Goal: Contribute content: Contribute content

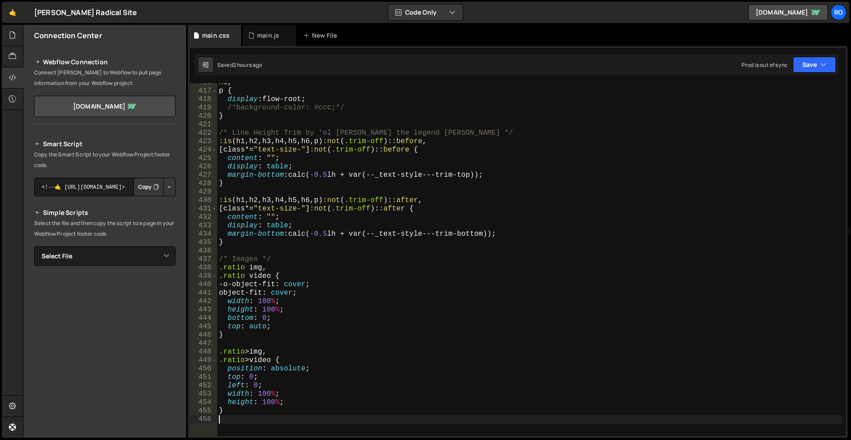
scroll to position [3554, 0]
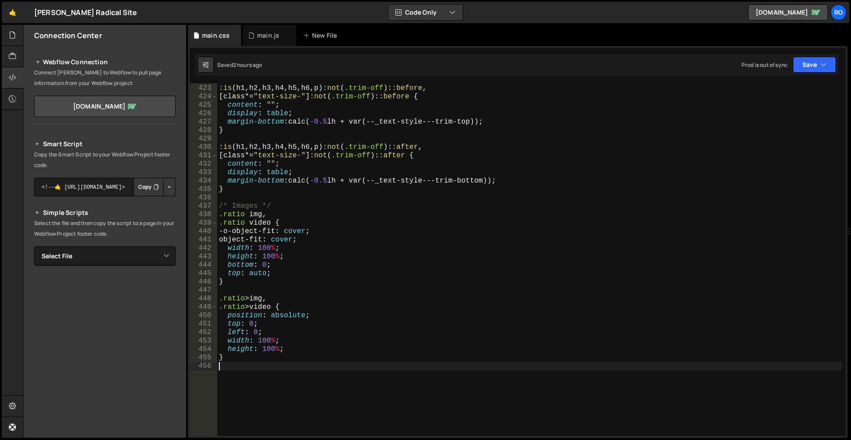
click at [384, 202] on div "/* Line Height Trim by 'ol Timothy the legend Ricks */ :is ( h1 , h2 , h3 , h4 …" at bounding box center [529, 261] width 625 height 370
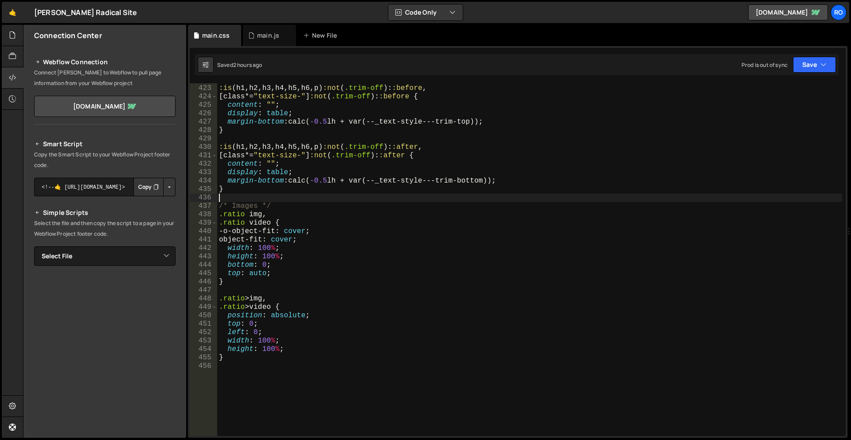
type textarea "}"
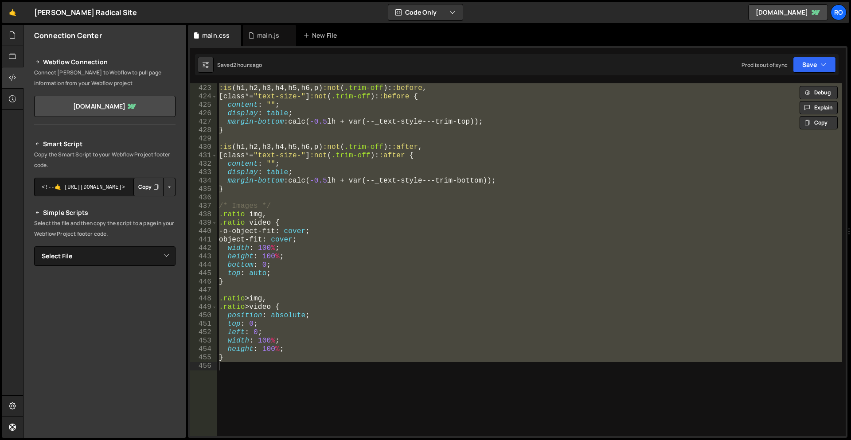
drag, startPoint x: 267, startPoint y: 35, endPoint x: 327, endPoint y: 124, distance: 107.2
click at [267, 35] on div "main.js" at bounding box center [268, 35] width 22 height 9
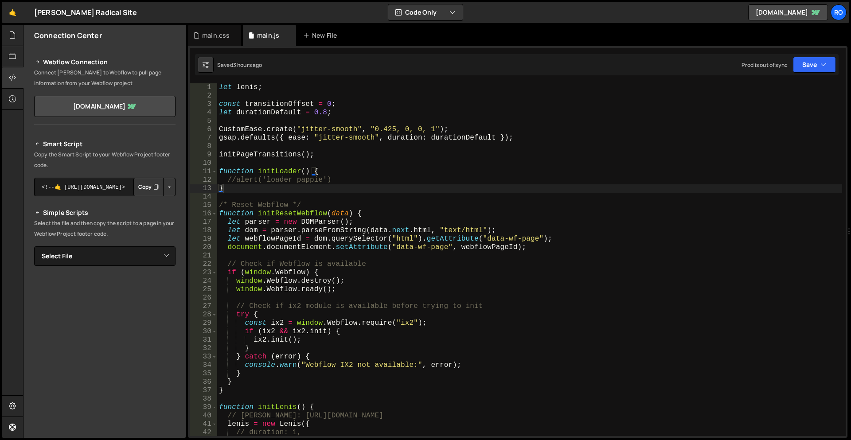
click at [368, 181] on div "let lenis ; const transitionOffset = 0 ; let durationDefault = 0.8 ; CustomEase…" at bounding box center [529, 268] width 625 height 370
type textarea "}"
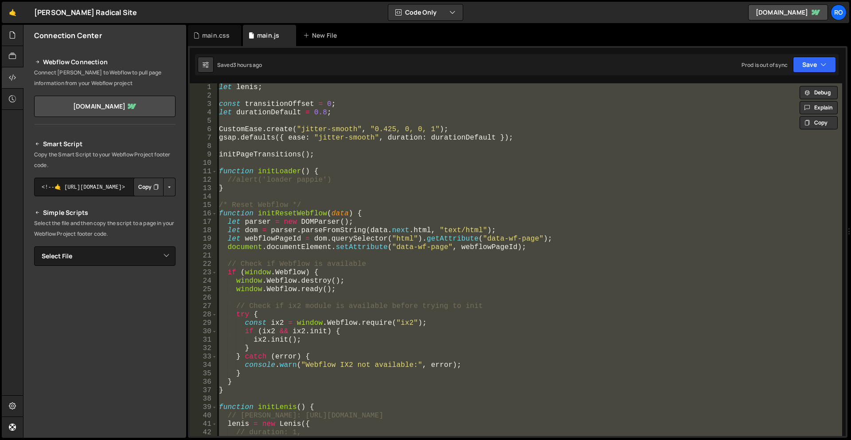
scroll to position [889, 0]
click at [18, 33] on div at bounding box center [13, 35] width 22 height 21
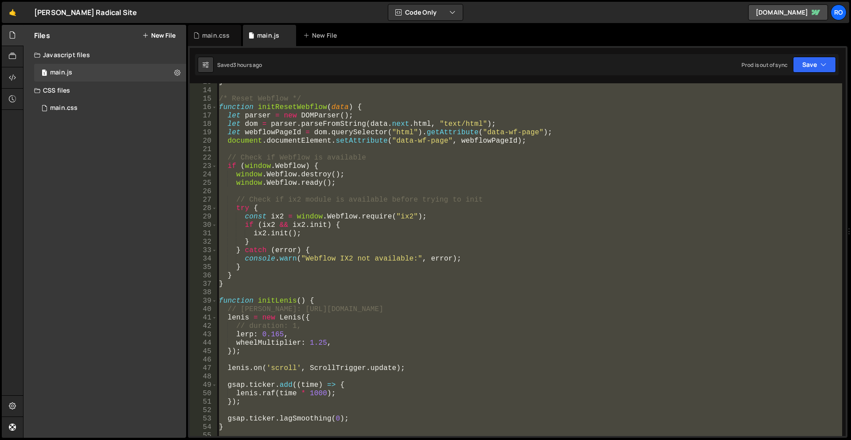
scroll to position [0, 0]
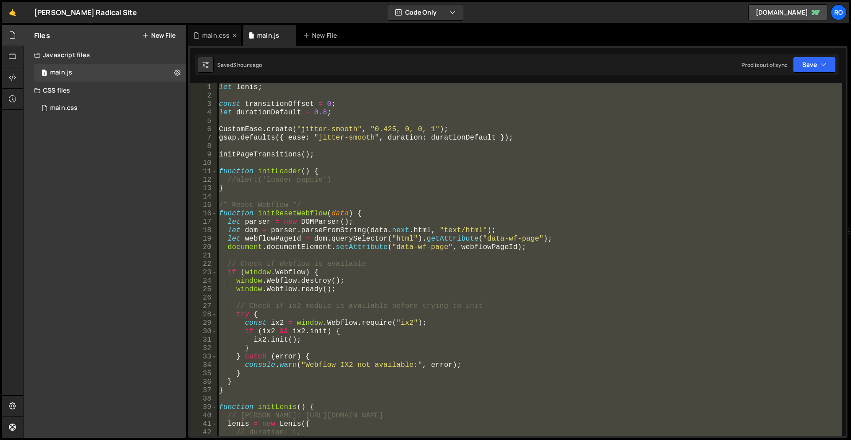
click at [208, 33] on div "main.css" at bounding box center [215, 35] width 27 height 9
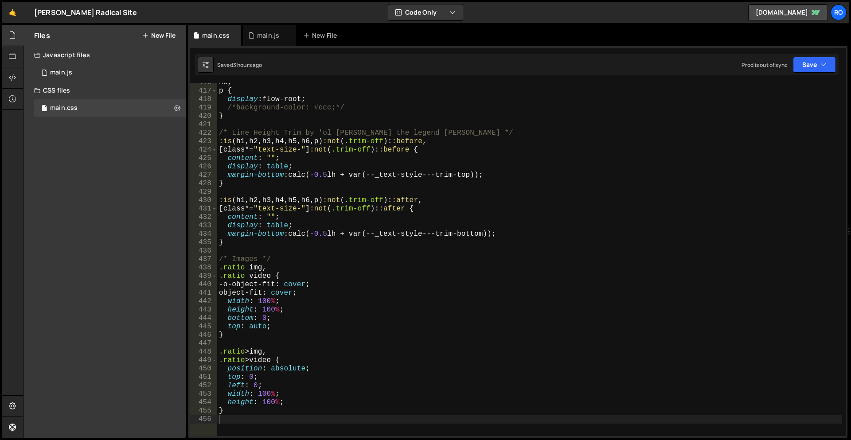
scroll to position [3394, 0]
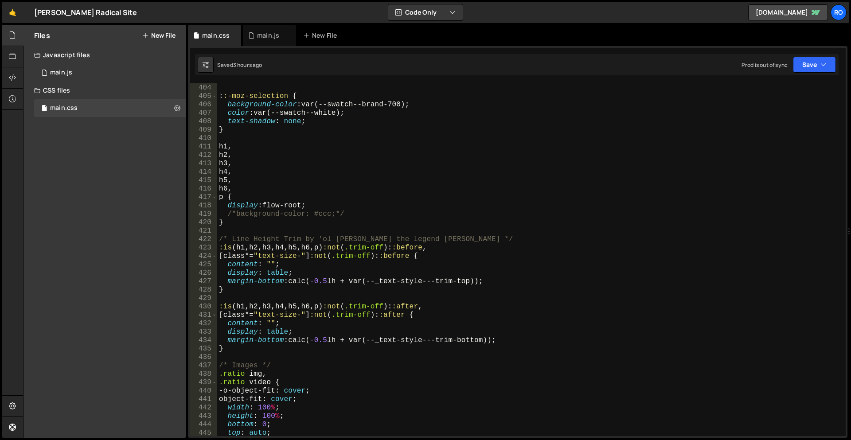
click at [69, 91] on div "CSS files" at bounding box center [104, 91] width 163 height 18
click at [327, 39] on div "New File" at bounding box center [321, 35] width 37 height 9
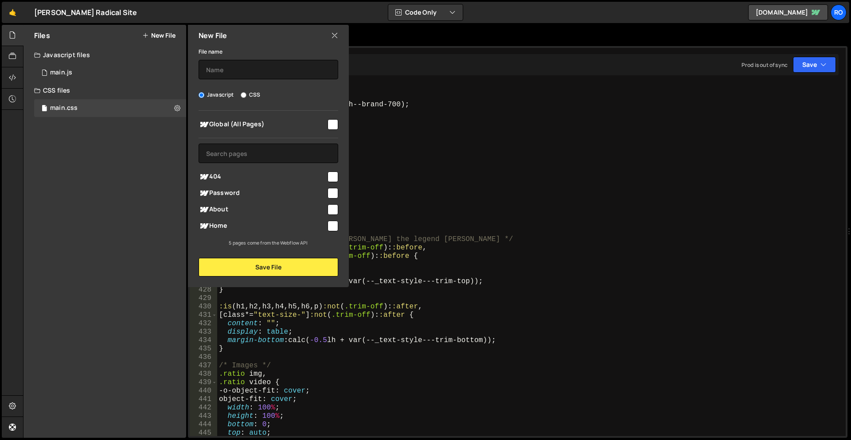
click at [253, 94] on label "CSS" at bounding box center [251, 94] width 20 height 9
click at [246, 94] on input "CSS" at bounding box center [244, 95] width 6 height 6
radio input "true"
click at [263, 69] on input "text" at bounding box center [269, 70] width 140 height 20
click at [336, 36] on icon at bounding box center [334, 36] width 7 height 10
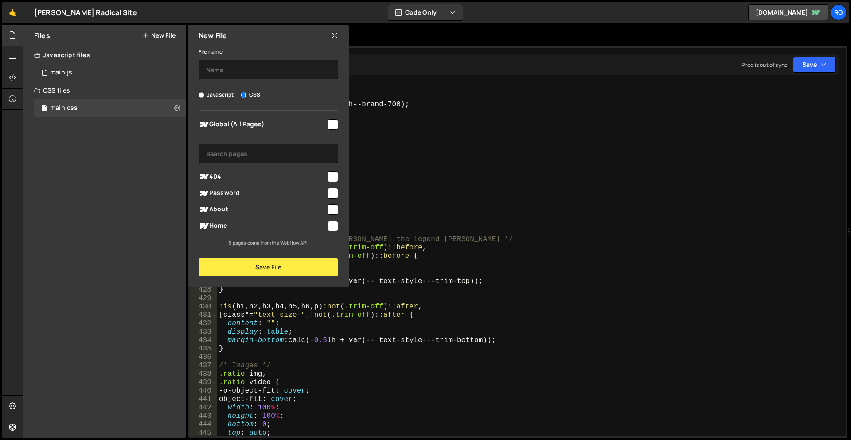
radio input "true"
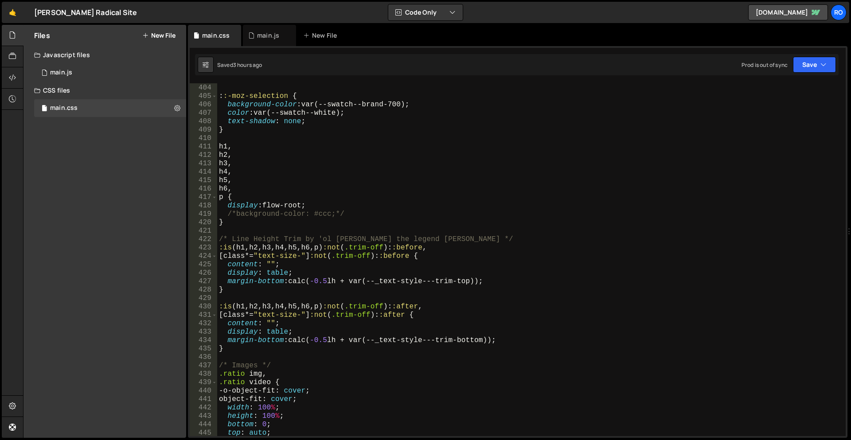
click at [159, 35] on button "New File" at bounding box center [158, 35] width 33 height 7
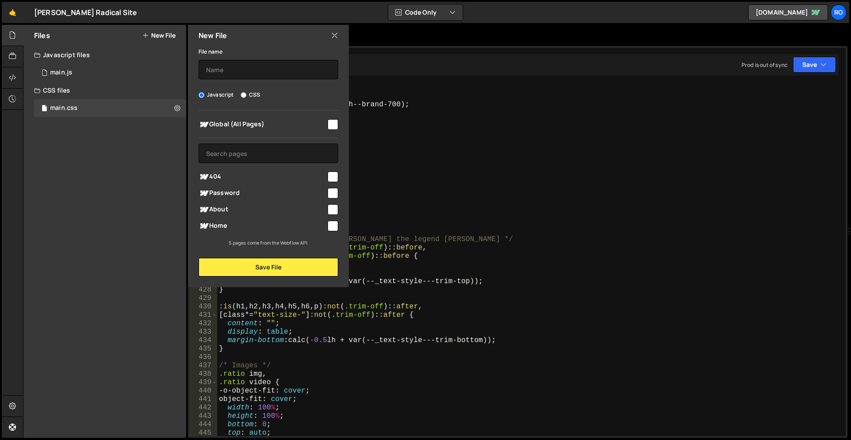
click at [335, 121] on input "checkbox" at bounding box center [333, 124] width 11 height 11
checkbox input "true"
click at [289, 65] on input "text" at bounding box center [269, 70] width 140 height 20
paste input "https://slater.app/16726/45739.css"
type input "https://slater.app/16726/45739.css"
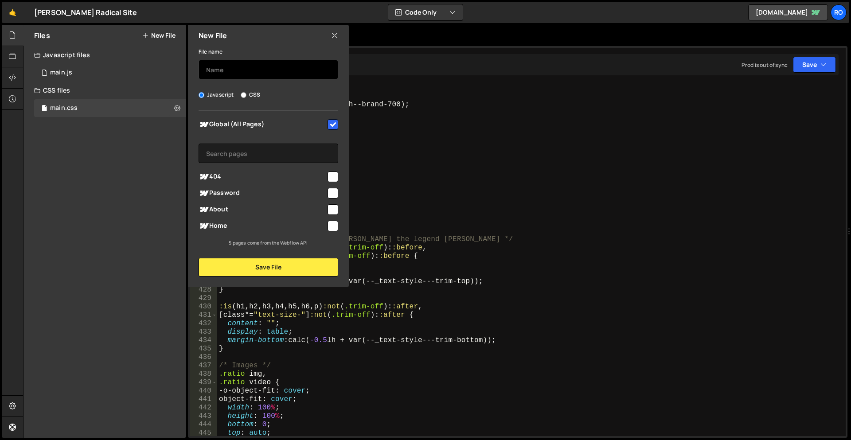
click at [280, 73] on input "text" at bounding box center [269, 70] width 140 height 20
paste input "spacing"
type input "spacing"
click at [258, 95] on label "CSS" at bounding box center [251, 94] width 20 height 9
click at [246, 95] on input "CSS" at bounding box center [244, 95] width 6 height 6
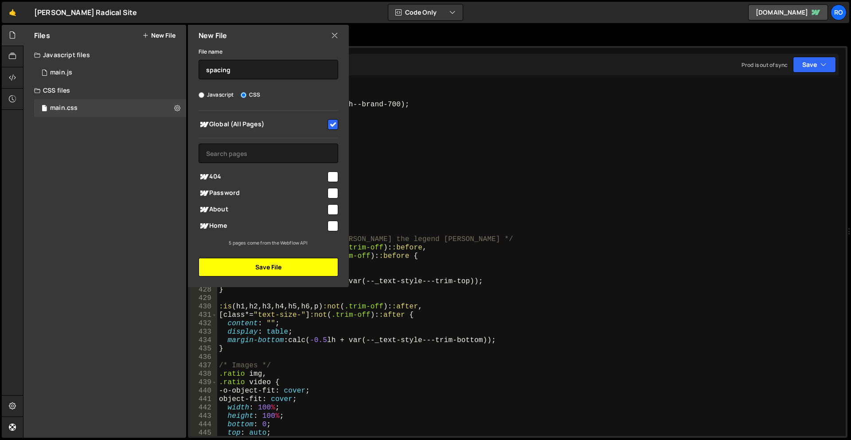
click at [314, 268] on button "Save File" at bounding box center [269, 267] width 140 height 19
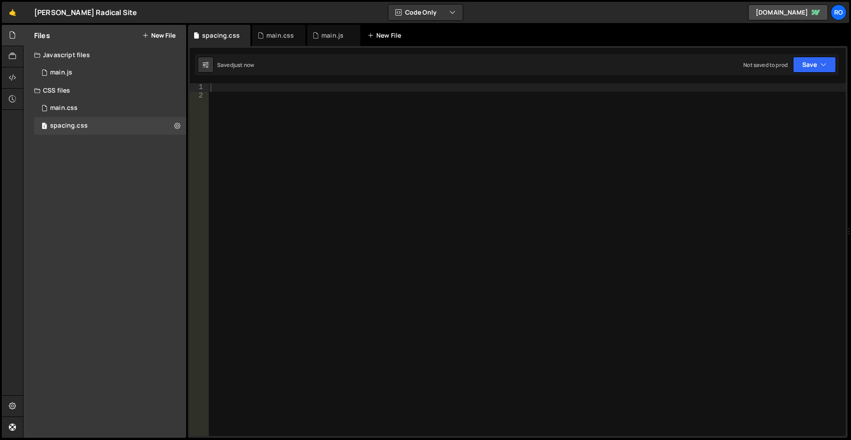
click at [391, 31] on div "New File" at bounding box center [388, 35] width 53 height 21
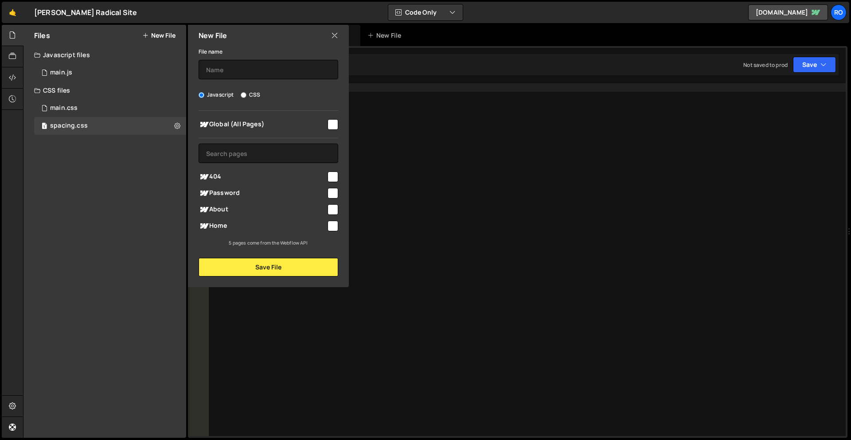
click at [254, 94] on label "CSS" at bounding box center [251, 94] width 20 height 9
click at [246, 94] on input "CSS" at bounding box center [244, 95] width 6 height 6
radio input "true"
click at [266, 70] on input "text" at bounding box center [269, 70] width 140 height 20
paste input "animations"
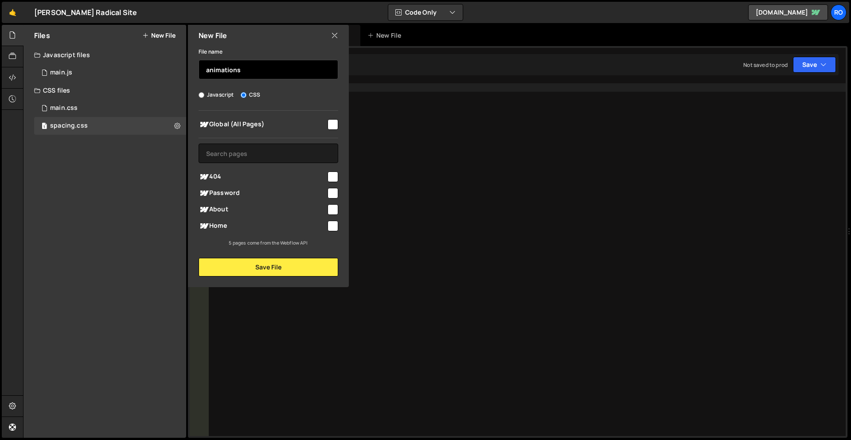
type input "animations"
click at [333, 125] on input "checkbox" at bounding box center [333, 124] width 11 height 11
checkbox input "true"
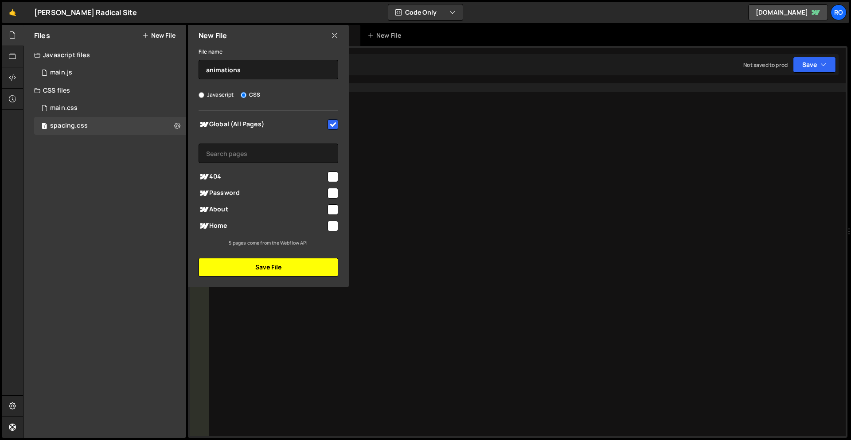
click at [301, 264] on button "Save File" at bounding box center [269, 267] width 140 height 19
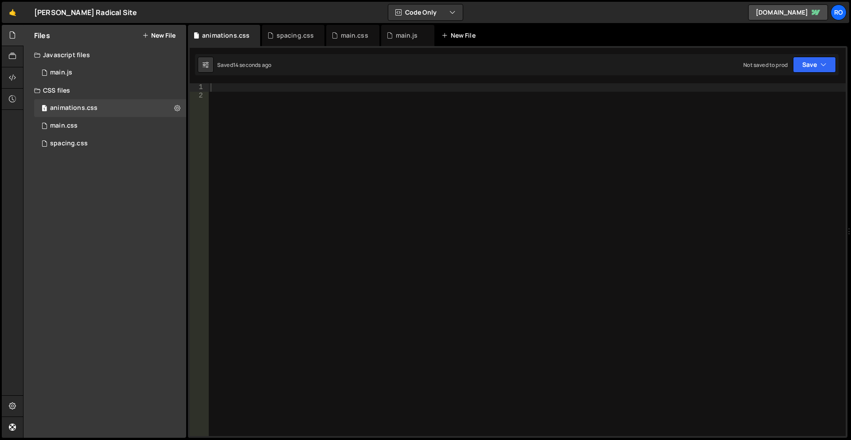
click at [452, 35] on div "New File" at bounding box center [460, 35] width 37 height 9
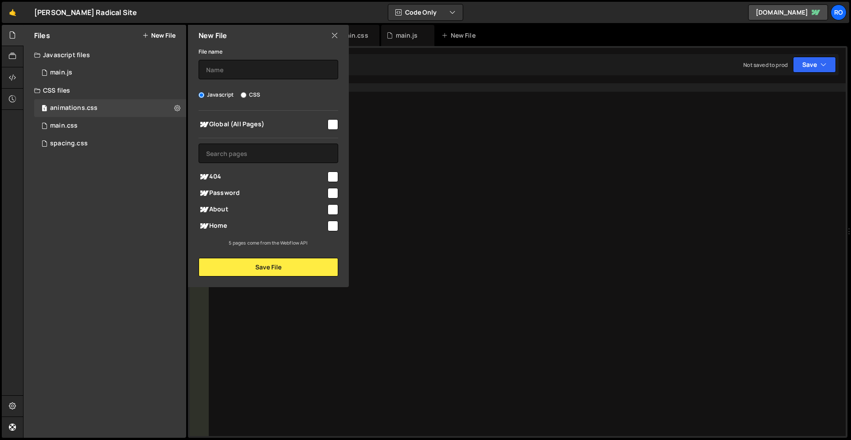
click at [254, 94] on label "CSS" at bounding box center [251, 94] width 20 height 9
click at [246, 94] on input "CSS" at bounding box center [244, 95] width 6 height 6
radio input "true"
click at [332, 125] on input "checkbox" at bounding box center [333, 124] width 11 height 11
checkbox input "true"
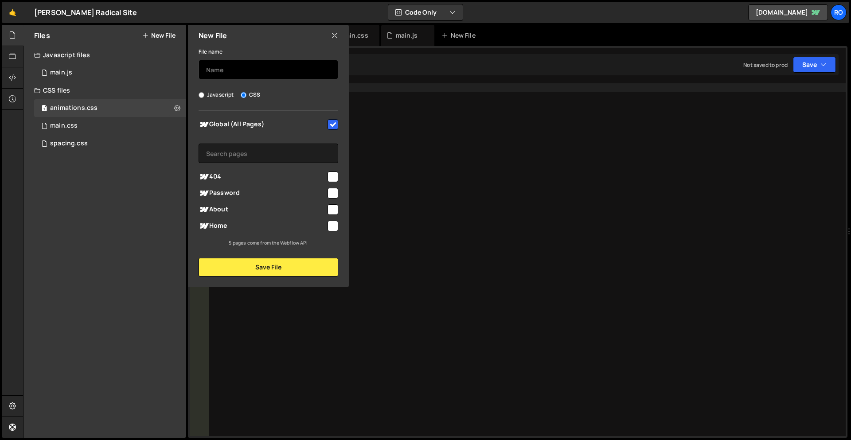
click at [275, 70] on input "text" at bounding box center [269, 70] width 140 height 20
paste input "components"
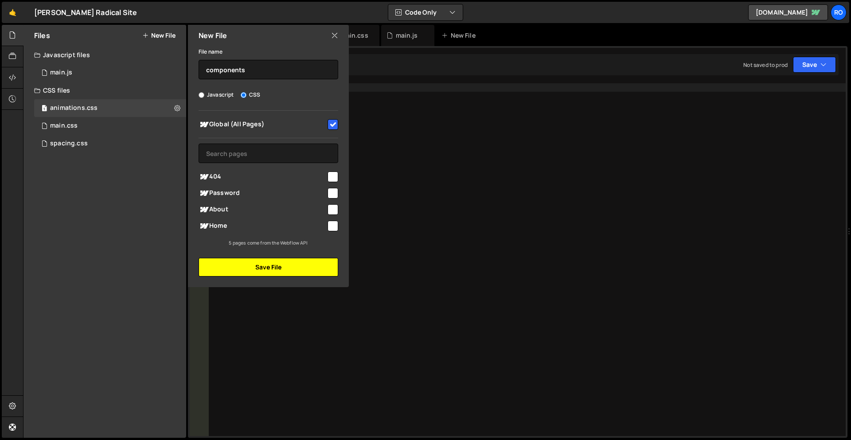
click at [283, 267] on button "Save File" at bounding box center [269, 267] width 140 height 19
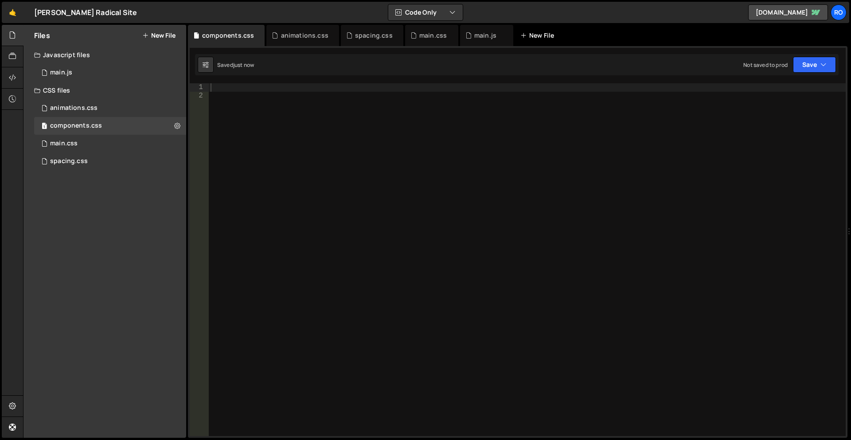
click at [537, 35] on div "New File" at bounding box center [538, 35] width 37 height 9
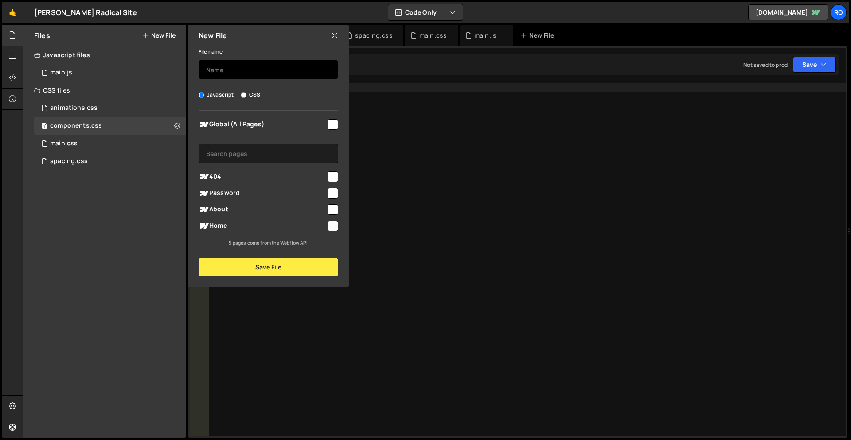
click at [279, 73] on input "text" at bounding box center [269, 70] width 140 height 20
paste input "layout"
type input "layout"
click at [251, 94] on label "CSS" at bounding box center [251, 94] width 20 height 9
click at [246, 94] on input "CSS" at bounding box center [244, 95] width 6 height 6
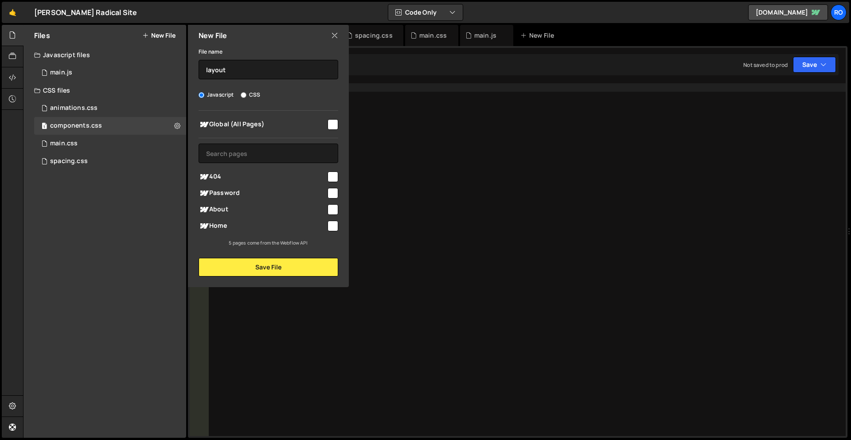
radio input "true"
click at [335, 126] on input "checkbox" at bounding box center [333, 124] width 11 height 11
checkbox input "true"
click at [288, 266] on button "Save File" at bounding box center [269, 267] width 140 height 19
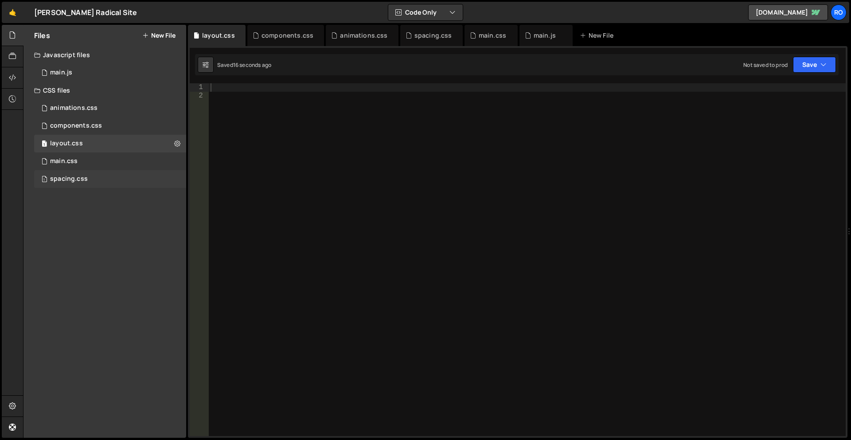
drag, startPoint x: 70, startPoint y: 178, endPoint x: 78, endPoint y: 175, distance: 9.0
click at [70, 178] on div "spacing.css" at bounding box center [69, 179] width 38 height 8
click at [450, 199] on div at bounding box center [527, 268] width 637 height 370
paste textarea ".py-10 { padding-top: var(--space-10) !important; padding-bottom: var(--space-1…"
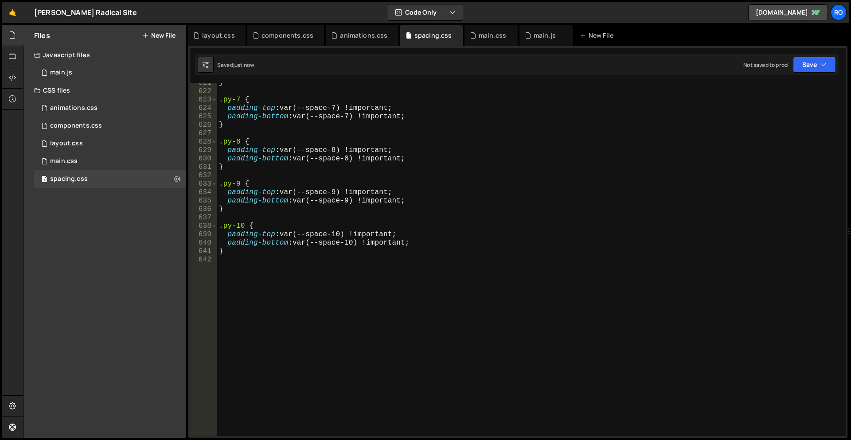
scroll to position [5227, 0]
click at [608, 147] on div "} .py-7 { padding-top : var(--space-7) !important ; padding-bottom : var(--spac…" at bounding box center [529, 264] width 625 height 370
type textarea "padding-top: var(--space-8) !important;"
click at [483, 37] on div "main.css" at bounding box center [492, 35] width 27 height 9
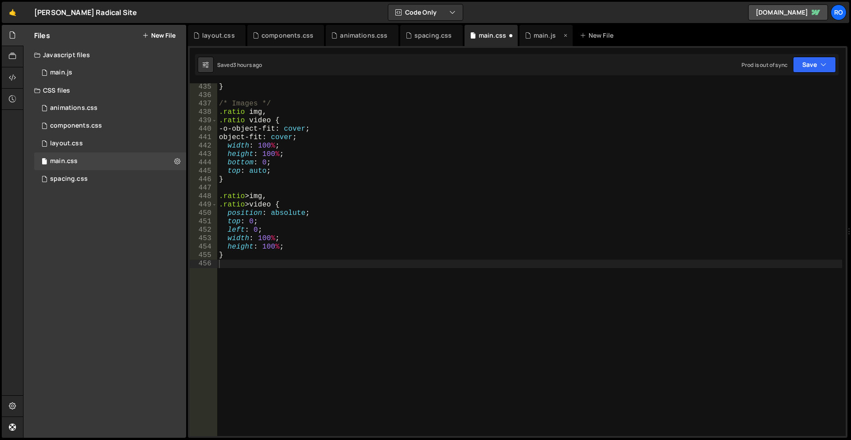
scroll to position [3656, 0]
click at [341, 35] on div "animations.css" at bounding box center [363, 35] width 47 height 9
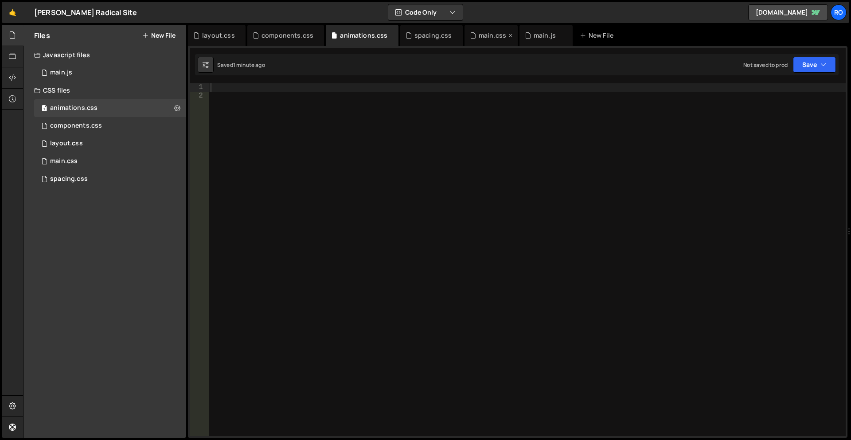
click at [479, 32] on div "main.css" at bounding box center [492, 35] width 27 height 9
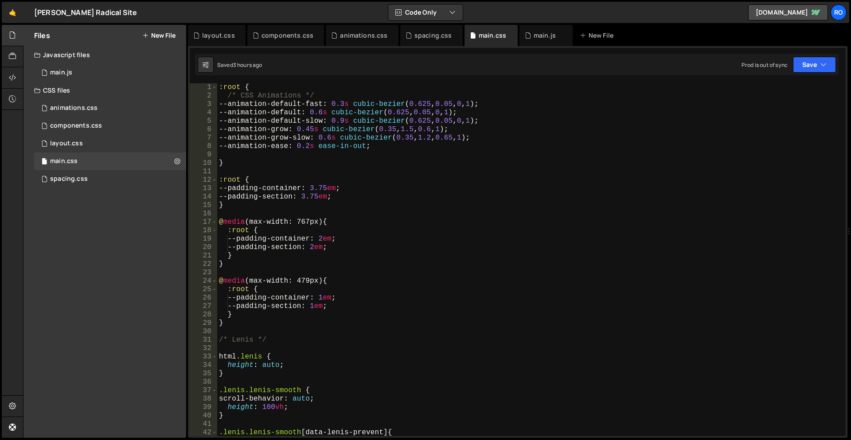
scroll to position [0, 0]
click at [219, 86] on div ":root { /* CSS Animations */ --animation-default-fast : 0.3 s cubic-bezier ( 0.…" at bounding box center [529, 268] width 625 height 370
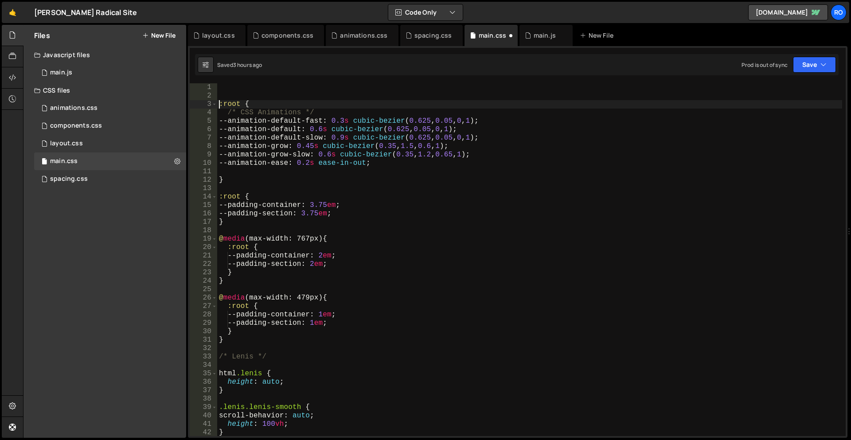
type textarea ":root {"
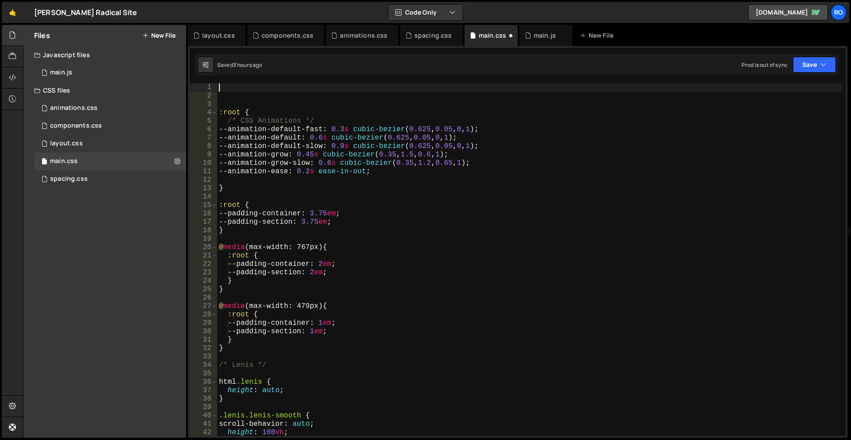
click at [231, 86] on div ":root { /* CSS Animations */ --animation-default-fast : 0.3 s cubic-bezier ( 0.…" at bounding box center [529, 268] width 625 height 370
paste textarea "@import url('https://slater.app/16726/spacing.css');"
type textarea "@import url('https://slater.app/16726/spacing.css');"
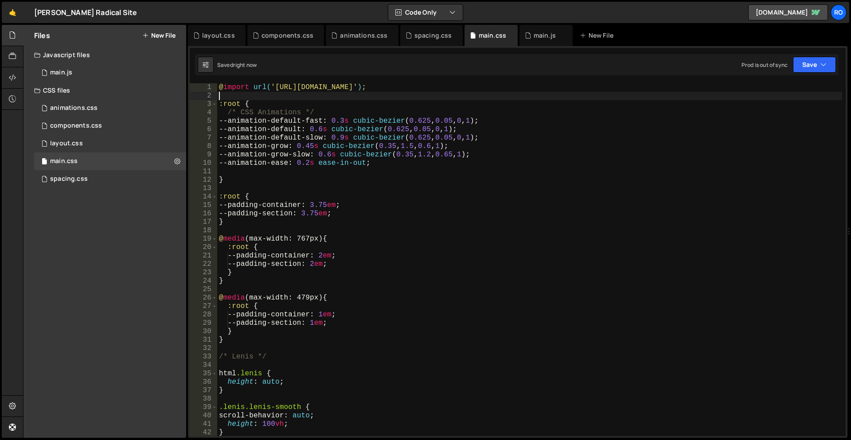
click at [286, 95] on div "@ import url( 'https://slater.app/16726/spacing.css' ) ; :root { /* CSS Animati…" at bounding box center [529, 268] width 625 height 370
click at [15, 79] on icon at bounding box center [12, 78] width 7 height 10
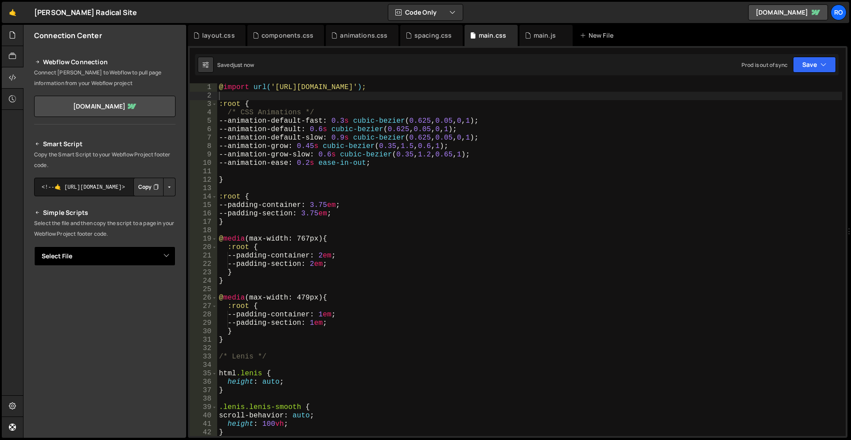
click at [126, 258] on select "Select File main.js main.css spacing.css animations.css components.css layout.c…" at bounding box center [104, 256] width 141 height 20
select select "45794"
click at [34, 246] on select "Select File main.js main.css spacing.css animations.css components.css layout.c…" at bounding box center [104, 256] width 141 height 20
drag, startPoint x: 140, startPoint y: 288, endPoint x: 177, endPoint y: 293, distance: 37.1
click at [141, 288] on button "Copy" at bounding box center [148, 286] width 30 height 19
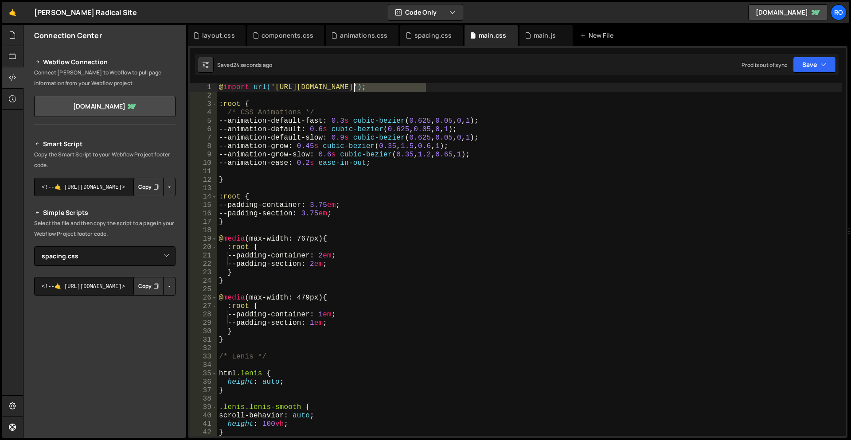
drag, startPoint x: 426, startPoint y: 88, endPoint x: 354, endPoint y: 88, distance: 71.8
click at [354, 88] on div "@ import url( 'https://slater.app/16726/spacing.css' ) ; :root { /* CSS Animati…" at bounding box center [529, 268] width 625 height 370
paste textarea "https://slater.app/16726/45794"
click at [275, 85] on div "@ import url( 'https://slater.app/16726/spacing.css' ) ; :root { /* CSS Animati…" at bounding box center [529, 268] width 625 height 370
paste textarea "45794.css16726/"
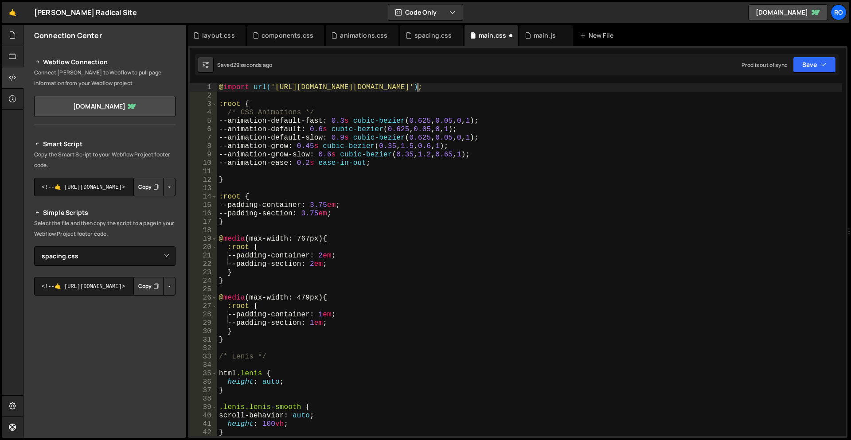
click at [488, 84] on div "@ import url( 'https://slater.app/16726/45794.css16726/spacing.css' ) ; :root {…" at bounding box center [529, 268] width 625 height 370
click at [485, 113] on div "@ import url( 'https://slater.app/16726/45794.css' ) ; :root { /* CSS Animation…" at bounding box center [529, 268] width 625 height 370
type textarea "/* CSS Animations */"
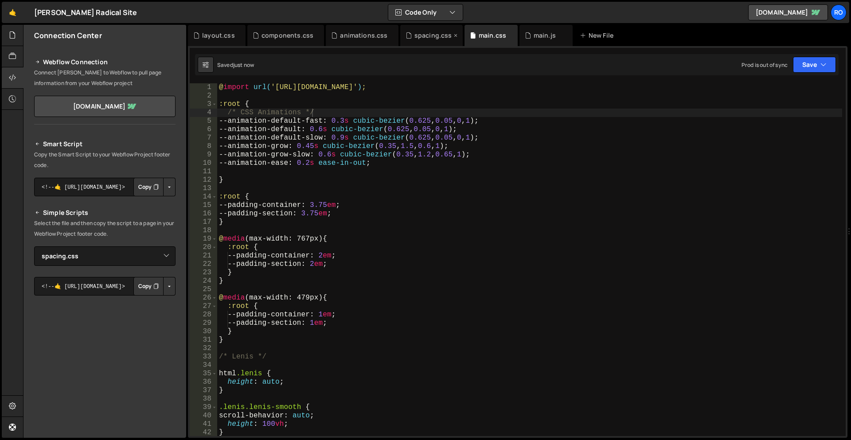
click at [430, 35] on div "spacing.css" at bounding box center [433, 35] width 38 height 9
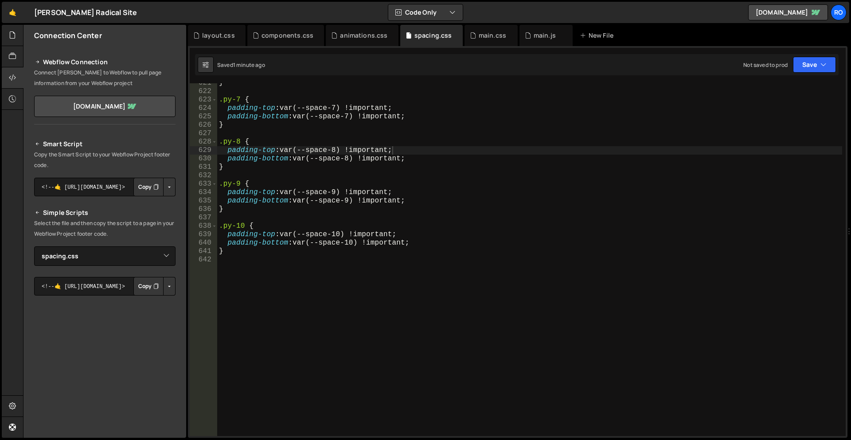
click at [310, 274] on div "} .py-7 { padding-top : var(--space-7) !important ; padding-bottom : var(--spac…" at bounding box center [529, 264] width 625 height 370
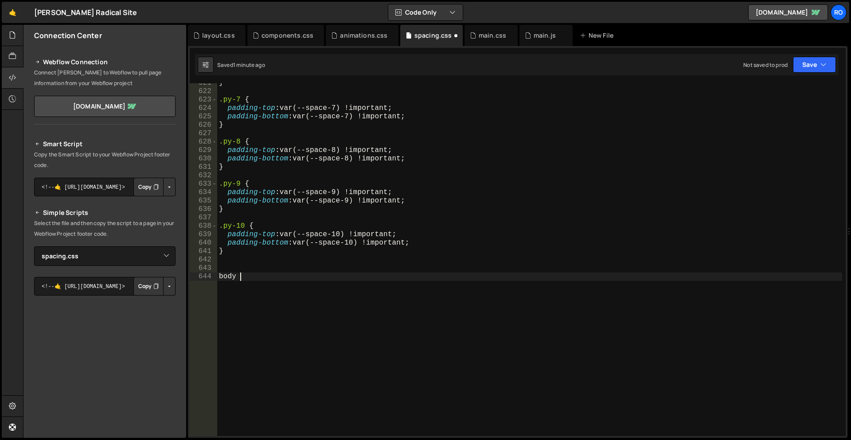
type textarea "body {"
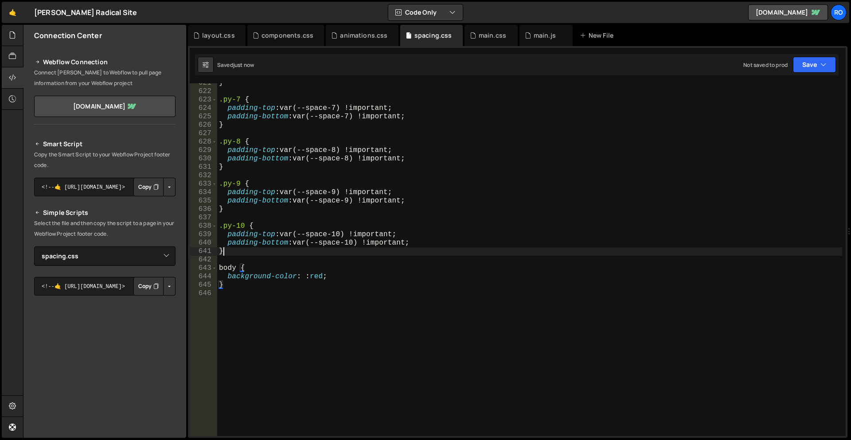
click at [314, 247] on div "} .py-7 { padding-top : var(--space-7) !important ; padding-bottom : var(--spac…" at bounding box center [529, 264] width 625 height 370
click at [321, 277] on div "} .py-7 { padding-top : var(--space-7) !important ; padding-bottom : var(--spac…" at bounding box center [529, 264] width 625 height 370
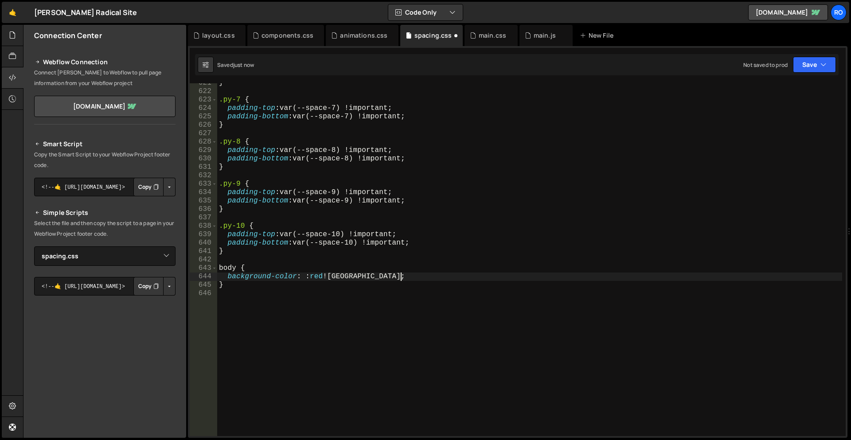
scroll to position [0, 8]
click at [363, 274] on div "} .py-7 { padding-top : var(--space-7) !important ; padding-bottom : var(--spac…" at bounding box center [529, 264] width 625 height 370
click at [307, 277] on div "} .py-7 { padding-top : var(--space-7) !important ; padding-bottom : var(--spac…" at bounding box center [529, 264] width 625 height 370
type textarea "background-color: red !important;"
click at [442, 308] on div "} .py-7 { padding-top : var(--space-7) !important ; padding-bottom : var(--spac…" at bounding box center [529, 264] width 625 height 370
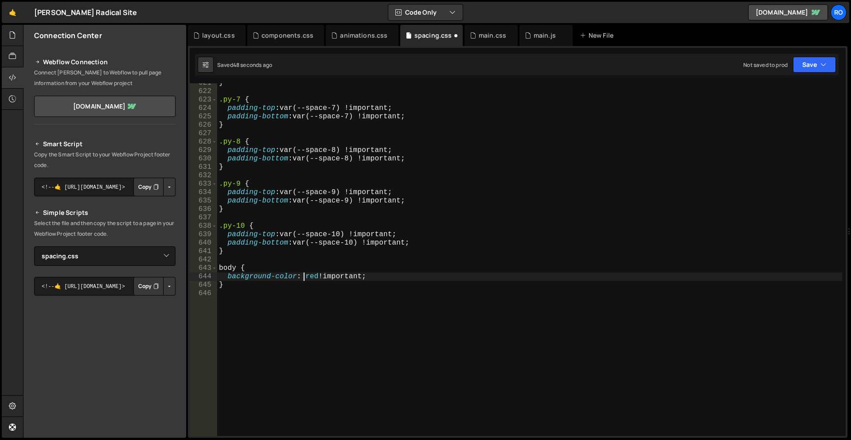
scroll to position [0, 0]
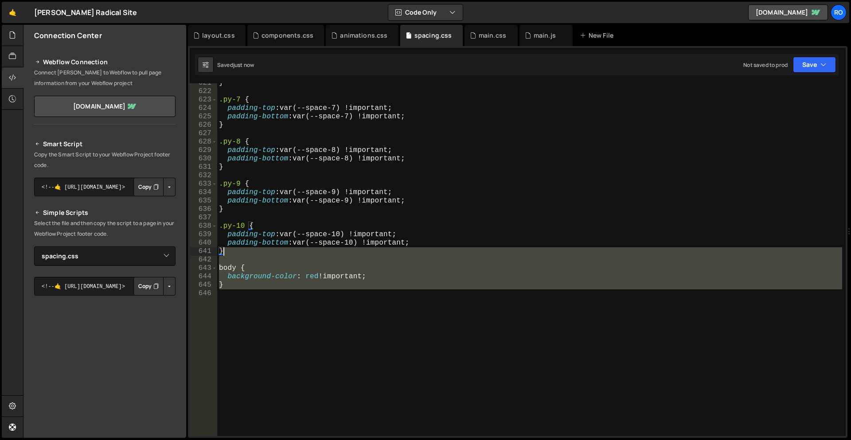
drag, startPoint x: 251, startPoint y: 293, endPoint x: 242, endPoint y: 254, distance: 41.0
click at [242, 254] on div "} .py-7 { padding-top : var(--space-7) !important ; padding-bottom : var(--spac…" at bounding box center [529, 264] width 625 height 370
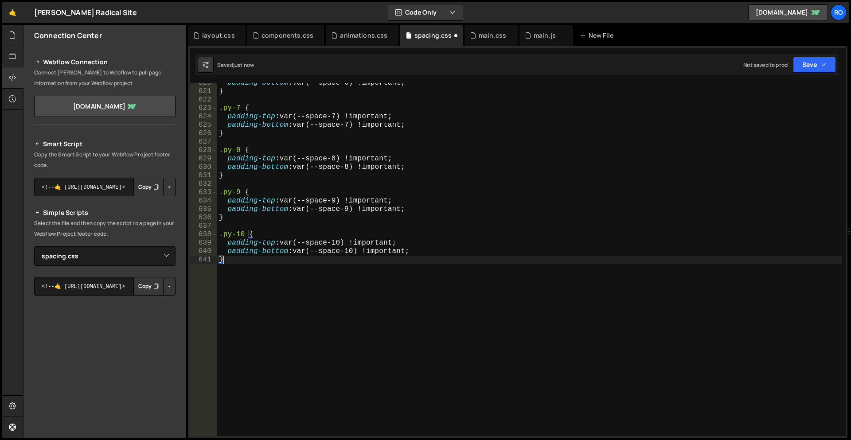
scroll to position [5218, 0]
click at [256, 269] on div "padding-bottom : var(--space-6) !important ; } .py-7 { padding-top : var(--spac…" at bounding box center [529, 264] width 625 height 370
click at [435, 125] on div "padding-bottom : var(--space-6) !important ; } .py-7 { padding-top : var(--spac…" at bounding box center [529, 264] width 625 height 370
type textarea "padding-bottom: var(--space-7) !important;"
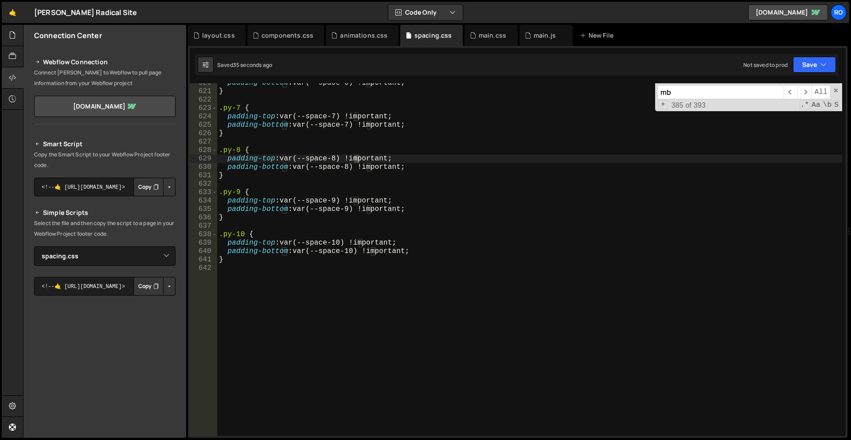
scroll to position [666, 0]
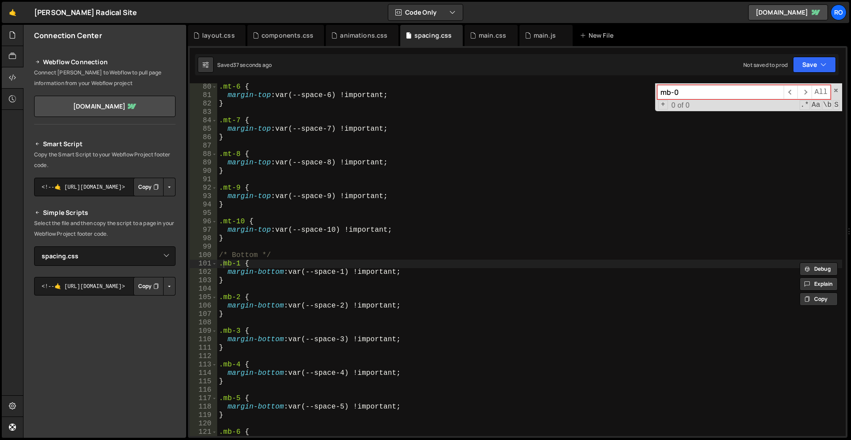
type input "mb-0"
click at [371, 201] on div ".mt-6 { margin-top : var(--space-6) !important ; } .mt-7 { margin-top : var(--s…" at bounding box center [529, 268] width 625 height 370
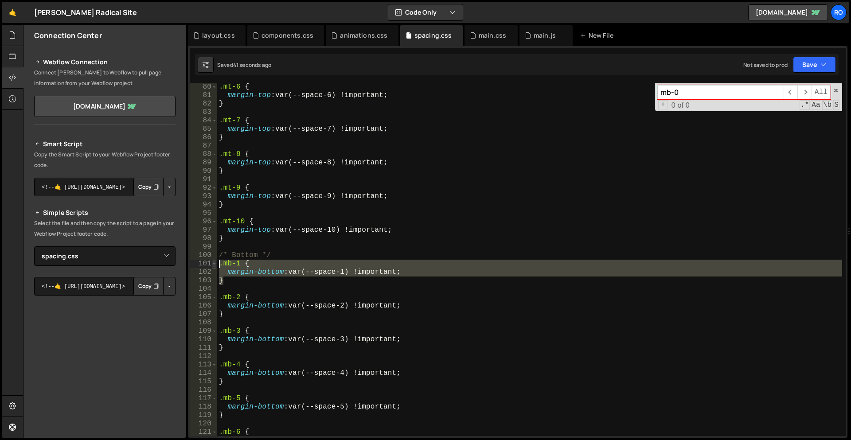
drag, startPoint x: 227, startPoint y: 279, endPoint x: 215, endPoint y: 267, distance: 16.6
click at [215, 267] on div "} 80 81 82 83 84 85 86 87 88 89 90 91 92 93 94 95 96 97 98 99 100 101 102 103 1…" at bounding box center [518, 259] width 656 height 353
click at [204, 305] on div "106" at bounding box center [203, 306] width 27 height 8
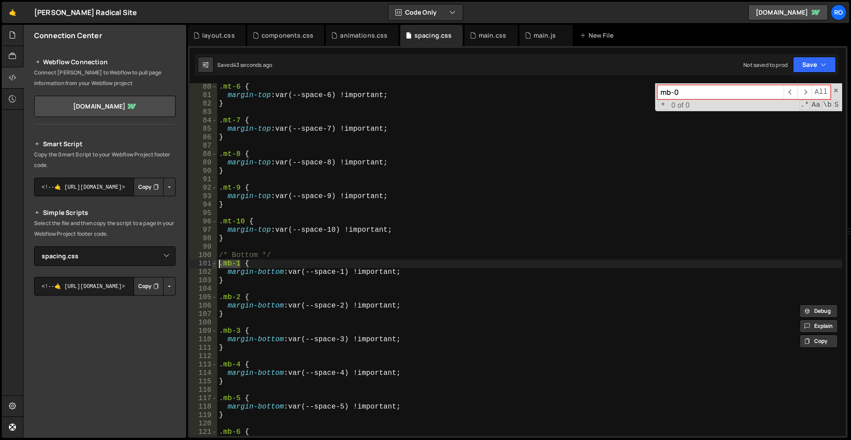
drag, startPoint x: 235, startPoint y: 263, endPoint x: 212, endPoint y: 265, distance: 23.1
click at [212, 265] on div "margin-bottom: var(--space-2) !important; } 80 81 82 83 84 85 86 87 88 89 90 91…" at bounding box center [518, 259] width 656 height 353
type textarea ".mb-1 {"
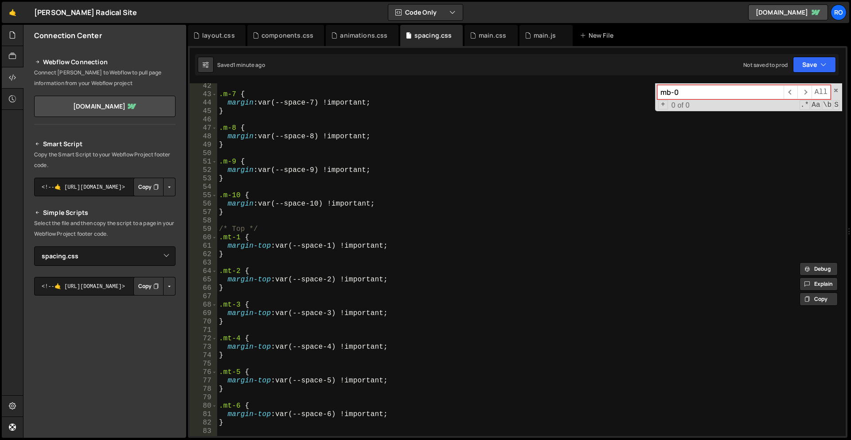
scroll to position [0, 0]
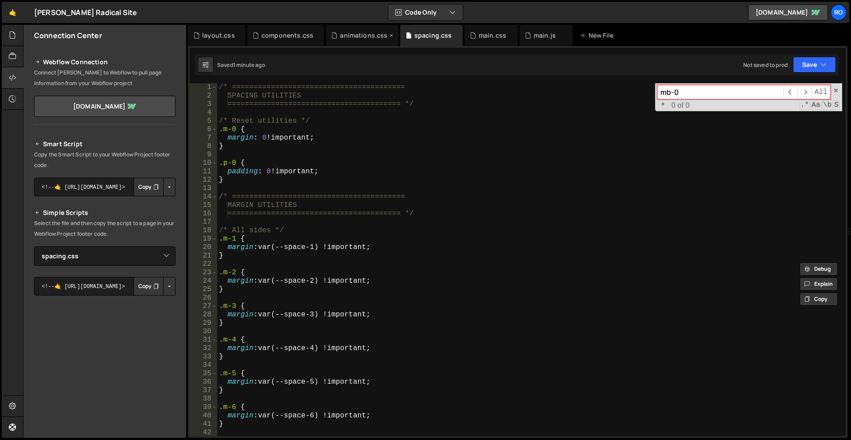
click at [364, 36] on div "animations.css" at bounding box center [363, 35] width 47 height 9
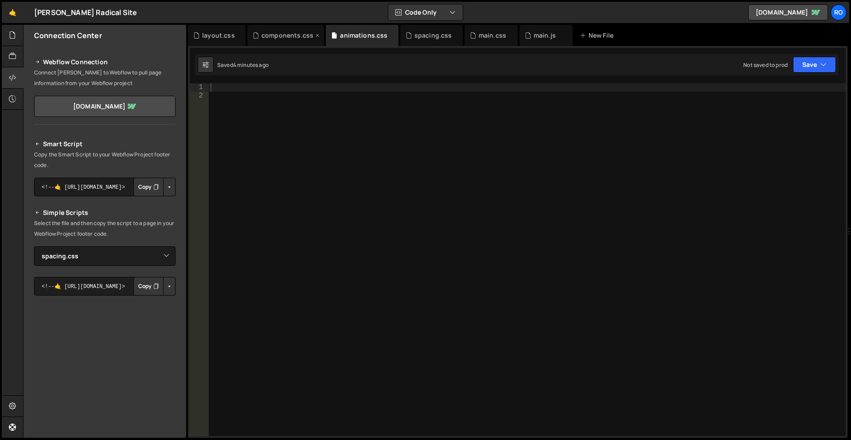
click at [303, 37] on div "components.css" at bounding box center [288, 35] width 52 height 9
click at [211, 33] on div "layout.css" at bounding box center [218, 35] width 33 height 9
click at [420, 35] on div "spacing.css" at bounding box center [433, 35] width 38 height 9
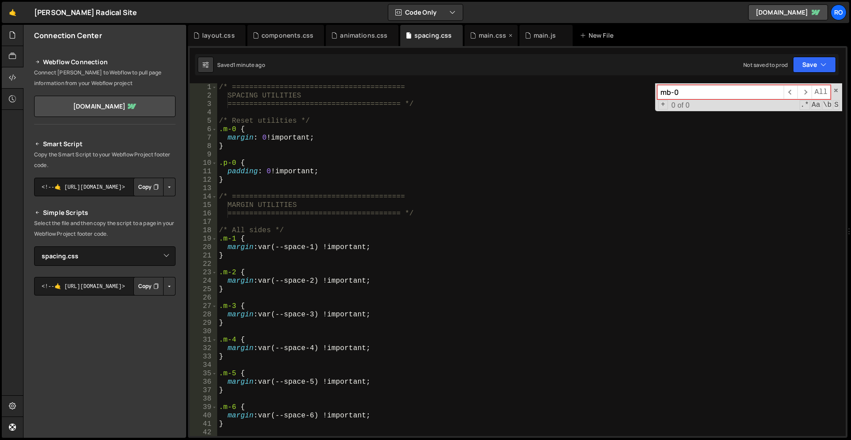
click at [488, 36] on div "main.css" at bounding box center [492, 35] width 27 height 9
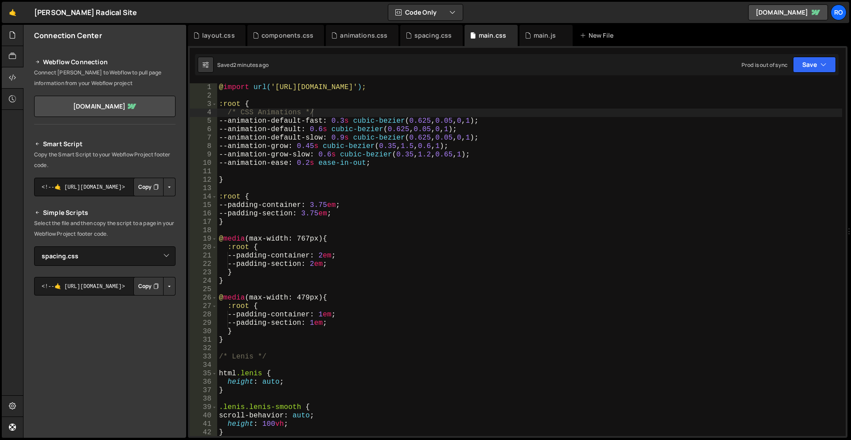
type textarea "@import url('https://slater.app/16726/45794.css');"
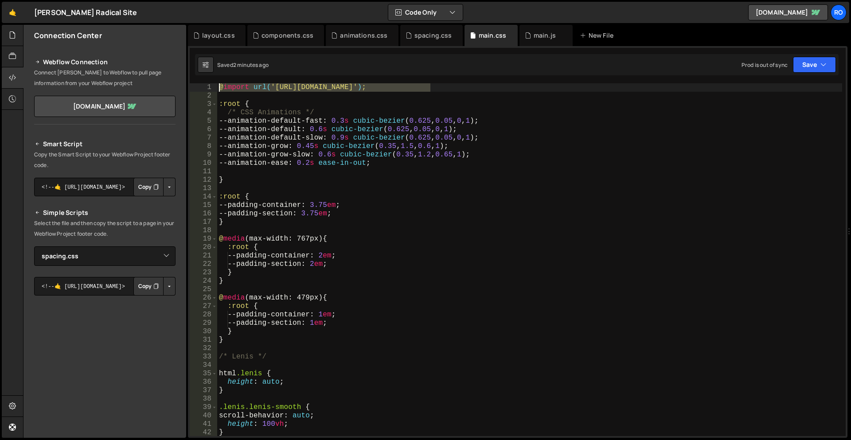
drag, startPoint x: 394, startPoint y: 86, endPoint x: 71, endPoint y: 71, distance: 322.6
click at [71, 71] on div "Files New File Javascript files 1 main.js 0 CSS files 1 animations.css 0 1 comp…" at bounding box center [437, 232] width 828 height 414
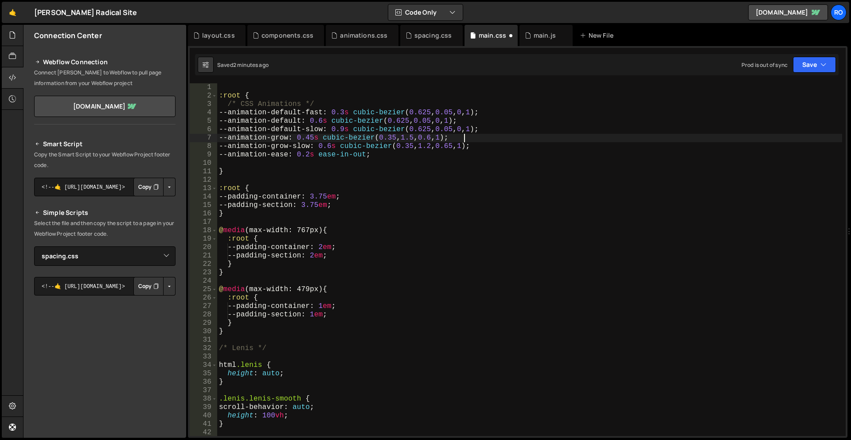
click at [773, 137] on div ":root { /* CSS Animations */ --animation-default-fast : 0.3 s cubic-bezier ( 0.…" at bounding box center [529, 268] width 625 height 370
type textarea "--animation-grow-slow: 0.6s cubic-bezier(0.35, 1.2, 0.65, 1);"
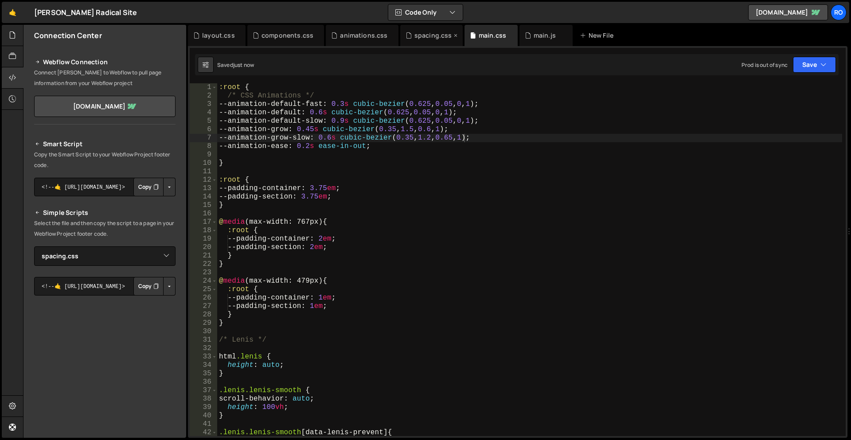
click at [429, 37] on div "spacing.css" at bounding box center [433, 35] width 38 height 9
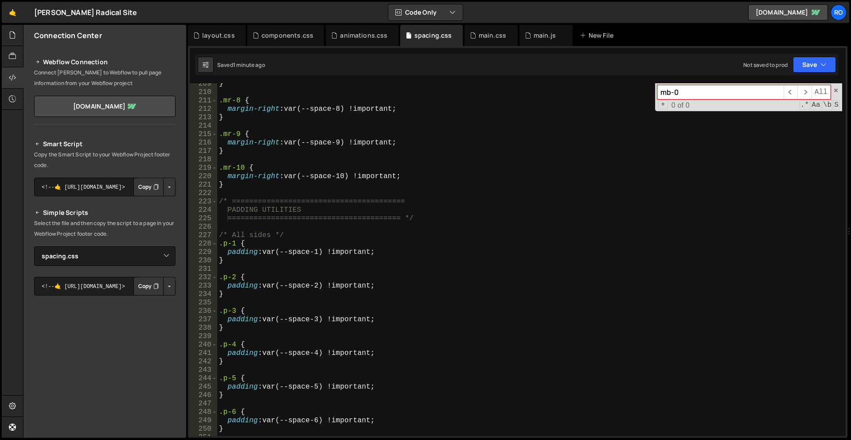
click at [436, 199] on div "} .mr-8 { margin-right : var(--space-8) !important ; } .mr-9 { margin-right : v…" at bounding box center [529, 265] width 625 height 370
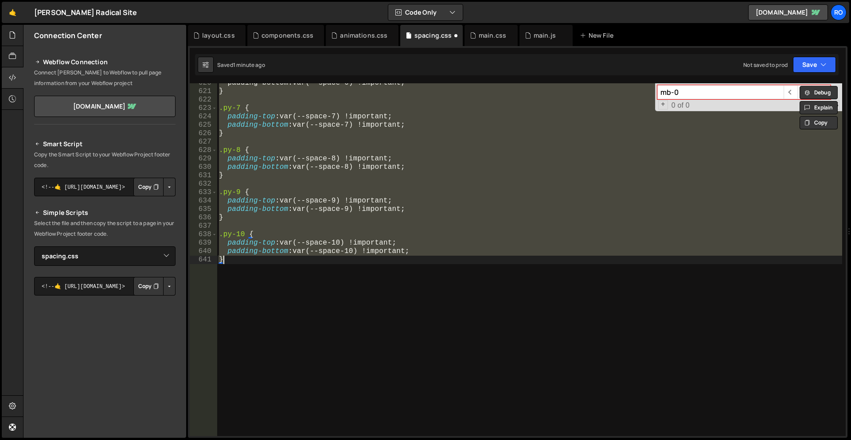
type textarea "}"
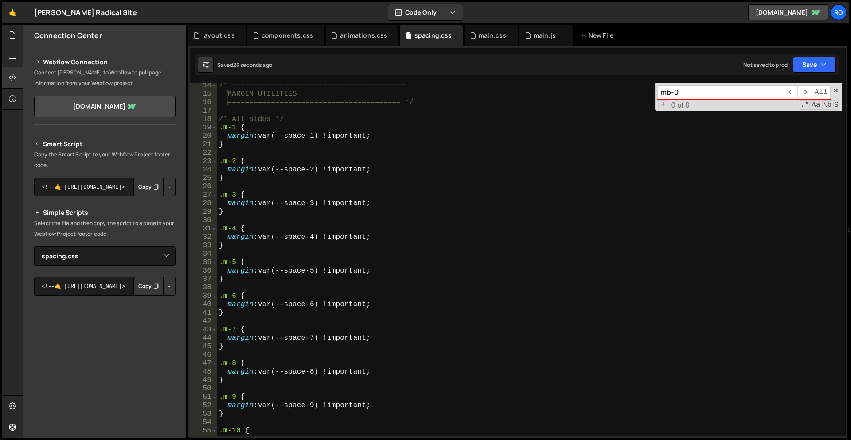
scroll to position [0, 0]
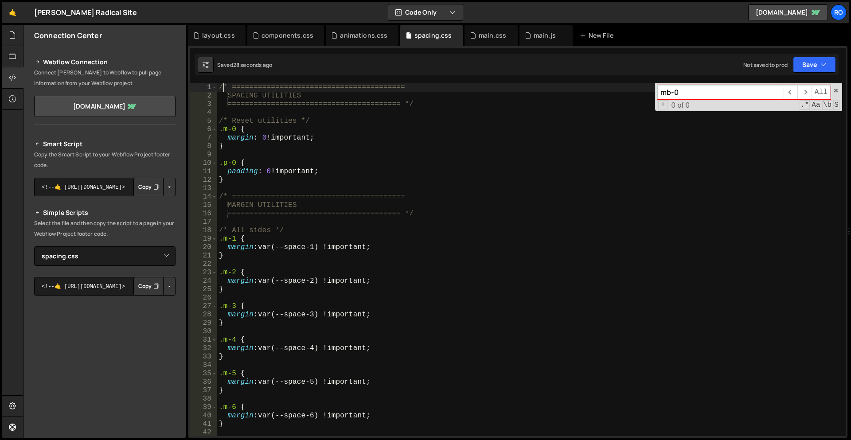
click at [221, 87] on div "/* ======================================== SPACING UTILITIES =================…" at bounding box center [529, 268] width 625 height 370
type textarea "/* ========================================"
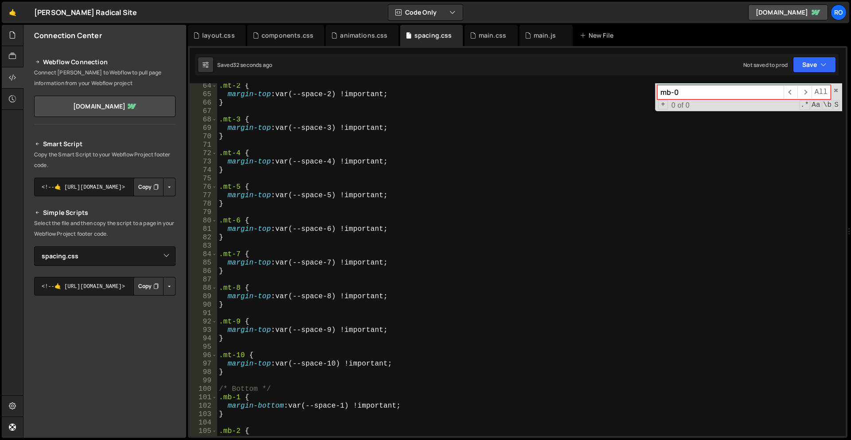
scroll to position [532, 0]
click at [361, 34] on div "animations.css" at bounding box center [363, 35] width 47 height 9
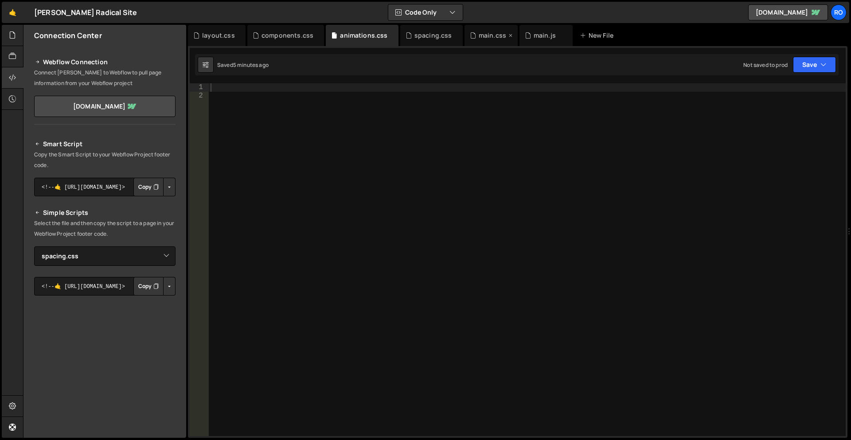
click at [481, 35] on div "main.css" at bounding box center [492, 35] width 27 height 9
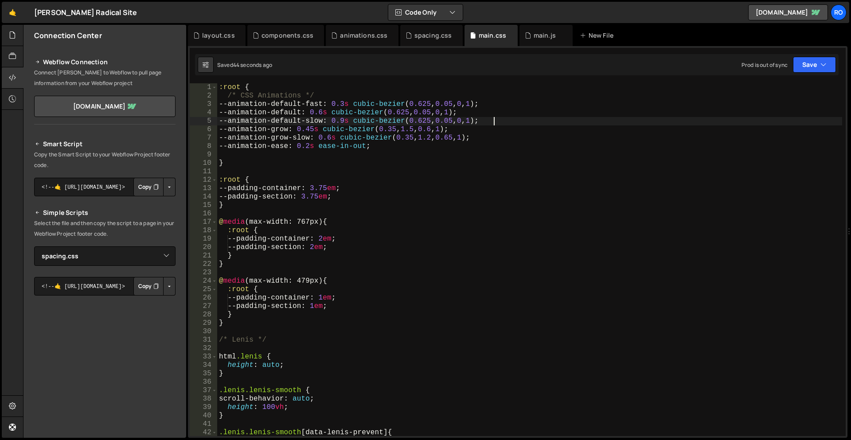
click at [532, 121] on div ":root { /* CSS Animations */ --animation-default-fast : 0.3 s cubic-bezier ( 0.…" at bounding box center [529, 268] width 625 height 370
type textarea "}"
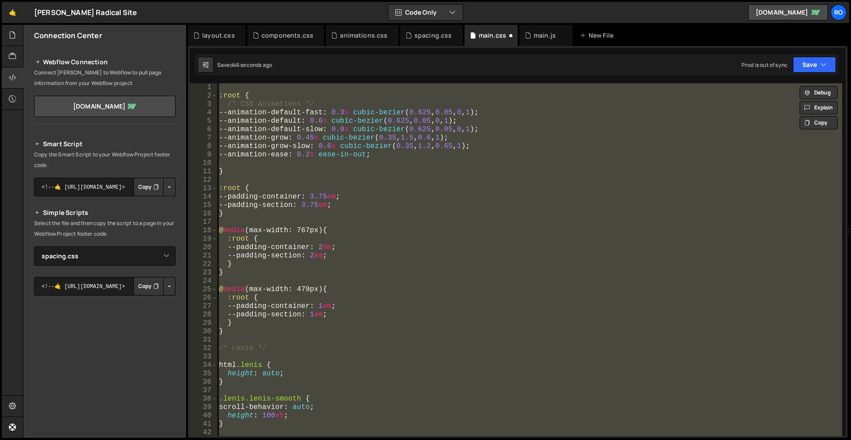
scroll to position [0, 0]
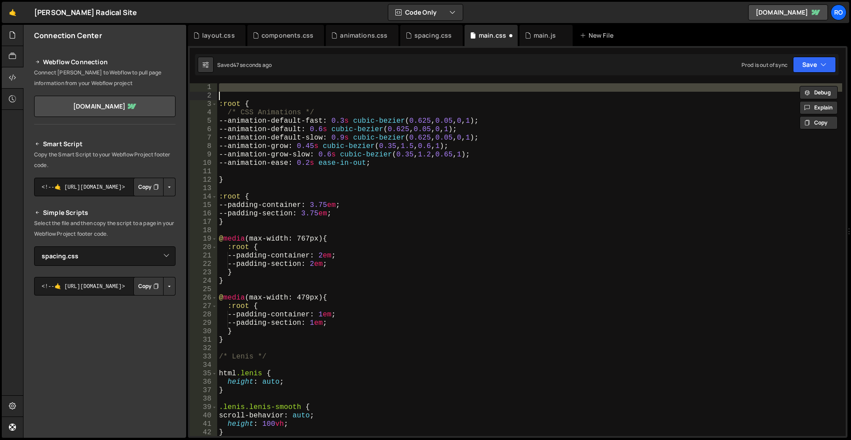
type textarea "@import url('https://slater.app/16726/45794.css');"
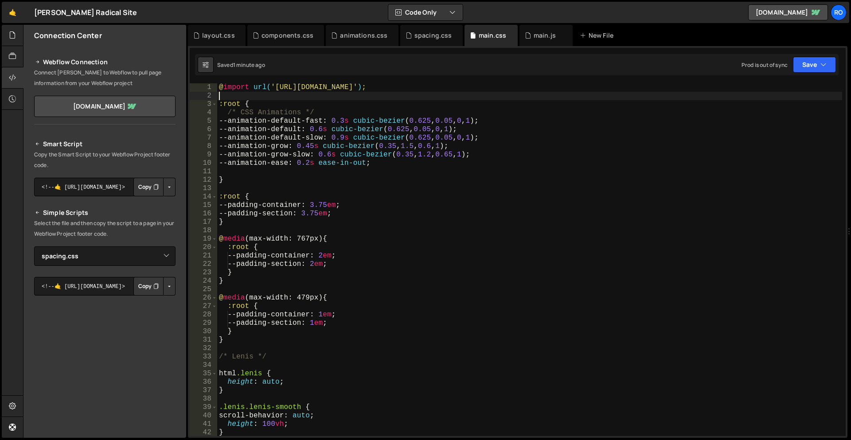
click at [449, 92] on div "@ import url( 'https://slater.app/16726/45794.css' ) ; :root { /* CSS Animation…" at bounding box center [529, 268] width 625 height 370
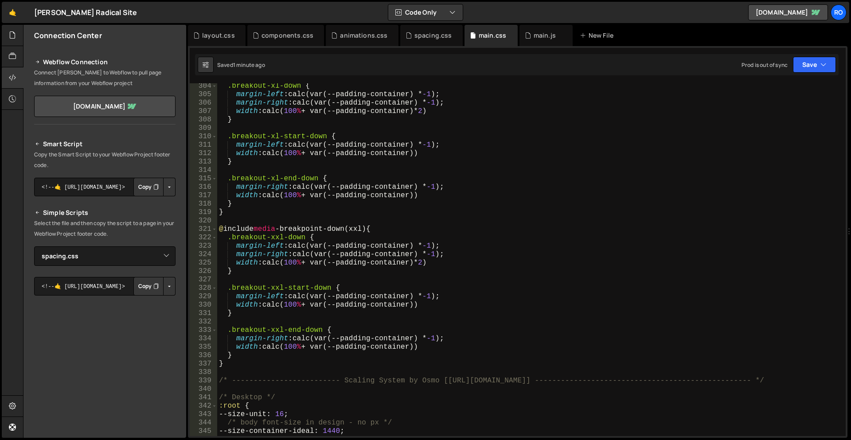
scroll to position [2553, 0]
click at [421, 33] on div "spacing.css" at bounding box center [433, 35] width 38 height 9
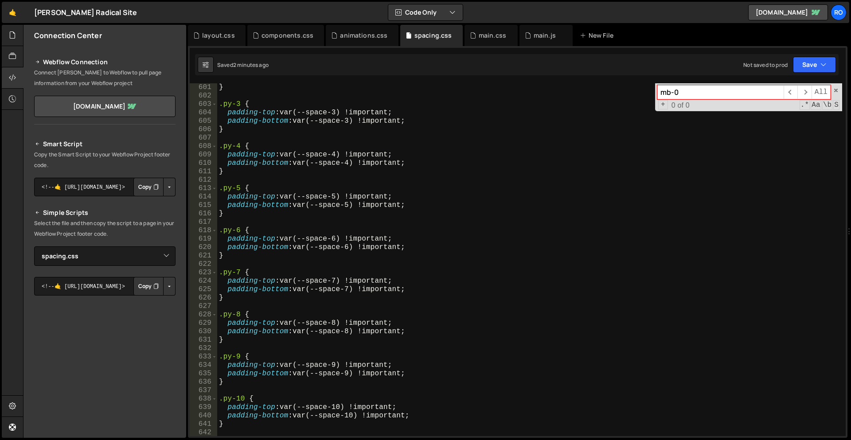
scroll to position [5260, 0]
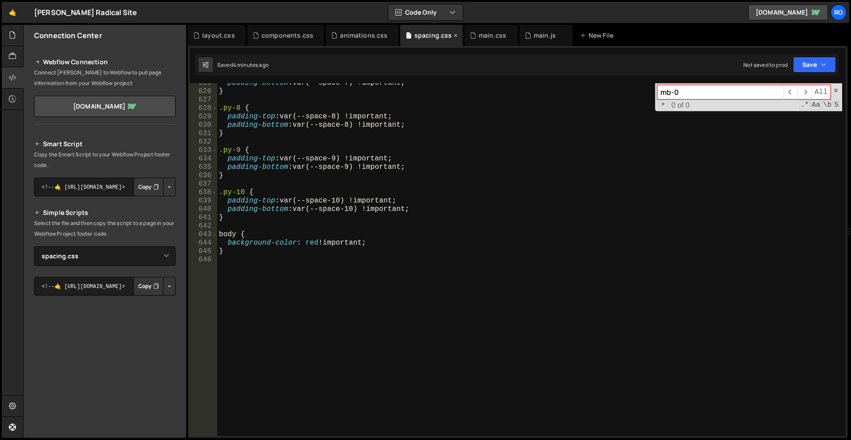
click at [418, 34] on div "spacing.css" at bounding box center [433, 35] width 38 height 9
drag, startPoint x: 408, startPoint y: 35, endPoint x: 296, endPoint y: 108, distance: 134.0
click at [340, 122] on div "padding-bottom : var(--space-7) !important ; } .py-8 { padding-top : var(--spac…" at bounding box center [529, 264] width 625 height 370
click at [9, 57] on icon at bounding box center [12, 56] width 7 height 10
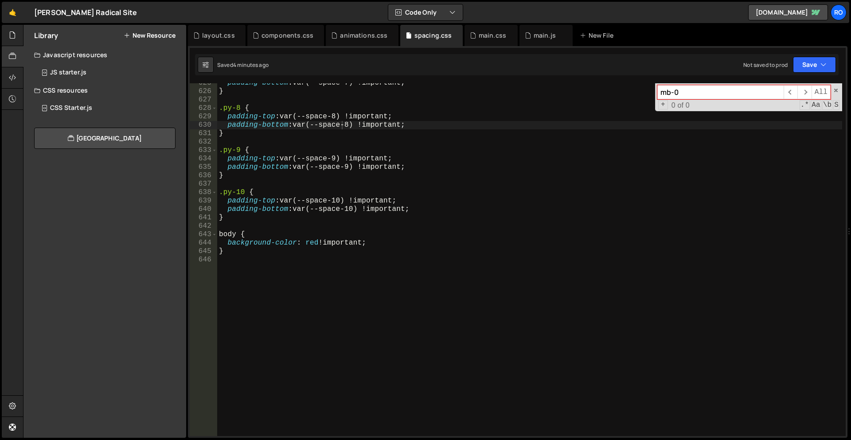
click at [65, 94] on div "CSS resources" at bounding box center [104, 91] width 163 height 18
type textarea "background-color: red !important;"
click at [411, 247] on div "padding-bottom : var(--space-7) !important ; } .py-8 { padding-top : var(--spac…" at bounding box center [529, 264] width 625 height 370
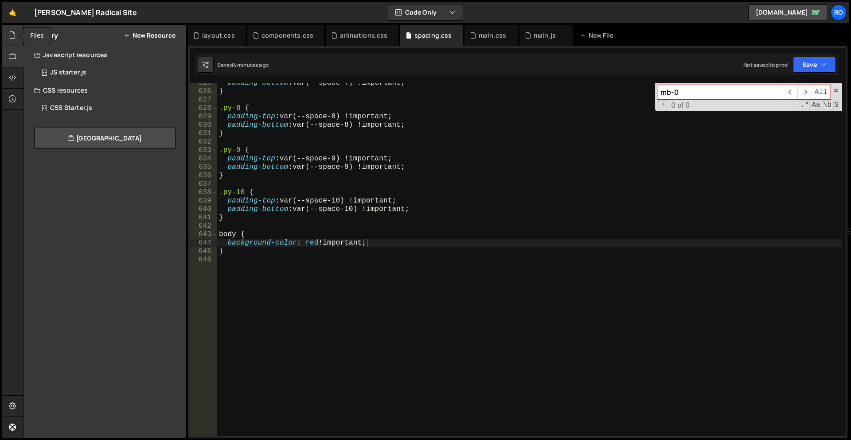
click at [13, 40] on icon at bounding box center [12, 35] width 7 height 10
click at [45, 86] on div "CSS files" at bounding box center [104, 91] width 163 height 18
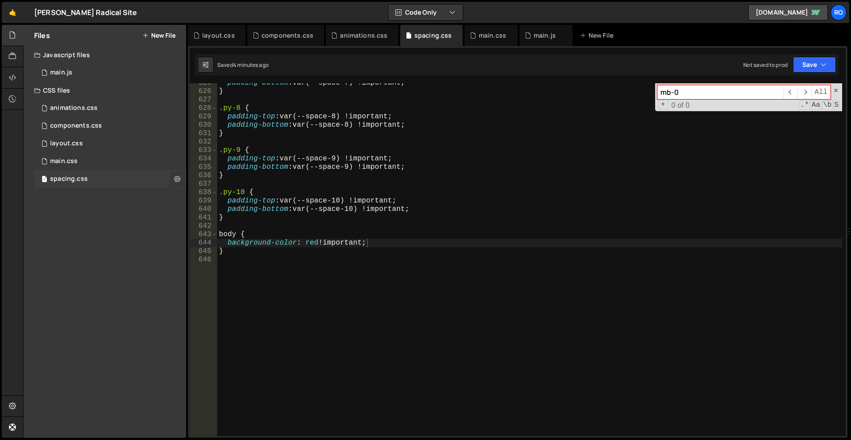
click at [180, 178] on icon at bounding box center [177, 179] width 6 height 8
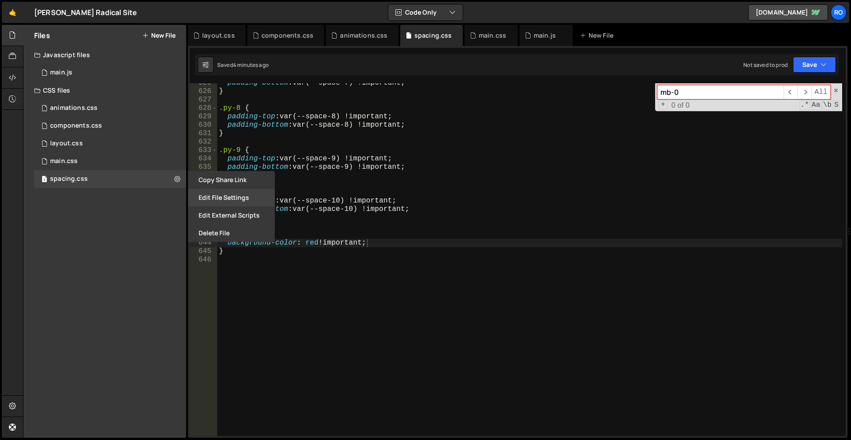
click at [246, 197] on button "Edit File Settings" at bounding box center [231, 198] width 87 height 18
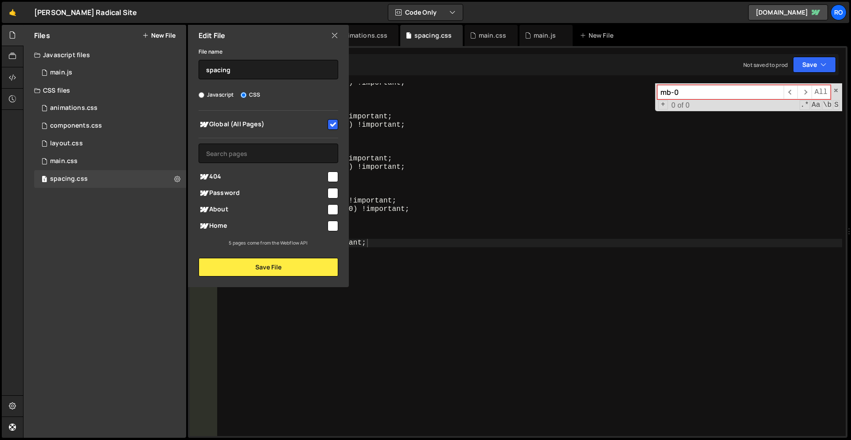
click at [336, 126] on input "checkbox" at bounding box center [333, 124] width 11 height 11
checkbox input "false"
click at [270, 267] on button "Save File" at bounding box center [269, 267] width 140 height 19
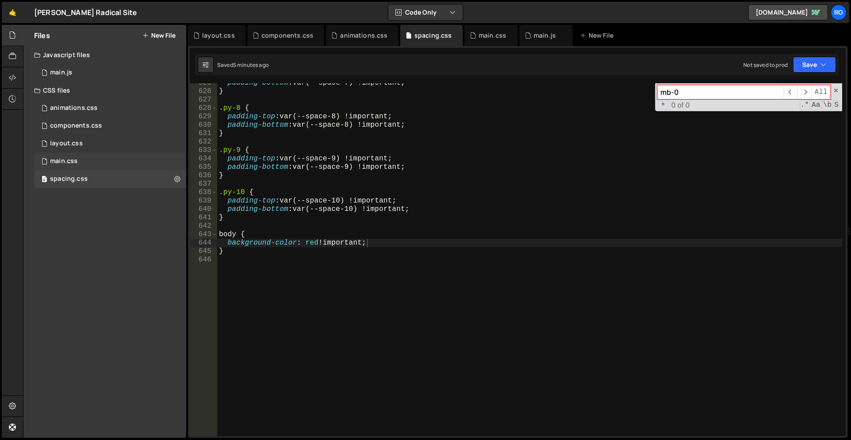
click at [139, 163] on div "main.css 0" at bounding box center [111, 161] width 155 height 18
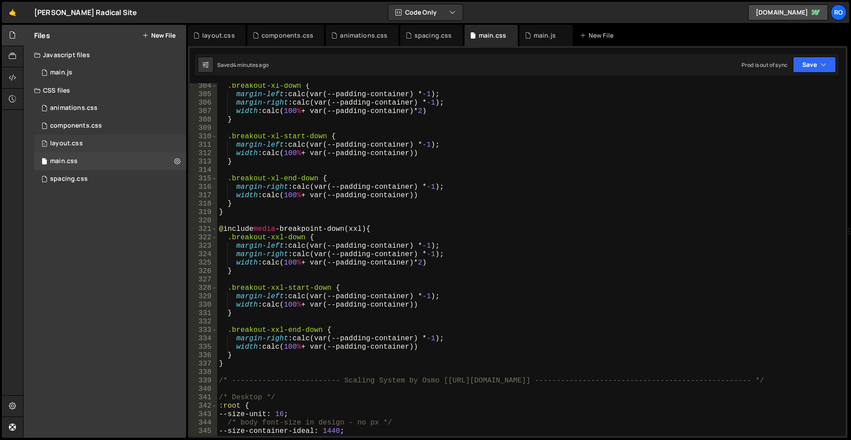
click at [160, 148] on div "1 layout.css 0" at bounding box center [111, 144] width 155 height 18
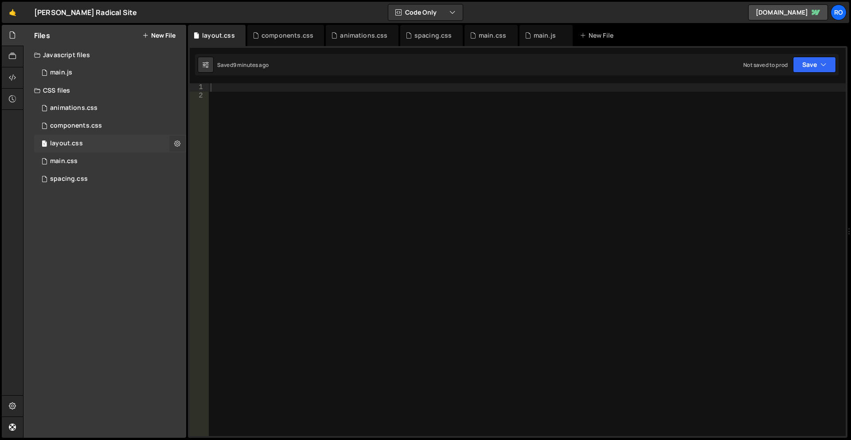
click at [180, 145] on icon at bounding box center [177, 143] width 6 height 8
type input "layout"
radio input "false"
radio input "true"
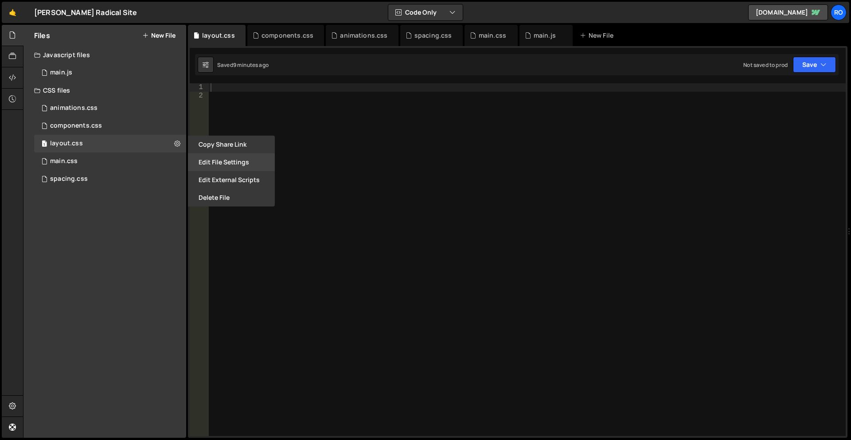
click at [232, 159] on button "Edit File Settings" at bounding box center [231, 162] width 87 height 18
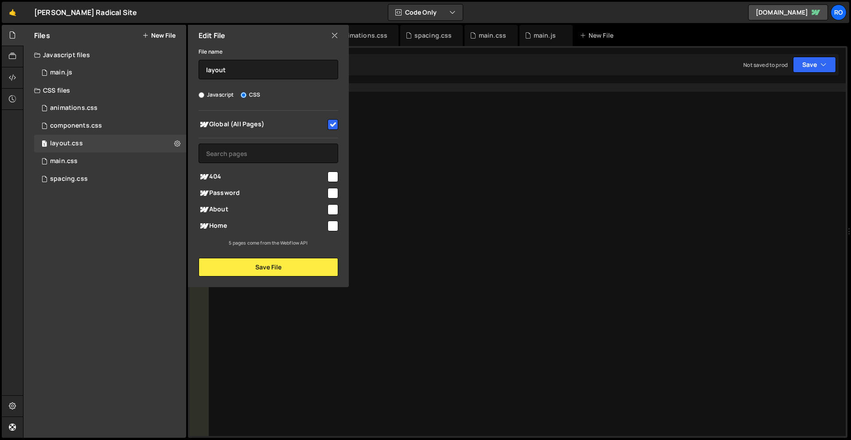
click at [331, 125] on input "checkbox" at bounding box center [333, 124] width 11 height 11
click at [270, 264] on button "Save File" at bounding box center [269, 267] width 140 height 19
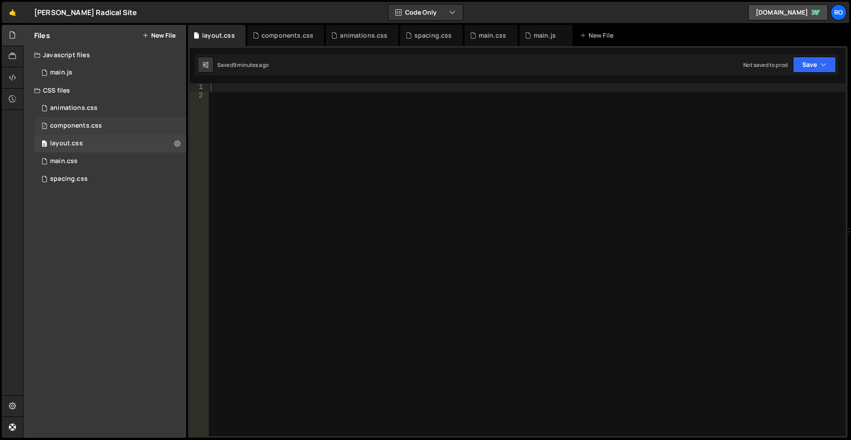
click at [169, 122] on div "1 components.css 0" at bounding box center [111, 126] width 155 height 18
click at [179, 123] on icon at bounding box center [177, 125] width 6 height 8
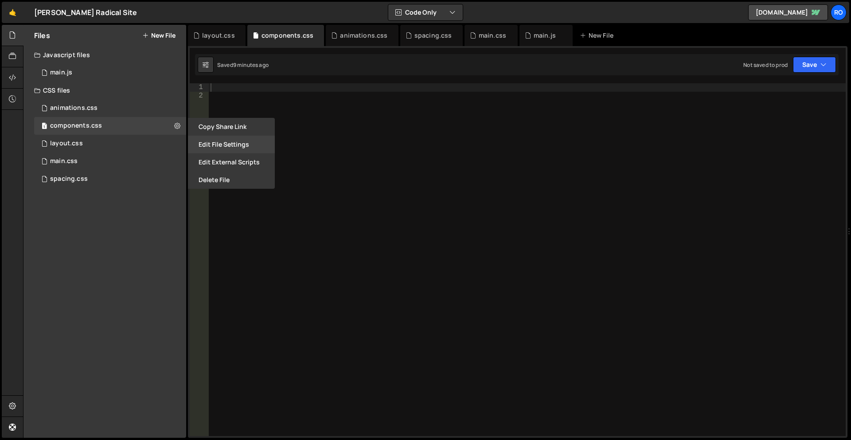
click at [234, 146] on button "Edit File Settings" at bounding box center [231, 145] width 87 height 18
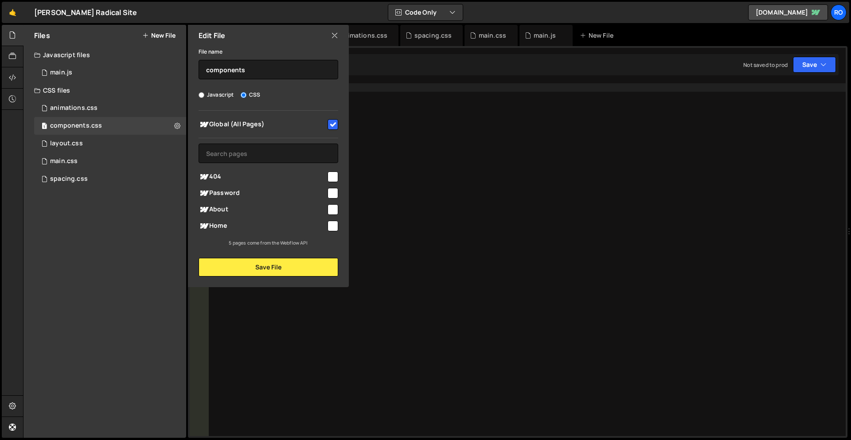
click at [335, 123] on input "checkbox" at bounding box center [333, 124] width 11 height 11
click at [267, 270] on button "Save File" at bounding box center [269, 267] width 140 height 19
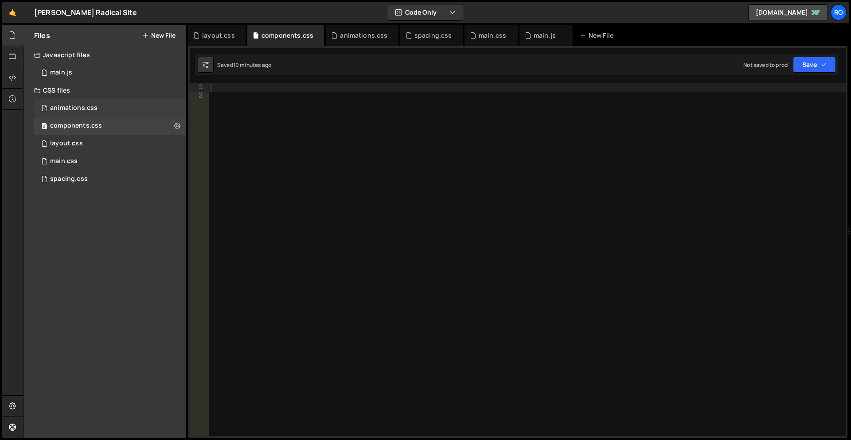
click at [172, 113] on div "1 animations.css 0" at bounding box center [111, 108] width 155 height 18
click at [179, 108] on icon at bounding box center [177, 108] width 6 height 8
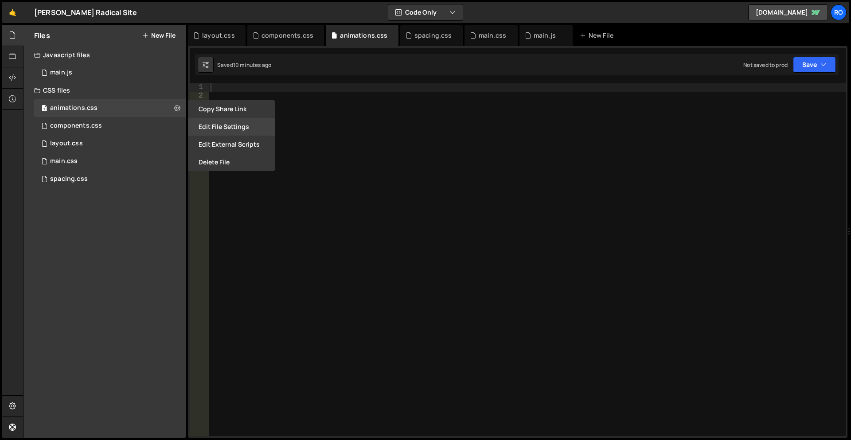
click at [224, 123] on button "Edit File Settings" at bounding box center [231, 127] width 87 height 18
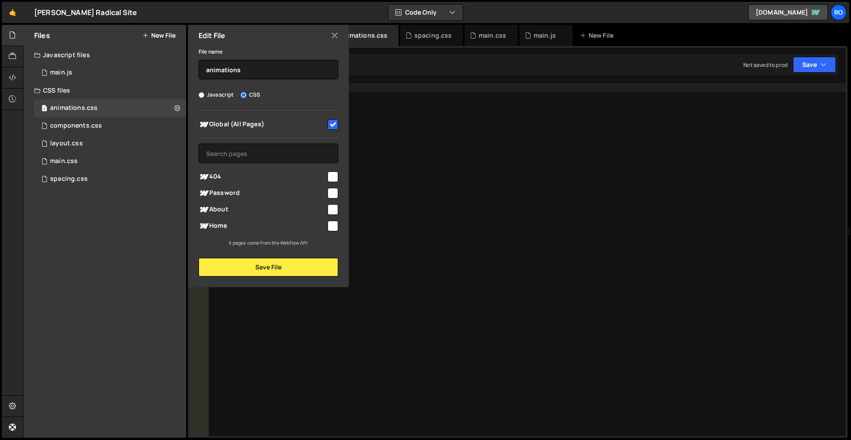
click at [331, 125] on input "checkbox" at bounding box center [333, 124] width 11 height 11
checkbox input "false"
click at [274, 263] on button "Save File" at bounding box center [269, 267] width 140 height 19
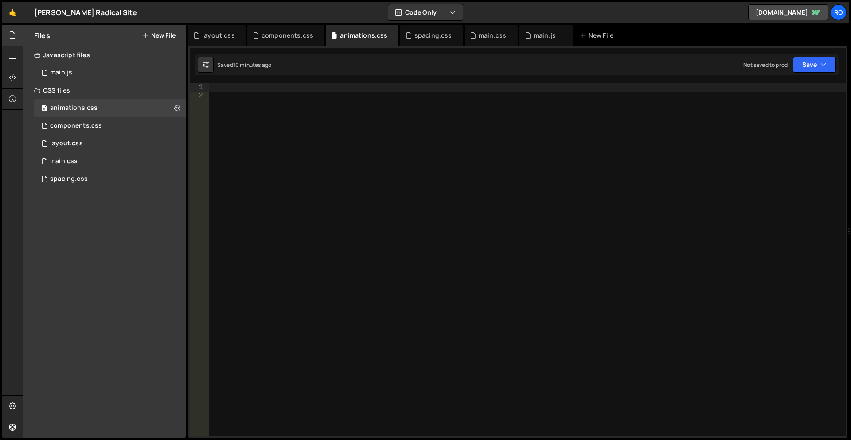
click at [654, 176] on div at bounding box center [527, 268] width 637 height 370
click at [422, 37] on div "spacing.css" at bounding box center [433, 35] width 38 height 9
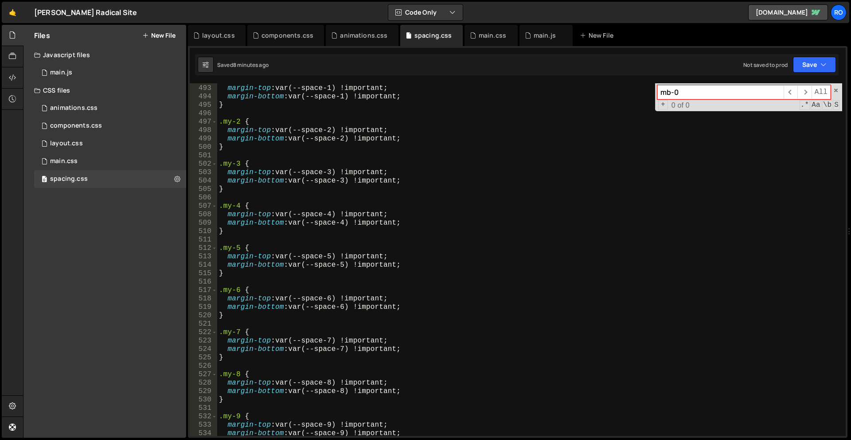
scroll to position [4143, 0]
click at [380, 35] on div "animations.css" at bounding box center [363, 35] width 47 height 9
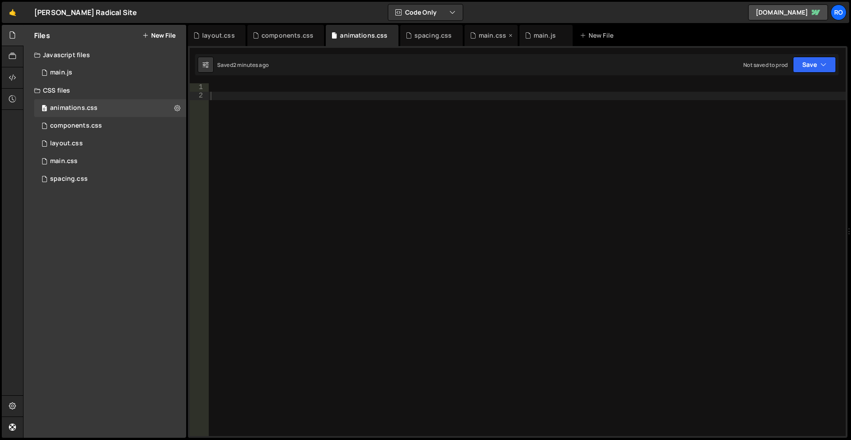
click at [479, 37] on div "main.css" at bounding box center [492, 35] width 27 height 9
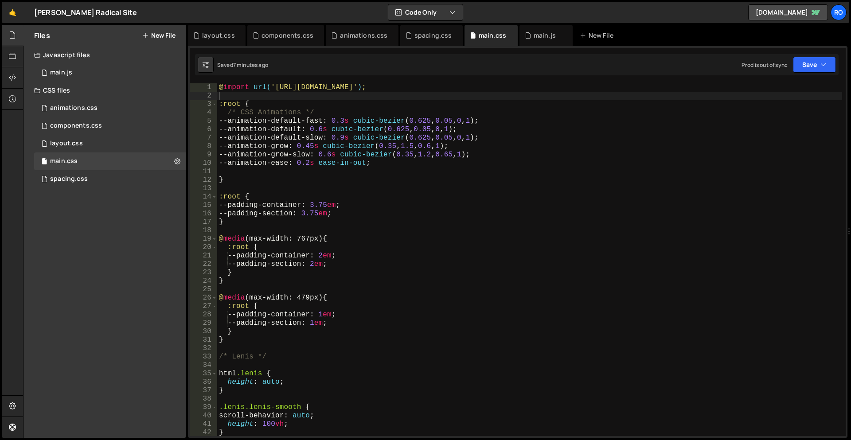
scroll to position [0, 0]
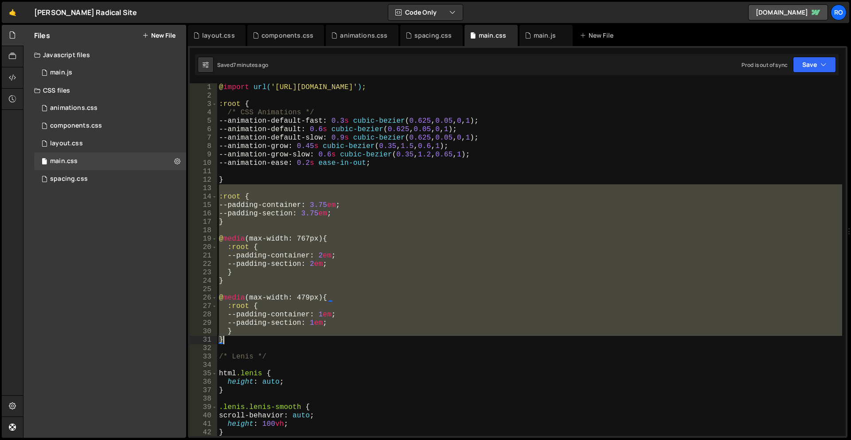
drag, startPoint x: 228, startPoint y: 188, endPoint x: 252, endPoint y: 337, distance: 151.4
click at [252, 337] on div "@ import url( 'https://slater.app/16726/45794.css' ) ; :root { /* CSS Animation…" at bounding box center [529, 268] width 625 height 370
type textarea "} }"
click at [428, 31] on div "spacing.css" at bounding box center [433, 35] width 38 height 9
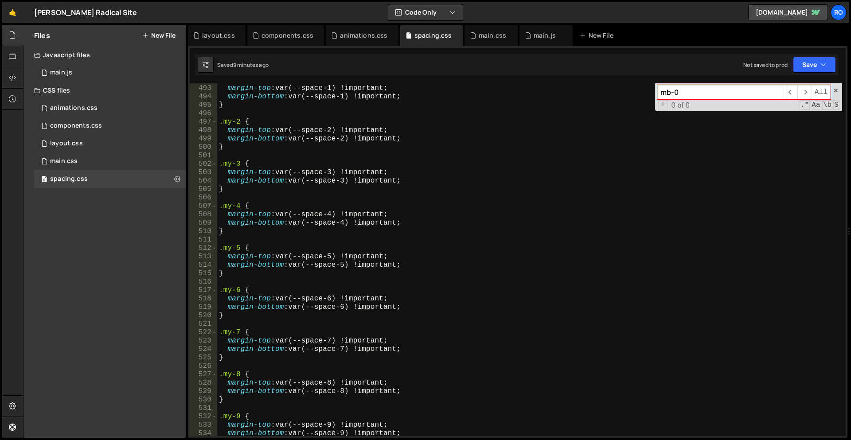
click at [520, 188] on div ".my-1 { margin-top : var(--space-1) !important ; margin-bottom : var(--space-1)…" at bounding box center [529, 261] width 625 height 370
click at [469, 219] on div ".my-1 { margin-top : var(--space-1) !important ; margin-bottom : var(--space-1)…" at bounding box center [529, 261] width 625 height 370
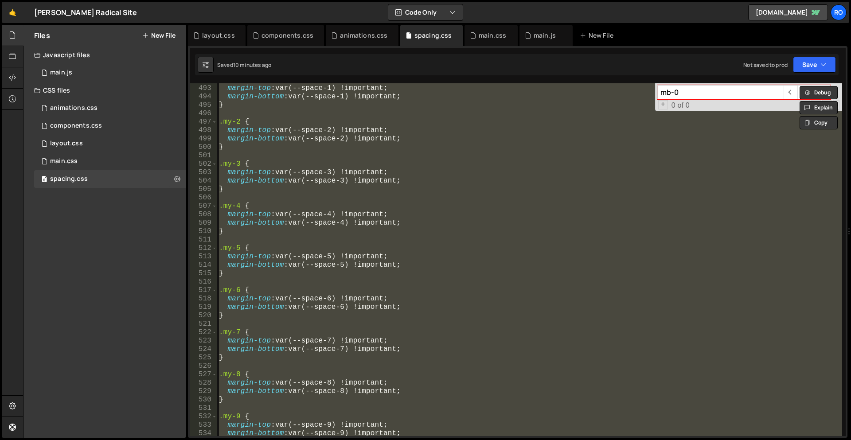
paste textarea ".py-10 { padding-top: var(--space-10) !important; padding-bottom: var(--space-1…"
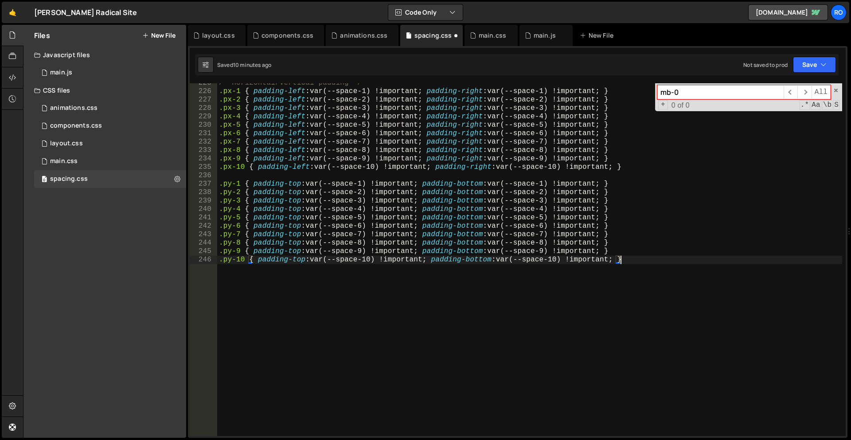
scroll to position [1891, 0]
type textarea ".ml-2 {"
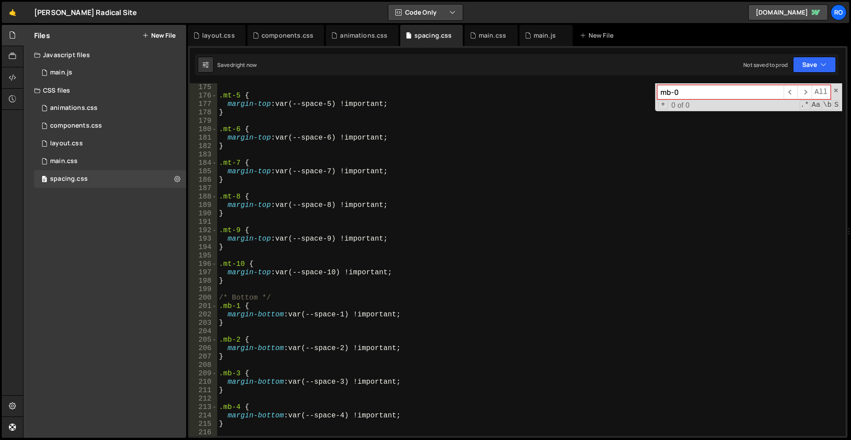
scroll to position [1413, 0]
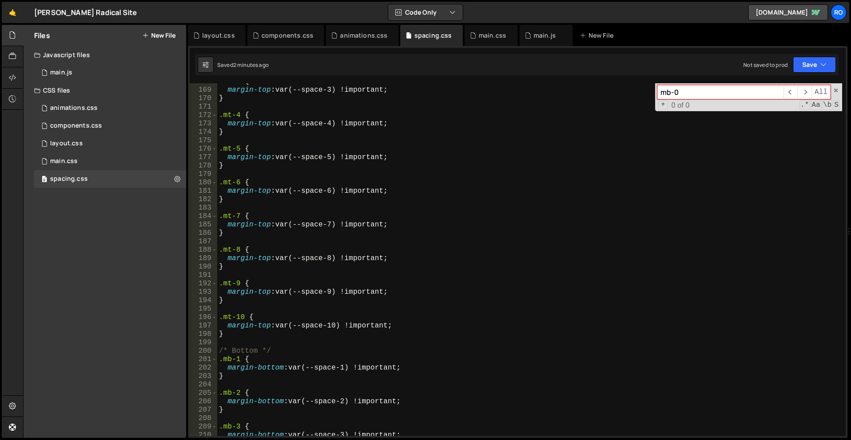
click at [684, 242] on div ".mt-3 { margin-top : var(--space-3) !important ; } .mt-4 { margin-top : var(--s…" at bounding box center [529, 263] width 625 height 370
click at [836, 90] on span at bounding box center [836, 90] width 6 height 6
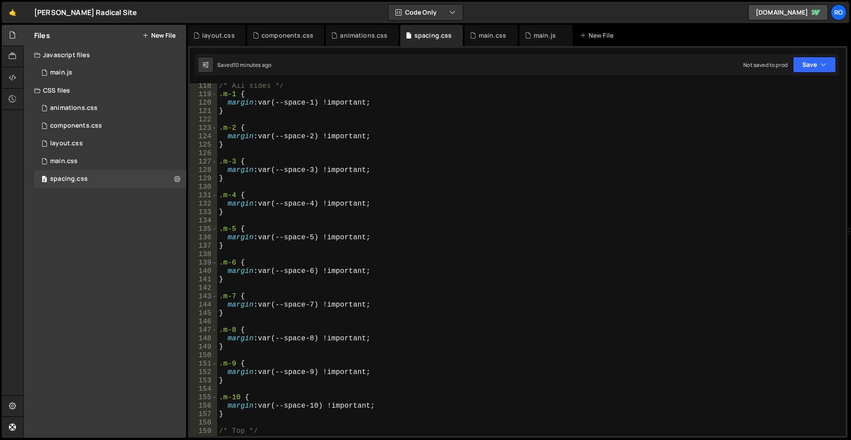
scroll to position [0, 0]
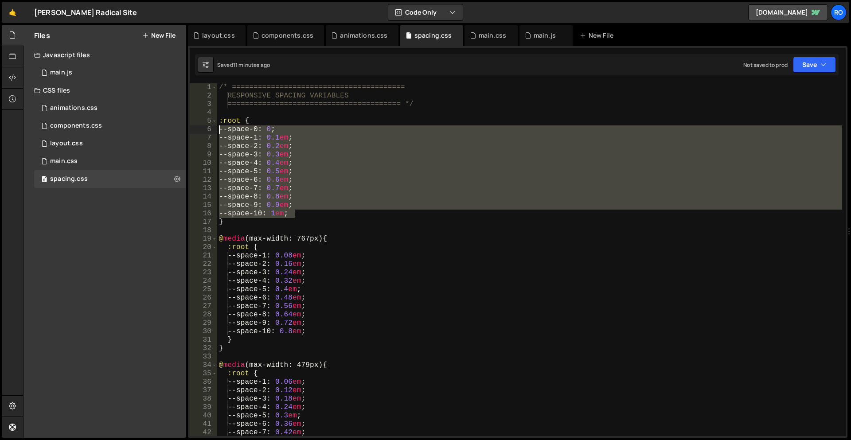
drag, startPoint x: 305, startPoint y: 215, endPoint x: 201, endPoint y: 125, distance: 137.1
click at [201, 125] on div "1 2 3 4 5 6 7 8 9 10 11 12 13 14 15 16 17 18 19 20 21 22 23 24 25 26 27 28 29 3…" at bounding box center [518, 259] width 656 height 353
paste textarea "10: 4em; /* ~64px */"
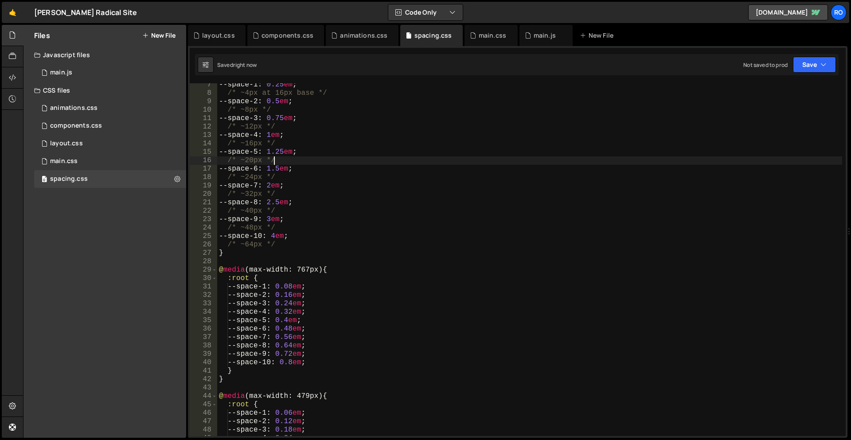
scroll to position [53, 0]
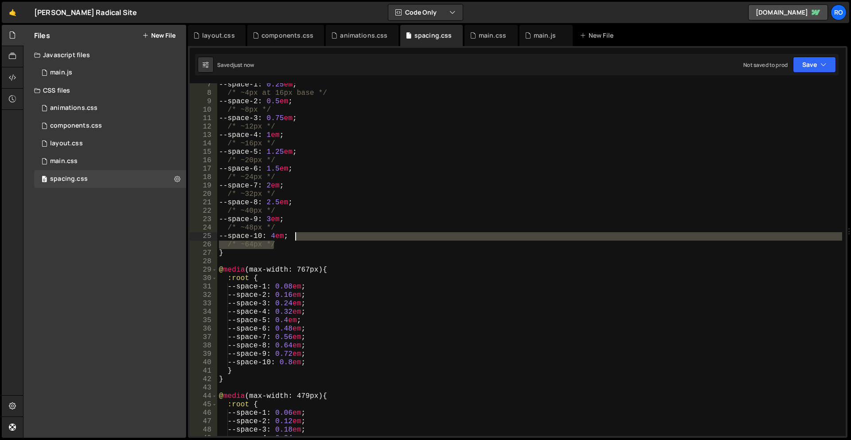
drag, startPoint x: 288, startPoint y: 243, endPoint x: 319, endPoint y: 235, distance: 32.2
click at [319, 235] on div "--space-1 : 0.25 em ; /* ~4px at 16px base */ --space-2 : 0.5 em ; /* ~8px */ -…" at bounding box center [529, 266] width 625 height 370
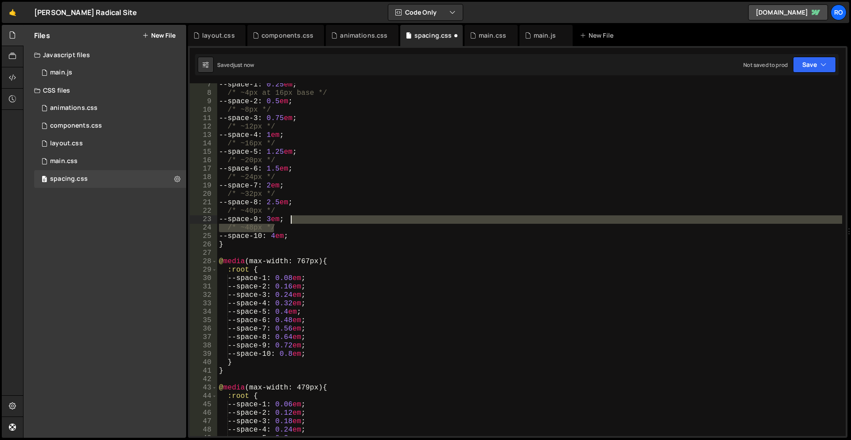
drag, startPoint x: 320, startPoint y: 226, endPoint x: 321, endPoint y: 219, distance: 7.7
click at [321, 219] on div "--space-1 : 0.25 em ; /* ~4px at 16px base */ --space-2 : 0.5 em ; /* ~8px */ -…" at bounding box center [529, 266] width 625 height 370
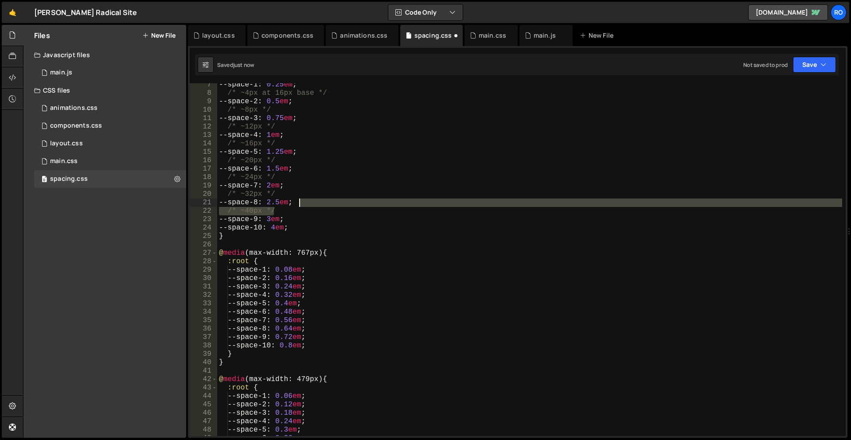
drag, startPoint x: 323, startPoint y: 208, endPoint x: 326, endPoint y: 202, distance: 6.8
click at [326, 202] on div "--space-1 : 0.25 em ; /* ~4px at 16px base */ --space-2 : 0.5 em ; /* ~8px */ -…" at bounding box center [529, 266] width 625 height 370
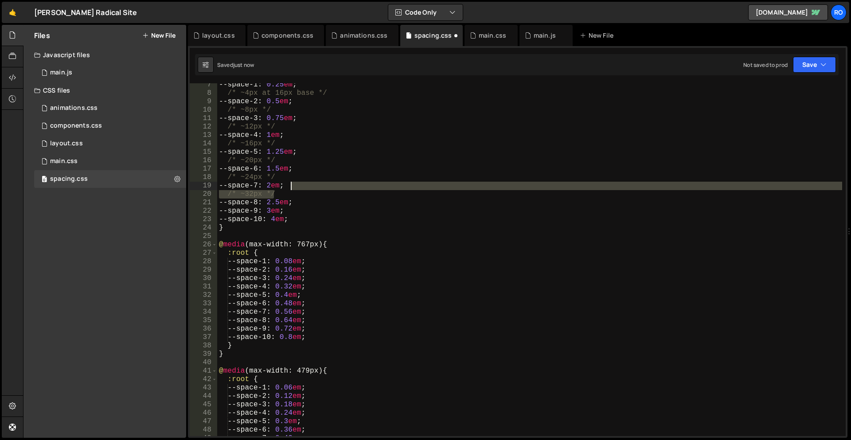
drag, startPoint x: 320, startPoint y: 192, endPoint x: 324, endPoint y: 178, distance: 14.9
click at [323, 184] on div "--space-1 : 0.25 em ; /* ~4px at 16px base */ --space-2 : 0.5 em ; /* ~8px */ -…" at bounding box center [529, 266] width 625 height 370
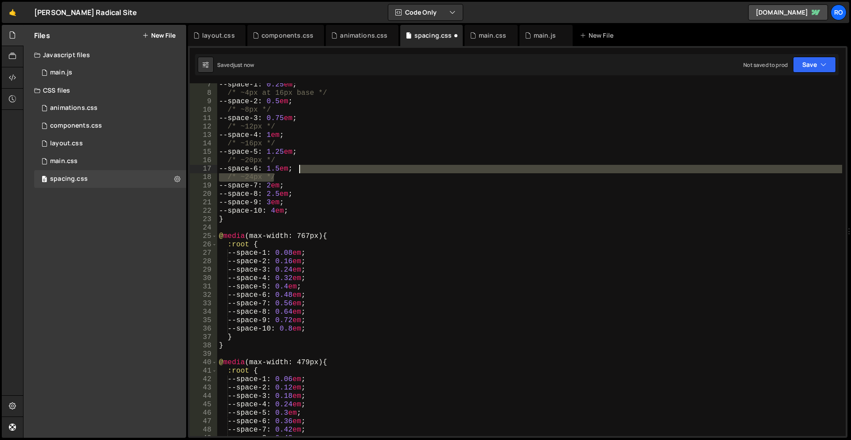
drag, startPoint x: 324, startPoint y: 175, endPoint x: 328, endPoint y: 169, distance: 7.4
click at [328, 169] on div "--space-1 : 0.25 em ; /* ~4px at 16px base */ --space-2 : 0.5 em ; /* ~8px */ -…" at bounding box center [529, 266] width 625 height 370
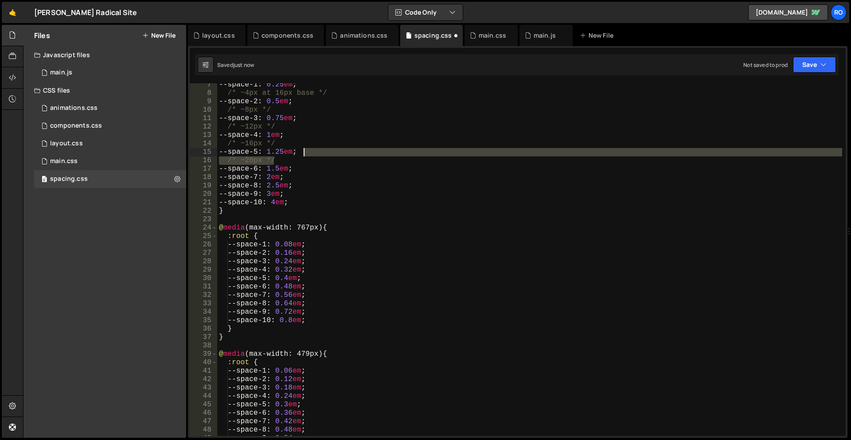
drag, startPoint x: 324, startPoint y: 159, endPoint x: 330, endPoint y: 149, distance: 11.6
click at [330, 149] on div "--space-1 : 0.25 em ; /* ~4px at 16px base */ --space-2 : 0.5 em ; /* ~8px */ -…" at bounding box center [529, 266] width 625 height 370
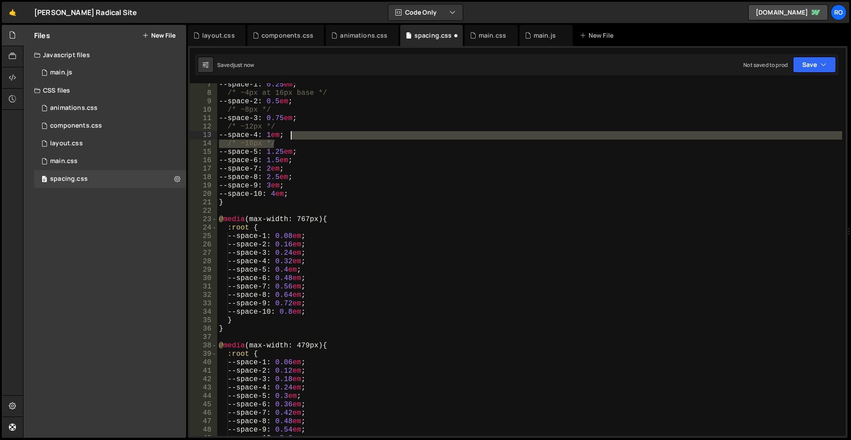
drag, startPoint x: 320, startPoint y: 137, endPoint x: 323, endPoint y: 133, distance: 5.1
click at [323, 133] on div "--space-1 : 0.25 em ; /* ~4px at 16px base */ --space-2 : 0.5 em ; /* ~8px */ -…" at bounding box center [529, 266] width 625 height 370
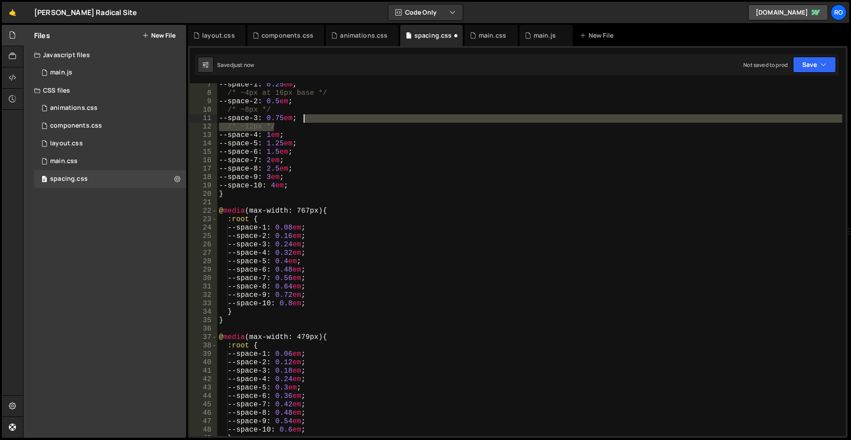
click at [330, 121] on div "--space-1 : 0.25 em ; /* ~4px at 16px base */ --space-2 : 0.5 em ; /* ~8px */ -…" at bounding box center [529, 266] width 625 height 370
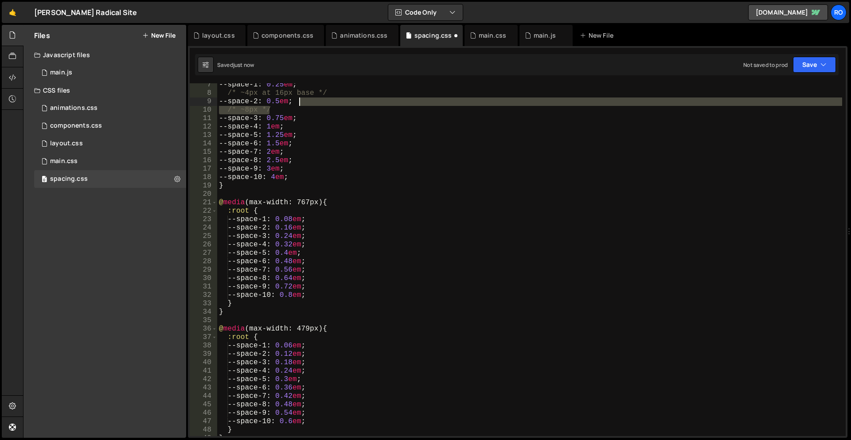
drag, startPoint x: 333, startPoint y: 110, endPoint x: 333, endPoint y: 102, distance: 8.9
click at [333, 102] on div "--space-1 : 0.25 em ; /* ~4px at 16px base */ --space-2 : 0.5 em ; /* ~8px */ -…" at bounding box center [529, 266] width 625 height 370
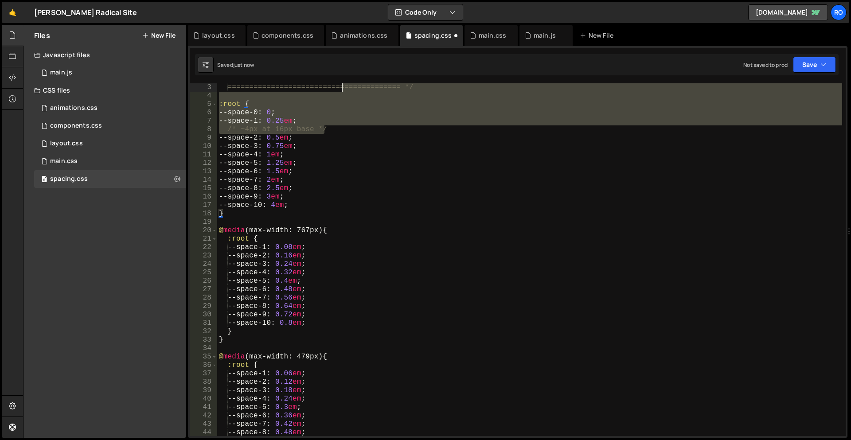
scroll to position [0, 0]
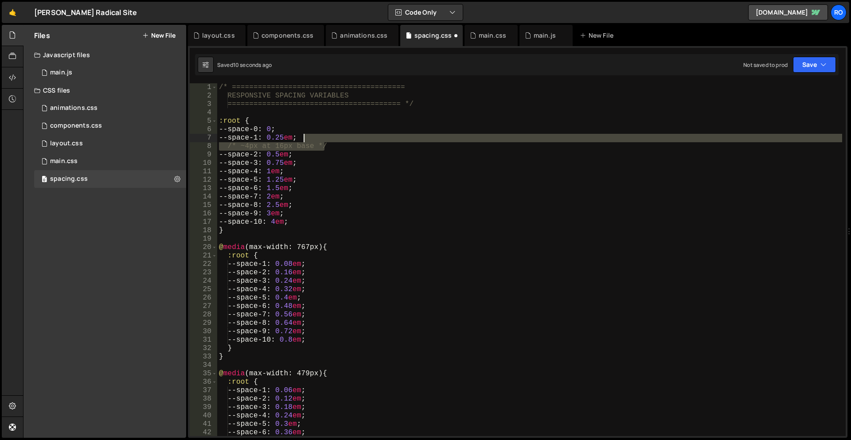
drag, startPoint x: 340, startPoint y: 83, endPoint x: 336, endPoint y: 135, distance: 52.4
click at [336, 135] on div "/* ======================================== RESPONSIVE SPACING VARIABLES ======…" at bounding box center [529, 268] width 625 height 370
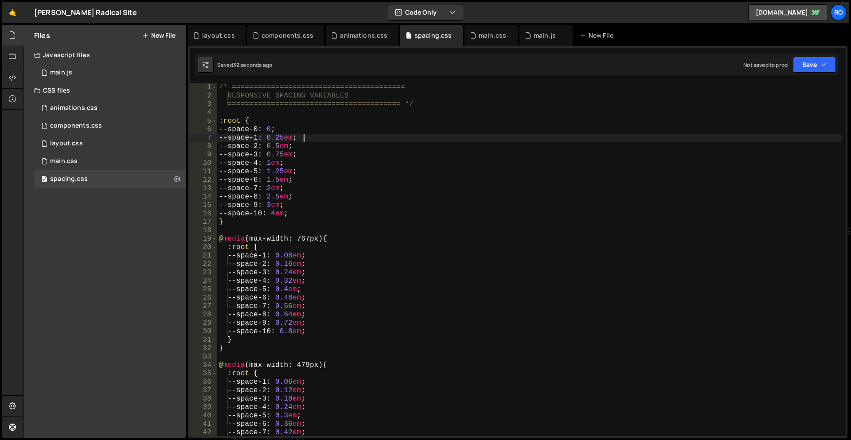
scroll to position [53, 0]
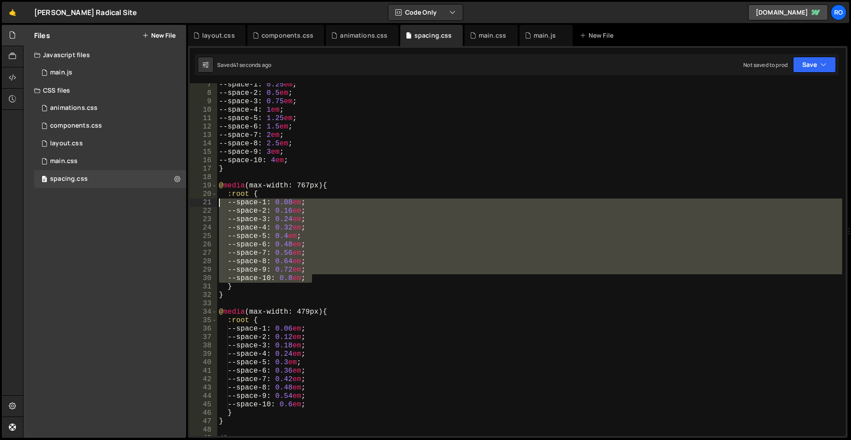
drag, startPoint x: 317, startPoint y: 279, endPoint x: 219, endPoint y: 203, distance: 123.5
click at [219, 203] on div "--space-1 : 0.25 em ; --space-2 : 0.5 em ; --space-3 : 0.75 em ; --space-4 : 1 …" at bounding box center [529, 266] width 625 height 370
type textarea "--space-1: 0.08em; --space-2: 0.16em;"
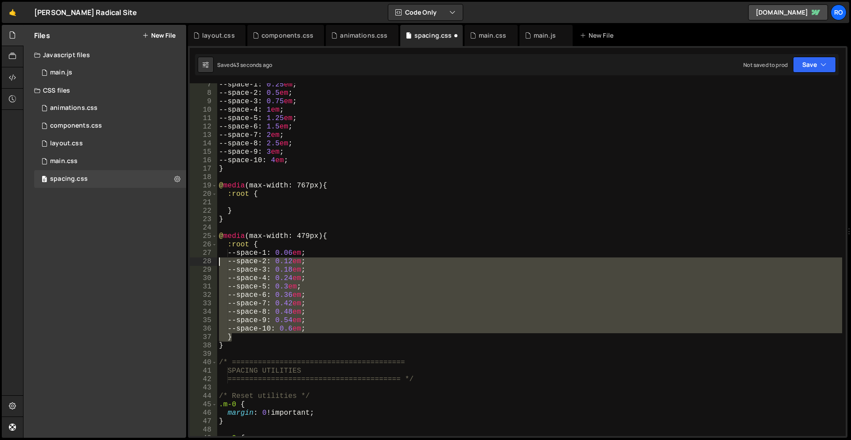
drag, startPoint x: 320, startPoint y: 334, endPoint x: 272, endPoint y: 267, distance: 81.9
click at [206, 258] on div "7 8 9 10 11 12 13 14 15 16 17 18 19 20 21 22 23 24 25 26 27 28 29 30 31 32 33 3…" at bounding box center [518, 259] width 656 height 353
click at [272, 267] on div "--space-1 : 0.25 em ; --space-2 : 0.5 em ; --space-3 : 0.75 em ; --space-4 : 1 …" at bounding box center [529, 259] width 625 height 353
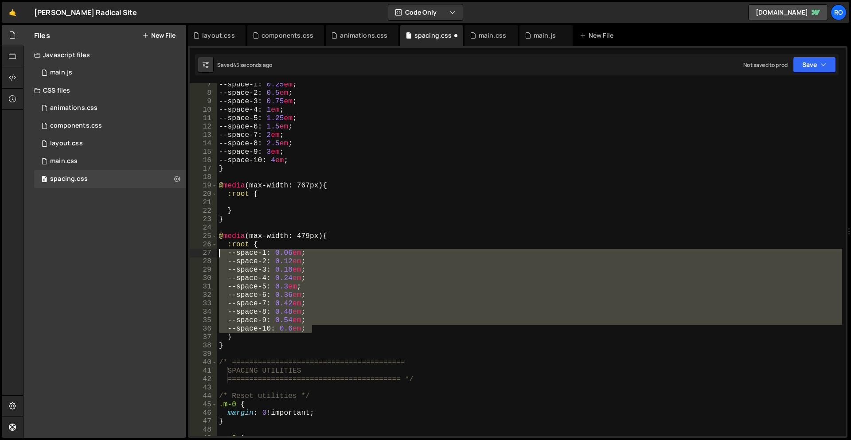
drag, startPoint x: 289, startPoint y: 301, endPoint x: 208, endPoint y: 254, distance: 93.5
click at [208, 254] on div "--space-3: 0.18em; 7 8 9 10 11 12 13 14 15 16 17 18 19 20 21 22 23 24 25 26 27 …" at bounding box center [518, 259] width 656 height 353
type textarea "--space-1: 0.06em; --space-2: 0.12em;"
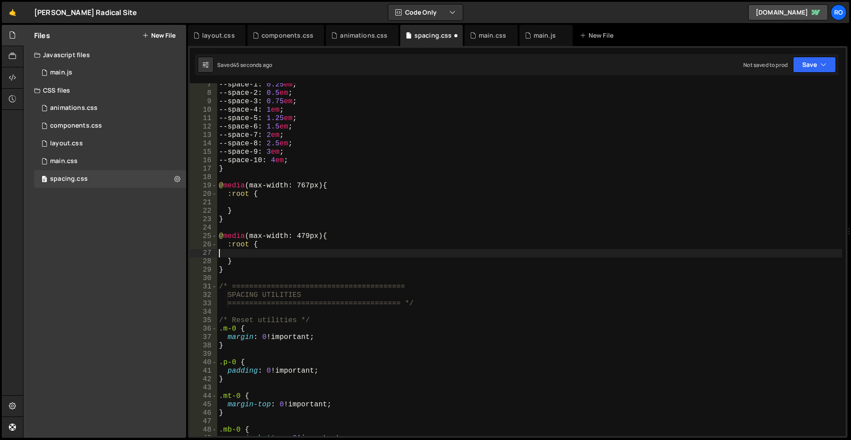
drag, startPoint x: 371, startPoint y: 254, endPoint x: 374, endPoint y: 250, distance: 5.4
click at [373, 254] on div "--space-1 : 0.25 em ; --space-2 : 0.5 em ; --space-3 : 0.75 em ; --space-4 : 1 …" at bounding box center [529, 266] width 625 height 370
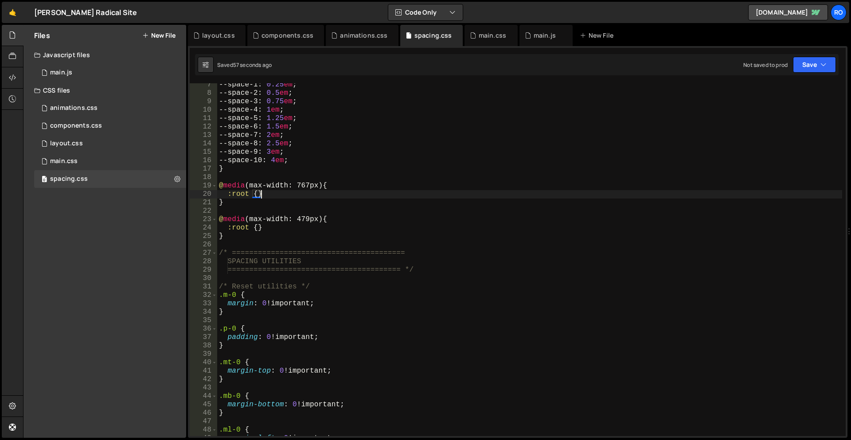
click at [301, 195] on div "--space-1 : 0.25 em ; --space-2 : 0.5 em ; --space-3 : 0.75 em ; --space-4 : 1 …" at bounding box center [529, 266] width 625 height 370
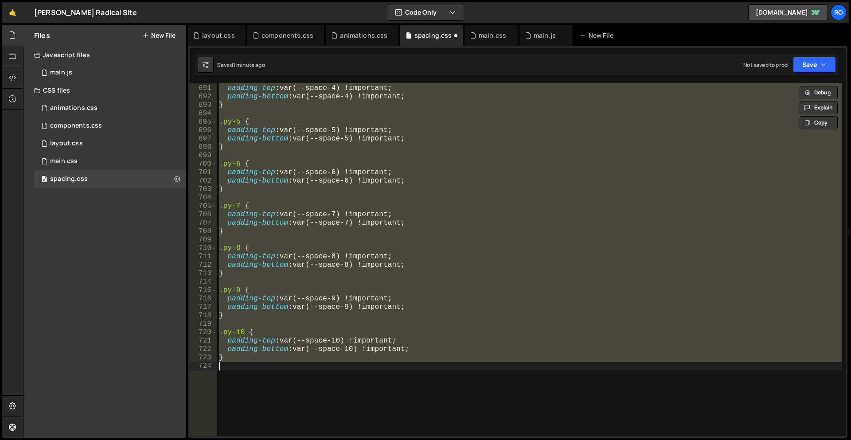
scroll to position [118, 0]
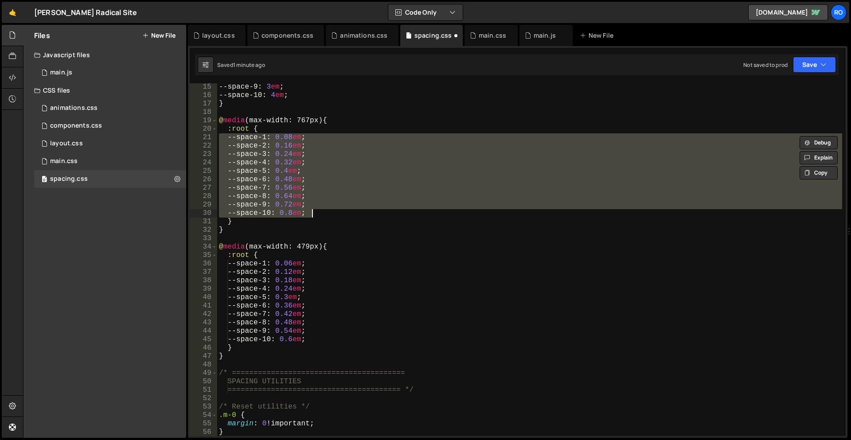
click at [311, 194] on div "--space-9 : 3 em ; --space-10 : 4 em ; } @ media (max-width: 767px) { :root { -…" at bounding box center [529, 259] width 625 height 353
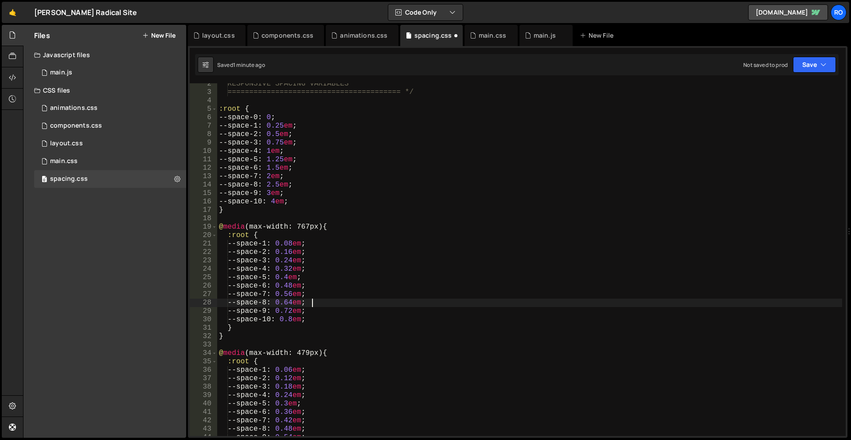
scroll to position [65, 0]
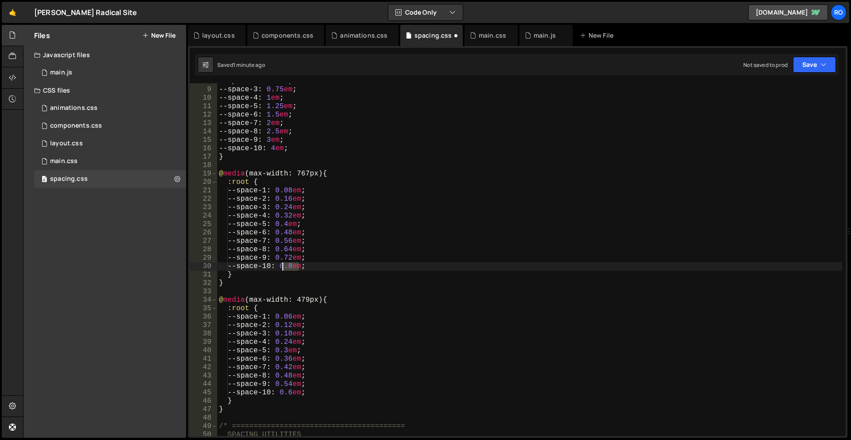
drag, startPoint x: 300, startPoint y: 266, endPoint x: 282, endPoint y: 266, distance: 17.7
click at [282, 266] on div "--space-2 : 0.5 em ; --space-3 : 0.75 em ; --space-4 : 1 em ; --space-5 : 1.25 …" at bounding box center [529, 262] width 625 height 370
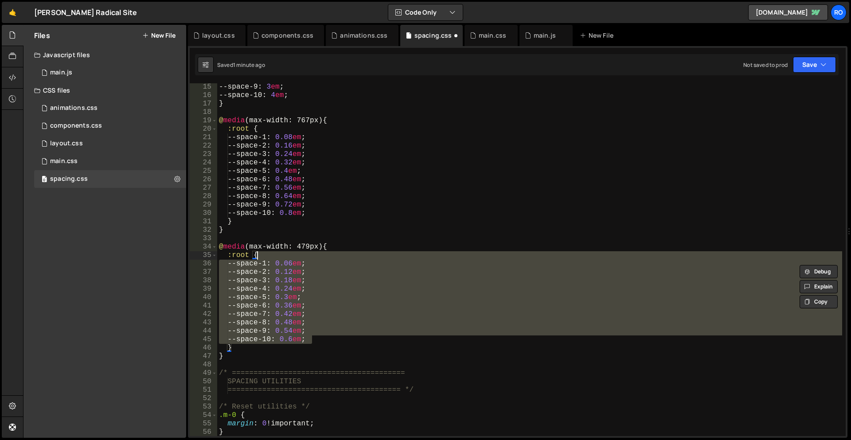
drag, startPoint x: 320, startPoint y: 338, endPoint x: 280, endPoint y: 252, distance: 94.4
click at [280, 252] on div "--space-9 : 3 em ; --space-10 : 4 em ; } @ media (max-width: 767px) { :root { -…" at bounding box center [529, 268] width 625 height 370
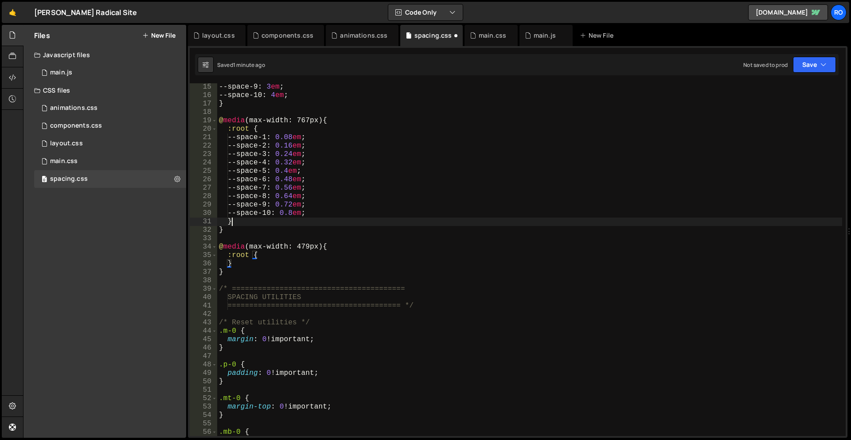
click at [252, 224] on div "--space-9 : 3 em ; --space-10 : 4 em ; } @ media (max-width: 767px) { :root { -…" at bounding box center [529, 268] width 625 height 370
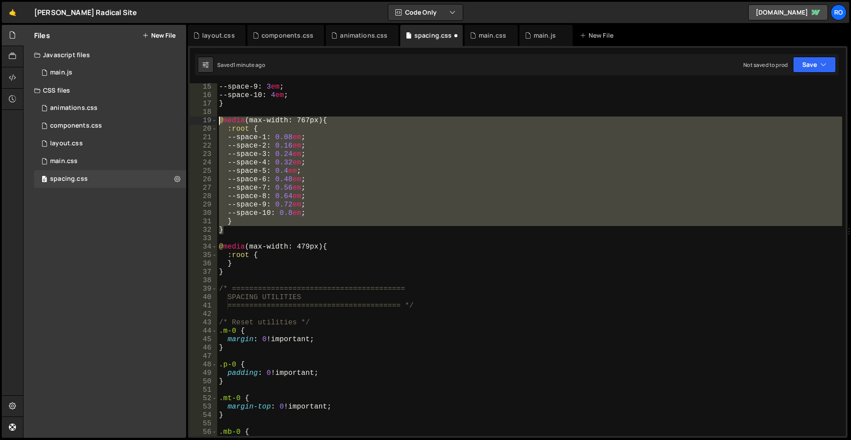
drag, startPoint x: 250, startPoint y: 231, endPoint x: 199, endPoint y: 124, distance: 118.8
click at [199, 124] on div "} 15 16 17 18 19 20 21 22 23 24 25 26 27 28 29 30 31 32 33 34 35 36 37 38 39 40…" at bounding box center [518, 259] width 656 height 353
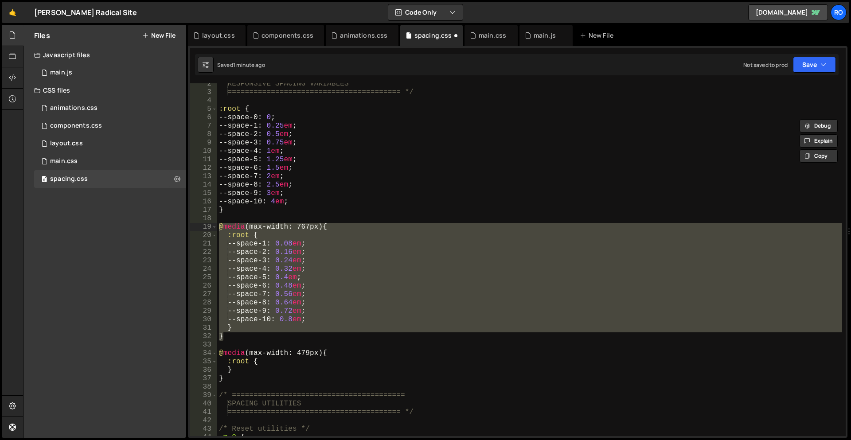
drag, startPoint x: 381, startPoint y: 224, endPoint x: 311, endPoint y: 197, distance: 75.2
click at [380, 223] on div "RESPONSIVE SPACING VARIABLES ======================================== */ :root …" at bounding box center [529, 265] width 625 height 370
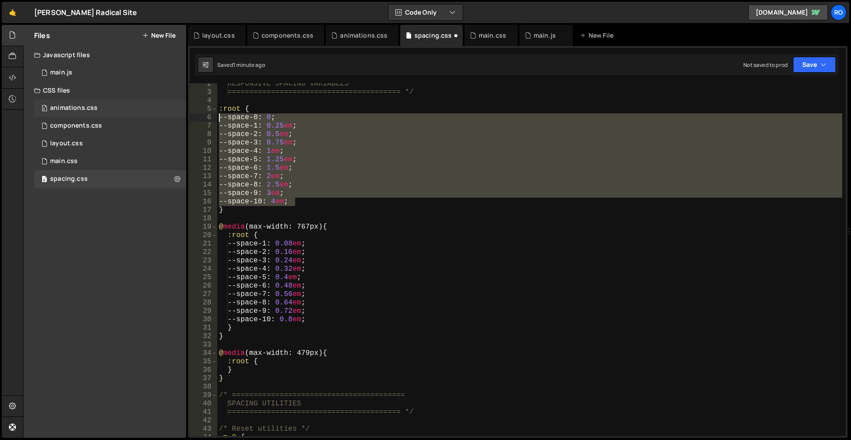
drag, startPoint x: 304, startPoint y: 202, endPoint x: 181, endPoint y: 115, distance: 150.2
click at [181, 115] on div "Files New File Javascript files 1 main.js 0 CSS files 0 animations.css 0 0 comp…" at bounding box center [437, 232] width 828 height 414
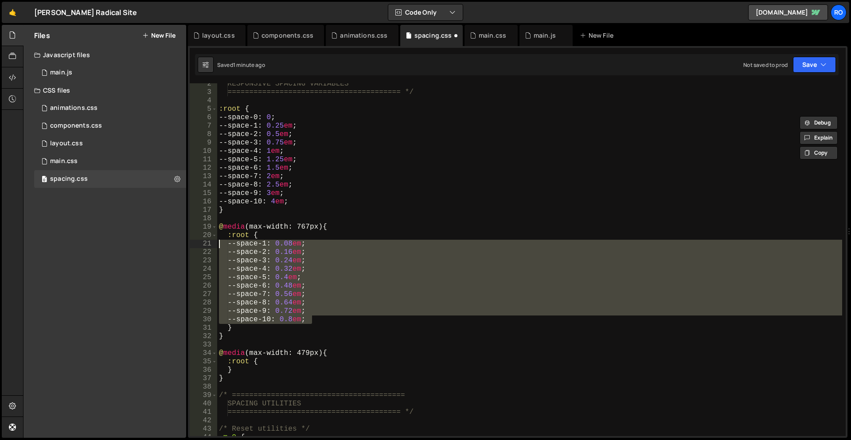
drag, startPoint x: 330, startPoint y: 318, endPoint x: 176, endPoint y: 247, distance: 169.4
click at [176, 247] on div "Files New File Javascript files 1 main.js 0 CSS files 0 animations.css 0 0 comp…" at bounding box center [437, 232] width 828 height 414
paste textarea "--space-10: 4"
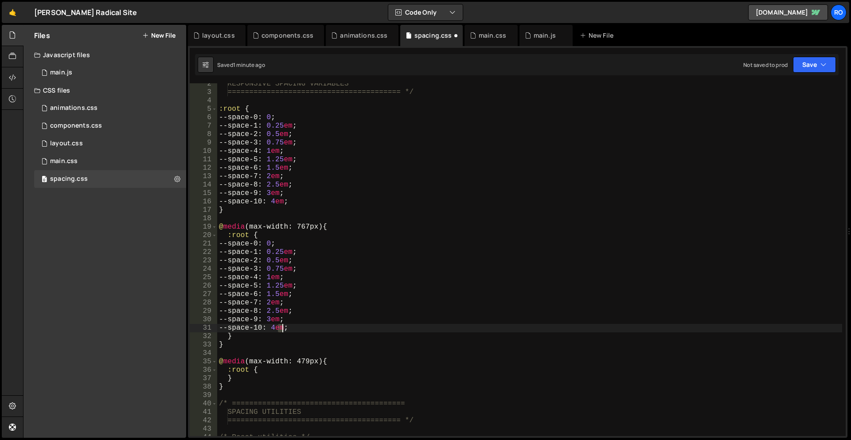
click at [283, 329] on div "RESPONSIVE SPACING VARIABLES ======================================== */ :root …" at bounding box center [529, 265] width 625 height 370
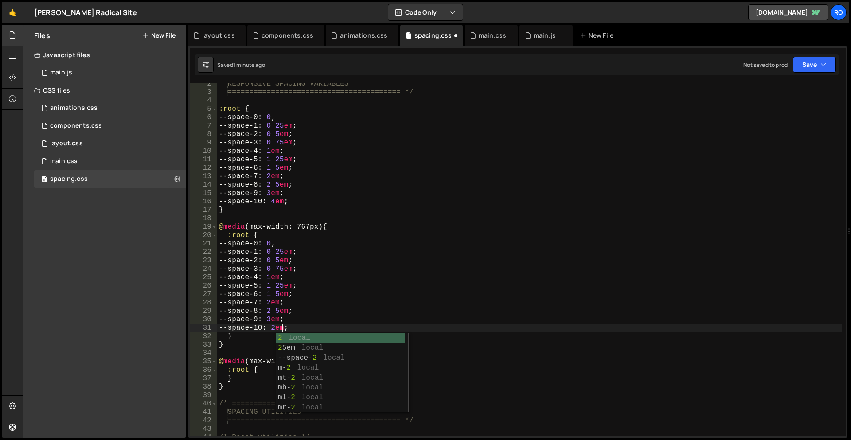
scroll to position [0, 4]
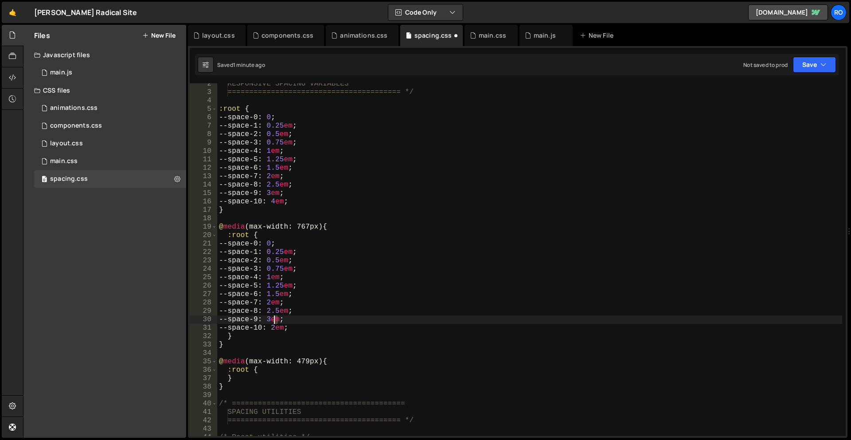
click at [275, 317] on div "RESPONSIVE SPACING VARIABLES ======================================== */ :root …" at bounding box center [529, 265] width 625 height 370
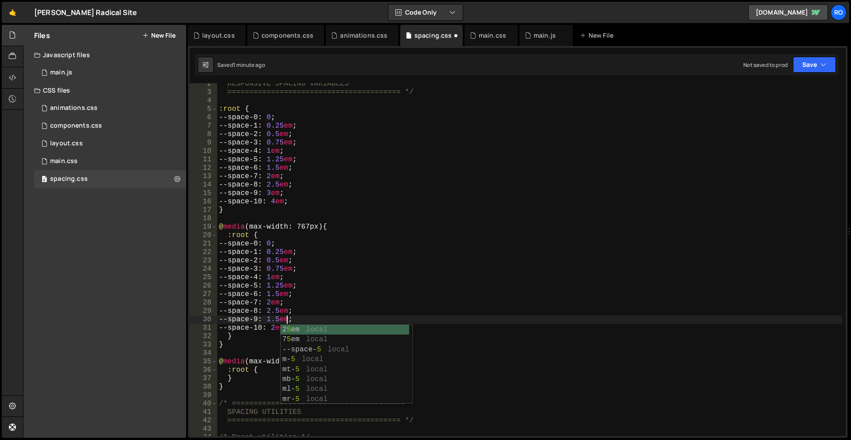
click at [286, 312] on div "RESPONSIVE SPACING VARIABLES ======================================== */ :root …" at bounding box center [529, 265] width 625 height 370
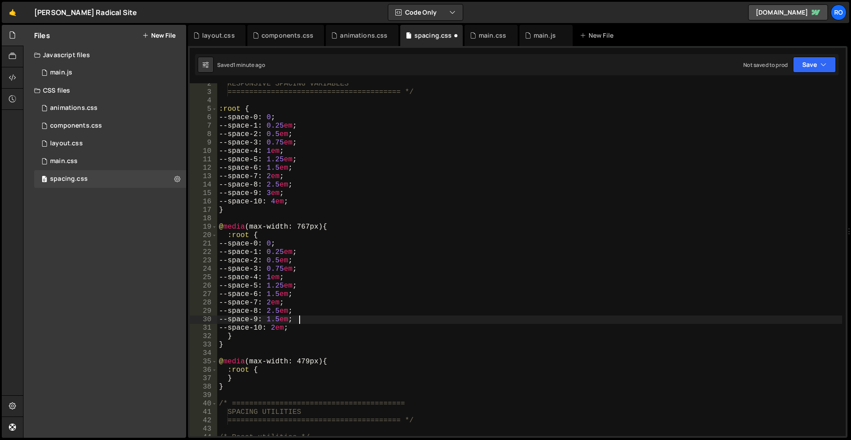
click at [352, 316] on div "RESPONSIVE SPACING VARIABLES ======================================== */ :root …" at bounding box center [529, 265] width 625 height 370
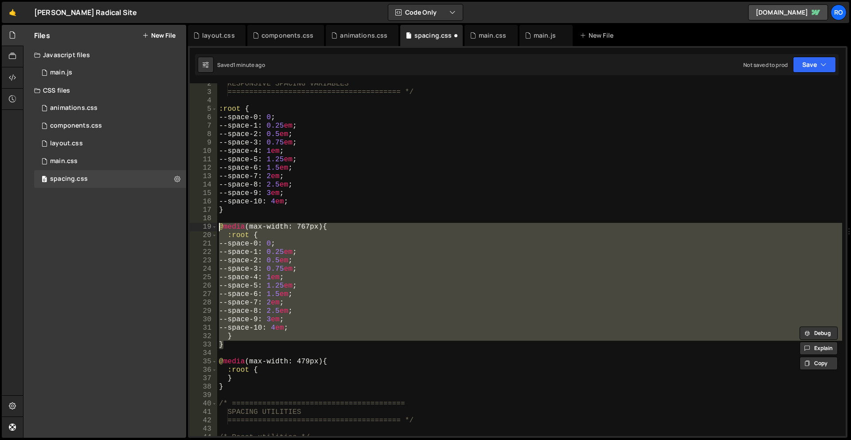
drag, startPoint x: 231, startPoint y: 343, endPoint x: 185, endPoint y: 224, distance: 127.6
click at [185, 224] on div "Files New File Javascript files 1 main.js 0 CSS files 0 animations.css 0 0 comp…" at bounding box center [437, 232] width 828 height 414
click at [315, 317] on div "RESPONSIVE SPACING VARIABLES ======================================== */ :root …" at bounding box center [529, 259] width 625 height 353
drag, startPoint x: 229, startPoint y: 347, endPoint x: 191, endPoint y: 229, distance: 123.5
click at [191, 229] on div "--space-9: 3em; 2 3 4 5 6 7 8 9 10 11 12 13 14 15 16 17 18 19 20 21 22 23 24 25…" at bounding box center [518, 259] width 656 height 353
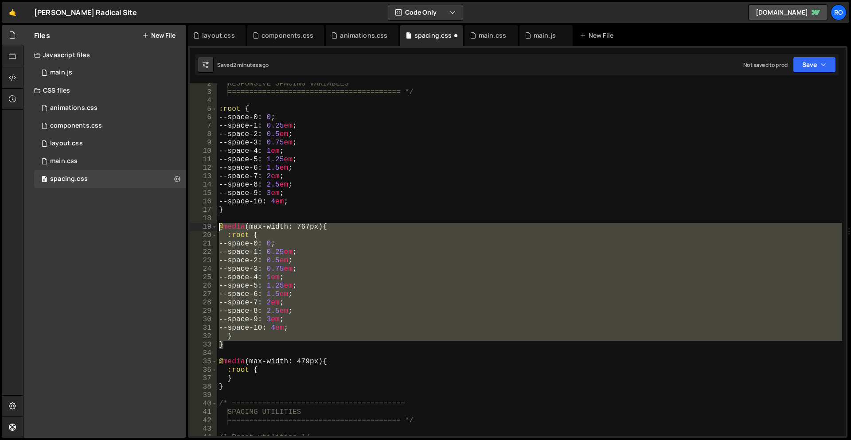
paste textarea "}"
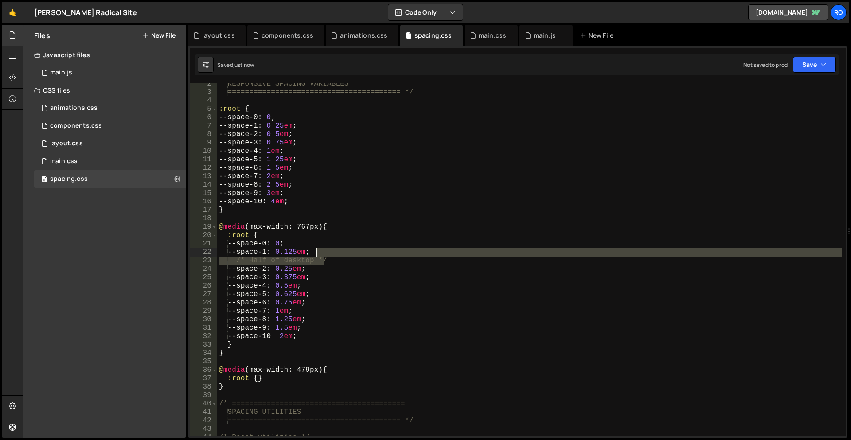
click at [330, 252] on div "RESPONSIVE SPACING VARIABLES ======================================== */ :root …" at bounding box center [529, 265] width 625 height 370
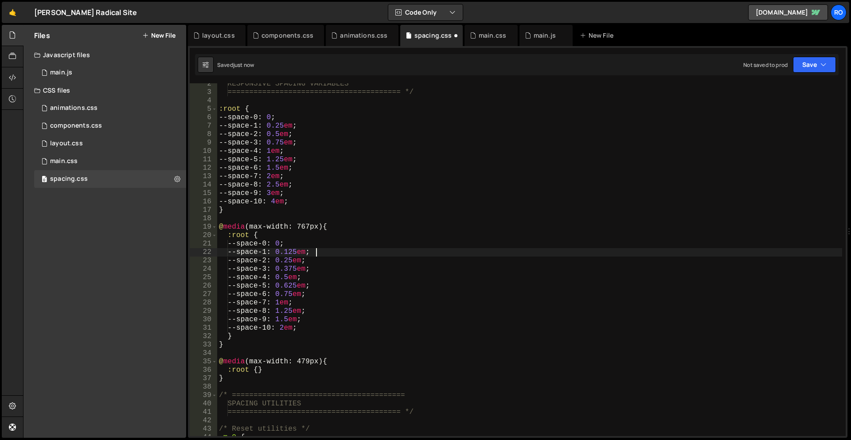
click at [389, 257] on div "RESPONSIVE SPACING VARIABLES ======================================== */ :root …" at bounding box center [529, 265] width 625 height 370
type textarea "--space-2: 0.25em;"
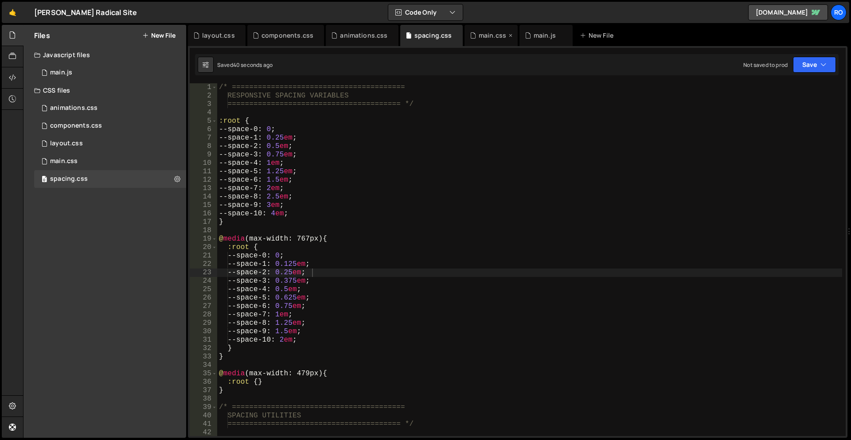
click at [492, 35] on div "main.css" at bounding box center [492, 35] width 27 height 9
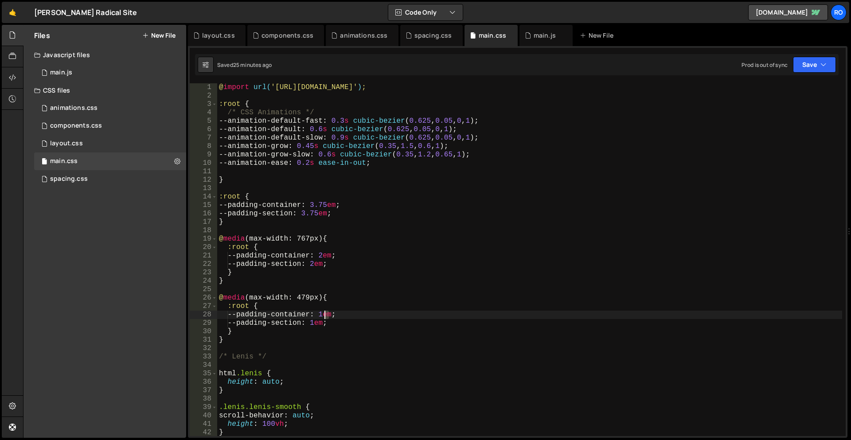
drag, startPoint x: 328, startPoint y: 313, endPoint x: 324, endPoint y: 314, distance: 4.5
click at [324, 314] on div "@ import url( 'https://slater.app/16726/45794.css' ) ; :root { /* CSS Animation…" at bounding box center [529, 268] width 625 height 370
click at [304, 320] on div "@ import url( 'https://slater.app/16726/45794.css' ) ; :root { /* CSS Animation…" at bounding box center [529, 268] width 625 height 370
click at [317, 324] on div "@ import url( 'https://slater.app/16726/45794.css' ) ; :root { /* CSS Animation…" at bounding box center [529, 268] width 625 height 370
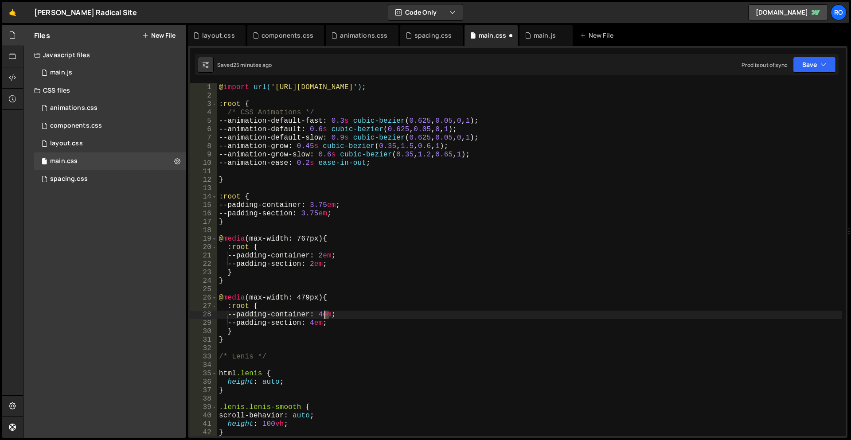
click at [325, 315] on div "@ import url( 'https://slater.app/16726/45794.css' ) ; :root { /* CSS Animation…" at bounding box center [529, 268] width 625 height 370
click at [328, 313] on div "@ import url( 'https://slater.app/16726/45794.css' ) ; :root { /* CSS Animation…" at bounding box center [529, 268] width 625 height 370
click at [317, 324] on div "@ import url( 'https://slater.app/16726/45794.css' ) ; :root { /* CSS Animation…" at bounding box center [529, 268] width 625 height 370
click at [316, 324] on div "@ import url( 'https://slater.app/16726/45794.css' ) ; :root { /* CSS Animation…" at bounding box center [529, 268] width 625 height 370
type textarea "--padding-section: 3em;"
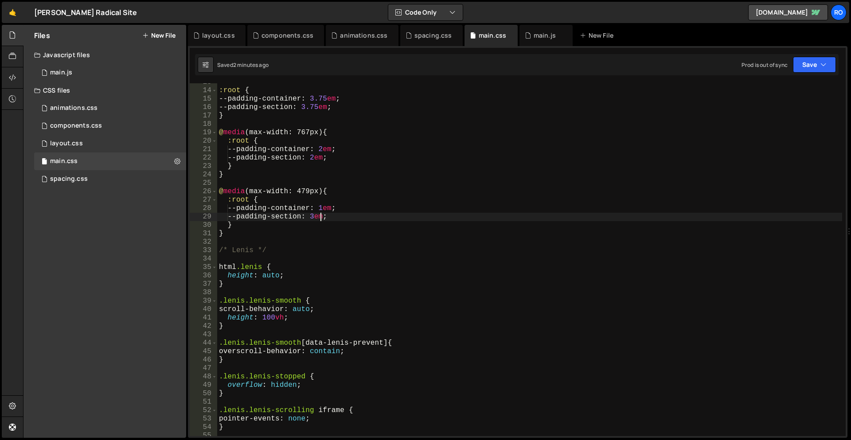
scroll to position [160, 0]
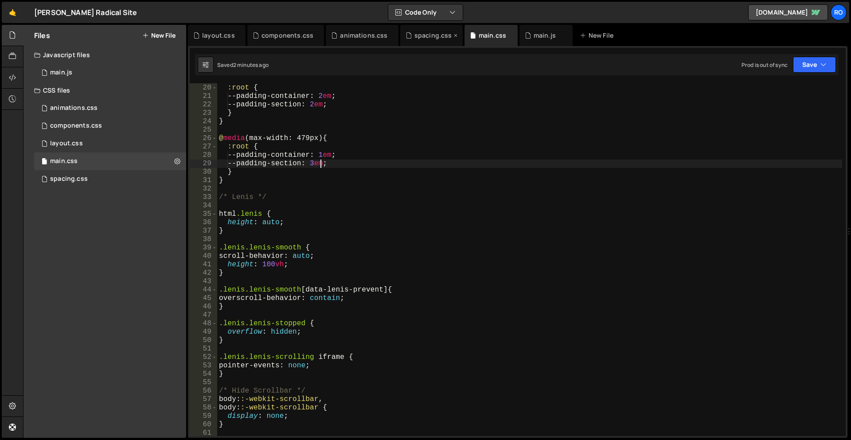
click at [414, 35] on div "spacing.css" at bounding box center [433, 35] width 38 height 9
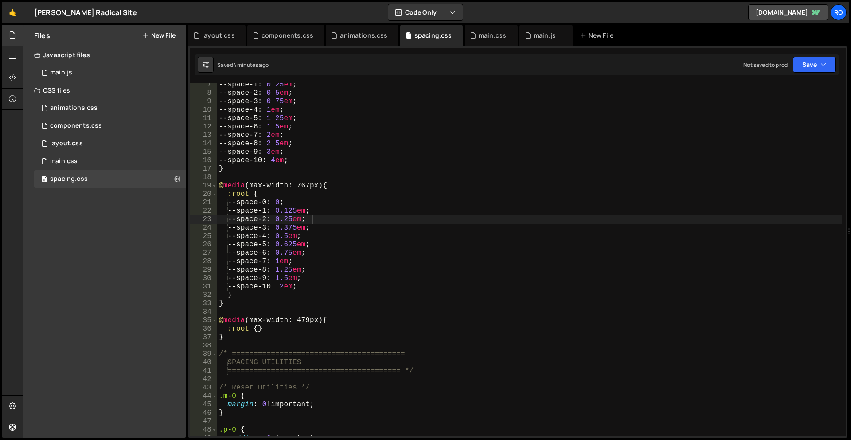
scroll to position [53, 0]
type textarea ":root {}"
click at [258, 327] on div "--space-1 : 0.25 em ; --space-2 : 0.5 em ; --space-3 : 0.75 em ; --space-4 : 1 …" at bounding box center [529, 266] width 625 height 370
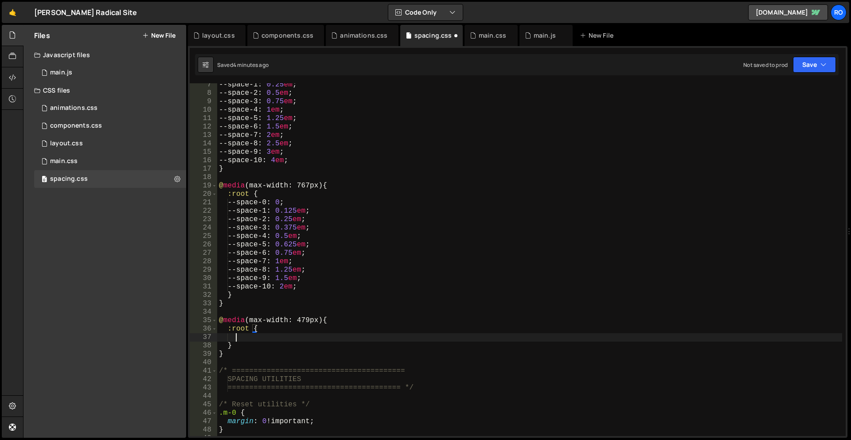
scroll to position [0, 0]
paste textarea "}"
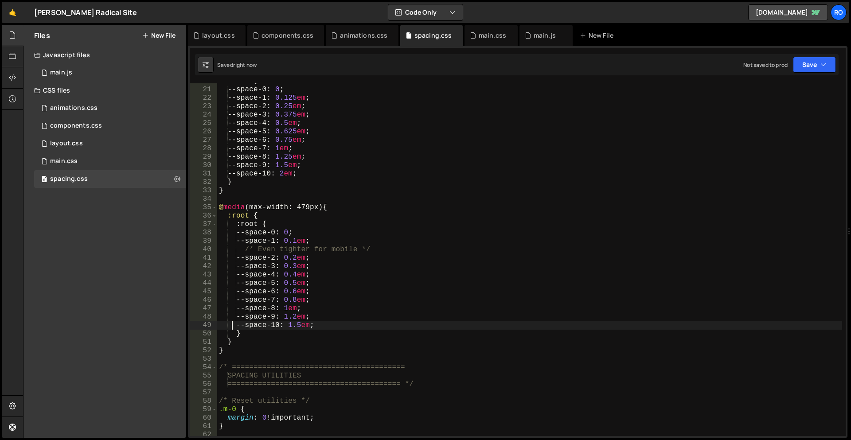
scroll to position [166, 0]
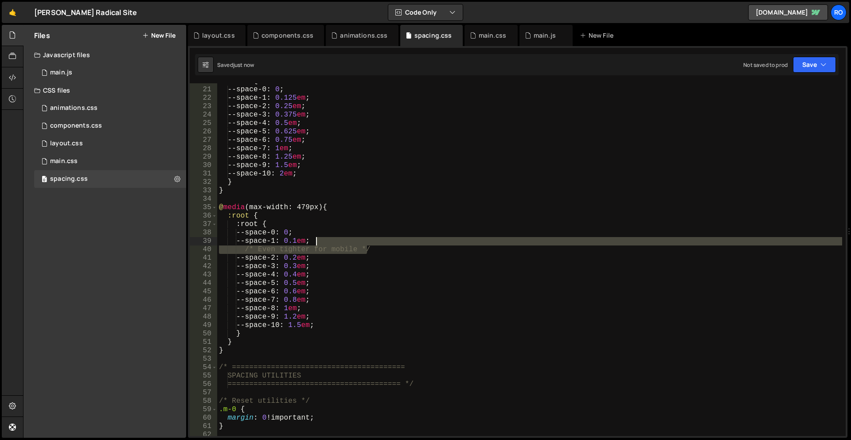
click at [372, 242] on div ":root { --space-0 : 0 ; --space-1 : 0.125 em ; --space-2 : 0.25 em ; --space-3 …" at bounding box center [529, 262] width 625 height 370
click at [381, 247] on div ":root { --space-0 : 0 ; --space-1 : 0.125 em ; --space-2 : 0.25 em ; --space-3 …" at bounding box center [529, 262] width 625 height 370
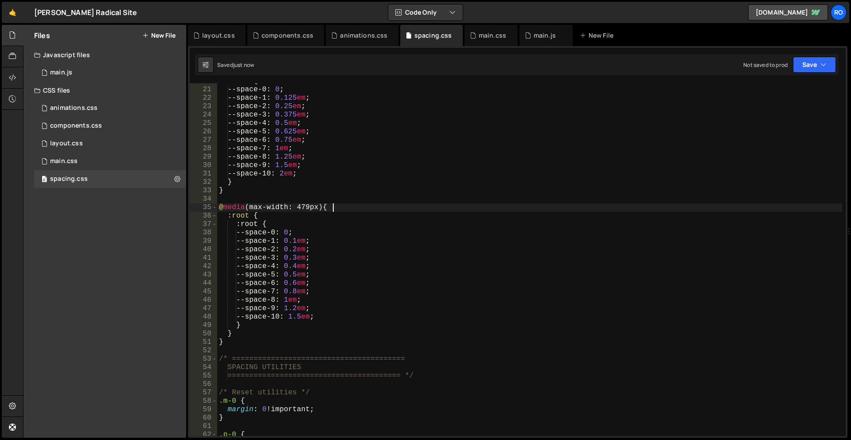
click at [421, 205] on div ":root { --space-0 : 0 ; --space-1 : 0.125 em ; --space-2 : 0.25 em ; --space-3 …" at bounding box center [529, 262] width 625 height 370
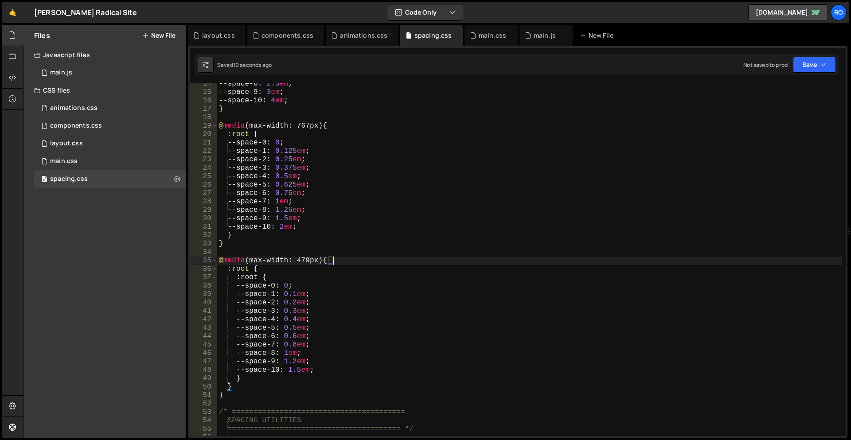
click at [390, 290] on div "--space-8 : 2.5 em ; --space-9 : 3 em ; --space-10 : 4 em ; } @ media (max-widt…" at bounding box center [529, 265] width 625 height 370
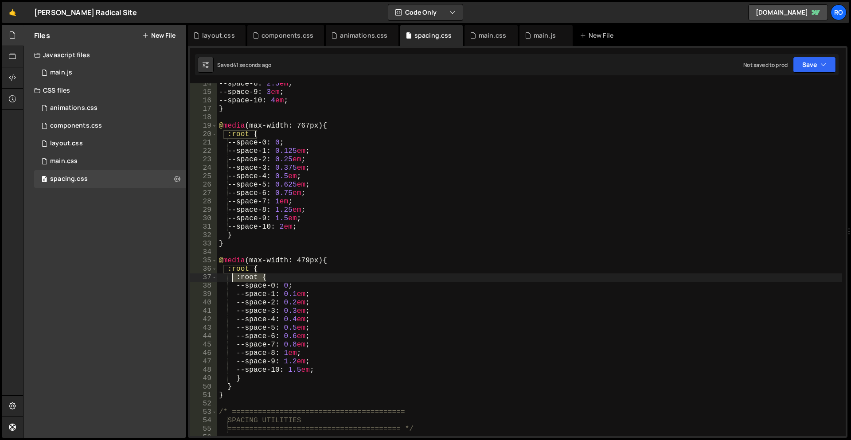
drag, startPoint x: 272, startPoint y: 276, endPoint x: 231, endPoint y: 276, distance: 41.2
click at [231, 276] on div "--space-8 : 2.5 em ; --space-9 : 3 em ; --space-10 : 4 em ; } @ media (max-widt…" at bounding box center [529, 265] width 625 height 370
type textarea ":root {"
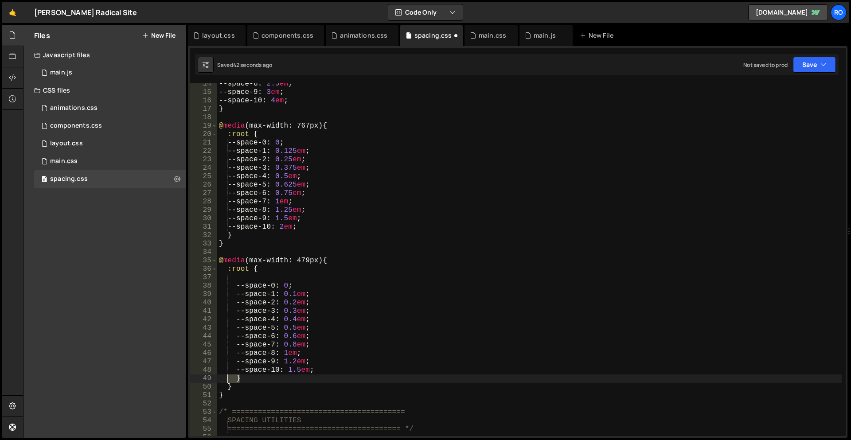
drag, startPoint x: 240, startPoint y: 379, endPoint x: 232, endPoint y: 374, distance: 9.8
click at [226, 376] on div "--space-8 : 2.5 em ; --space-9 : 3 em ; --space-10 : 4 em ; } @ media (max-widt…" at bounding box center [529, 265] width 625 height 370
type textarea "}"
click at [376, 387] on div "--space-8 : 2.5 em ; --space-9 : 3 em ; --space-10 : 4 em ; } @ media (max-widt…" at bounding box center [529, 265] width 625 height 370
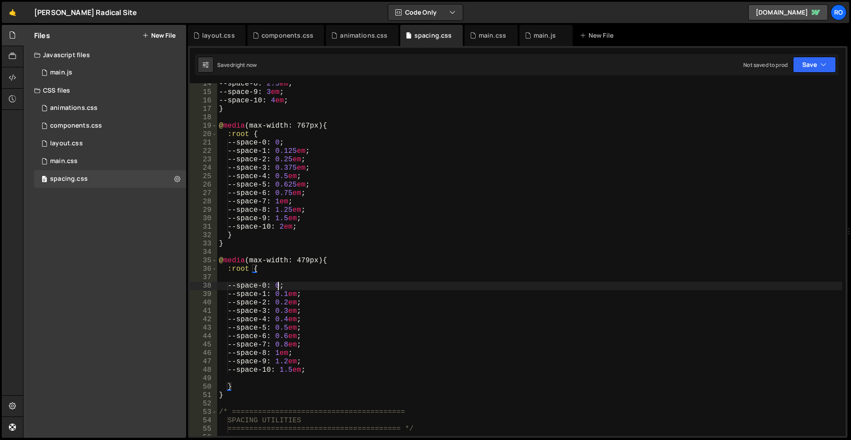
click at [276, 282] on div "--space-8 : 2.5 em ; --space-9 : 3 em ; --space-10 : 4 em ; } @ media (max-widt…" at bounding box center [529, 265] width 625 height 370
click at [281, 272] on div "--space-8 : 2.5 em ; --space-9 : 3 em ; --space-10 : 4 em ; } @ media (max-widt…" at bounding box center [529, 265] width 625 height 370
type textarea ":root {"
click at [280, 281] on div "--space-8 : 2.5 em ; --space-9 : 3 em ; --space-10 : 4 em ; } @ media (max-widt…" at bounding box center [529, 265] width 625 height 370
type textarea "--space-0: 0;"
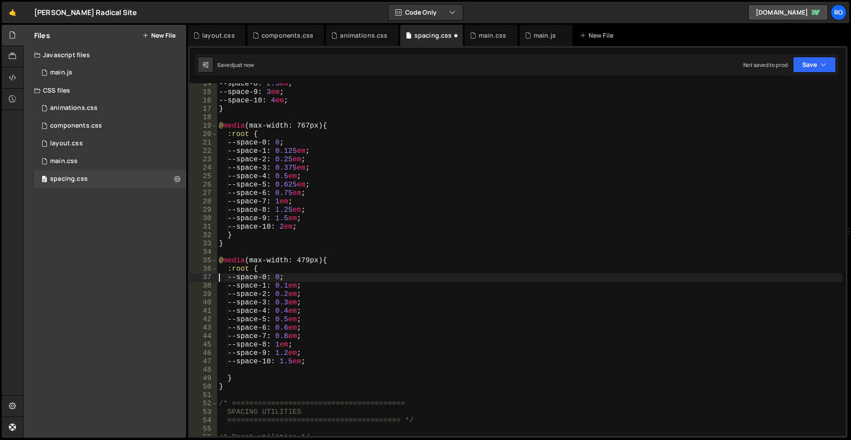
click at [282, 278] on div "--space-8 : 2.5 em ; --space-9 : 3 em ; --space-10 : 4 em ; } @ media (max-widt…" at bounding box center [529, 265] width 625 height 370
click at [243, 367] on div "--space-8 : 2.5 em ; --space-9 : 3 em ; --space-10 : 4 em ; } @ media (max-widt…" at bounding box center [529, 265] width 625 height 370
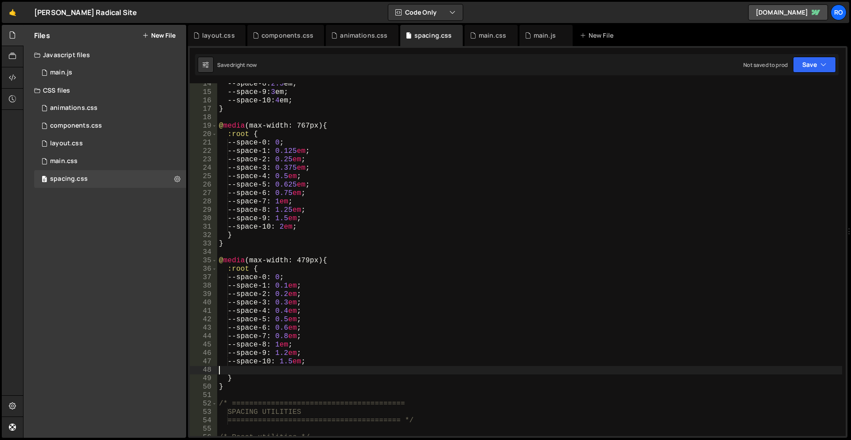
click at [347, 331] on div "--space-8 : 2.5 em ; --space-9 : 3 em ; --space-10 : 4 em ; } @ media (max-widt…" at bounding box center [529, 265] width 625 height 370
type textarea "--space-6: 0.6em;"
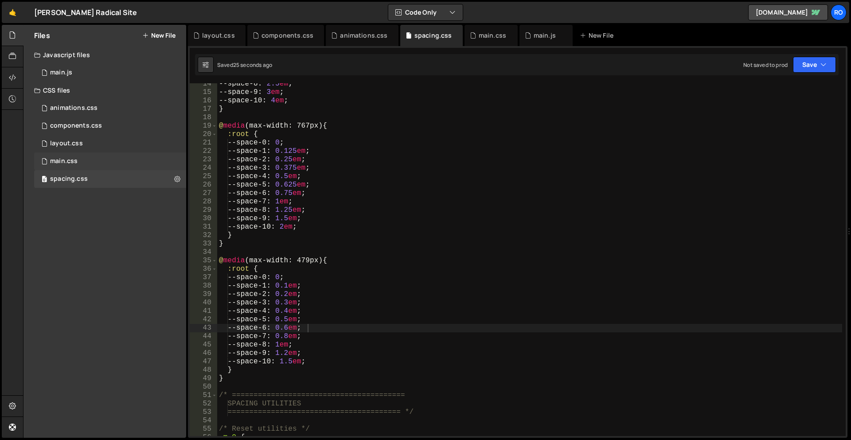
click at [79, 158] on div "main.css 0" at bounding box center [111, 161] width 155 height 18
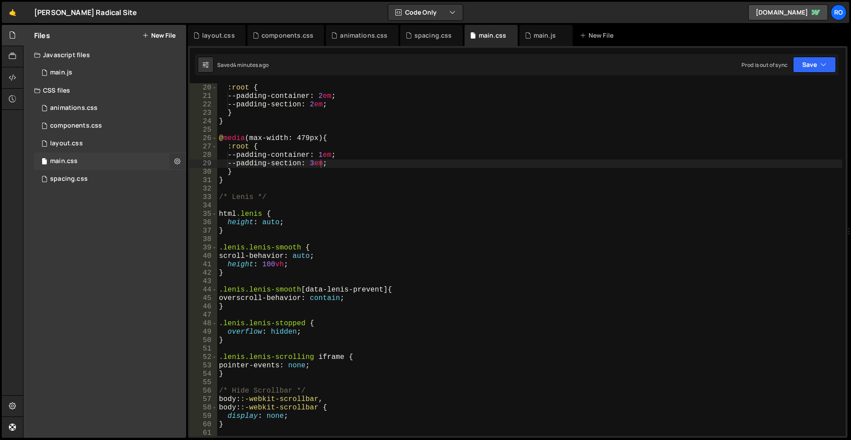
click at [177, 161] on icon at bounding box center [177, 161] width 6 height 8
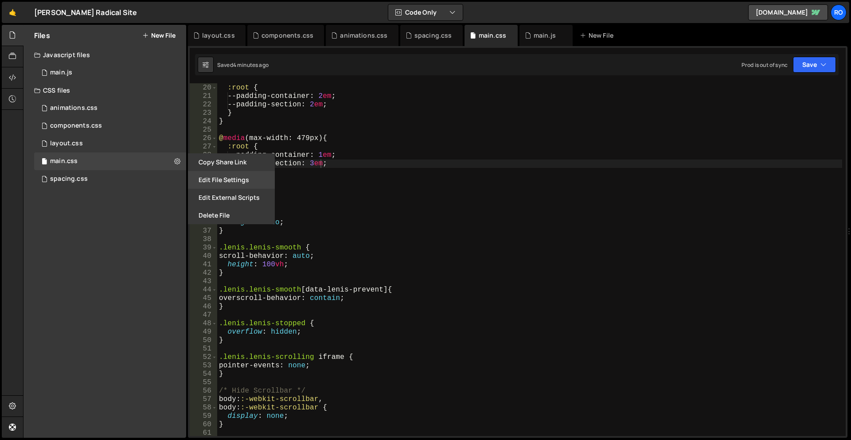
click at [253, 180] on button "Edit File Settings" at bounding box center [231, 180] width 87 height 18
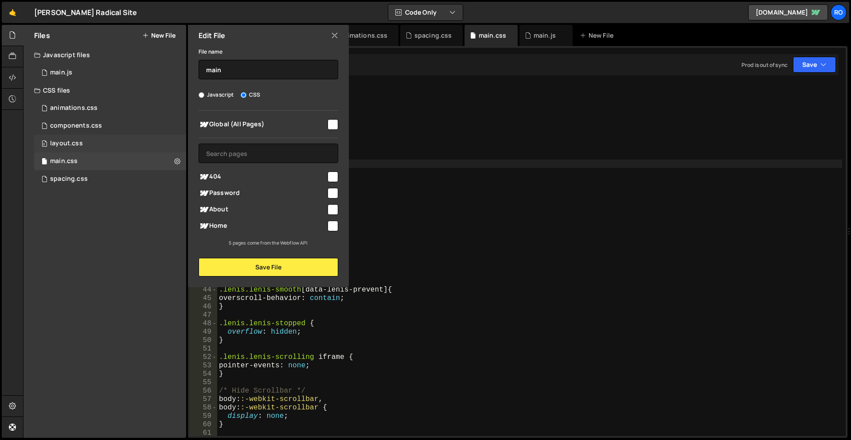
click at [117, 140] on div "0 layout.css 0" at bounding box center [111, 144] width 155 height 18
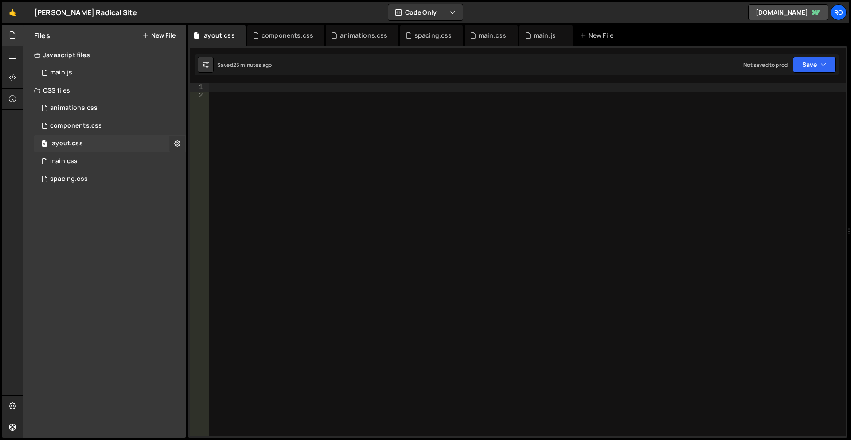
click at [177, 141] on icon at bounding box center [177, 143] width 6 height 8
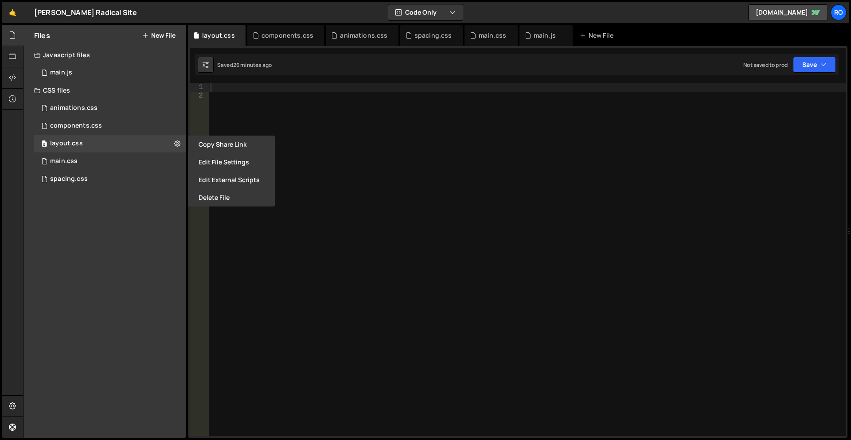
click at [341, 139] on div at bounding box center [527, 268] width 637 height 370
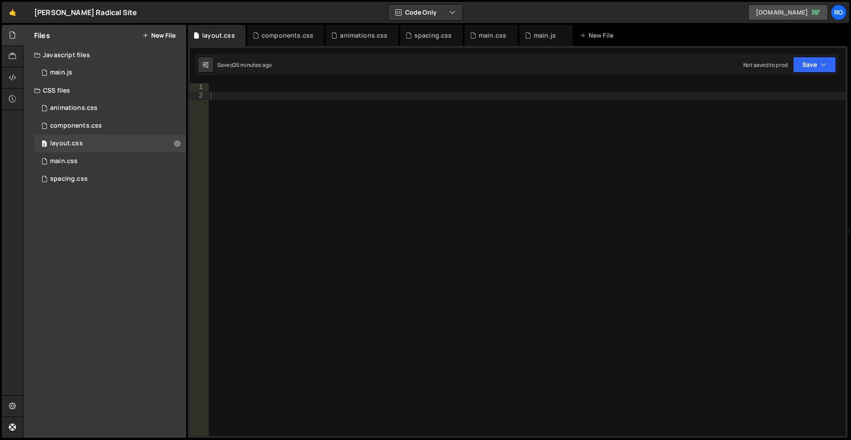
click at [802, 16] on link "eugenes-radical-site-d74c6e.webflow.io" at bounding box center [788, 12] width 80 height 16
click at [340, 37] on div "animations.css" at bounding box center [363, 35] width 47 height 9
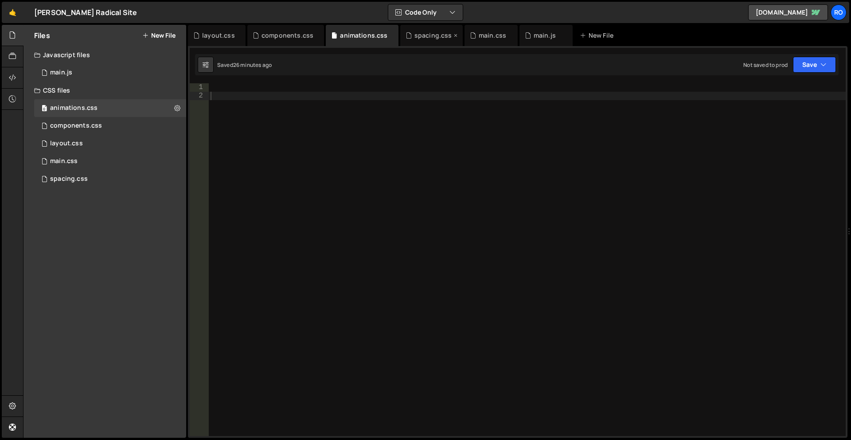
click at [423, 31] on div "spacing.css" at bounding box center [431, 35] width 63 height 21
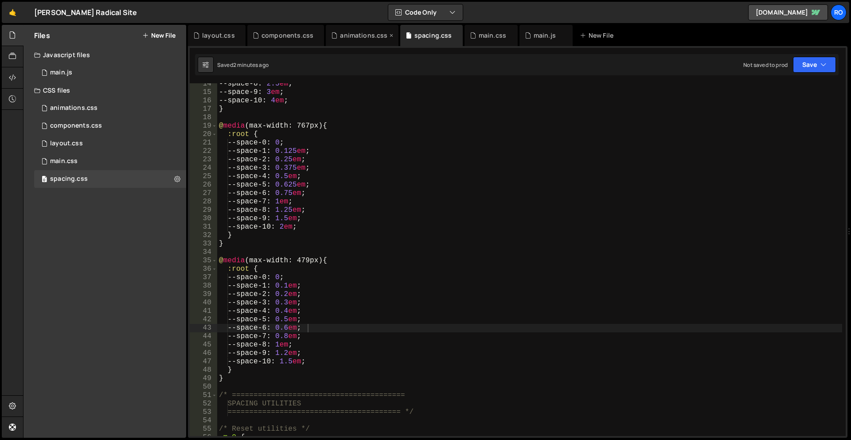
click at [357, 32] on div "animations.css" at bounding box center [363, 35] width 47 height 9
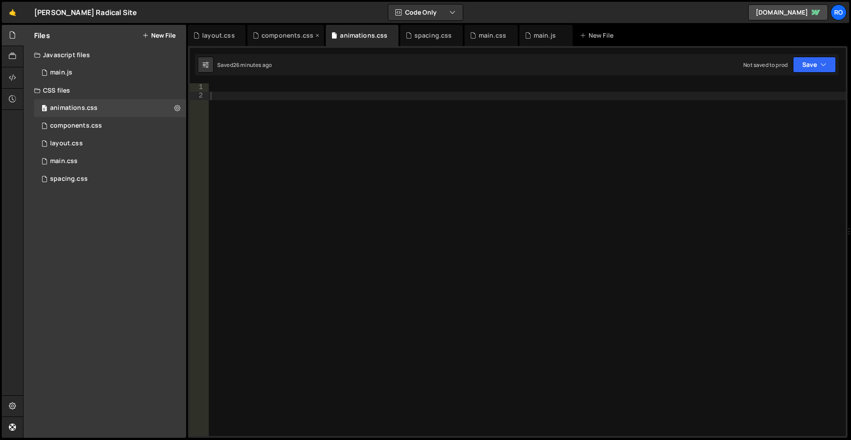
click at [297, 37] on div "components.css" at bounding box center [288, 35] width 52 height 9
click at [224, 36] on div "layout.css" at bounding box center [218, 35] width 33 height 9
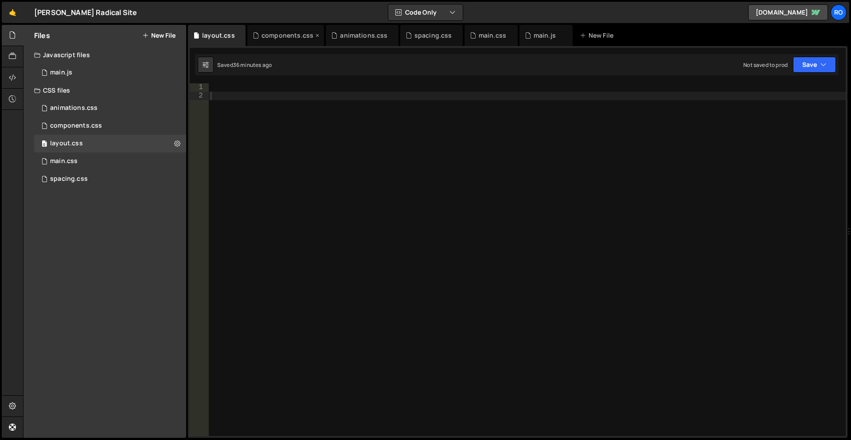
click at [290, 34] on div "components.css" at bounding box center [288, 35] width 52 height 9
click at [425, 31] on div "spacing.css" at bounding box center [431, 35] width 63 height 21
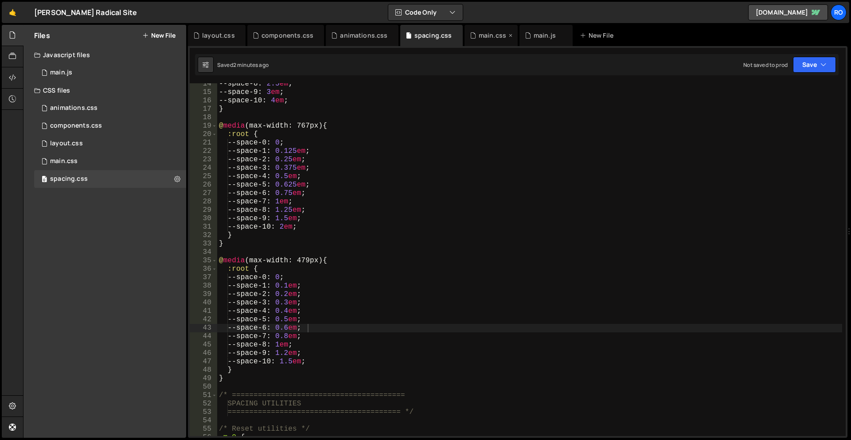
click at [481, 36] on div "main.css" at bounding box center [492, 35] width 27 height 9
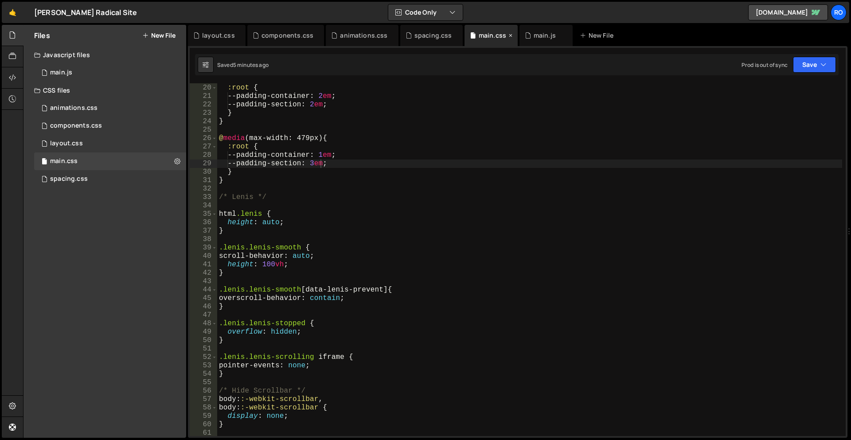
click at [482, 34] on div "main.css" at bounding box center [492, 35] width 27 height 9
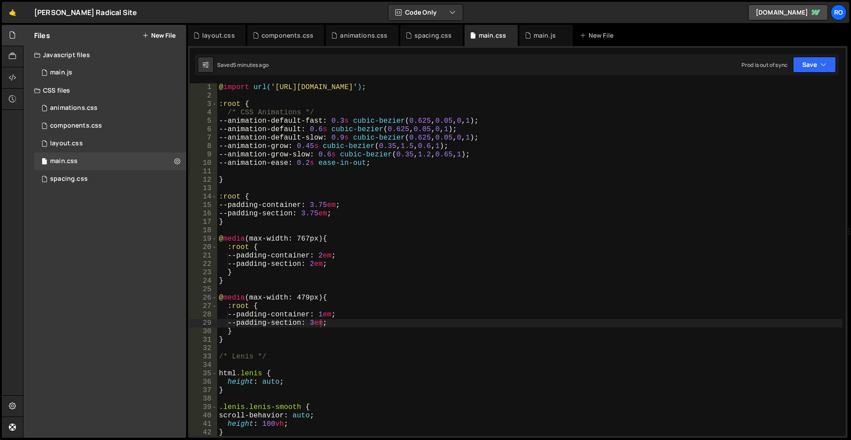
type textarea "@import url('https://slater.app/16726/45794.css');"
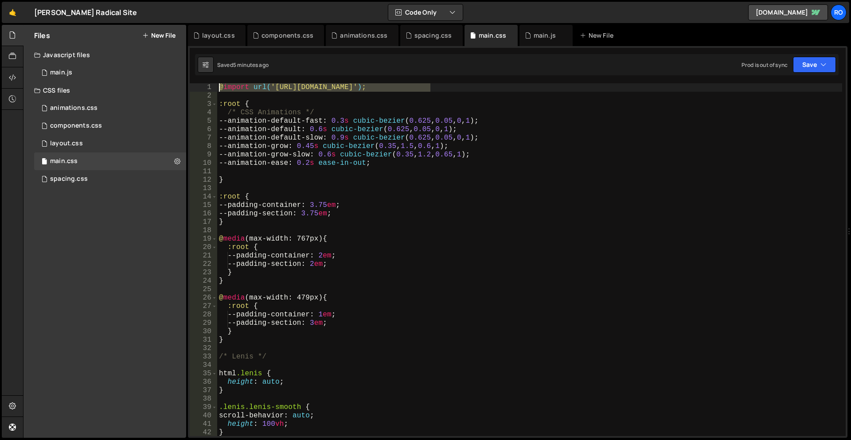
drag, startPoint x: 450, startPoint y: 89, endPoint x: 221, endPoint y: 88, distance: 229.6
click at [221, 88] on div "@ import url( 'https://slater.app/16726/45794.css' ) ; :root { /* CSS Animation…" at bounding box center [529, 268] width 625 height 370
click at [435, 117] on div ":root { /* CSS Animations */ --animation-default-fast : 0.3 s cubic-bezier ( 0.…" at bounding box center [529, 268] width 625 height 370
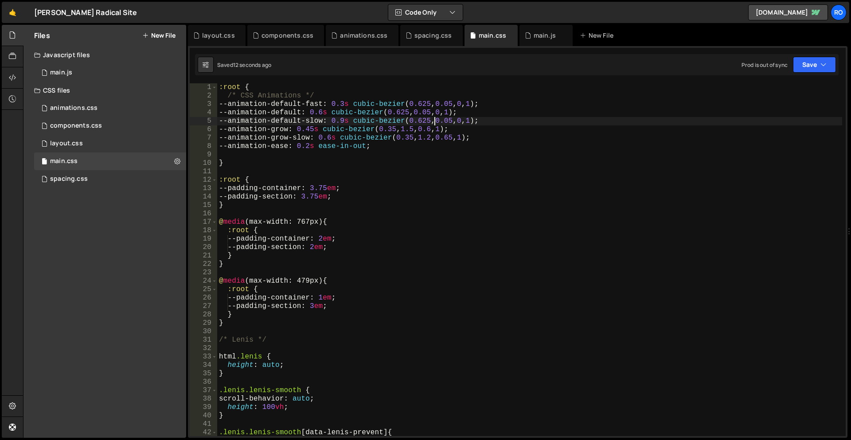
click at [407, 165] on div ":root { /* CSS Animations */ --animation-default-fast : 0.3 s cubic-bezier ( 0.…" at bounding box center [529, 268] width 625 height 370
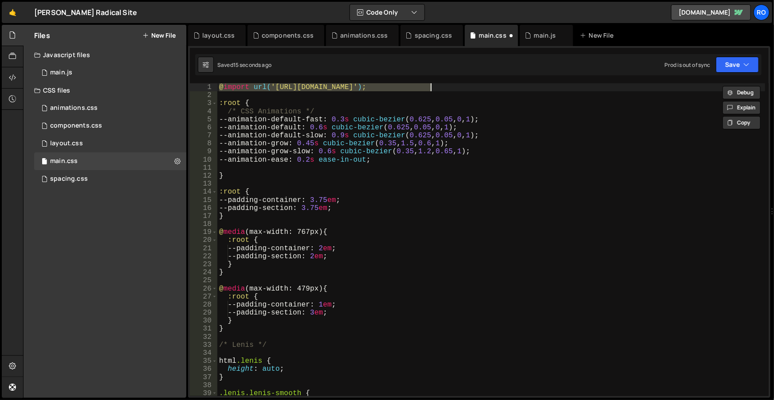
click at [381, 138] on div "@ import url( 'https://slater.app/16726/45794.css' ) ; :root { /* CSS Animation…" at bounding box center [491, 247] width 548 height 329
type textarea "--animation-default-slow: 0.9s cubic-bezier(0.625, 0.05, 0, 1);"
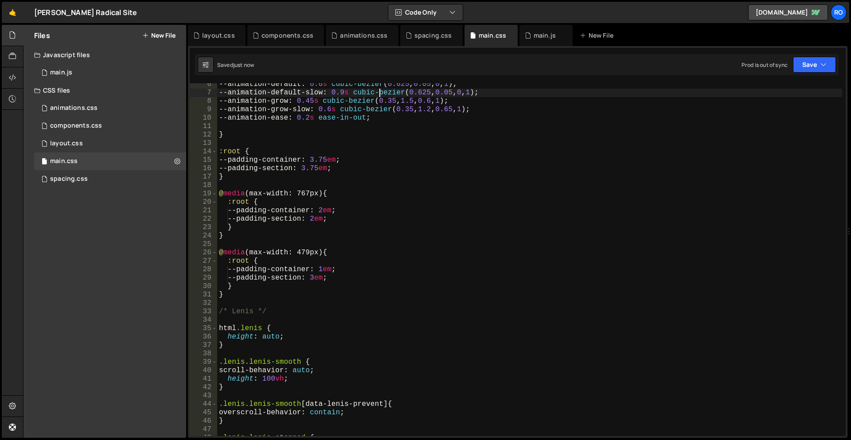
scroll to position [45, 0]
click at [769, 129] on div "--animation-default : 0.6 s cubic-bezier ( 0.625 , 0.05 , 0 , 1 ) ; --animation…" at bounding box center [529, 265] width 625 height 370
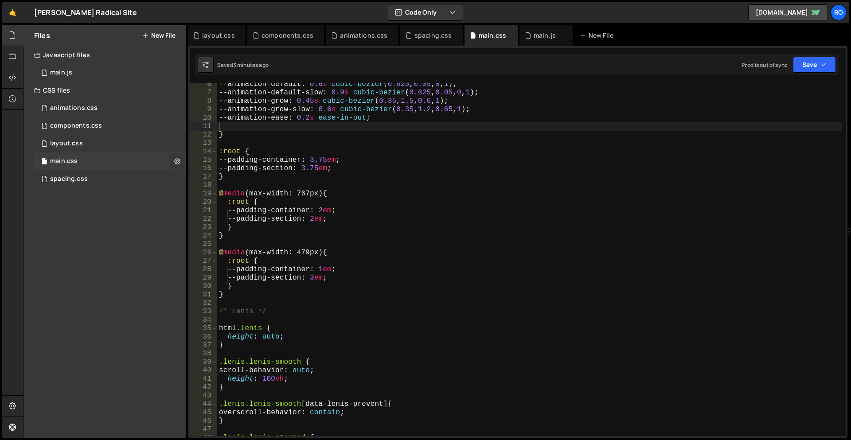
click at [172, 159] on button at bounding box center [177, 161] width 16 height 16
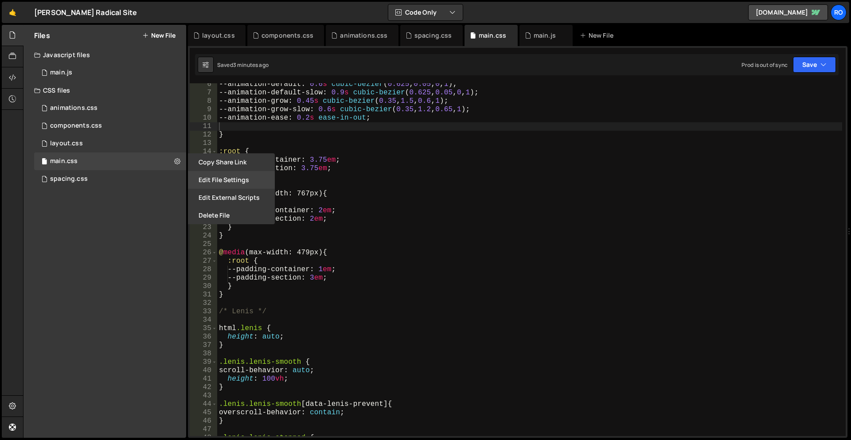
click at [225, 180] on button "Edit File Settings" at bounding box center [231, 180] width 87 height 18
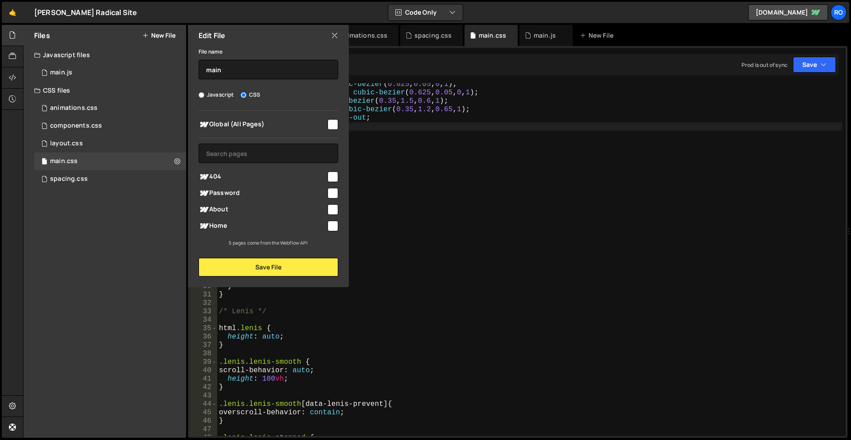
type textarea "--padding-container: 3.75em;"
click at [414, 160] on div "--animation-default : 0.6 s cubic-bezier ( 0.625 , 0.05 , 0 , 1 ) ; --animation…" at bounding box center [529, 265] width 625 height 370
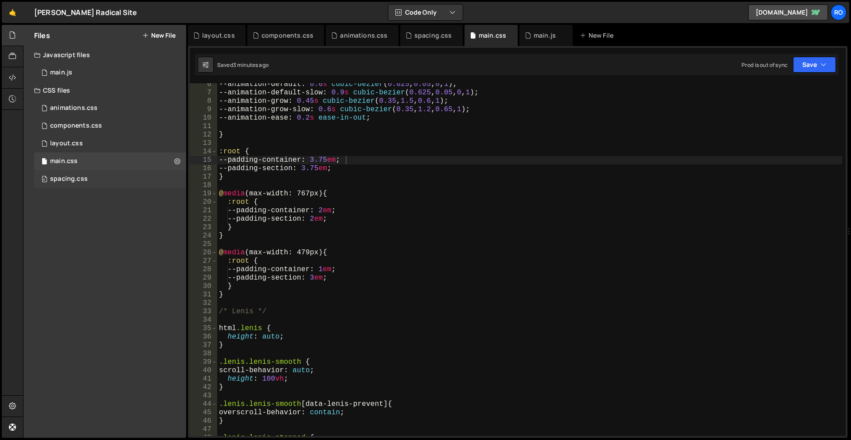
click at [173, 176] on div "0 spacing.css 0" at bounding box center [111, 179] width 155 height 18
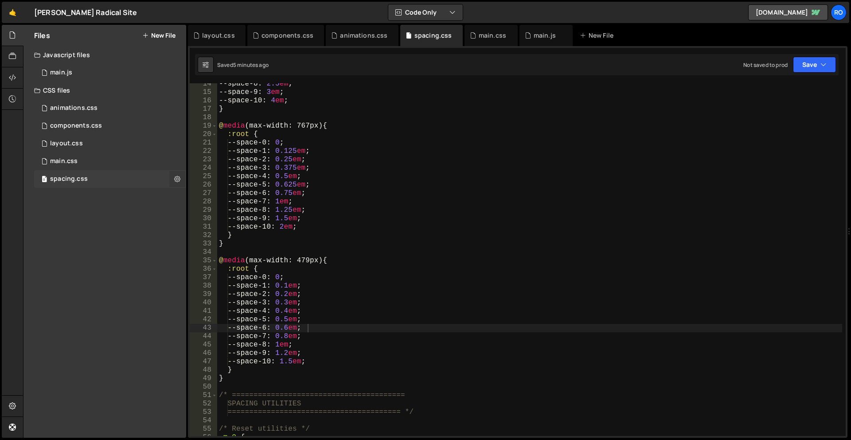
click at [175, 180] on icon at bounding box center [177, 179] width 6 height 8
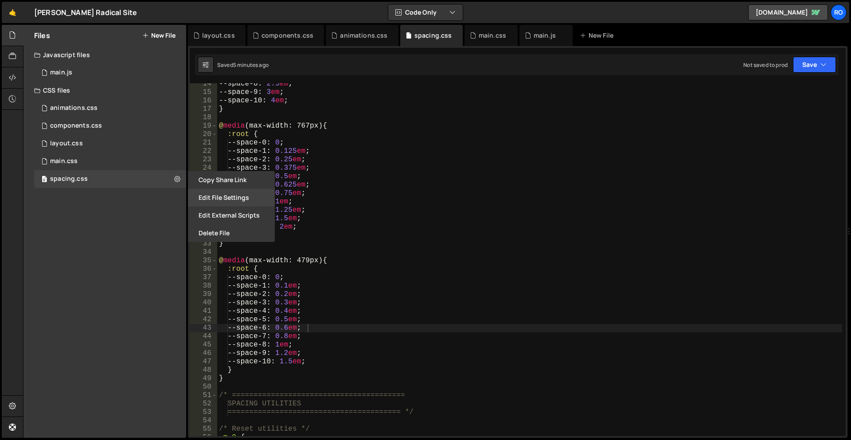
click at [252, 194] on button "Edit File Settings" at bounding box center [231, 198] width 87 height 18
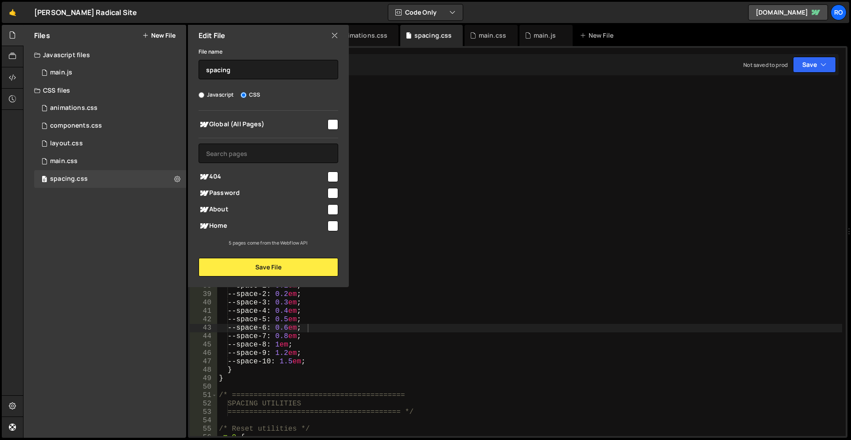
type textarea "@media (max-width: 767px) {"
click at [524, 125] on div "--space-8 : 2.5 em ; --space-9 : 3 em ; --space-10 : 4 em ; } @ media (max-widt…" at bounding box center [529, 265] width 625 height 370
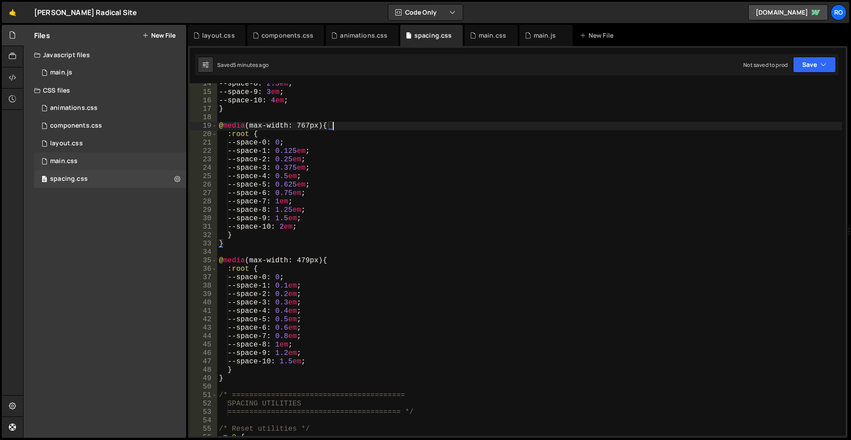
click at [173, 160] on div "main.css 0" at bounding box center [111, 161] width 155 height 18
click at [176, 163] on icon at bounding box center [177, 161] width 6 height 8
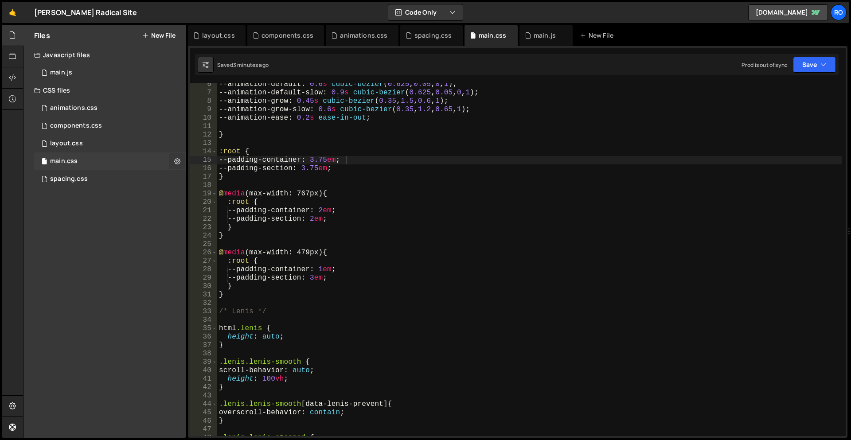
click at [179, 162] on icon at bounding box center [177, 161] width 6 height 8
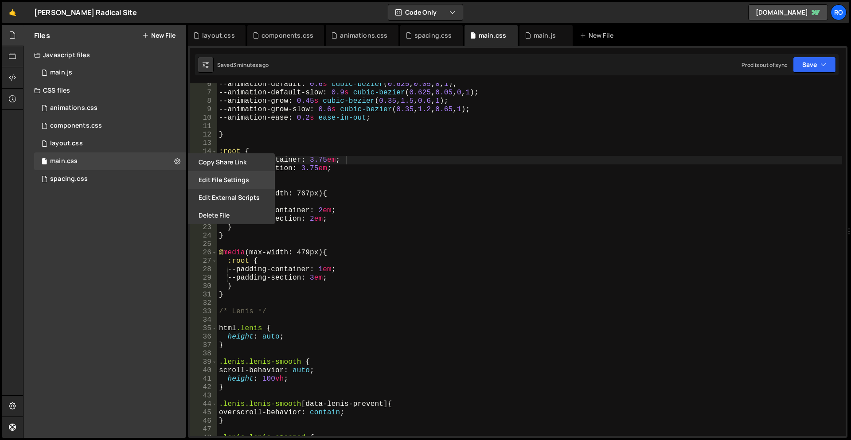
click at [233, 185] on button "Edit File Settings" at bounding box center [231, 180] width 87 height 18
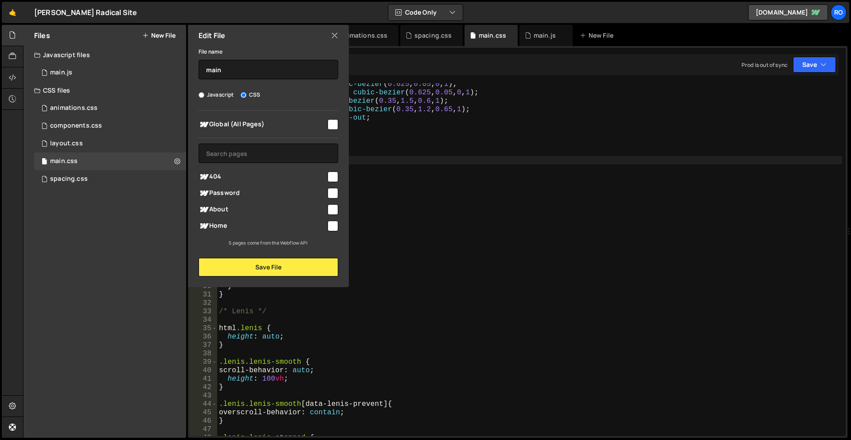
type textarea "@media (max-width: 767px) {"
click at [622, 194] on div "--animation-default : 0.6 s cubic-bezier ( 0.625 , 0.05 , 0 , 1 ) ; --animation…" at bounding box center [529, 265] width 625 height 370
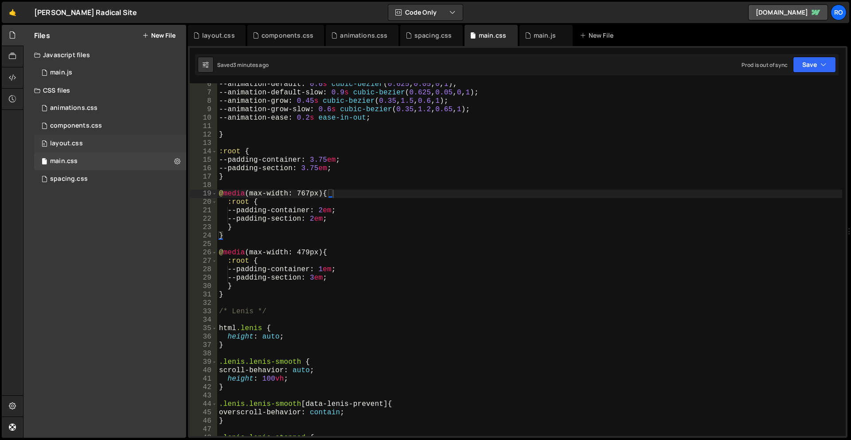
click at [174, 143] on div "0 layout.css 0" at bounding box center [111, 144] width 155 height 18
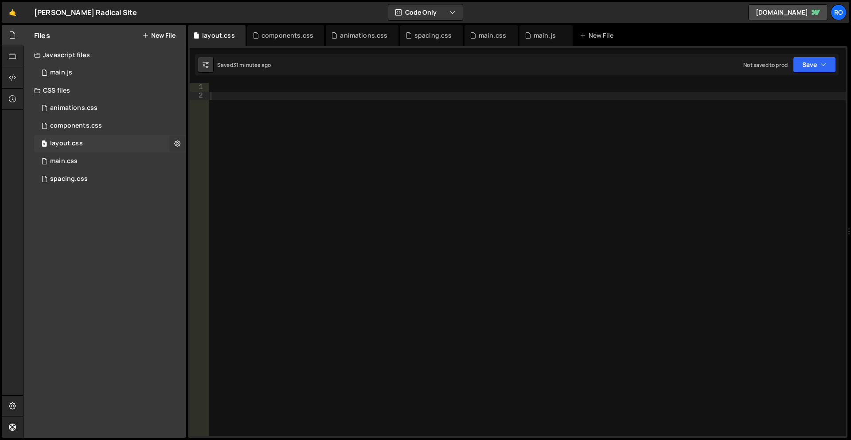
click at [179, 144] on icon at bounding box center [177, 143] width 6 height 8
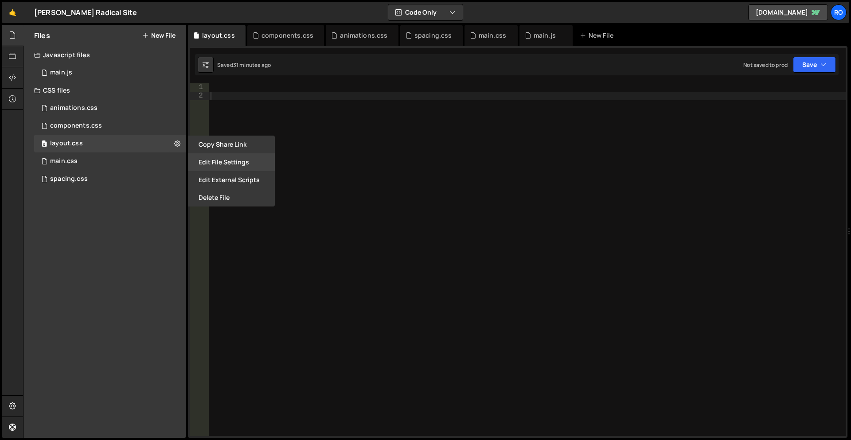
click at [258, 161] on button "Edit File Settings" at bounding box center [231, 162] width 87 height 18
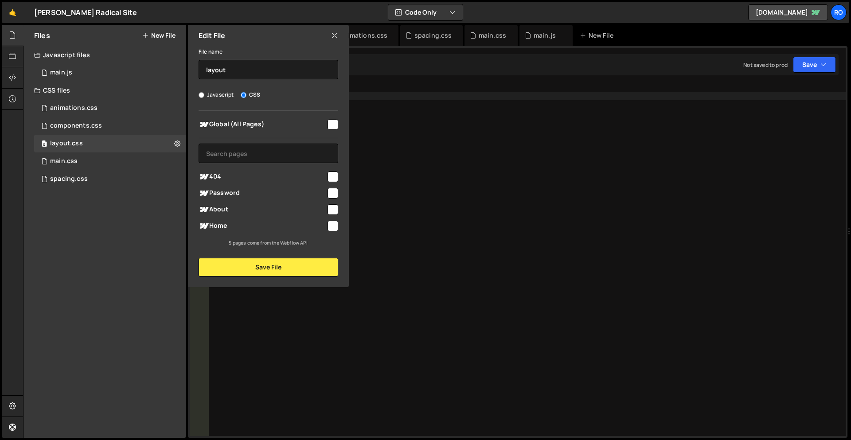
click at [429, 154] on div at bounding box center [527, 268] width 637 height 370
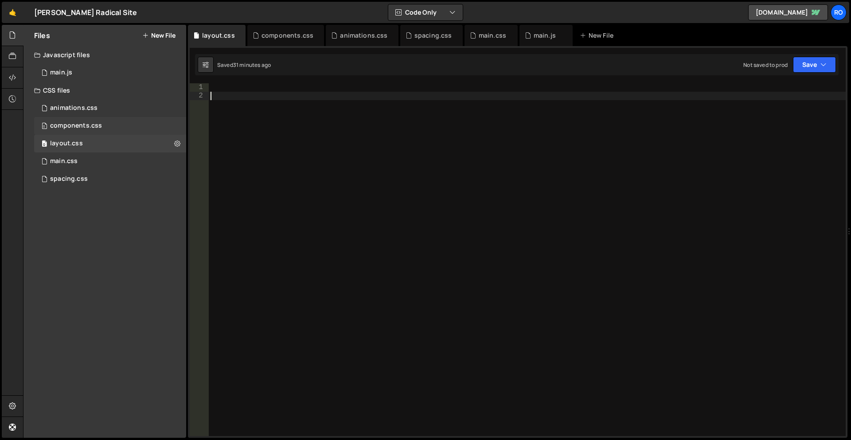
click at [163, 123] on div "0 components.css 0" at bounding box center [111, 126] width 155 height 18
click at [178, 125] on icon at bounding box center [177, 125] width 6 height 8
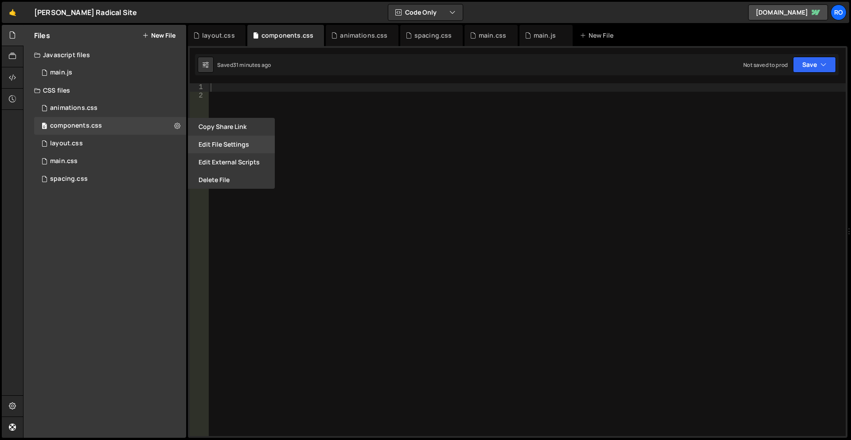
click at [240, 143] on button "Edit File Settings" at bounding box center [231, 145] width 87 height 18
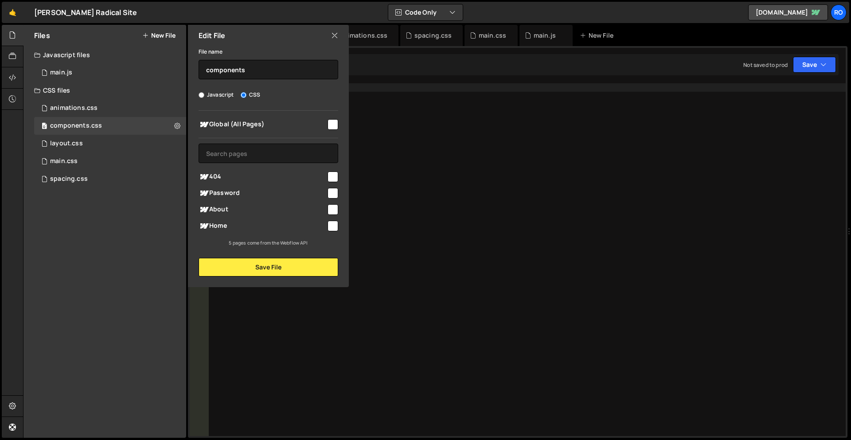
click at [531, 172] on div at bounding box center [527, 268] width 637 height 370
radio input "true"
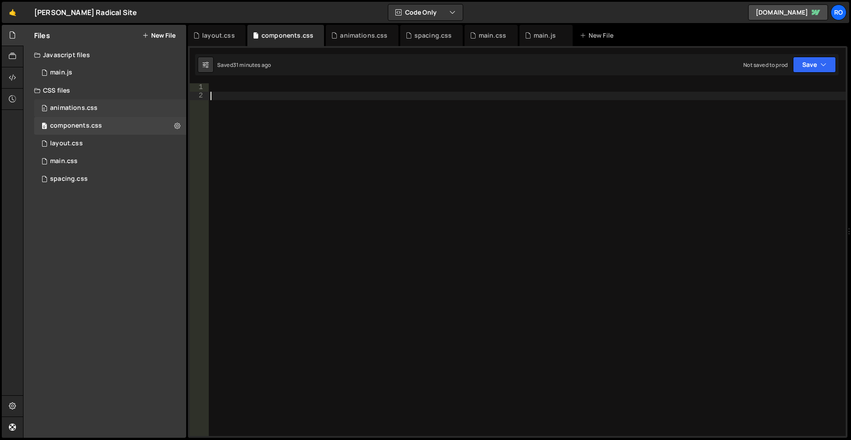
click at [160, 107] on div "0 animations.css 0" at bounding box center [111, 108] width 155 height 18
click at [177, 108] on icon at bounding box center [177, 108] width 6 height 8
type input "animations"
radio input "false"
radio input "true"
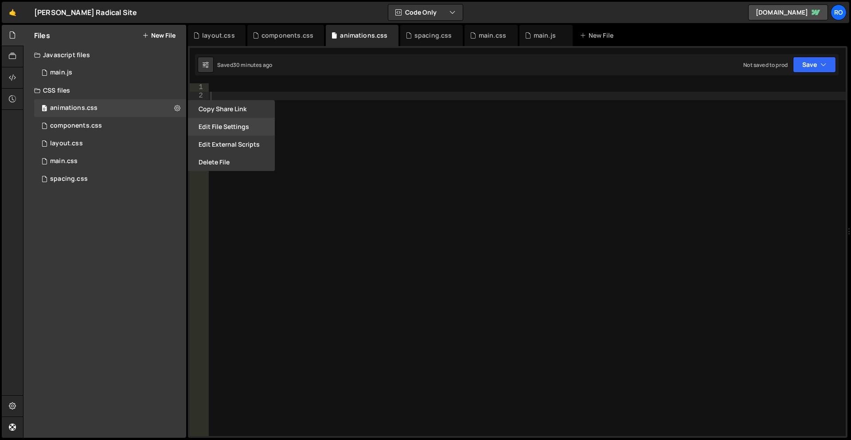
click at [233, 126] on button "Edit File Settings" at bounding box center [231, 127] width 87 height 18
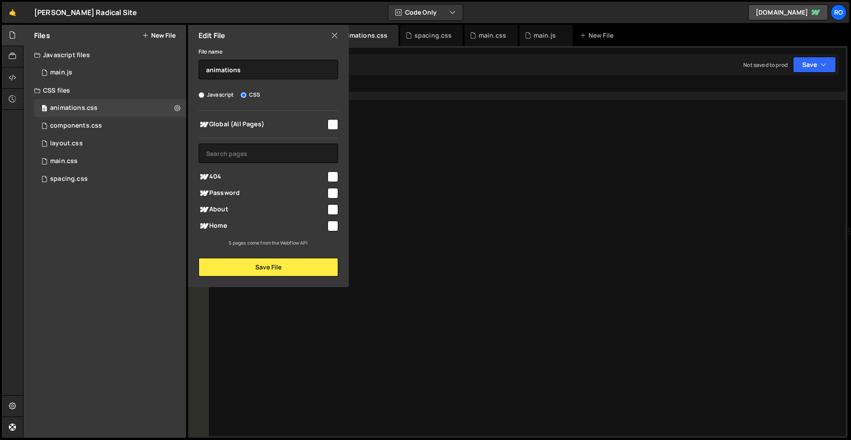
click at [449, 152] on div at bounding box center [527, 268] width 637 height 370
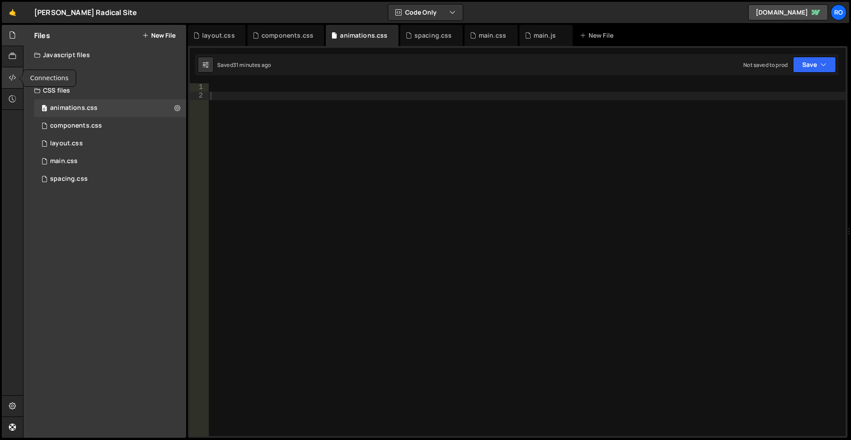
click at [16, 80] on icon at bounding box center [12, 78] width 7 height 10
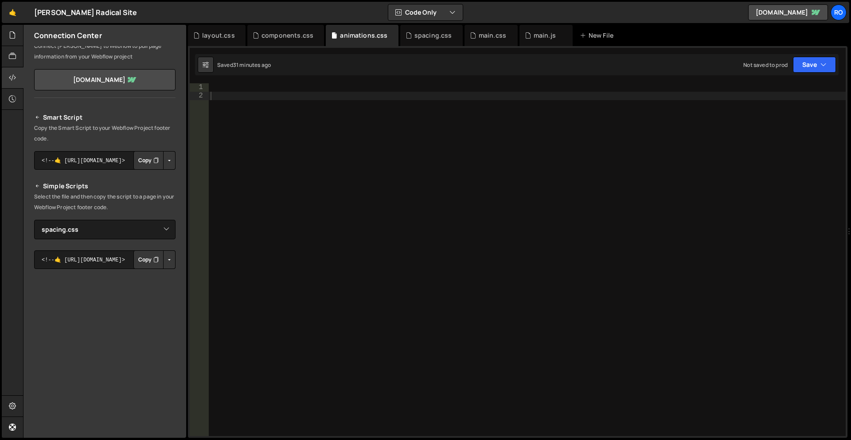
scroll to position [0, 0]
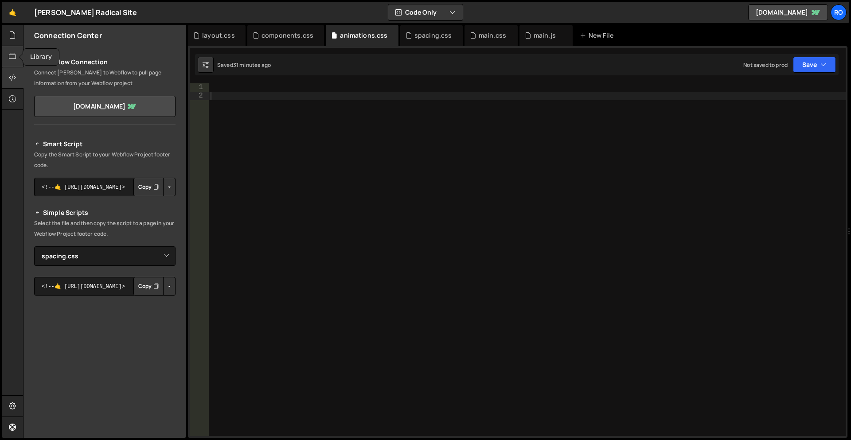
click at [12, 51] on div at bounding box center [13, 56] width 22 height 21
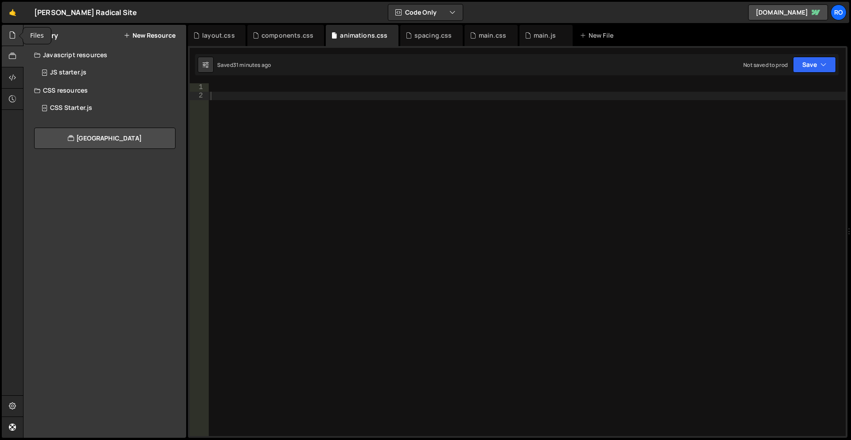
click at [16, 38] on icon at bounding box center [12, 35] width 7 height 10
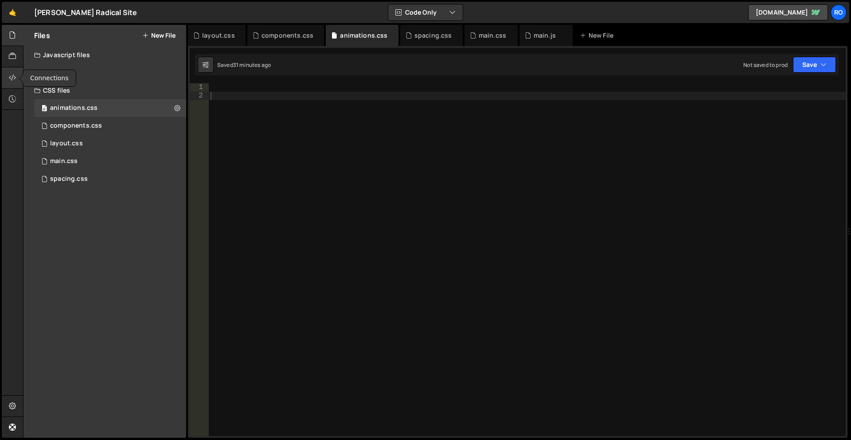
click at [15, 71] on div at bounding box center [13, 77] width 22 height 21
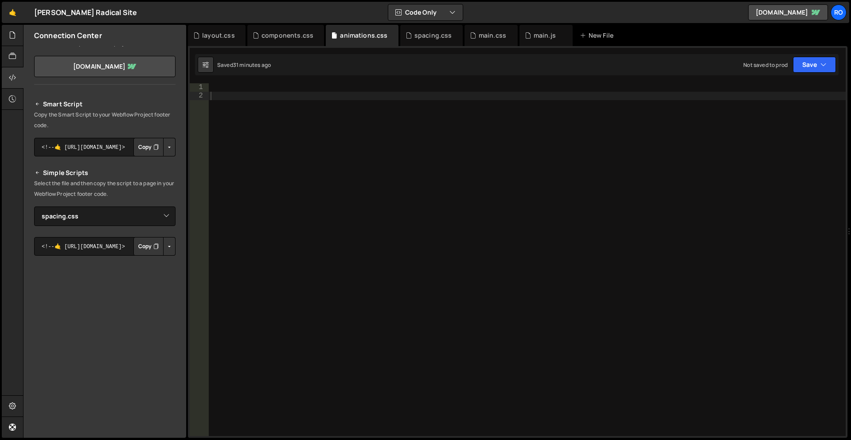
scroll to position [60, 0]
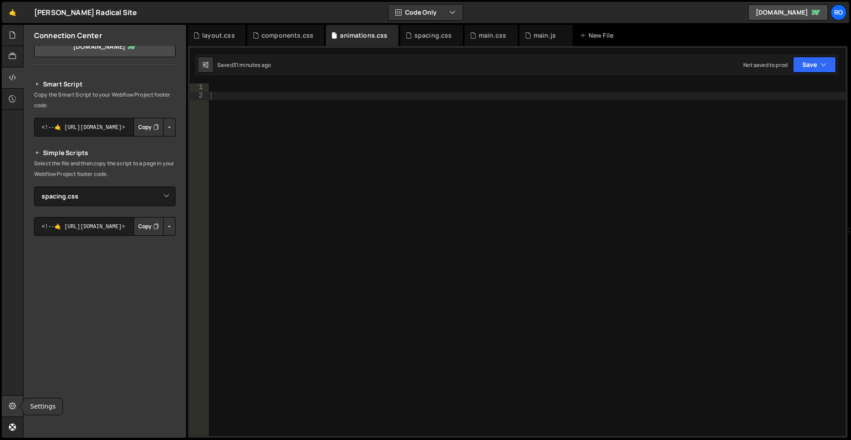
click at [16, 402] on icon at bounding box center [12, 406] width 7 height 10
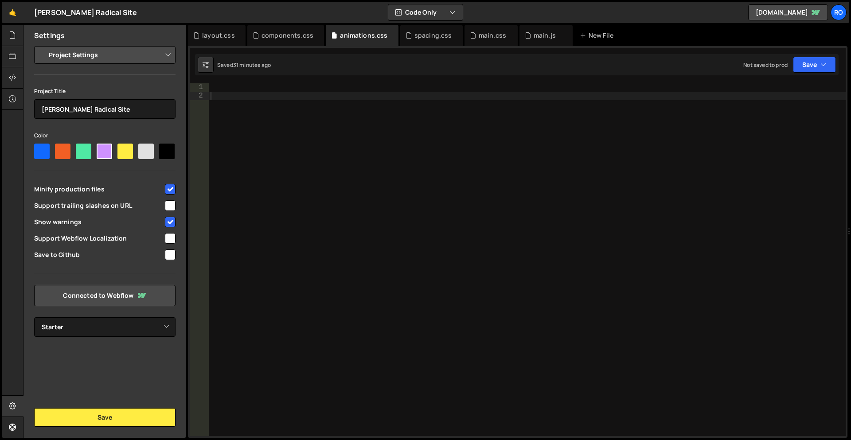
click at [144, 56] on select "Project Settings Code Editor Settings Chat Settings" at bounding box center [107, 55] width 130 height 20
click at [42, 45] on select "Project Settings Code Editor Settings Chat Settings" at bounding box center [107, 55] width 130 height 20
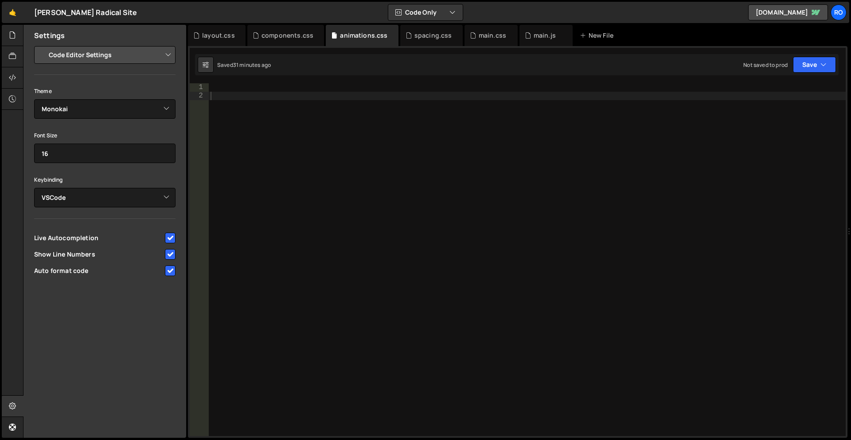
click at [126, 59] on select "Project Settings Code Editor Settings Chat Settings" at bounding box center [107, 55] width 130 height 20
click at [42, 45] on select "Project Settings Code Editor Settings Chat Settings" at bounding box center [107, 55] width 130 height 20
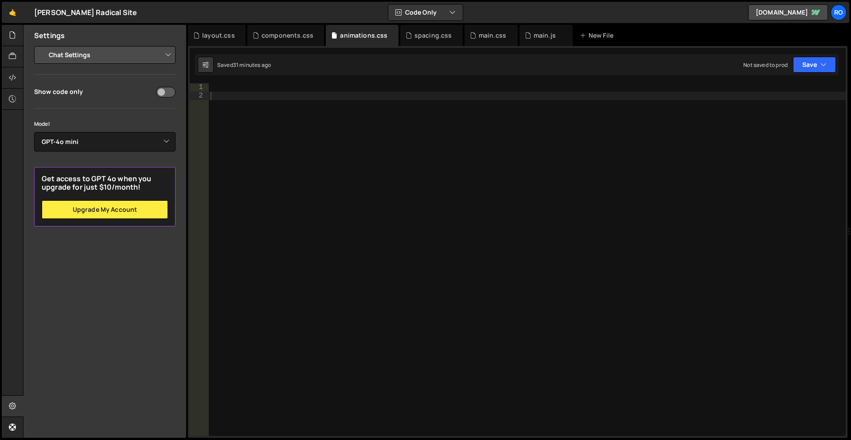
click at [125, 66] on div "Project Settings Code Editor Settings Chat Settings Project Title Eugene's Radi…" at bounding box center [104, 136] width 163 height 180
click at [129, 55] on select "Project Settings Code Editor Settings Chat Settings" at bounding box center [107, 55] width 130 height 20
click at [42, 45] on select "Project Settings Code Editor Settings Chat Settings" at bounding box center [107, 55] width 130 height 20
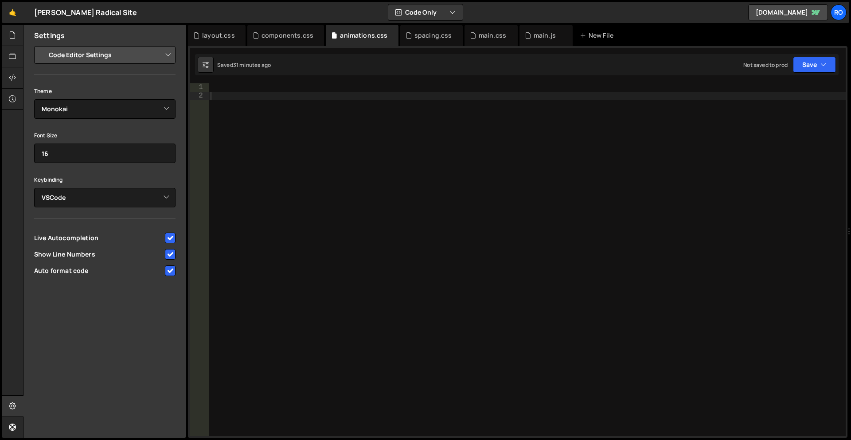
click at [129, 54] on select "Project Settings Code Editor Settings Chat Settings" at bounding box center [107, 55] width 130 height 20
select select "project"
click at [42, 45] on select "Project Settings Code Editor Settings Chat Settings" at bounding box center [107, 55] width 130 height 20
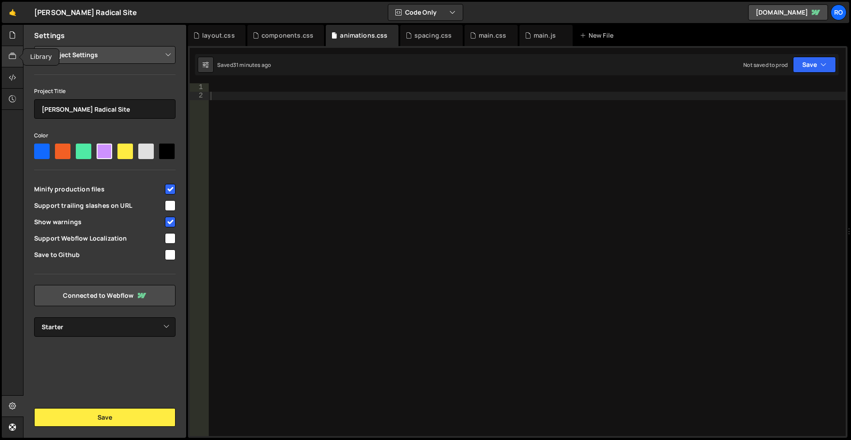
click at [16, 59] on icon at bounding box center [12, 56] width 7 height 10
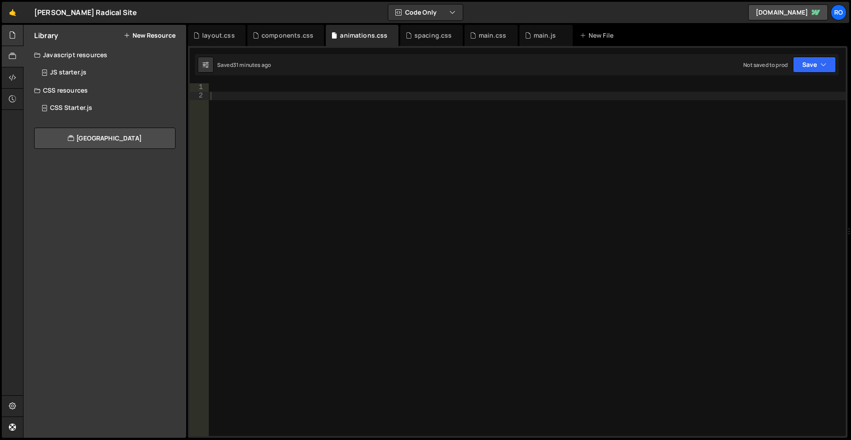
click at [16, 33] on div at bounding box center [13, 35] width 22 height 21
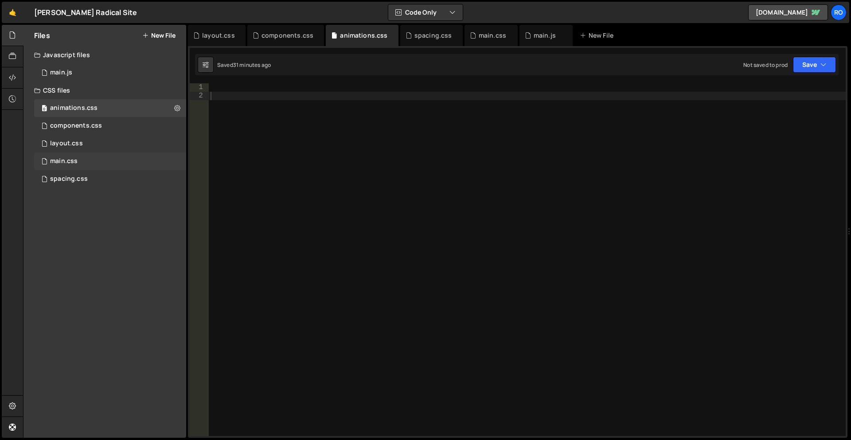
click at [123, 158] on div "main.css 0" at bounding box center [111, 161] width 155 height 18
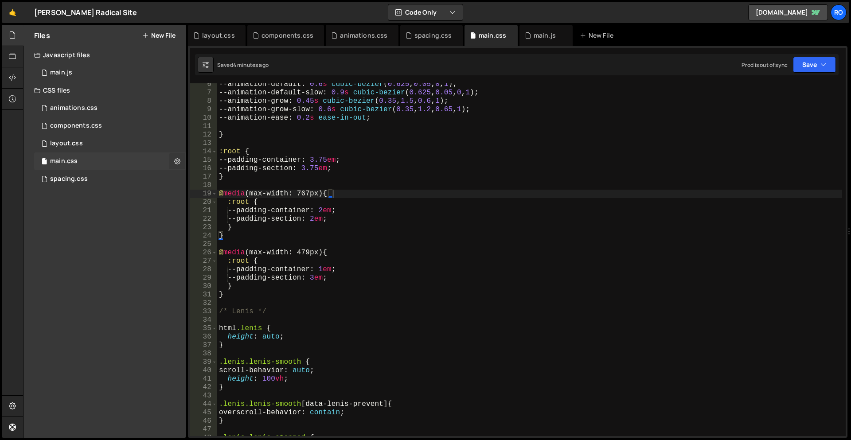
click at [174, 163] on icon at bounding box center [177, 161] width 6 height 8
type input "main"
radio input "false"
radio input "true"
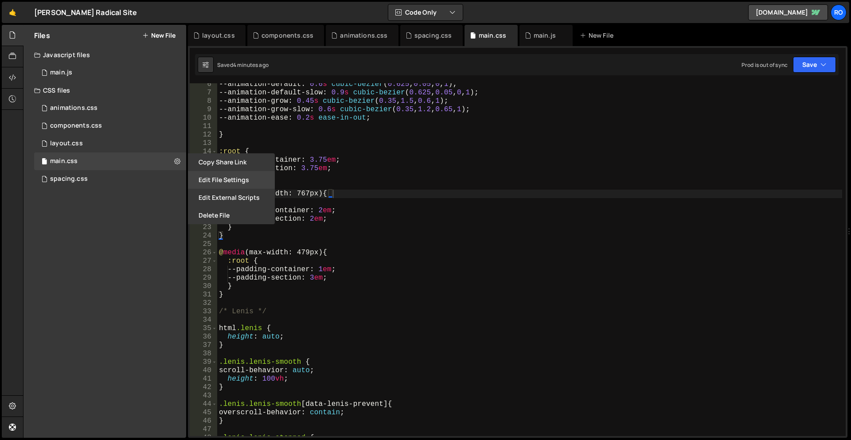
click at [212, 180] on button "Edit File Settings" at bounding box center [231, 180] width 87 height 18
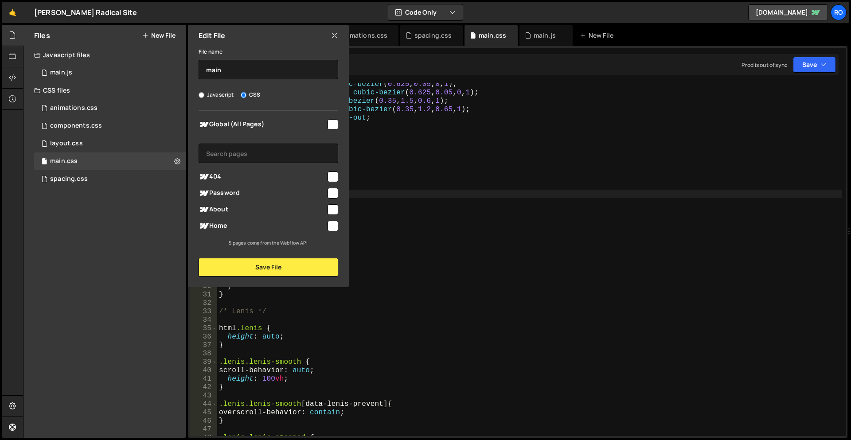
type textarea "--padding-section: 3.75em;"
click at [408, 166] on div "--animation-default : 0.6 s cubic-bezier ( 0.625 , 0.05 , 0 , 1 ) ; --animation…" at bounding box center [529, 265] width 625 height 370
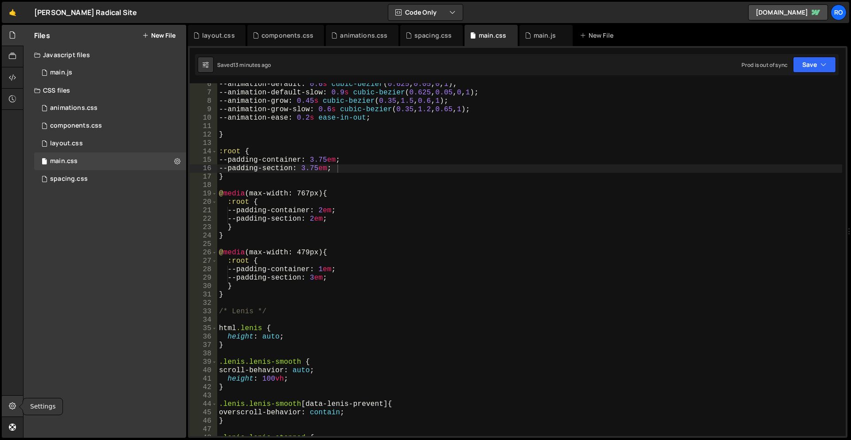
click at [12, 406] on icon at bounding box center [12, 406] width 7 height 10
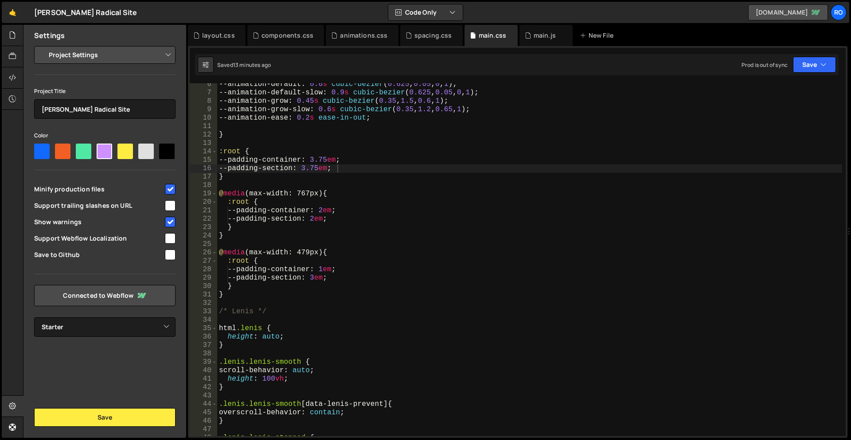
click at [817, 13] on icon at bounding box center [816, 12] width 8 height 5
click at [155, 300] on link "Connected to Webflow" at bounding box center [104, 295] width 141 height 21
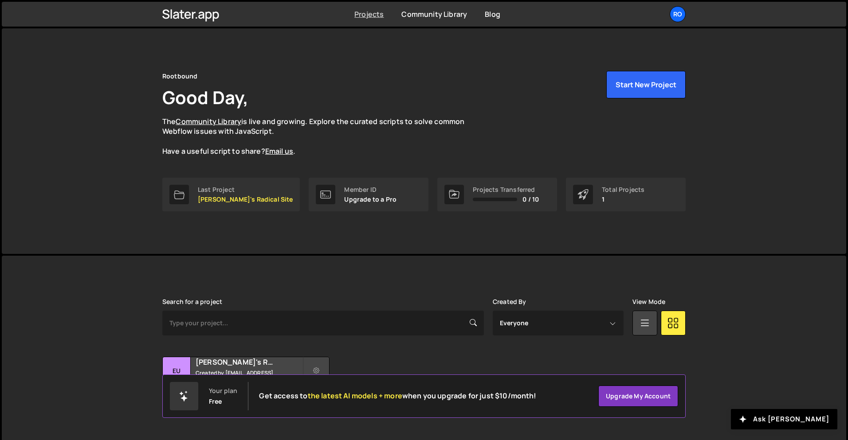
click at [375, 14] on link "Projects" at bounding box center [368, 14] width 29 height 10
click at [252, 201] on p "[PERSON_NAME]'s Radical Site" at bounding box center [245, 199] width 95 height 7
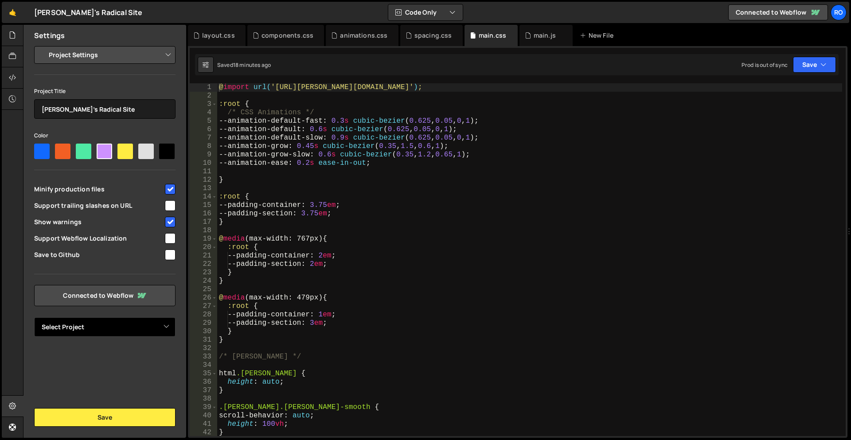
click at [140, 328] on select "Select Project" at bounding box center [104, 327] width 141 height 20
click at [129, 359] on div "Settings Project Settings Code Editor Settings Chat Settings Project Title Euge…" at bounding box center [104, 231] width 163 height 413
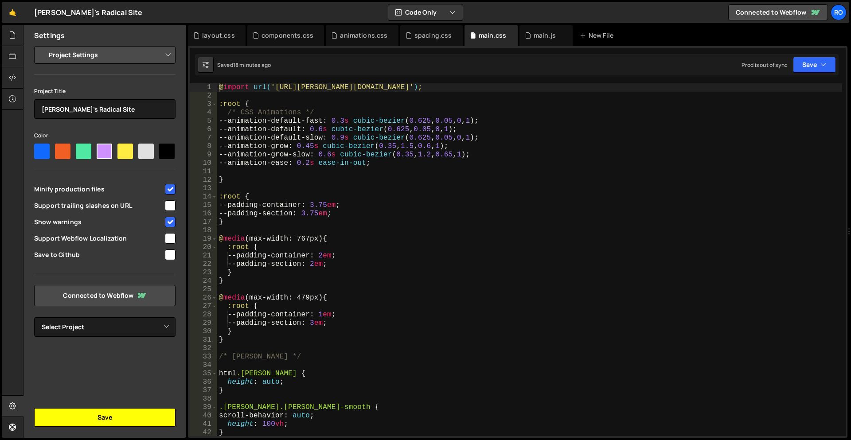
click at [107, 414] on button "Save" at bounding box center [104, 417] width 141 height 19
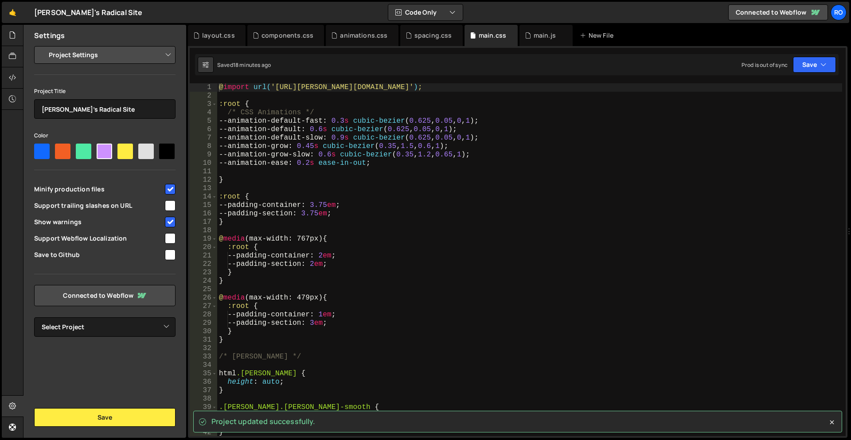
click at [152, 54] on select "Project Settings Code Editor Settings Chat Settings" at bounding box center [107, 55] width 130 height 20
type textarea "--animation-default-slow: 0.9s cubic-bezier(0.625, 0.05, 0, 1);"
click at [488, 142] on div "@ import url( 'https://slater.app/16726/45794.css' ) ; :root { /* CSS Animation…" at bounding box center [529, 268] width 625 height 370
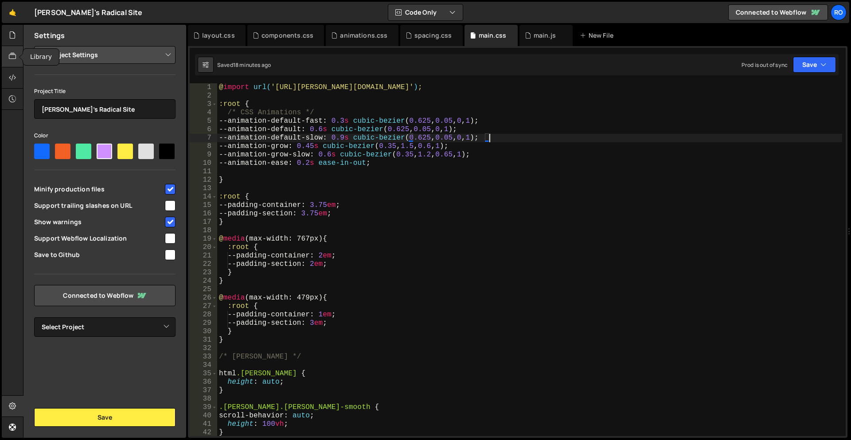
click at [11, 55] on icon at bounding box center [12, 56] width 7 height 10
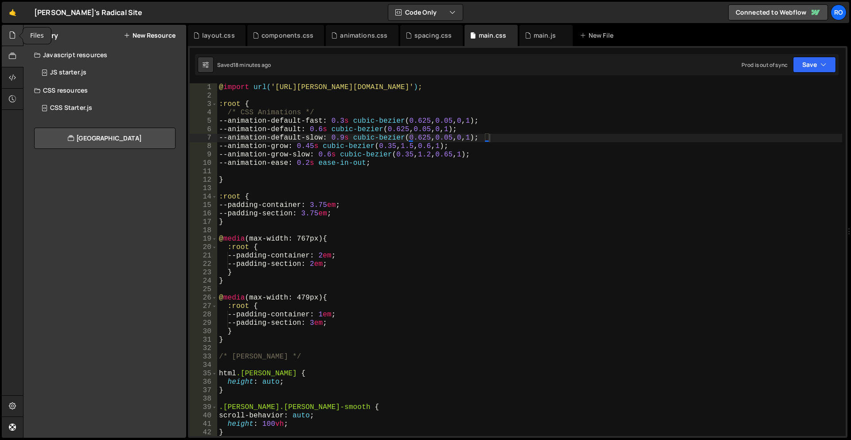
click at [15, 38] on icon at bounding box center [12, 35] width 7 height 10
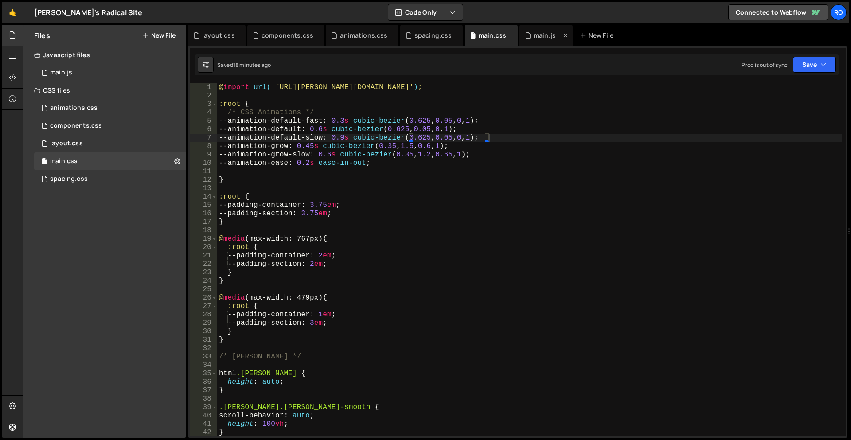
click at [543, 35] on div "main.js" at bounding box center [545, 35] width 22 height 9
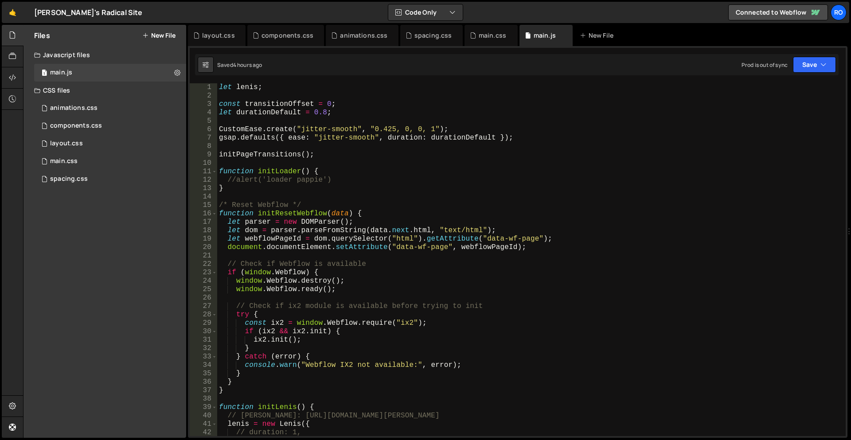
scroll to position [889, 0]
click at [359, 159] on div "let lenis ; const transitionOffset = 0 ; let durationDefault = 0.8 ; CustomEase…" at bounding box center [529, 268] width 625 height 370
click at [238, 179] on div "let lenis ; const transitionOffset = 0 ; let durationDefault = 0.8 ; CustomEase…" at bounding box center [529, 268] width 625 height 370
click at [422, 180] on div "let lenis ; const transitionOffset = 0 ; let durationDefault = 0.8 ; CustomEase…" at bounding box center [529, 268] width 625 height 370
click at [226, 181] on div "let lenis ; const transitionOffset = 0 ; let durationDefault = 0.8 ; CustomEase…" at bounding box center [529, 268] width 625 height 370
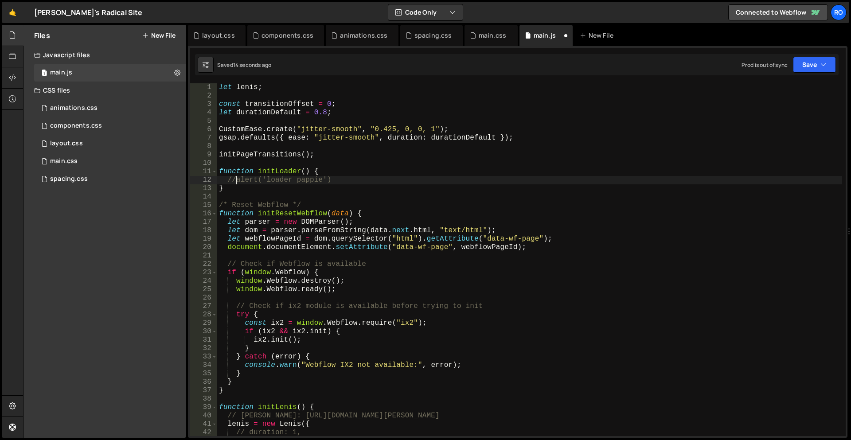
scroll to position [0, 1]
type textarea "//alert('loader pappie')"
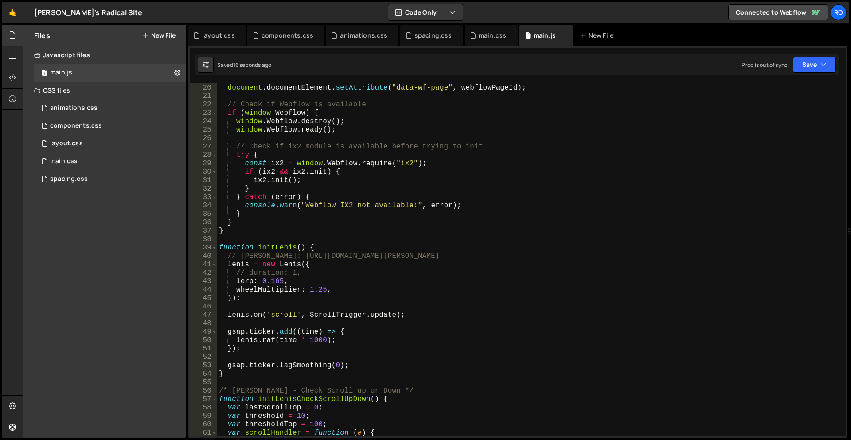
scroll to position [160, 0]
click at [780, 10] on link "Connected to Webflow" at bounding box center [778, 12] width 100 height 16
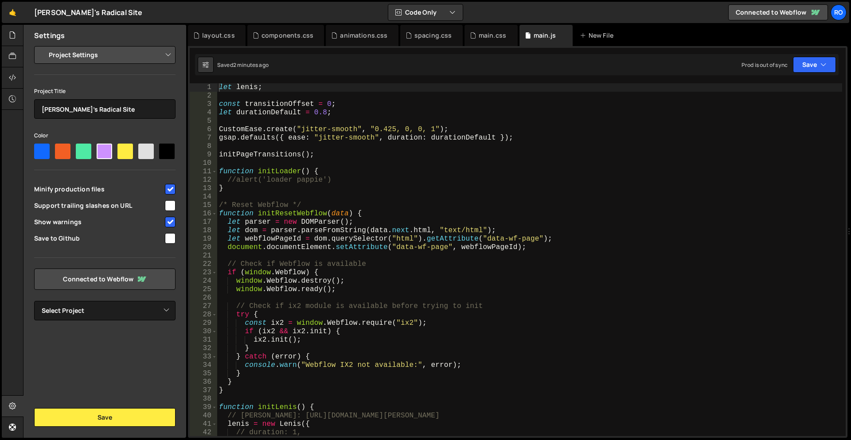
scroll to position [889, 0]
click at [119, 309] on select "Select Project Starter" at bounding box center [104, 311] width 141 height 20
select select "68b3c35e51d51ac2a714fe96"
click at [34, 301] on select "Select Project Starter" at bounding box center [104, 311] width 141 height 20
click at [108, 421] on button "Save" at bounding box center [104, 417] width 141 height 19
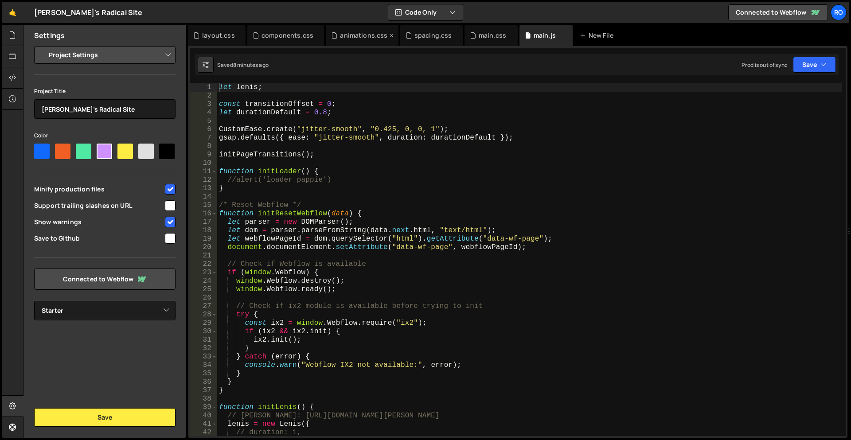
click at [359, 36] on div "animations.css" at bounding box center [363, 35] width 47 height 9
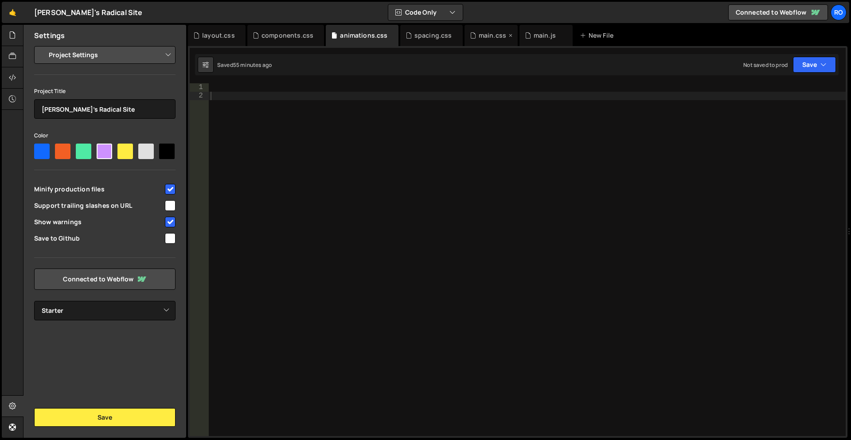
scroll to position [0, 0]
click at [431, 36] on div "spacing.css" at bounding box center [433, 35] width 38 height 9
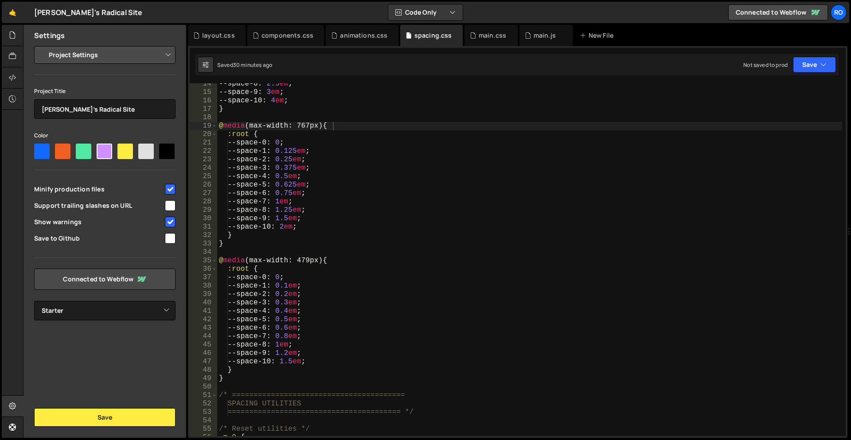
scroll to position [113, 0]
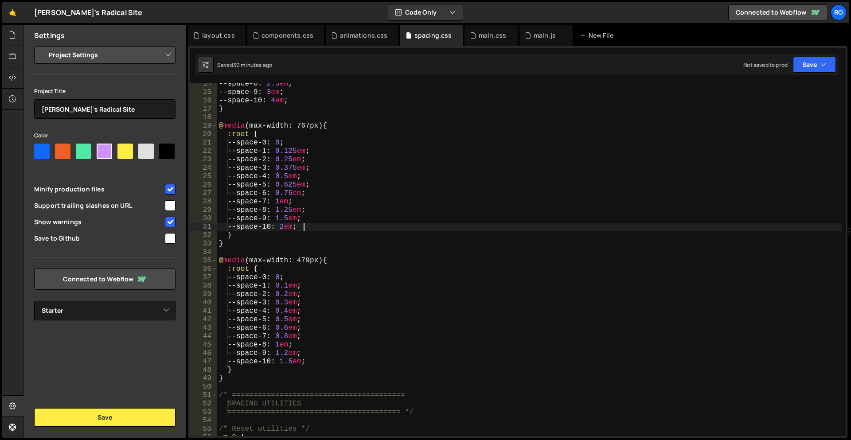
click at [438, 227] on div "--space-8 : 2.5 em ; --space-9 : 3 em ; --space-10 : 4 em ; } @ media (max-widt…" at bounding box center [529, 265] width 625 height 370
type textarea "}"
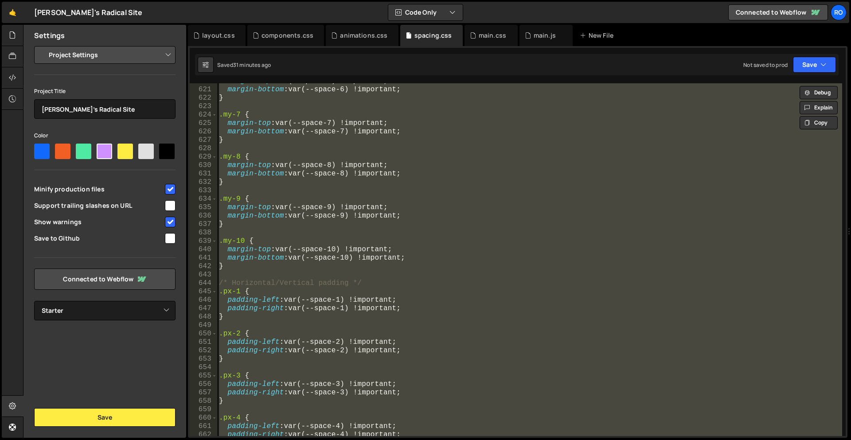
scroll to position [6086, 0]
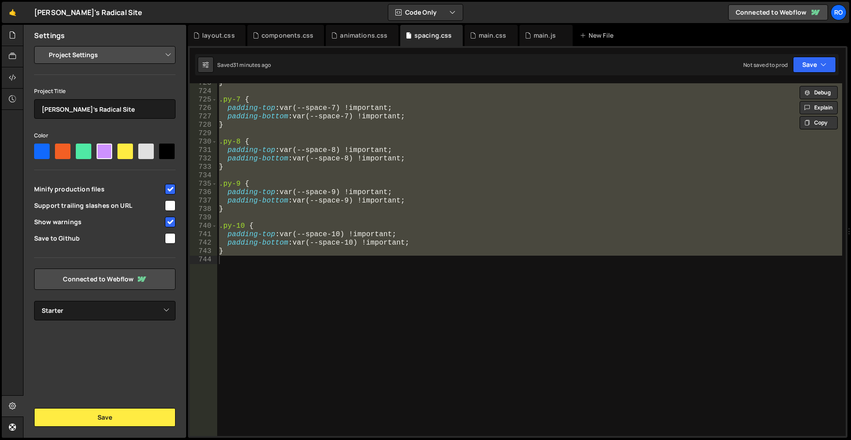
click at [472, 280] on div "} .py-7 { padding-top : var(--space-7) !important ; padding-bottom : var(--spac…" at bounding box center [529, 264] width 625 height 370
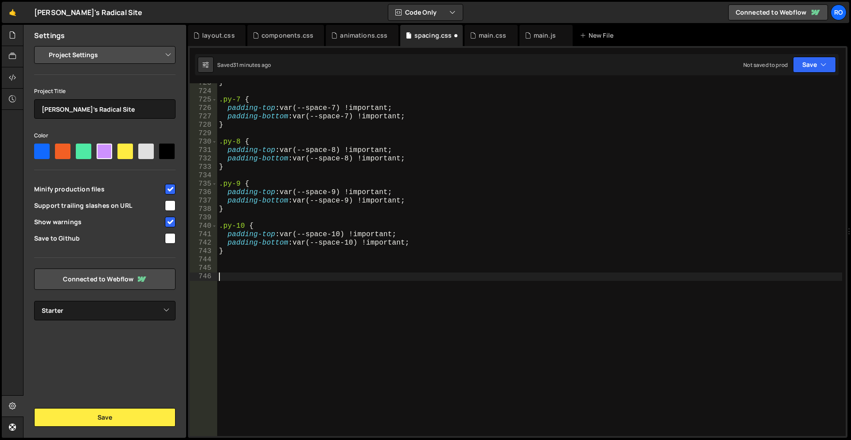
paste textarea ".gap-y-10 { row-gap: var(--space-10) !important; }"
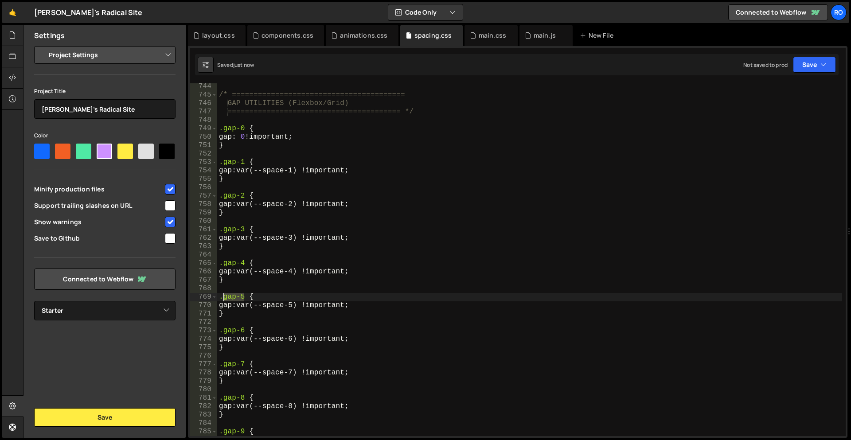
drag, startPoint x: 246, startPoint y: 298, endPoint x: 223, endPoint y: 297, distance: 22.2
click at [223, 297] on div "/* ======================================== GAP UTILITIES (Flexbox/Grid) ======…" at bounding box center [529, 267] width 625 height 370
type textarea ".gap-5 {"
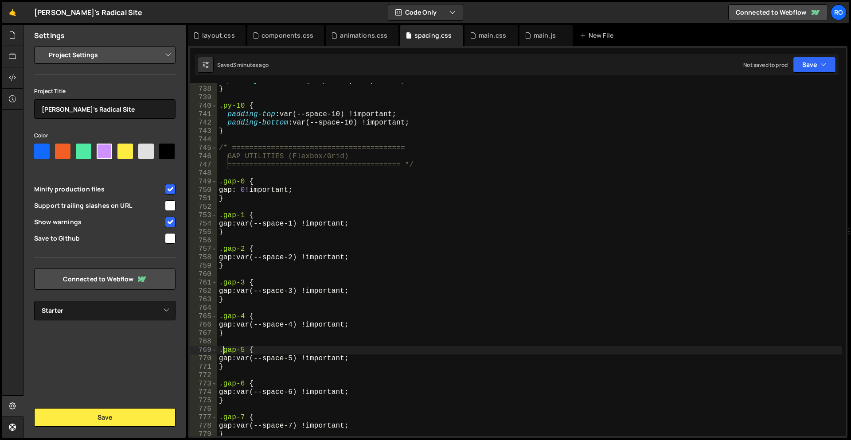
scroll to position [6099, 0]
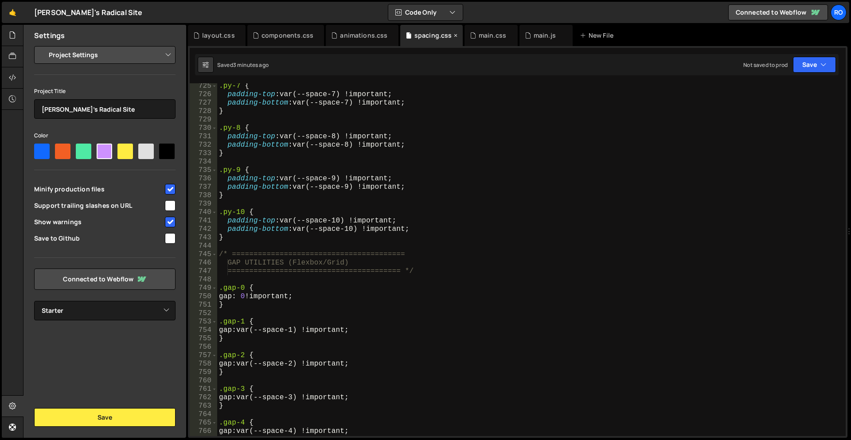
click at [422, 37] on div "spacing.css" at bounding box center [433, 35] width 38 height 9
click at [345, 33] on div "animations.css" at bounding box center [363, 35] width 47 height 9
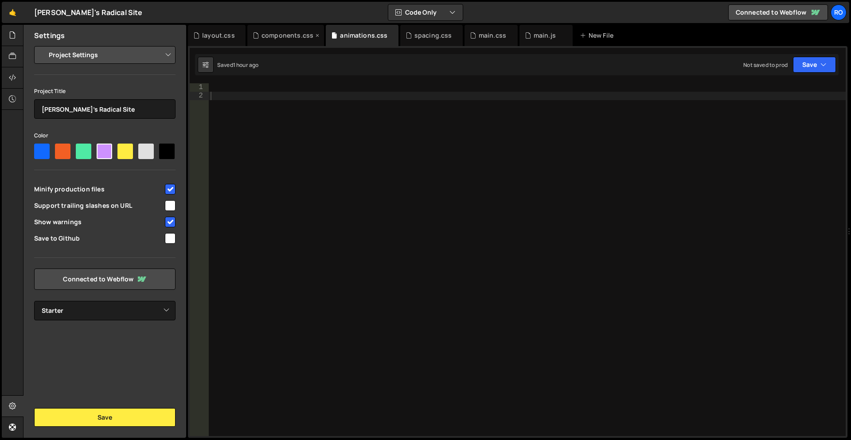
click at [274, 32] on div "components.css" at bounding box center [288, 35] width 52 height 9
click at [482, 35] on div "main.css" at bounding box center [492, 35] width 27 height 9
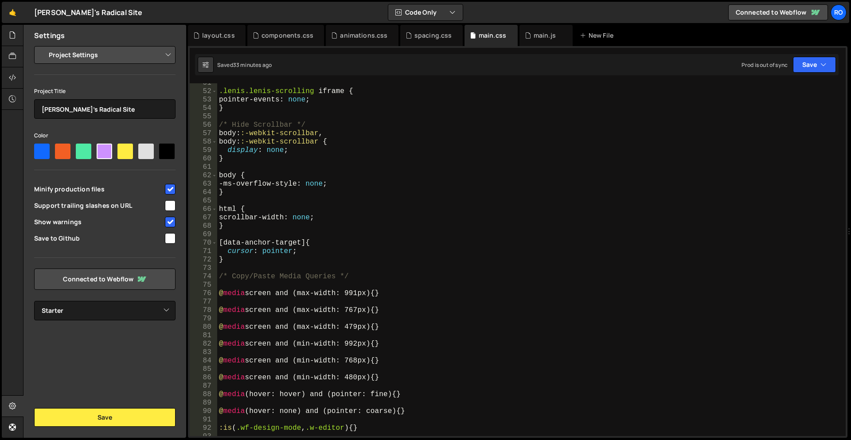
scroll to position [0, 0]
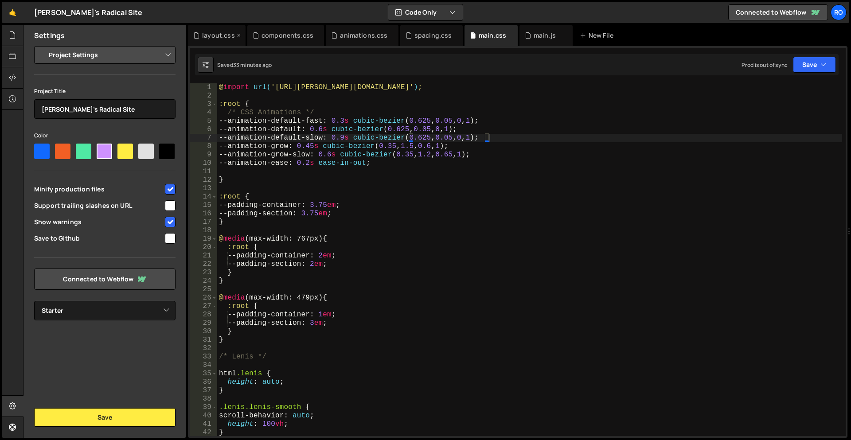
click at [213, 35] on div "layout.css" at bounding box center [218, 35] width 33 height 9
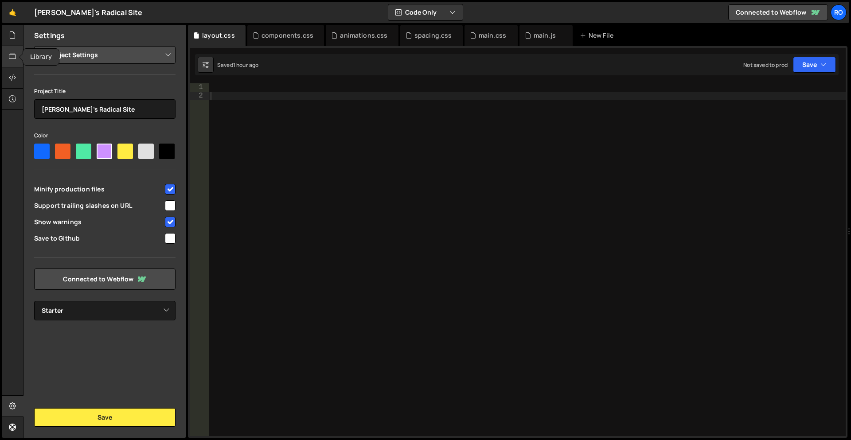
click at [12, 60] on icon at bounding box center [12, 56] width 7 height 10
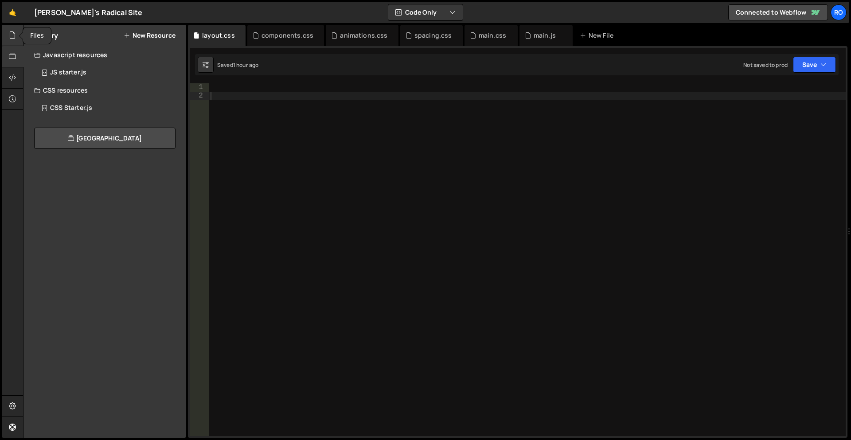
click at [11, 35] on icon at bounding box center [12, 35] width 7 height 10
click at [179, 141] on icon at bounding box center [177, 143] width 6 height 8
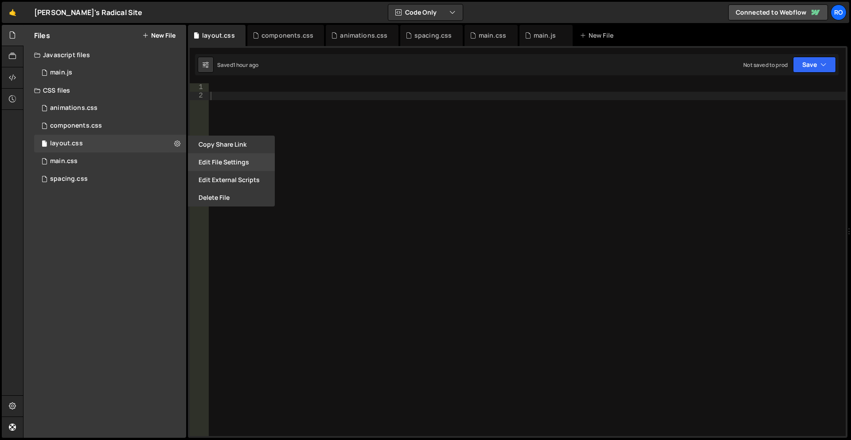
click at [237, 165] on button "Edit File Settings" at bounding box center [231, 162] width 87 height 18
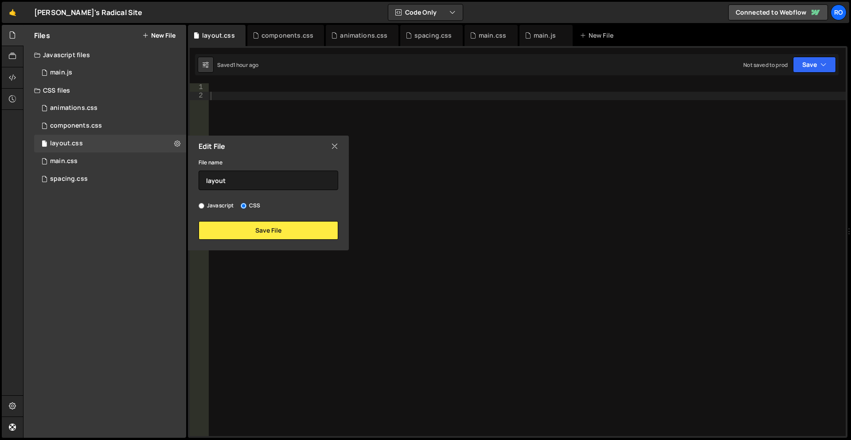
click at [335, 147] on icon at bounding box center [334, 146] width 7 height 10
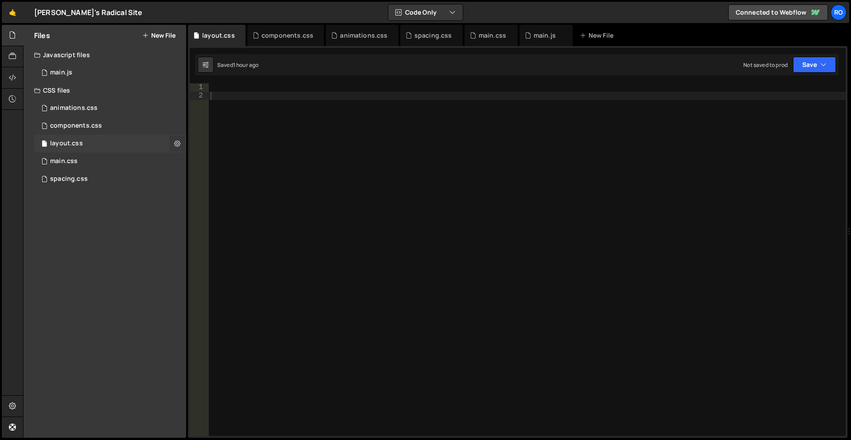
click at [180, 144] on icon at bounding box center [177, 143] width 6 height 8
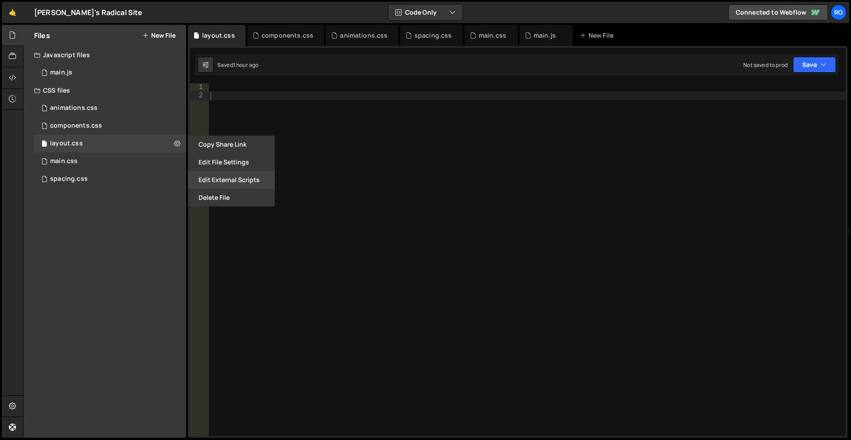
click at [218, 181] on button "Edit External Scripts" at bounding box center [231, 180] width 87 height 18
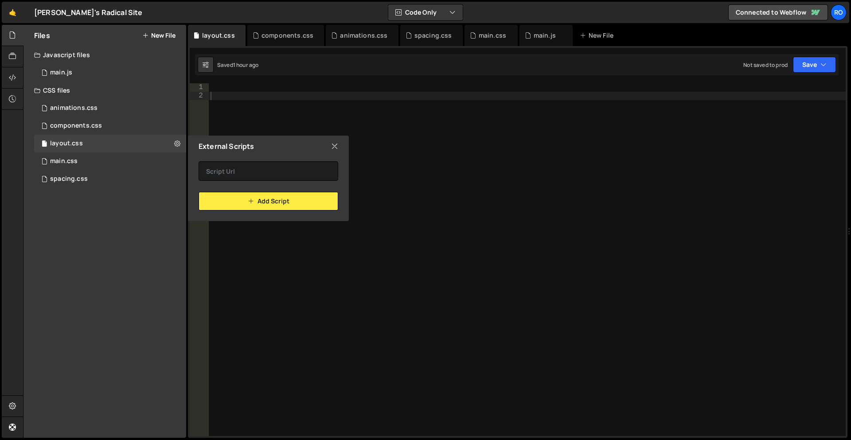
click at [336, 145] on icon at bounding box center [334, 146] width 7 height 10
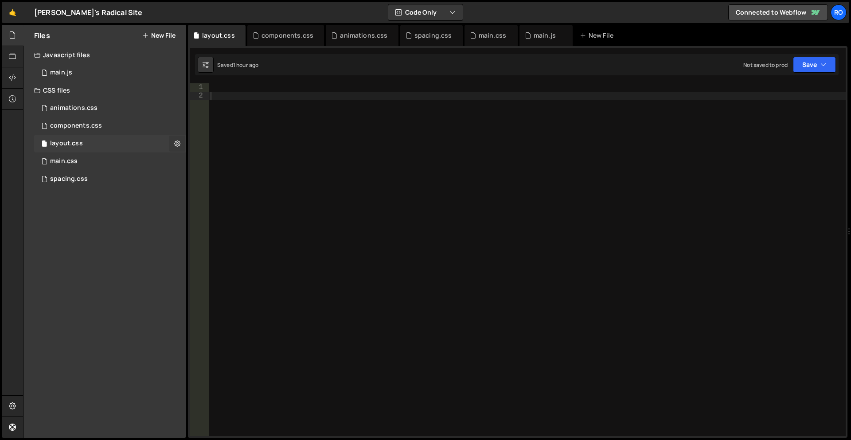
click at [174, 141] on button at bounding box center [177, 144] width 16 height 16
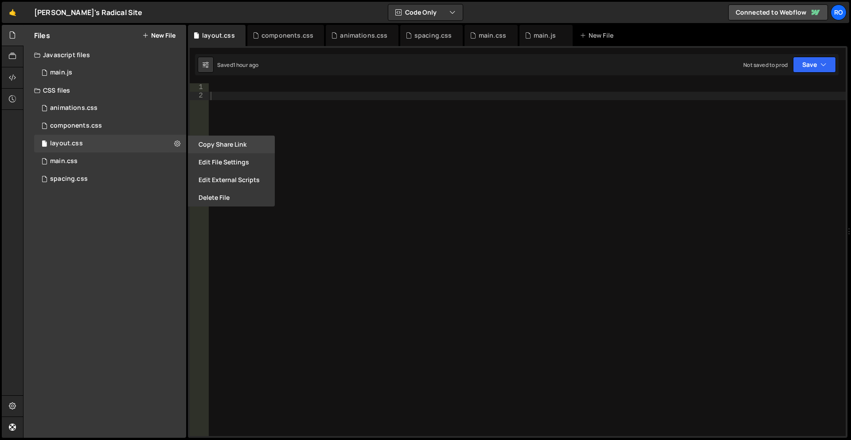
click at [224, 150] on button "Copy share link" at bounding box center [231, 145] width 87 height 18
click at [482, 38] on div "main.css" at bounding box center [492, 35] width 27 height 9
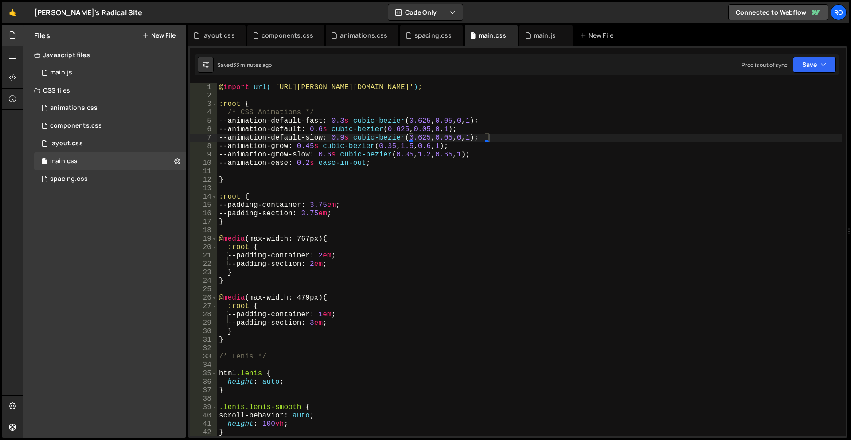
type textarea "@import url('https://slater.app/16726/45794.css');"
drag, startPoint x: 417, startPoint y: 86, endPoint x: 372, endPoint y: 86, distance: 44.3
click at [372, 86] on div "@ import url( 'https://slater.app/16726/45794.css' ) ; :root { /* CSS Animation…" at bounding box center [529, 268] width 625 height 370
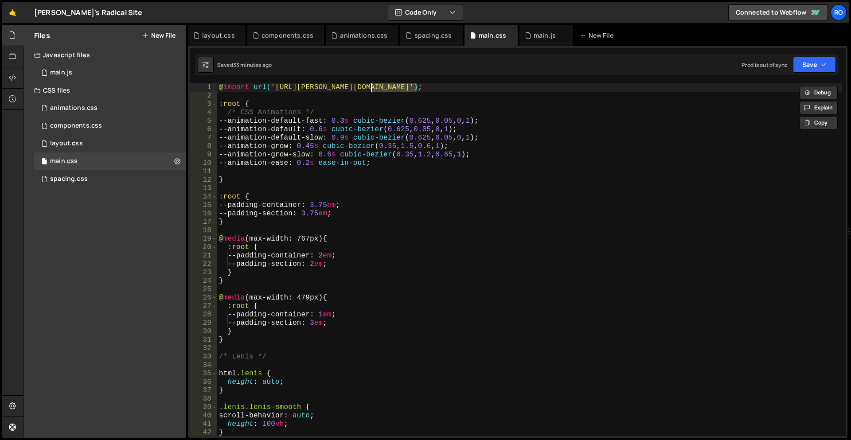
click at [393, 100] on div "@ import url( 'https://slater.app/16726/45794.css' ) ; :root { /* CSS Animation…" at bounding box center [529, 268] width 625 height 370
click at [428, 41] on div "spacing.css" at bounding box center [431, 35] width 63 height 21
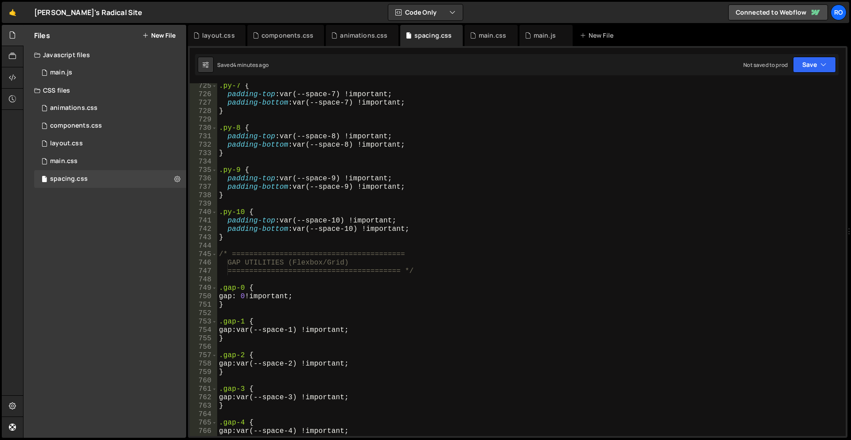
drag, startPoint x: 430, startPoint y: 37, endPoint x: 390, endPoint y: 77, distance: 56.1
click at [391, 77] on div "1 2 3 4 5 6 7 8 9 10 11 12 13 14 15 16 17 18 19 20 21 22 23 24 25 26 27 28 29 3…" at bounding box center [518, 242] width 660 height 392
click at [178, 179] on icon at bounding box center [177, 179] width 6 height 8
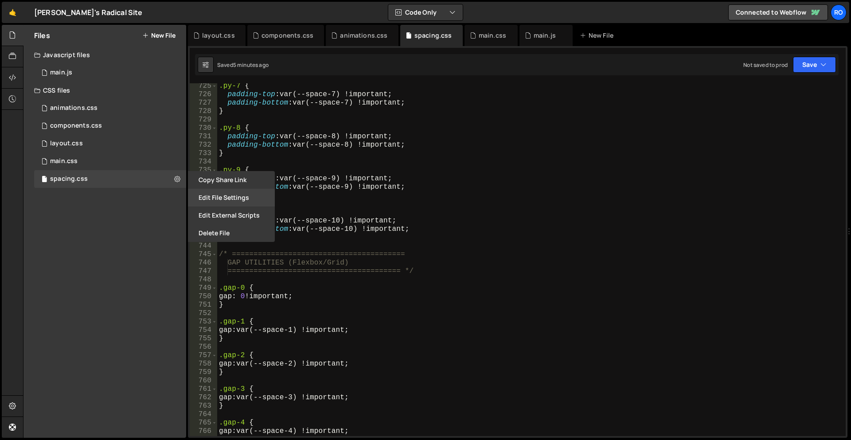
click at [232, 196] on button "Edit File Settings" at bounding box center [231, 198] width 87 height 18
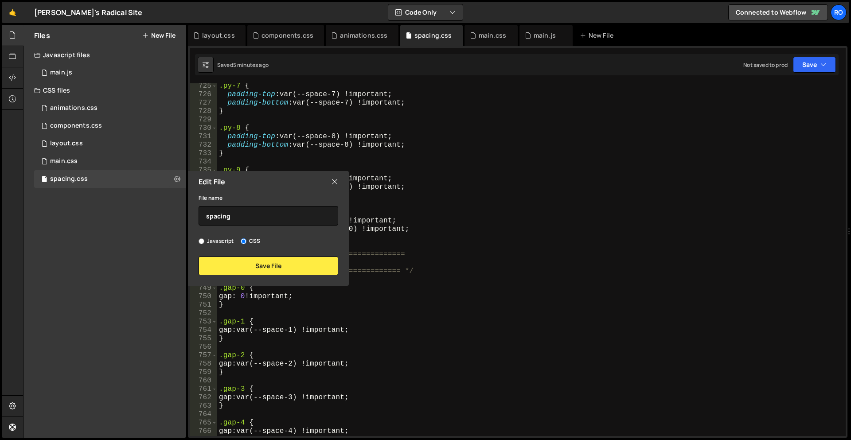
click at [337, 184] on icon at bounding box center [334, 182] width 7 height 10
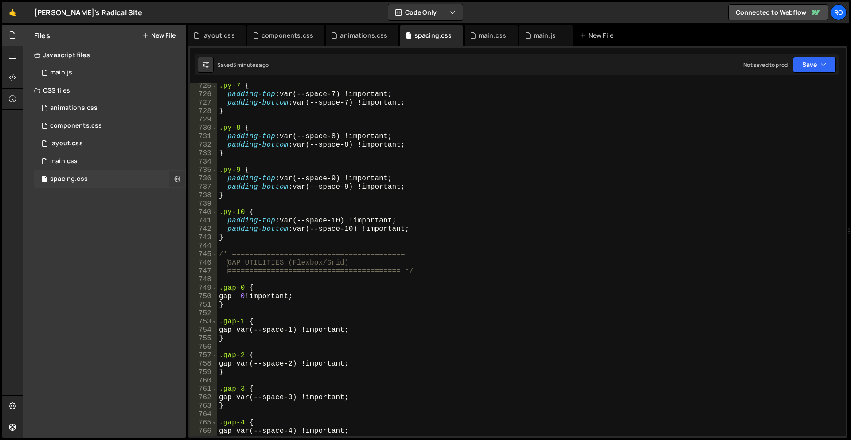
click at [175, 178] on icon at bounding box center [177, 179] width 6 height 8
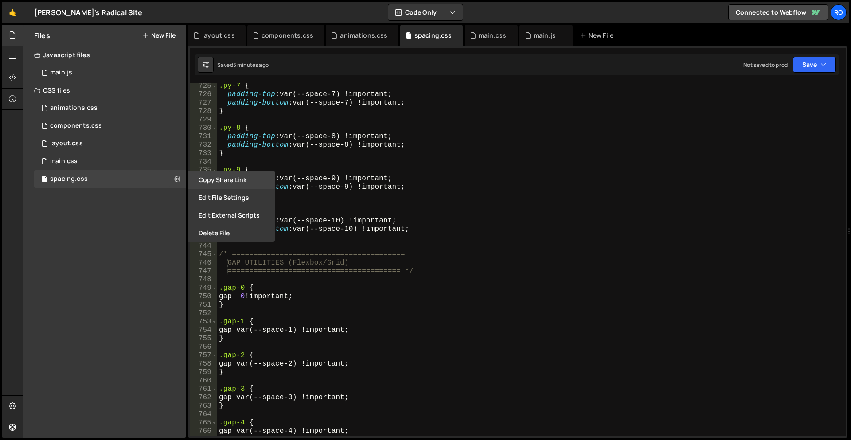
click at [219, 184] on button "Copy share link" at bounding box center [231, 180] width 87 height 18
click at [4, 80] on div at bounding box center [13, 77] width 22 height 21
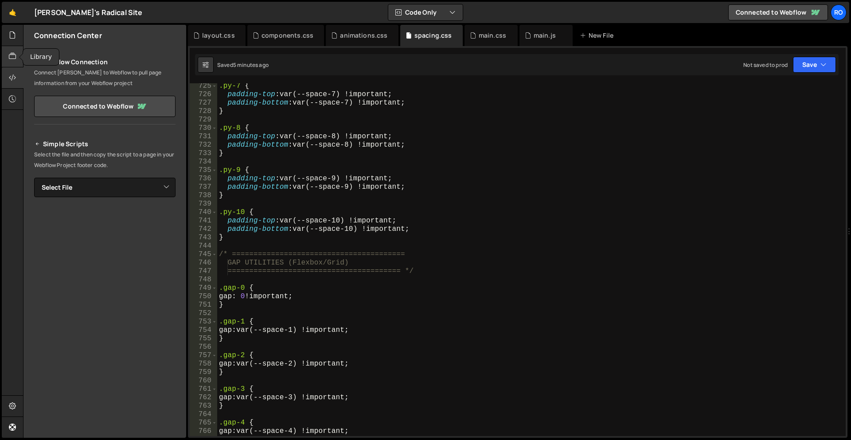
click at [9, 61] on icon at bounding box center [12, 56] width 7 height 10
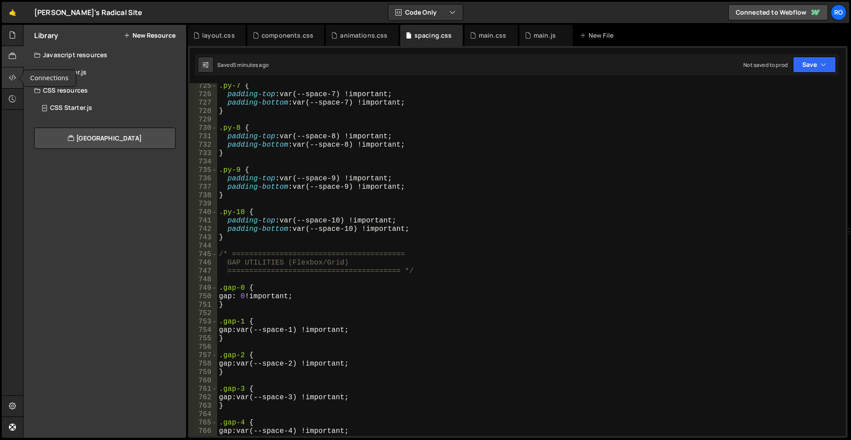
click at [11, 78] on icon at bounding box center [12, 78] width 7 height 10
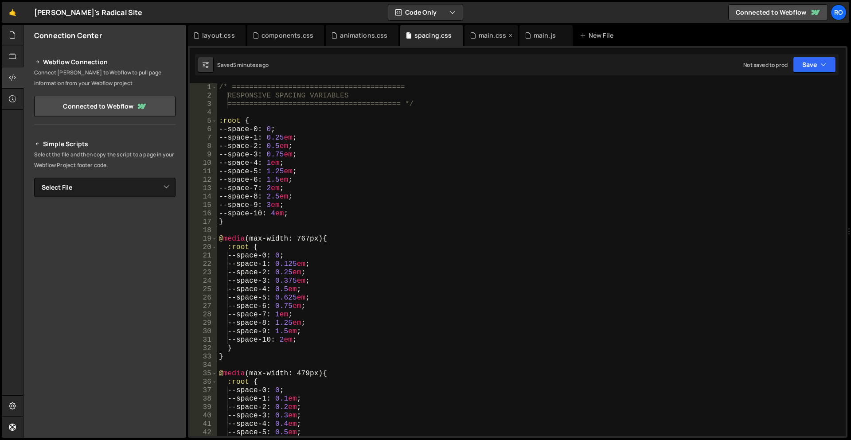
click at [483, 33] on div "main.css" at bounding box center [492, 35] width 27 height 9
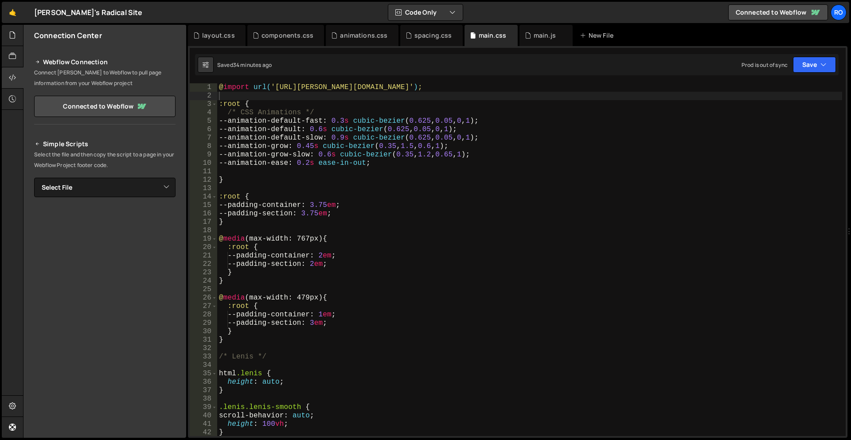
type textarea "@import url('https://slater.app/16726/45794.css');"
drag, startPoint x: 455, startPoint y: 86, endPoint x: 192, endPoint y: 78, distance: 263.0
click at [192, 78] on div "1 2 3 4 5 6 7 8 9 10 11 12 13 14 15 16 17 18 19 20 21 22 23 24 25 26 27 28 29 3…" at bounding box center [518, 242] width 660 height 392
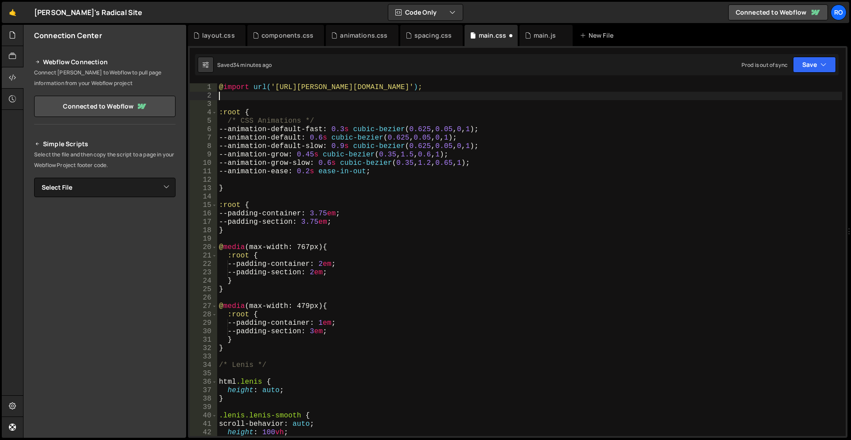
paste textarea "@import url('https://slater.app/16726/45794.css');"
type textarea "@import url('https://slater.app/16726/45794.css');"
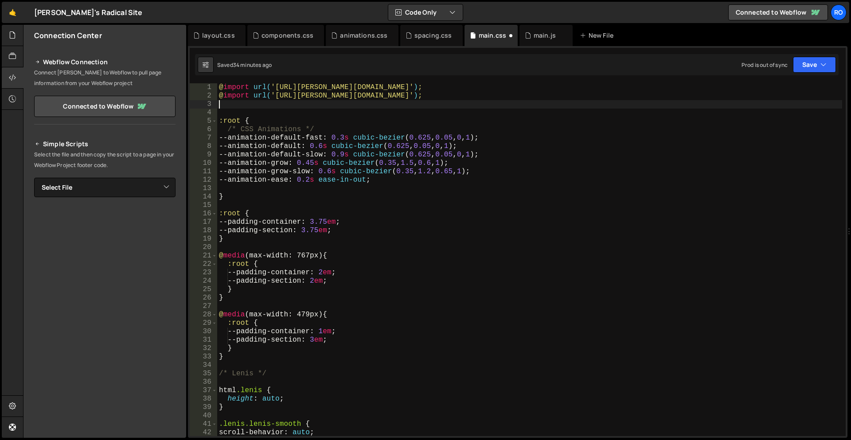
paste textarea "@import url('https://slater.app/16726/45794.css');"
type textarea "@import url('https://slater.app/16726/45794.css');"
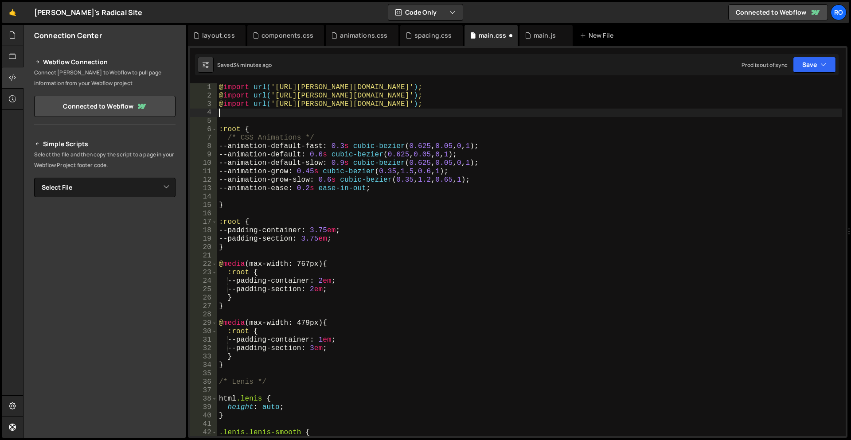
paste textarea "@import url('https://slater.app/16726/45794.css');"
type textarea "@import url('https://slater.app/16726/45794.css');"
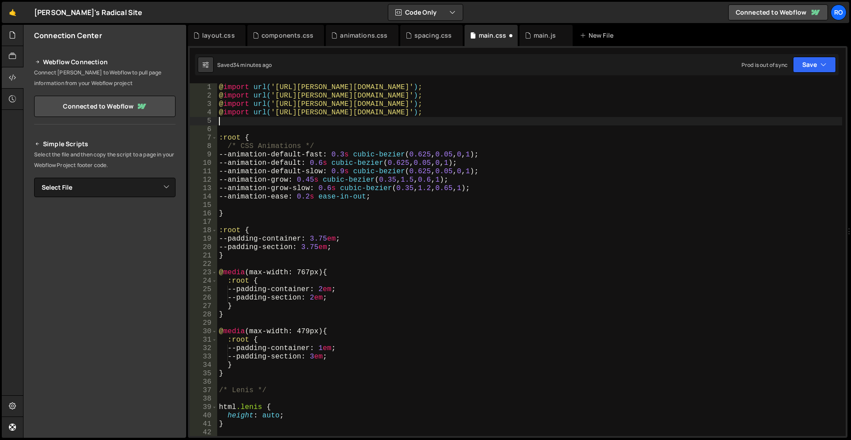
paste textarea "@import url('https://slater.app/16726/45794.css');"
click at [439, 83] on div "@ import url( 'https://slater.app/16726/45794.css' ) ; @ import url( 'https://s…" at bounding box center [529, 268] width 625 height 370
click at [219, 88] on div "@ import url( 'https://slater.app/16726/45794.css' ) ; @ import url( 'https://s…" at bounding box center [529, 268] width 625 height 370
type textarea "@import url('https://slater.app/16726/45794.css');"
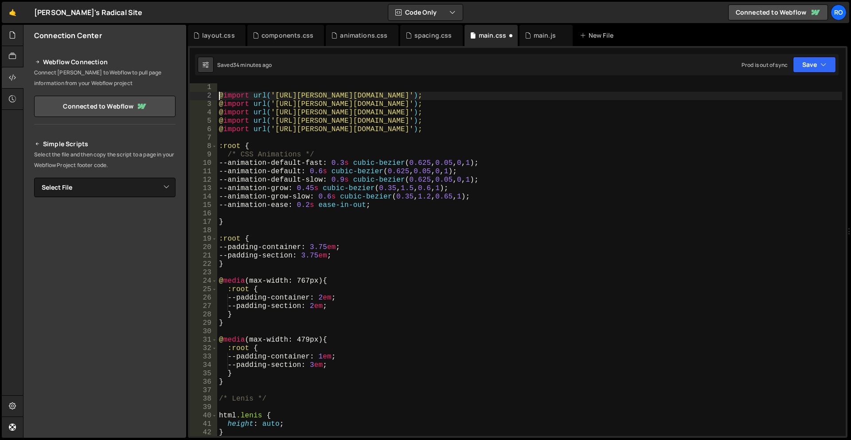
click at [225, 83] on div "1 2 3 4 5 6 7 8 9 10 11 12 13 14 15 16 17 18 19 20 21 22 23 24 25 26 27 28 29 3…" at bounding box center [518, 242] width 660 height 392
click at [227, 87] on div "@ import url( 'https://slater.app/16726/45794.css' ) ; @ import url( 'https://s…" at bounding box center [529, 268] width 625 height 370
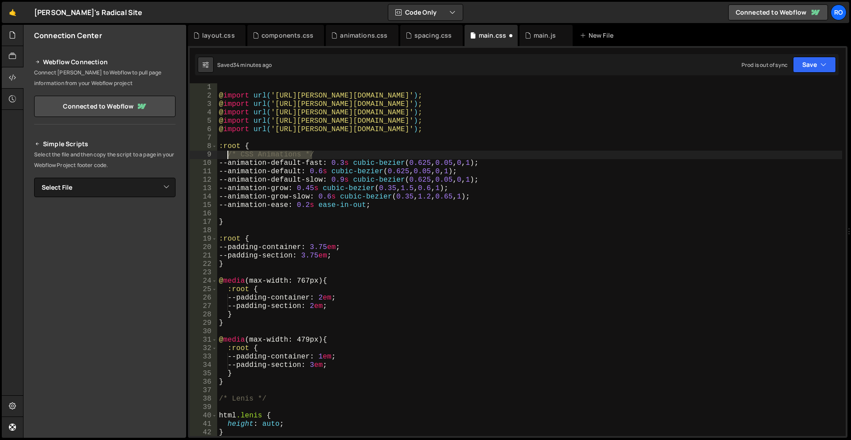
drag, startPoint x: 319, startPoint y: 156, endPoint x: 226, endPoint y: 152, distance: 92.7
click at [226, 152] on div "@ import url( 'https://slater.app/16726/45794.css' ) ; @ import url( 'https://s…" at bounding box center [529, 268] width 625 height 370
type textarea "/* CSS Animations */"
click at [264, 86] on div "@ import url( 'https://slater.app/16726/45794.css' ) ; @ import url( 'https://s…" at bounding box center [529, 268] width 625 height 370
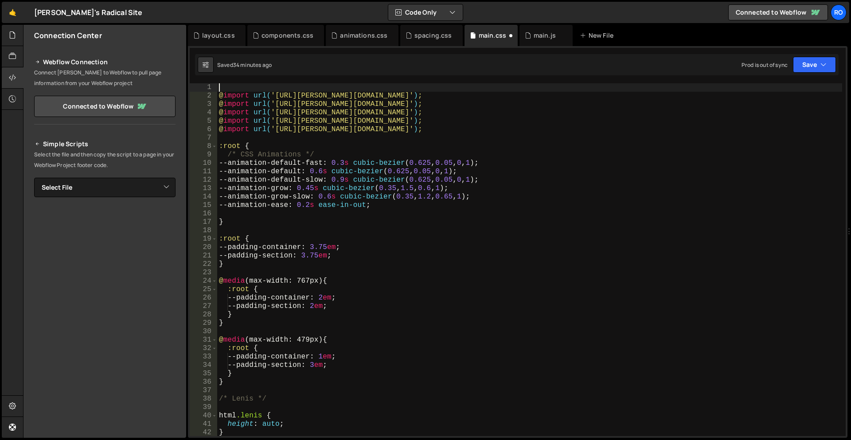
paste textarea "/* CSS Animations */"
click at [434, 95] on div "/* CSS Animations */ @ import url( 'https://slater.app/16726/45794.css' ) ; @ i…" at bounding box center [529, 268] width 625 height 370
type textarea "@import url('https://slater.app/16726/45794.css');"
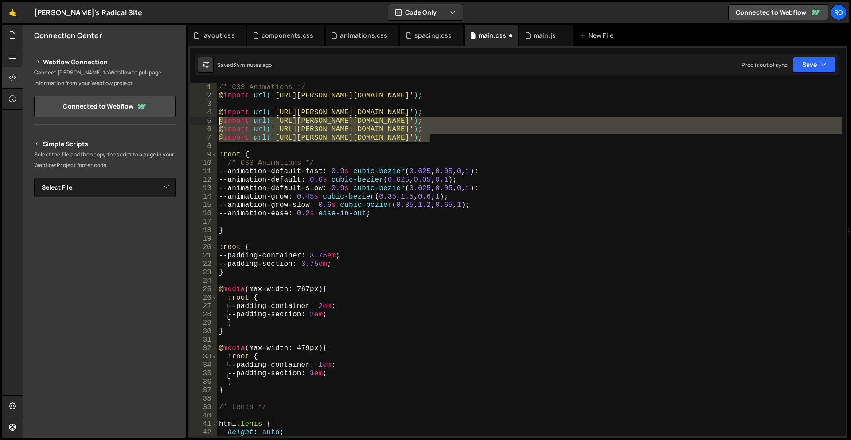
drag, startPoint x: 437, startPoint y: 138, endPoint x: 178, endPoint y: 125, distance: 259.2
click at [178, 125] on div "Files New File Javascript files 1 main.js 0 CSS files animations.css 0 componen…" at bounding box center [437, 232] width 828 height 414
type textarea "@import url('https://slater.app/16726/45794.css'); @import url('https://slater.…"
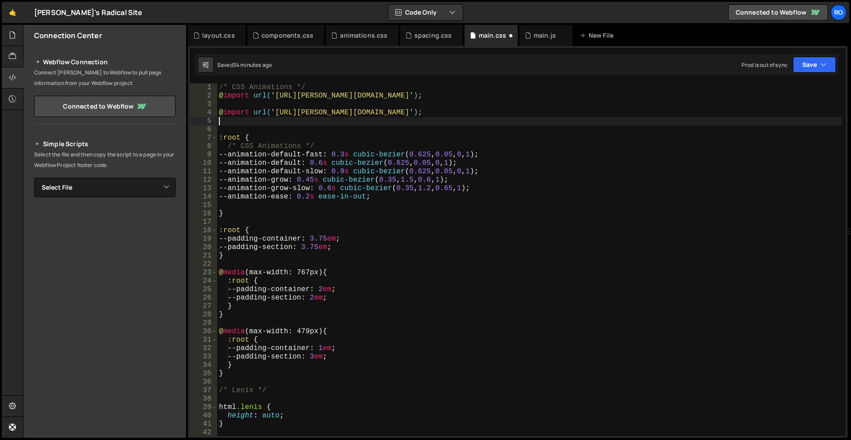
click at [239, 105] on div "/* CSS Animations */ @ import url( 'https://slater.app/16726/45794.css' ) ; @ i…" at bounding box center [529, 268] width 625 height 370
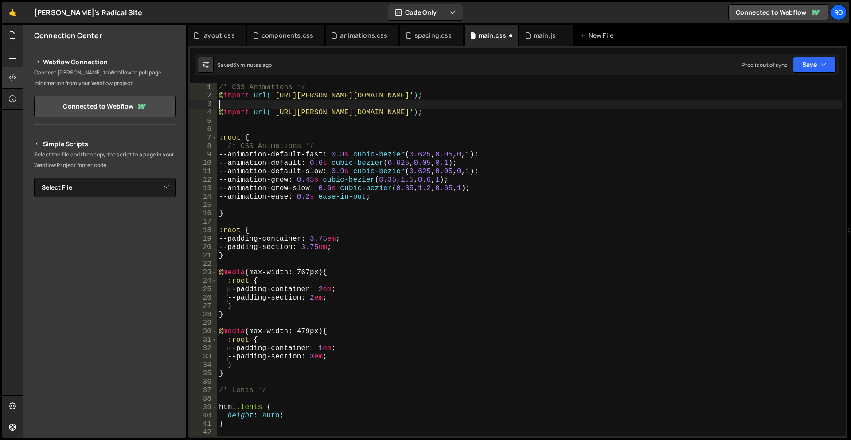
paste textarea "/* CSS Animations */"
drag, startPoint x: 292, startPoint y: 86, endPoint x: 232, endPoint y: 87, distance: 59.9
click at [232, 87] on div "/* CSS Animations */ @ import url( 'https://slater.app/16726/45794.css' ) ; /* …" at bounding box center [529, 268] width 625 height 370
drag, startPoint x: 290, startPoint y: 103, endPoint x: 234, endPoint y: 102, distance: 56.3
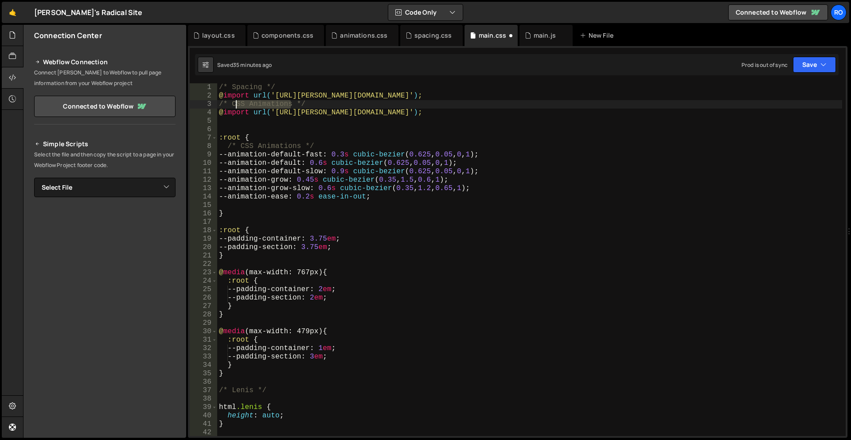
click at [234, 102] on div "/* Spacing */ @ import url( 'https://slater.app/16726/45794.css' ) ; /* CSS Ani…" at bounding box center [529, 268] width 625 height 370
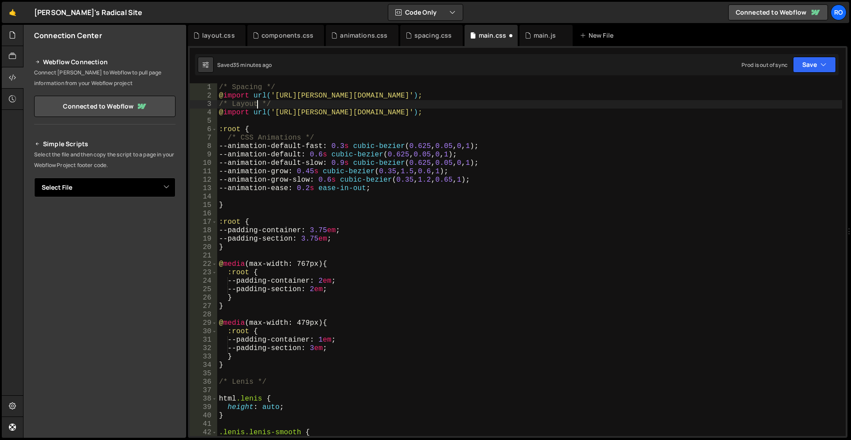
type textarea "/* Layout */"
click at [98, 186] on select "Select File main.js animations.css components.css layout.css main.css spacing.c…" at bounding box center [104, 188] width 141 height 20
select select "45797"
click at [34, 178] on select "Select File main.js animations.css components.css layout.css main.css spacing.c…" at bounding box center [104, 188] width 141 height 20
click at [168, 219] on button "Button group with nested dropdown" at bounding box center [169, 217] width 12 height 19
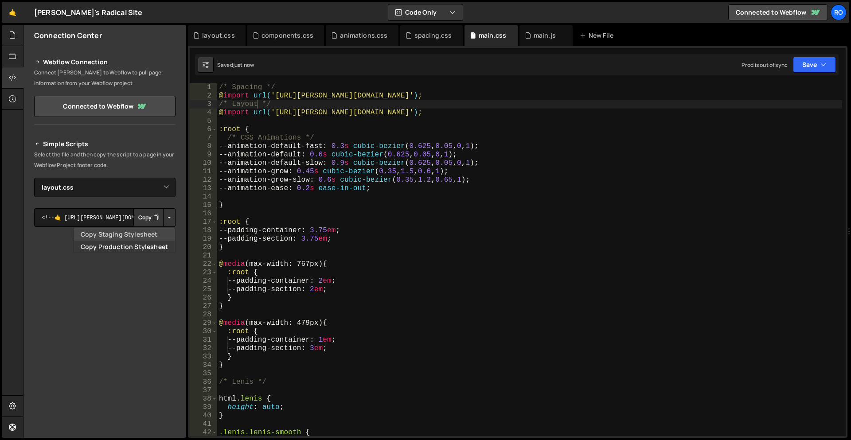
click at [151, 236] on link "Copy Staging Stylesheet" at bounding box center [125, 234] width 102 height 12
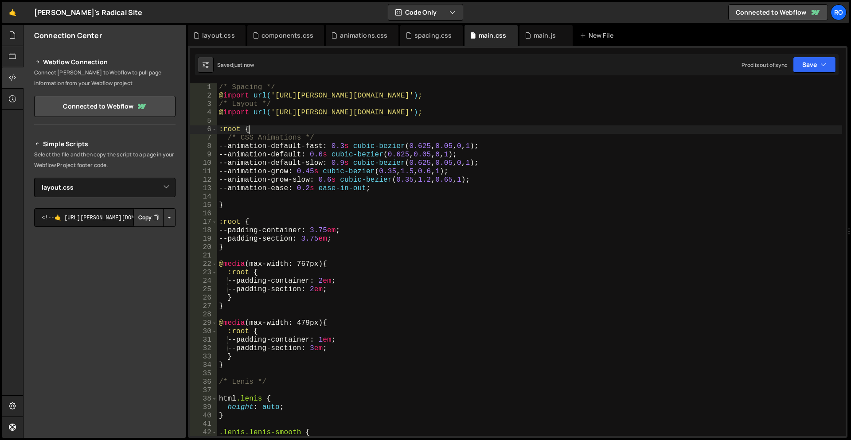
scroll to position [0, 1]
click at [421, 128] on div "/* Spacing */ @ import url( 'https://slater.app/16726/45794.css' ) ; /* Layout …" at bounding box center [529, 268] width 625 height 370
paste textarea "<link rel="stylesheet" href="https://slater.app/16726/45797.css">"
click at [473, 115] on div "/* Spacing */ @ import url( 'https://slater.app/16726/45794.css' ) ; /* Layout …" at bounding box center [529, 268] width 625 height 370
type textarea "@import url('https://slater.app/16726/45794.css');"
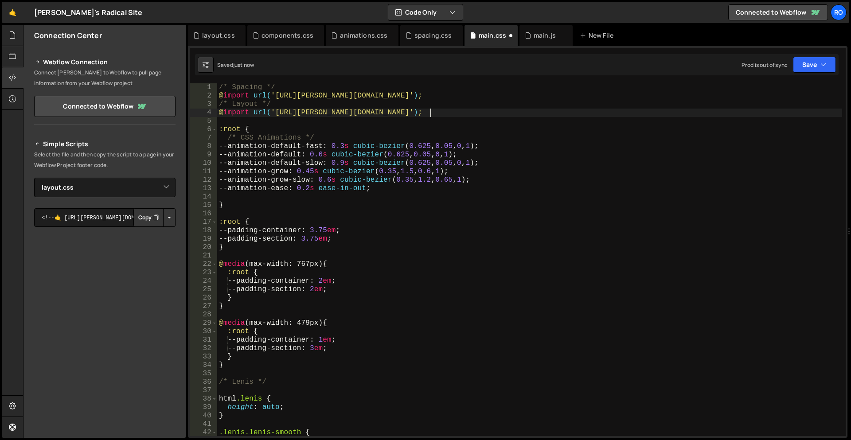
scroll to position [0, 0]
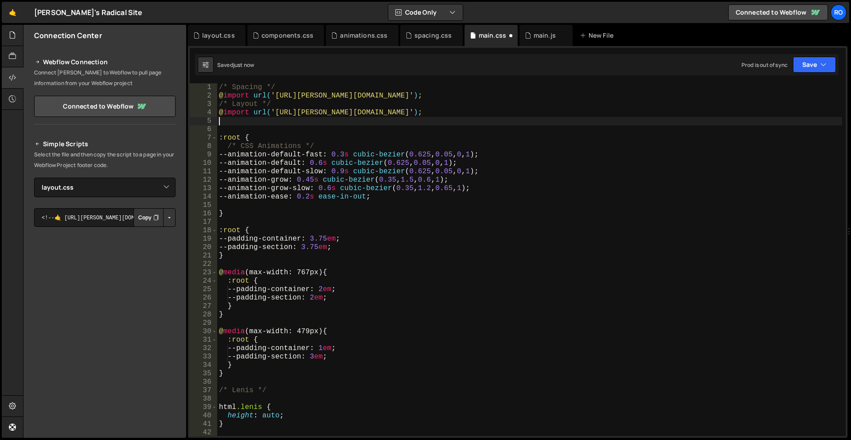
paste textarea "<link rel="stylesheet" href="https://slater.app/16726/45797.css">"
drag, startPoint x: 486, startPoint y: 121, endPoint x: 341, endPoint y: 121, distance: 145.0
click at [341, 121] on div "/* Spacing */ @ import url( 'https://slater.app/16726/45794.css' ) ; /* Layout …" at bounding box center [529, 268] width 625 height 370
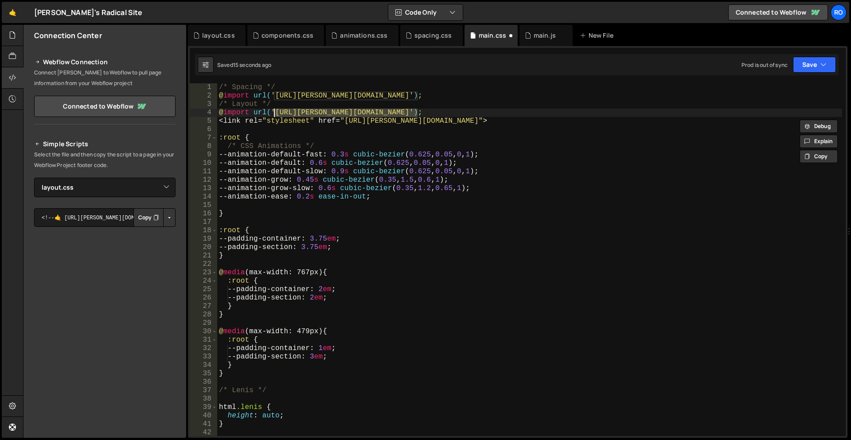
drag, startPoint x: 416, startPoint y: 112, endPoint x: 274, endPoint y: 113, distance: 141.9
click at [274, 113] on div "/* Spacing */ @ import url( 'https://slater.app/16726/45794.css' ) ; /* Layout …" at bounding box center [529, 268] width 625 height 370
paste textarea "7"
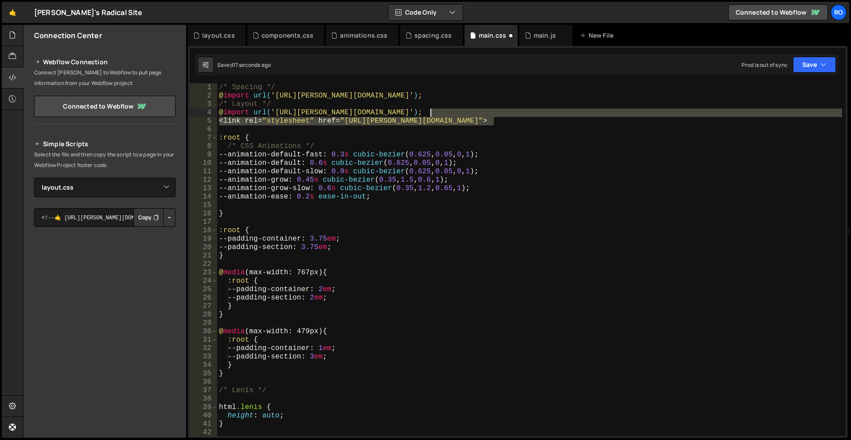
drag, startPoint x: 513, startPoint y: 117, endPoint x: 498, endPoint y: 110, distance: 16.7
click at [498, 110] on div "/* Spacing */ @ import url( 'https://slater.app/16726/45794.css' ) ; /* Layout …" at bounding box center [529, 268] width 625 height 370
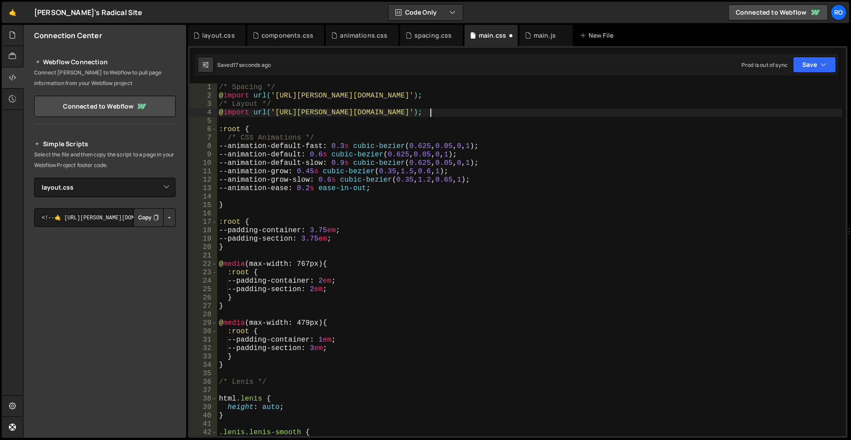
click at [497, 110] on div "/* Spacing */ @ import url( 'https://slater.app/16726/45794.css' ) ; /* Layout …" at bounding box center [529, 268] width 625 height 370
type textarea "@import url('https://slater.app/16726/45797.css');"
click at [221, 35] on div "layout.css" at bounding box center [218, 35] width 33 height 9
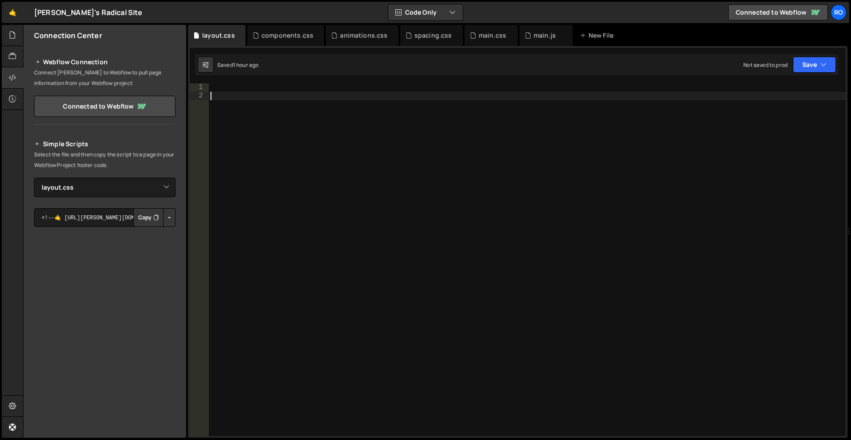
click at [456, 184] on div at bounding box center [527, 268] width 637 height 370
type textarea "body {}"
type textarea "}"
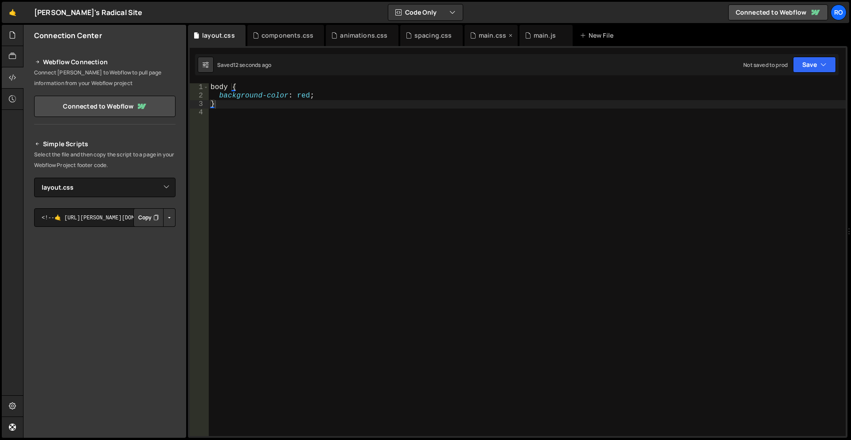
click at [483, 35] on div "main.css" at bounding box center [492, 35] width 27 height 9
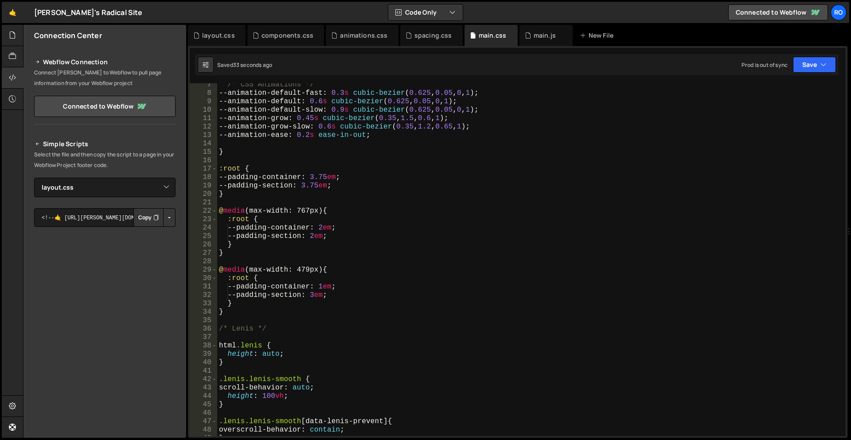
scroll to position [106, 0]
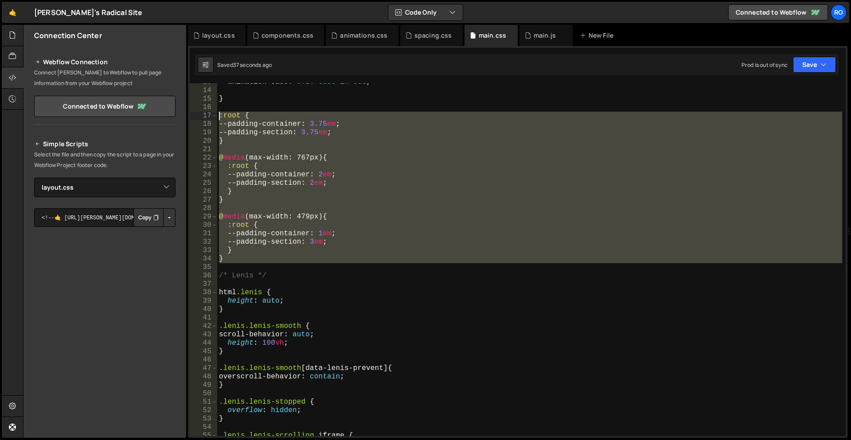
drag, startPoint x: 232, startPoint y: 264, endPoint x: 190, endPoint y: 115, distance: 154.4
click at [190, 115] on div "13 14 15 16 17 18 19 20 21 22 23 24 25 26 27 28 29 30 31 32 33 34 35 36 37 38 3…" at bounding box center [518, 259] width 656 height 353
type textarea ":root { --padding-container: 3.75em;"
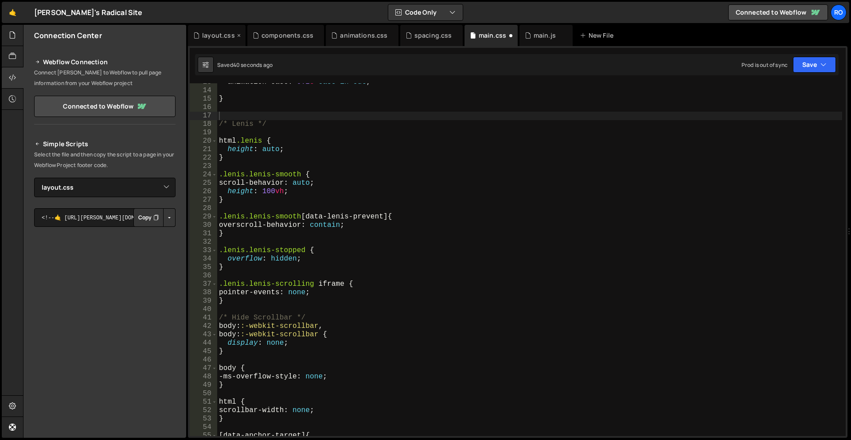
click at [222, 35] on div "layout.css" at bounding box center [218, 35] width 33 height 9
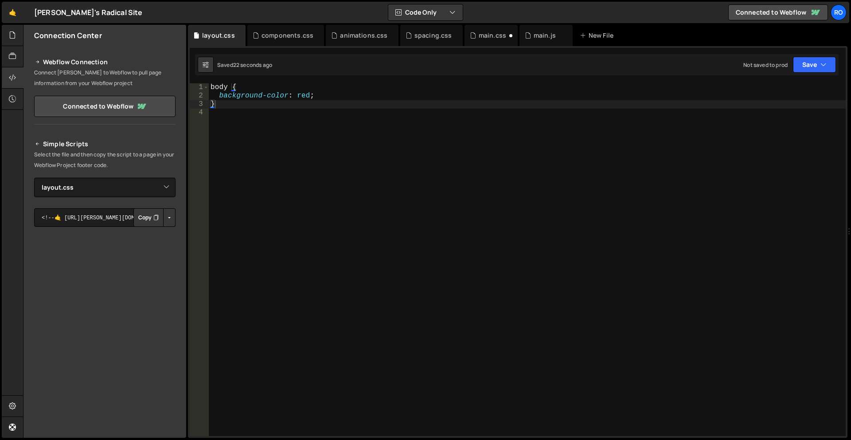
click at [359, 132] on div "body { background-color : red ; }" at bounding box center [527, 268] width 637 height 370
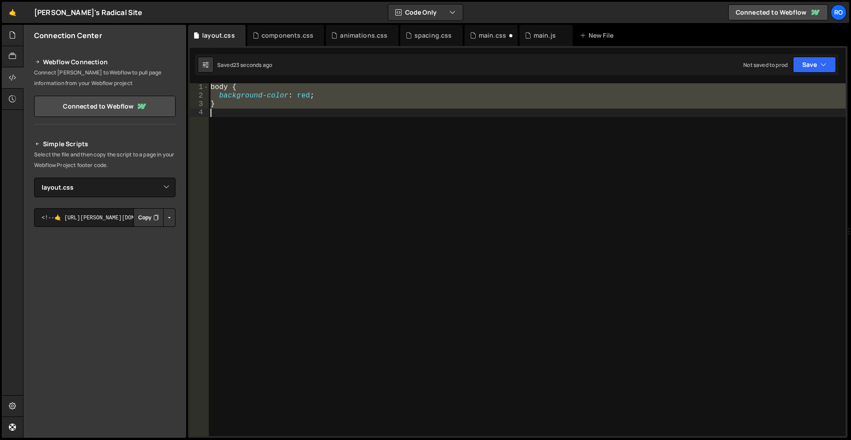
type textarea "}"
paste textarea
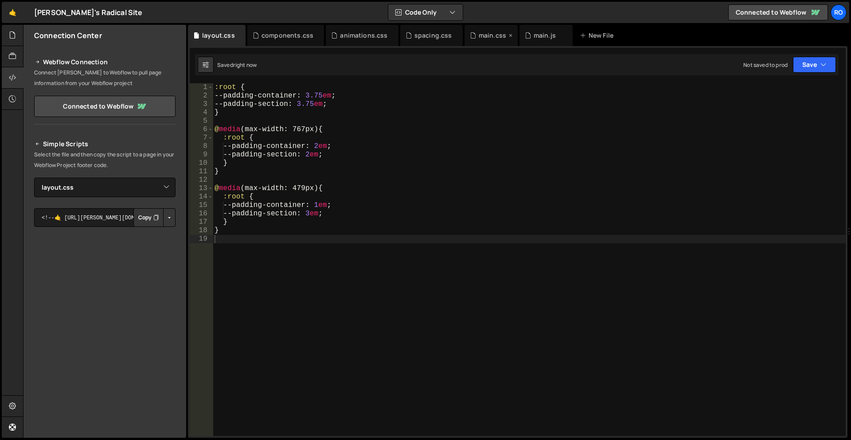
click at [486, 37] on div "main.css" at bounding box center [492, 35] width 27 height 9
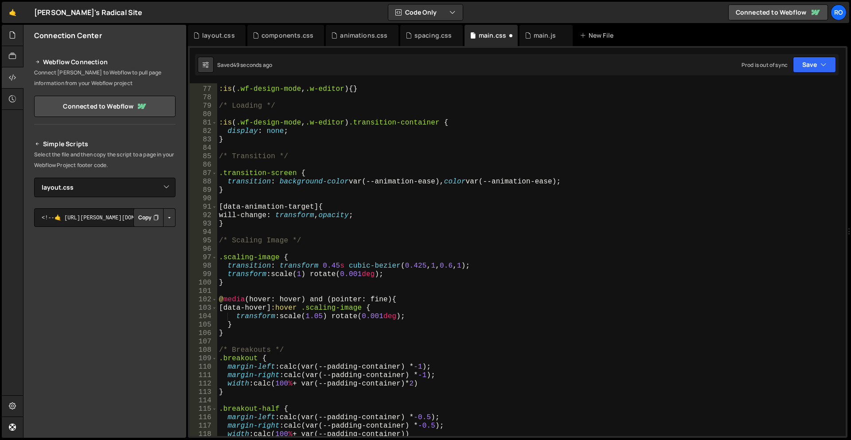
scroll to position [745, 0]
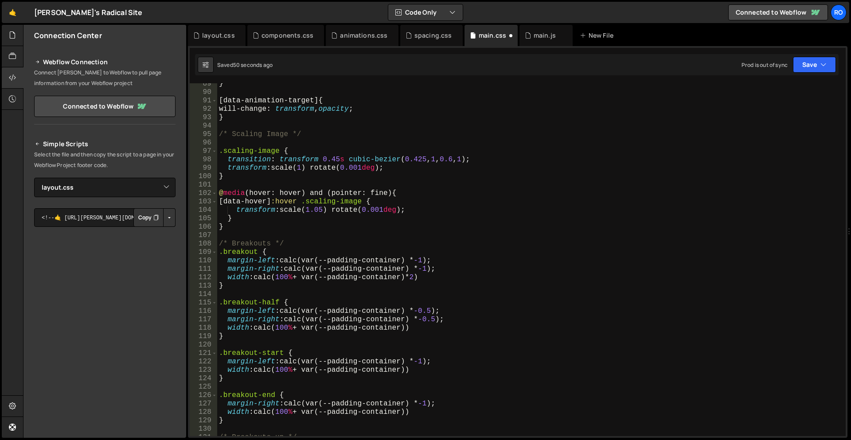
click at [250, 235] on div "} [ data-animation-target ] { will-change : transform , opacity ; } /* Scaling …" at bounding box center [529, 265] width 625 height 370
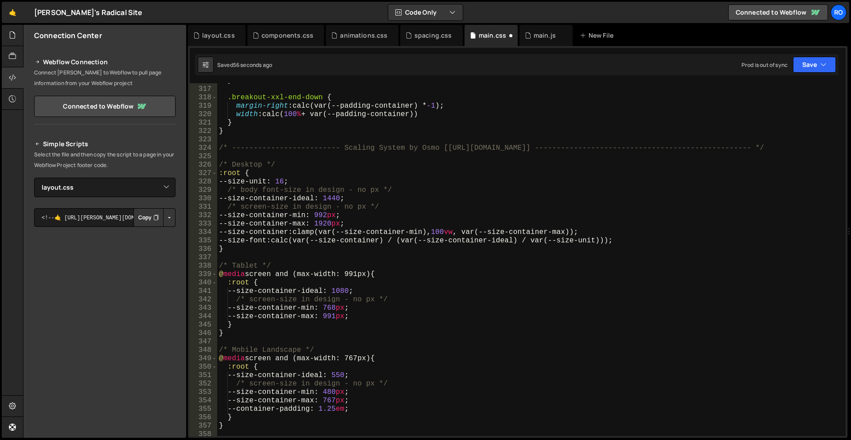
scroll to position [2606, 0]
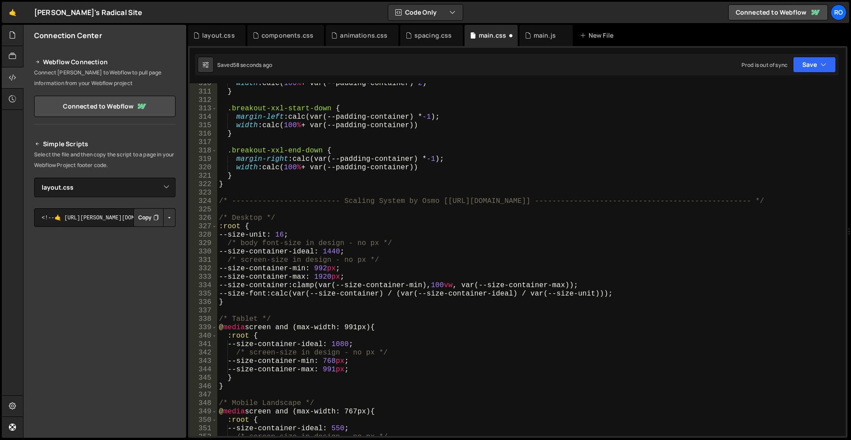
click at [297, 190] on div "width : calc( 100 % + var(--padding-container)* 2 ) } .breakout-xxl-start-down …" at bounding box center [529, 264] width 625 height 370
type textarea "}"
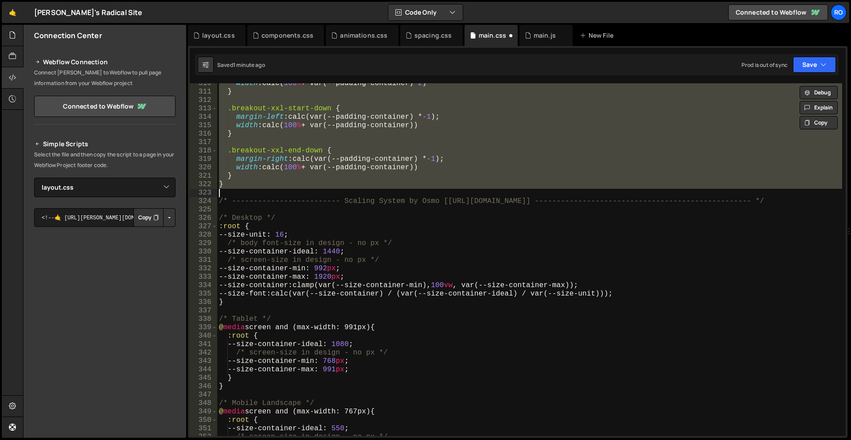
scroll to position [893, 0]
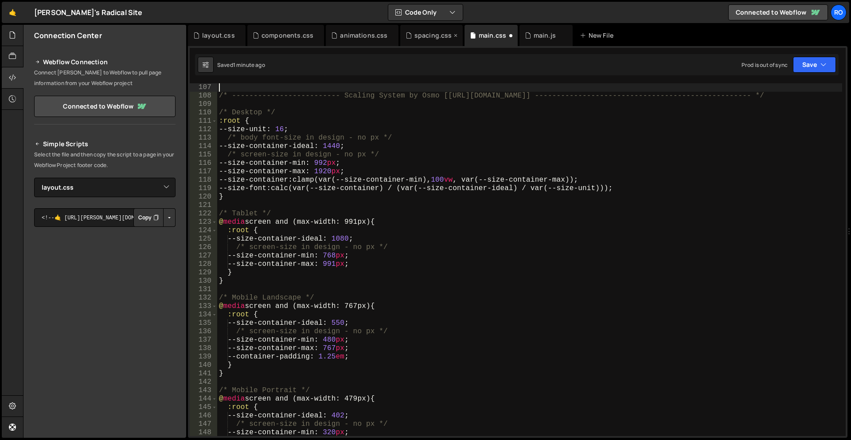
click at [423, 35] on div "spacing.css" at bounding box center [433, 35] width 38 height 9
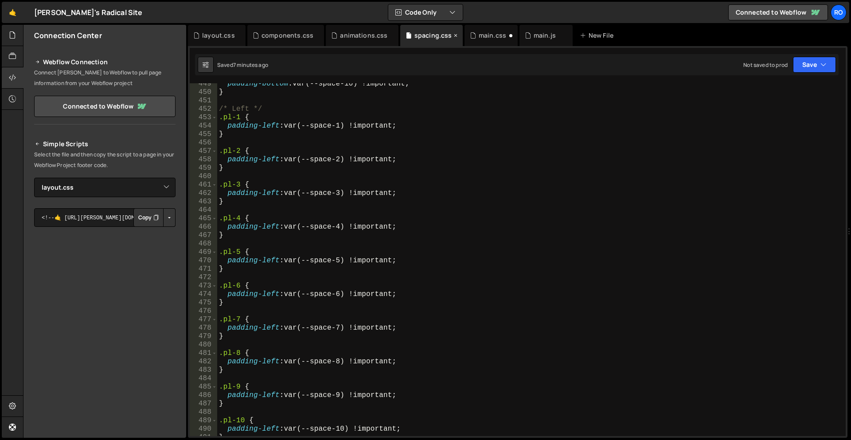
scroll to position [3617, 0]
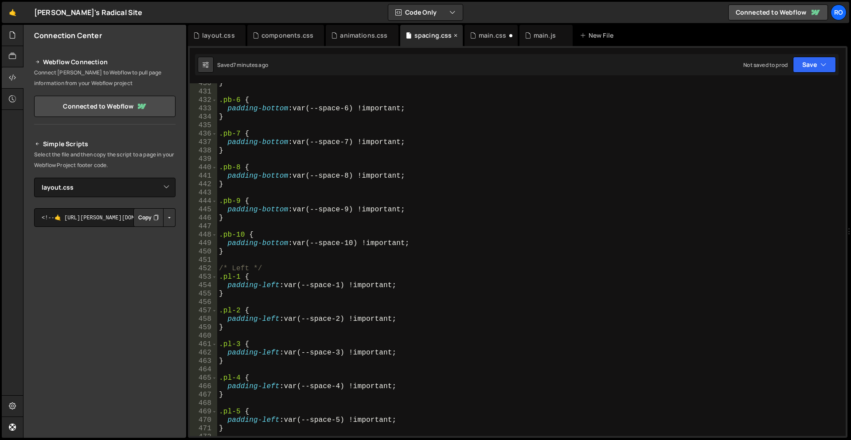
click at [434, 33] on div "spacing.css" at bounding box center [433, 35] width 38 height 9
click at [483, 35] on div "main.css" at bounding box center [492, 35] width 27 height 9
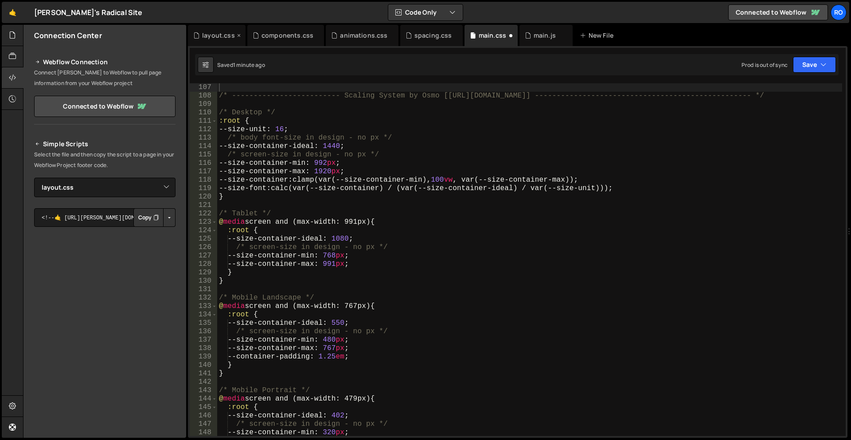
click at [218, 35] on div "layout.css" at bounding box center [218, 35] width 33 height 9
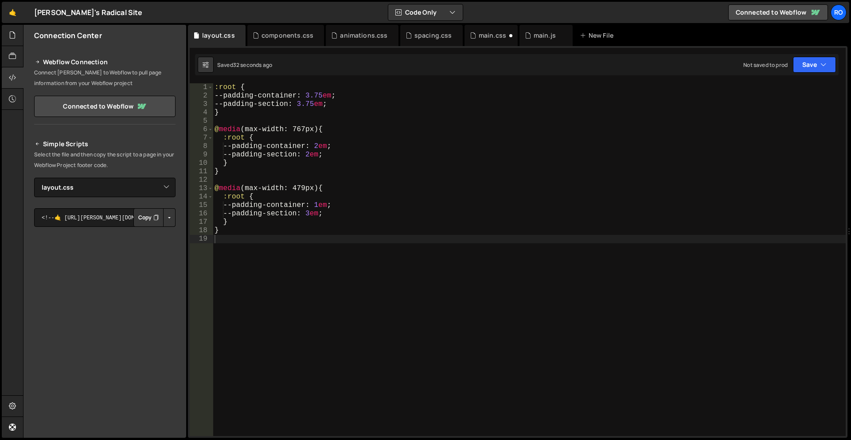
click at [308, 245] on div ":root { --padding-container : 3.75 em ; --padding-section : 3.75 em ; } @ media…" at bounding box center [529, 268] width 633 height 370
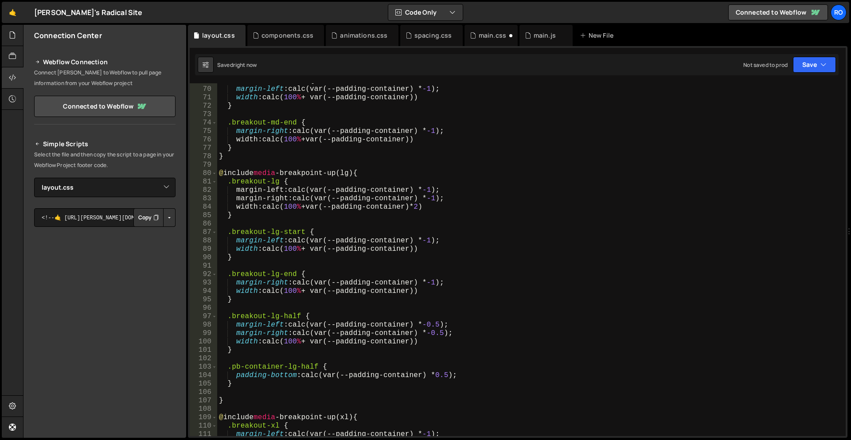
scroll to position [0, 0]
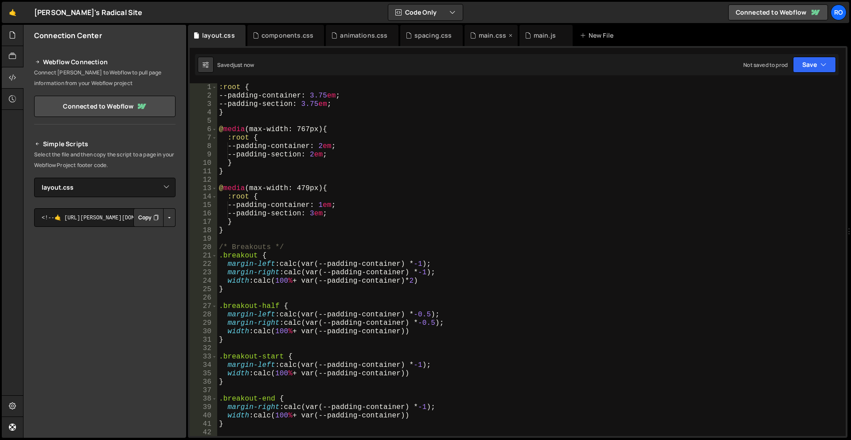
click at [479, 35] on div "main.css" at bounding box center [492, 35] width 27 height 9
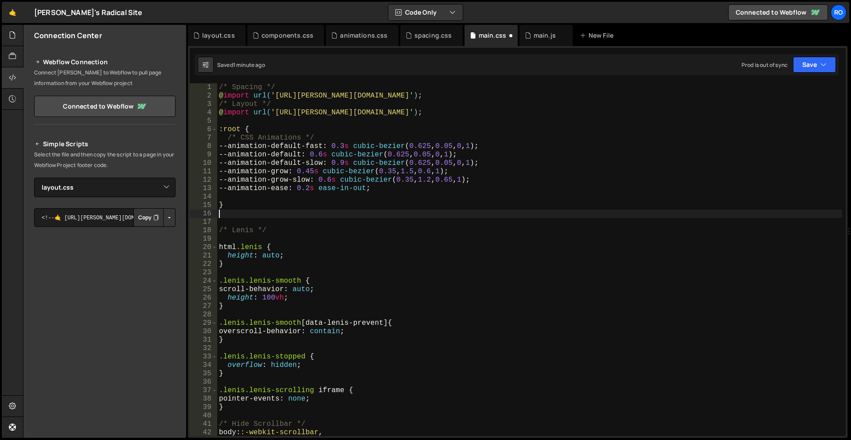
click at [304, 217] on div "/* Spacing */ @ import url( 'https://slater.app/16726/45794.css' ) ; /* Layout …" at bounding box center [529, 268] width 625 height 370
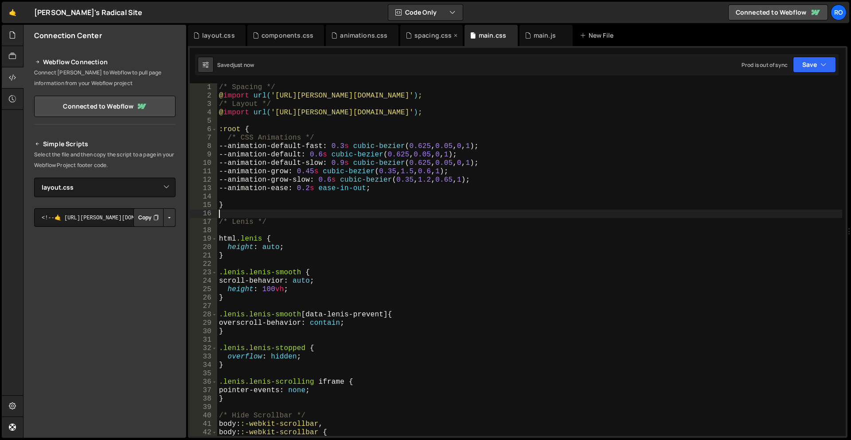
click at [417, 36] on div "spacing.css" at bounding box center [433, 35] width 38 height 9
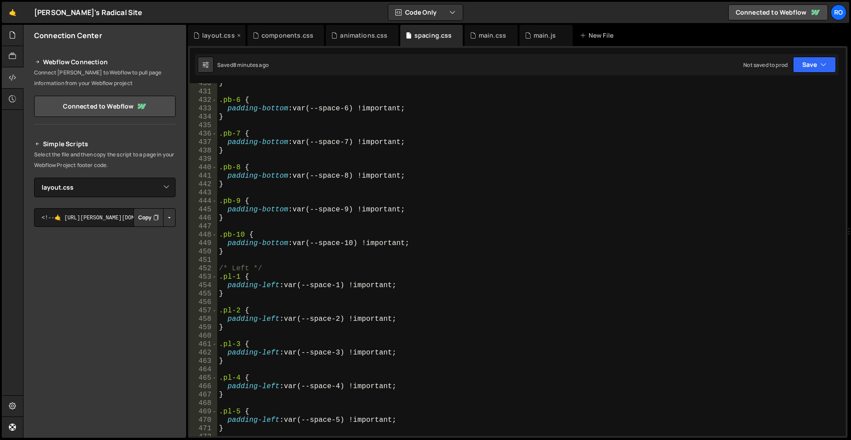
click at [206, 34] on div "layout.css" at bounding box center [218, 35] width 33 height 9
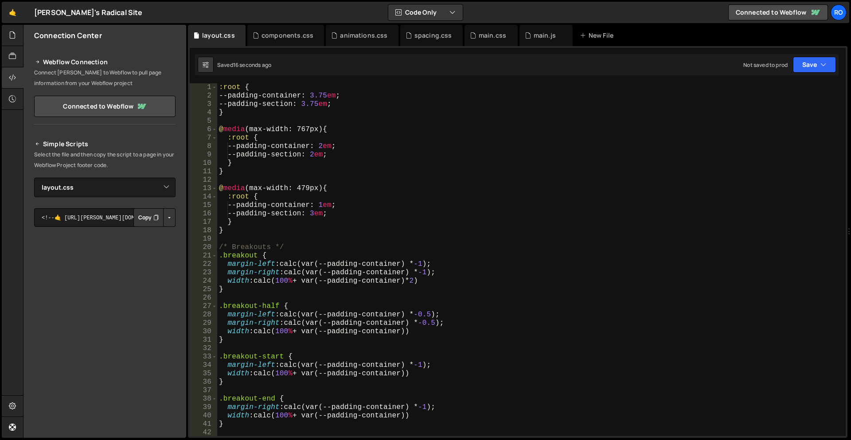
click at [265, 223] on div ":root { --padding-container : 3.75 em ; --padding-section : 3.75 em ; } @ media…" at bounding box center [529, 268] width 625 height 370
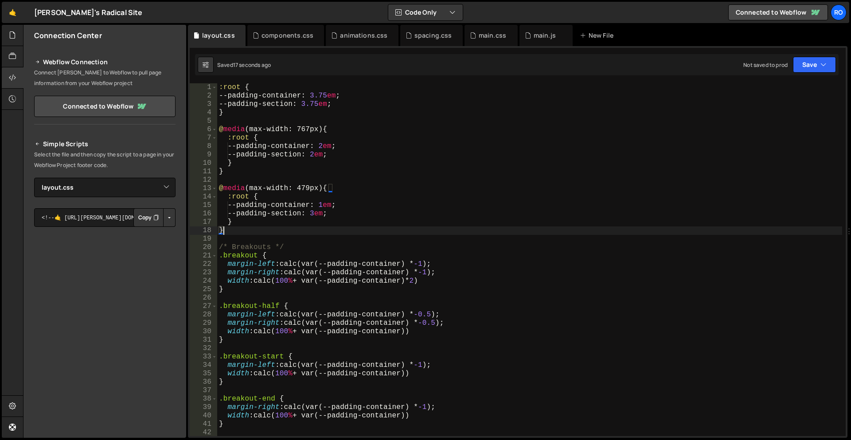
click at [260, 230] on div ":root { --padding-container : 3.75 em ; --padding-section : 3.75 em ; } @ media…" at bounding box center [529, 268] width 625 height 370
type textarea "}"
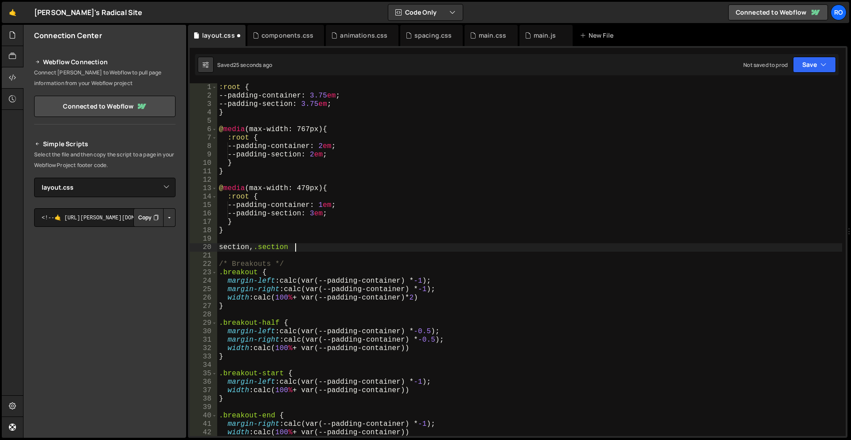
scroll to position [0, 4]
type textarea "section, .section {"
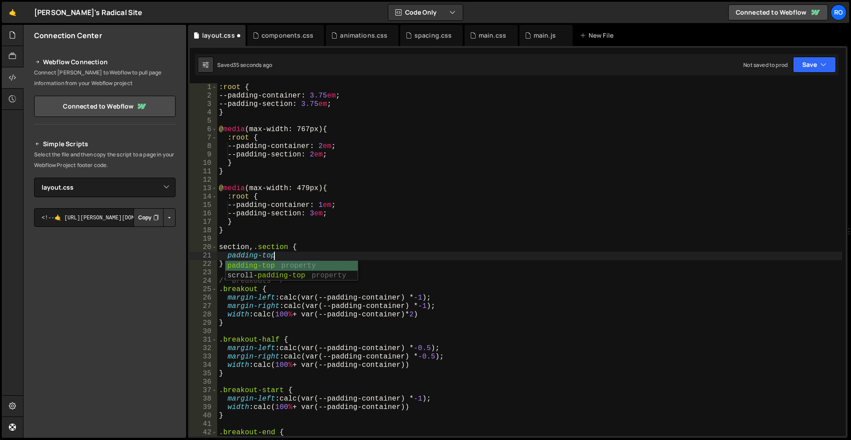
scroll to position [0, 3]
drag, startPoint x: 405, startPoint y: 297, endPoint x: 383, endPoint y: 297, distance: 22.2
click at [379, 299] on div ":root { --padding-container : 3.75 em ; --padding-section : 3.75 em ; } @ media…" at bounding box center [529, 268] width 625 height 370
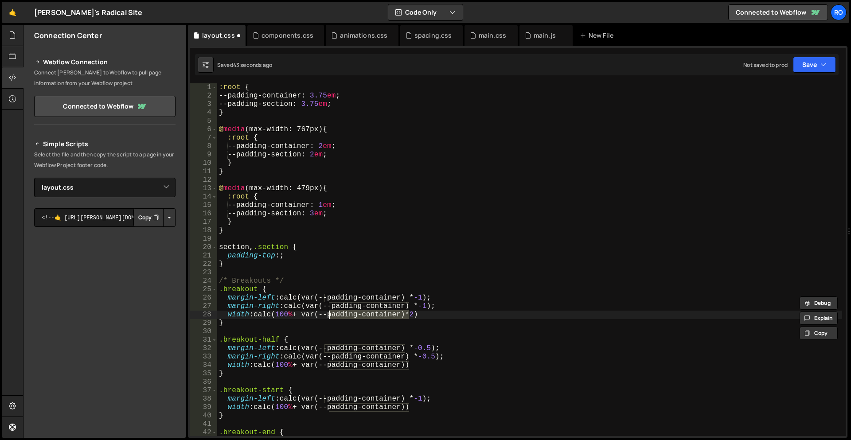
drag, startPoint x: 410, startPoint y: 312, endPoint x: 328, endPoint y: 312, distance: 81.6
click at [328, 312] on div ":root { --padding-container : 3.75 em ; --padding-section : 3.75 em ; } @ media…" at bounding box center [529, 268] width 625 height 370
click at [307, 314] on div ":root { --padding-container : 3.75 em ; --padding-section : 3.75 em ; } @ media…" at bounding box center [529, 268] width 625 height 370
click at [278, 259] on div ":root { --padding-container : 3.75 em ; --padding-section : 3.75 em ; } @ media…" at bounding box center [529, 268] width 625 height 370
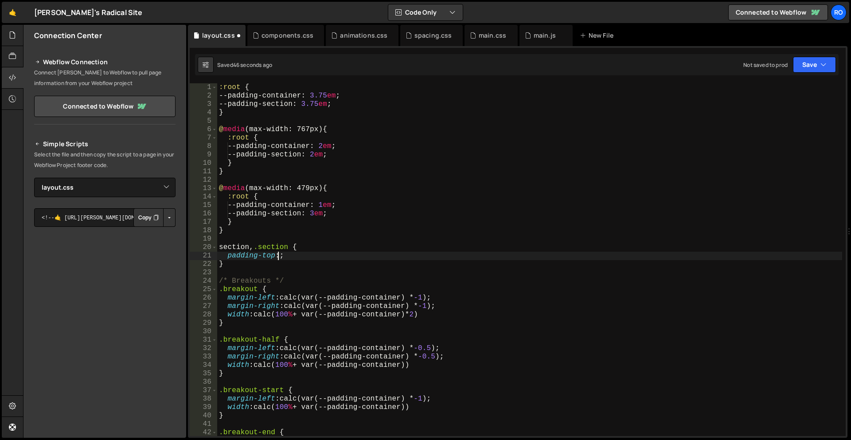
paste textarea "var(--padding-container)"
click at [350, 255] on div ":root { --padding-container : 3.75 em ; --padding-section : 3.75 em ; } @ media…" at bounding box center [529, 268] width 625 height 370
drag, startPoint x: 338, startPoint y: 262, endPoint x: 226, endPoint y: 260, distance: 112.6
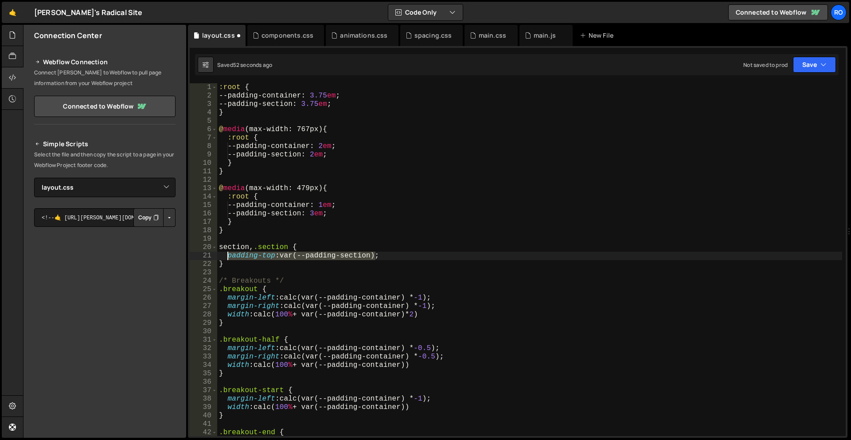
click at [226, 260] on div ":root { --padding-container : 3.75 em ; --padding-section : 3.75 em ; } @ media…" at bounding box center [529, 268] width 625 height 370
type textarea "padding-top:var(--padding-section);"
click at [399, 257] on div ":root { --padding-container : 3.75 em ; --padding-section : 3.75 em ; } @ media…" at bounding box center [529, 259] width 625 height 353
paste textarea "padding-top:var(--padding-section);"
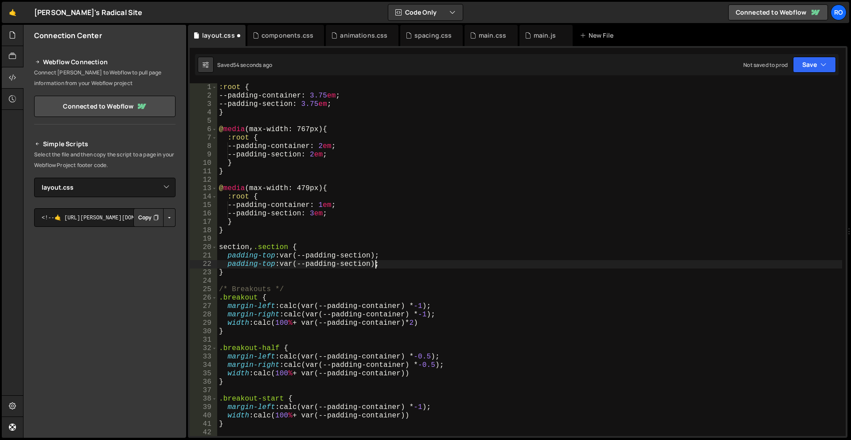
click at [270, 265] on div ":root { --padding-container : 3.75 em ; --padding-section : 3.75 em ; } @ media…" at bounding box center [529, 268] width 625 height 370
click at [370, 206] on div ":root { --padding-container : 3.75 em ; --padding-section : 3.75 em ; } @ media…" at bounding box center [529, 268] width 625 height 370
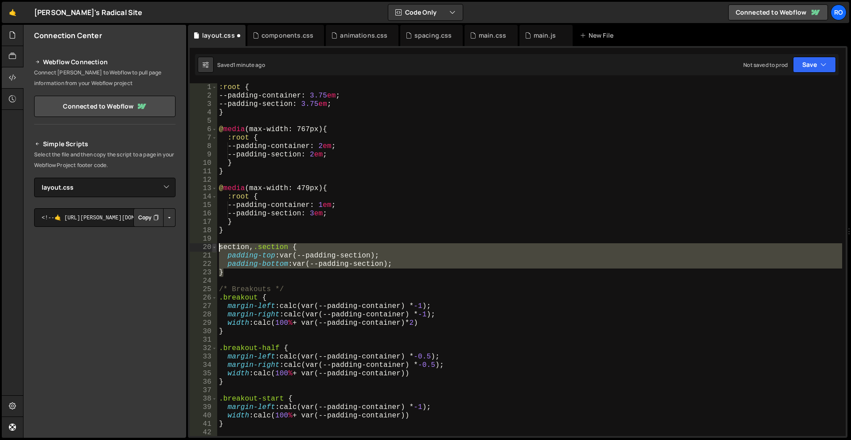
drag, startPoint x: 244, startPoint y: 274, endPoint x: 215, endPoint y: 246, distance: 40.4
click at [215, 246] on div "--padding-container: 1em; 1 2 3 4 5 6 7 8 9 10 11 12 13 14 15 16 17 18 19 20 21…" at bounding box center [518, 259] width 656 height 353
click at [272, 274] on div ":root { --padding-container : 3.75 em ; --padding-section : 3.75 em ; } @ media…" at bounding box center [529, 259] width 625 height 353
type textarea "}"
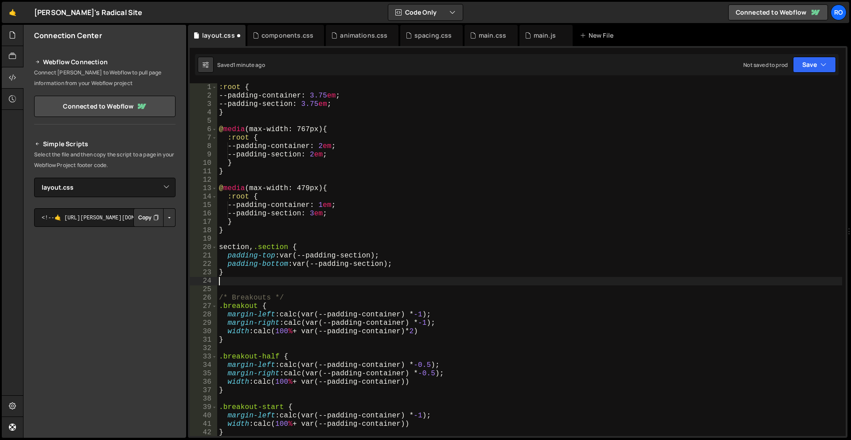
paste textarea "}"
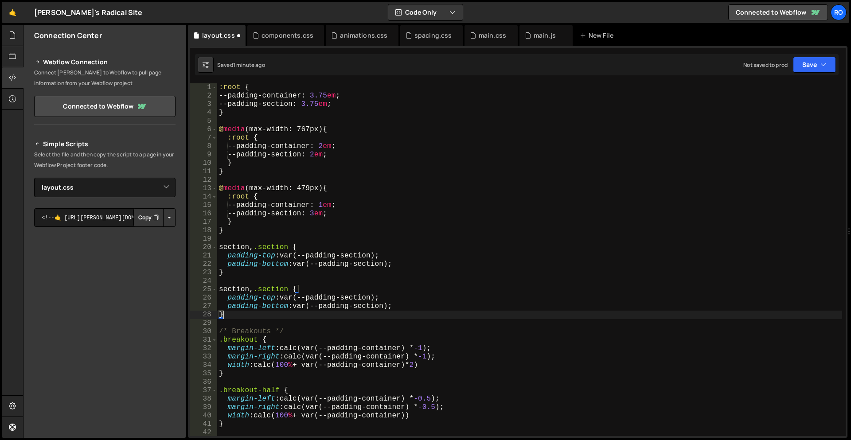
click at [382, 347] on div ":root { --padding-container : 3.75 em ; --padding-section : 3.75 em ; } @ media…" at bounding box center [529, 268] width 625 height 370
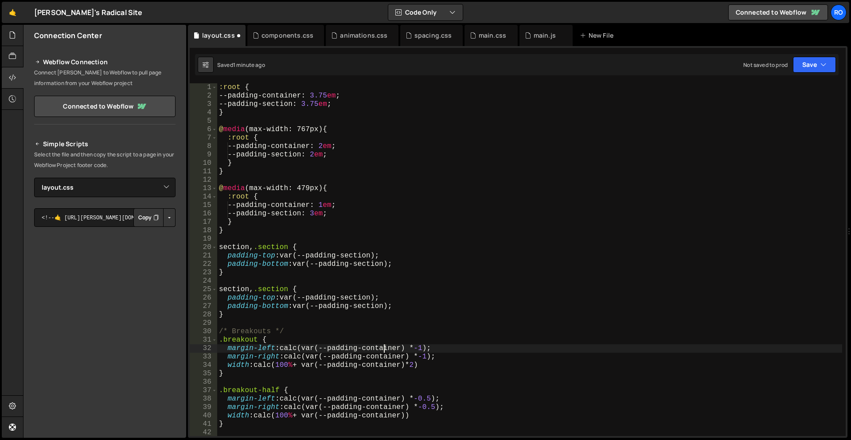
click at [382, 347] on div ":root { --padding-container : 3.75 em ; --padding-section : 3.75 em ; } @ media…" at bounding box center [529, 268] width 625 height 370
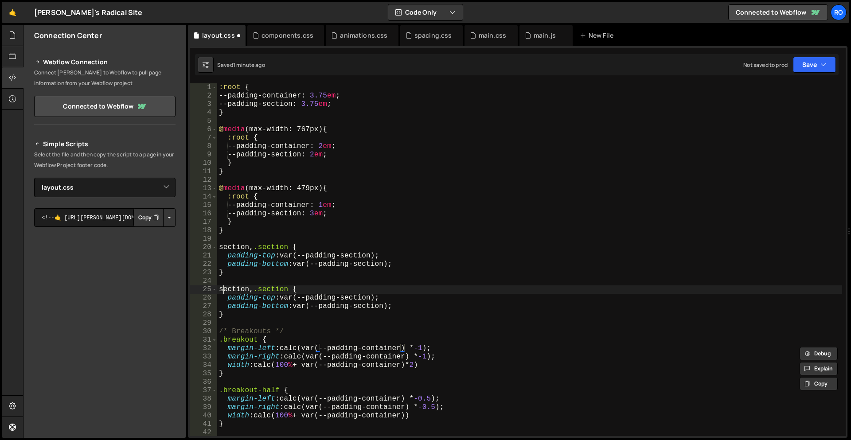
click at [224, 291] on div ":root { --padding-container : 3.75 em ; --padding-section : 3.75 em ; } @ media…" at bounding box center [529, 268] width 625 height 370
paste textarea "container"
click at [361, 300] on div ":root { --padding-container : 3.75 em ; --padding-section : 3.75 em ; } @ media…" at bounding box center [529, 268] width 625 height 370
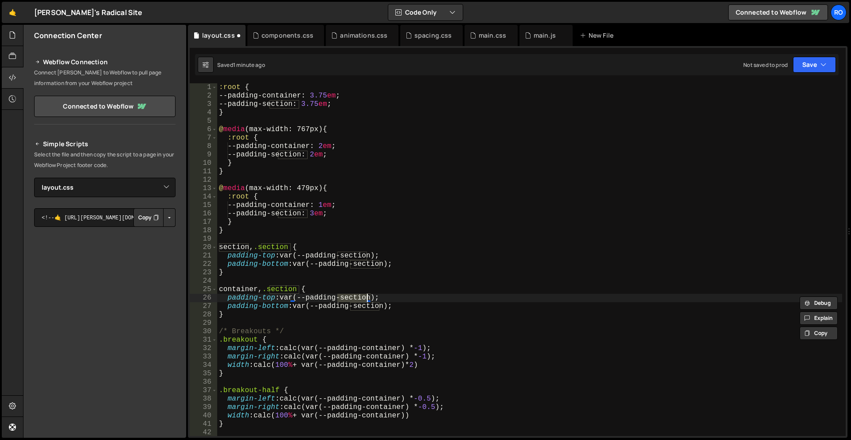
paste textarea "container"
click at [287, 292] on div ":root { --padding-container : 3.75 em ; --padding-section : 3.75 em ; } @ media…" at bounding box center [529, 268] width 625 height 370
paste textarea "container"
click at [368, 306] on div ":root { --padding-container : 3.75 em ; --padding-section : 3.75 em ; } @ media…" at bounding box center [529, 268] width 625 height 370
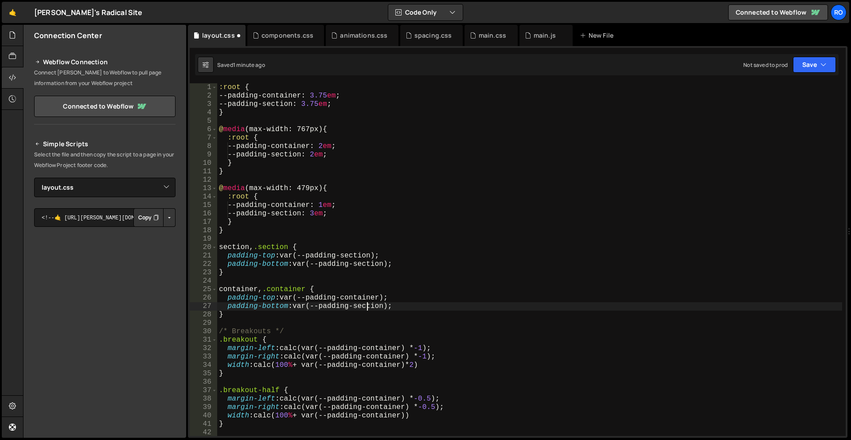
click at [368, 306] on div ":root { --padding-container : 3.75 em ; --padding-section : 3.75 em ; } @ media…" at bounding box center [529, 268] width 625 height 370
paste textarea "container"
click at [266, 297] on div ":root { --padding-container : 3.75 em ; --padding-section : 3.75 em ; } @ media…" at bounding box center [529, 268] width 625 height 370
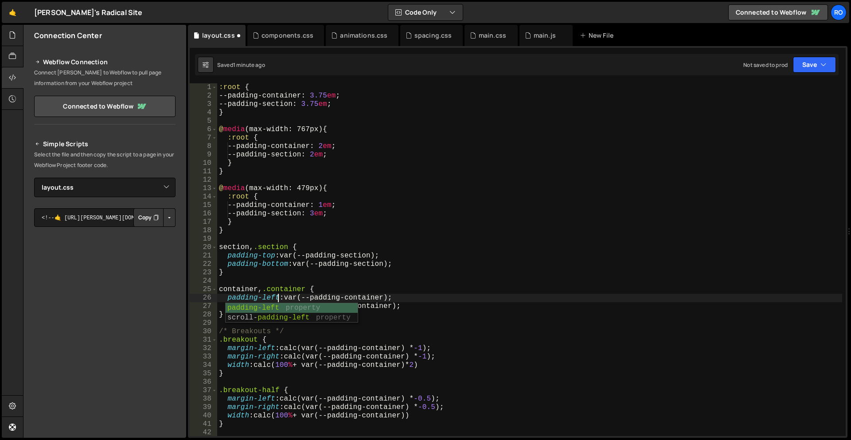
click at [331, 270] on div ":root { --padding-container : 3.75 em ; --padding-section : 3.75 em ; } @ media…" at bounding box center [529, 268] width 625 height 370
click at [283, 308] on div ":root { --padding-container : 3.75 em ; --padding-section : 3.75 em ; } @ media…" at bounding box center [529, 268] width 625 height 370
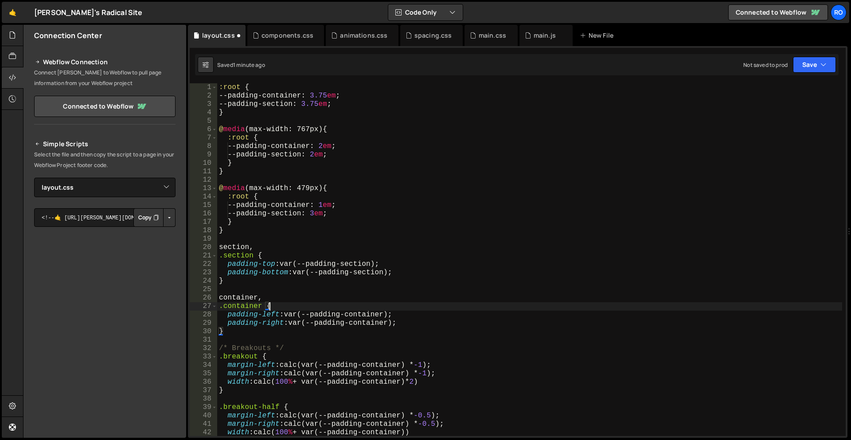
click at [305, 279] on div ":root { --padding-container : 3.75 em ; --padding-section : 3.75 em ; } @ media…" at bounding box center [529, 268] width 625 height 370
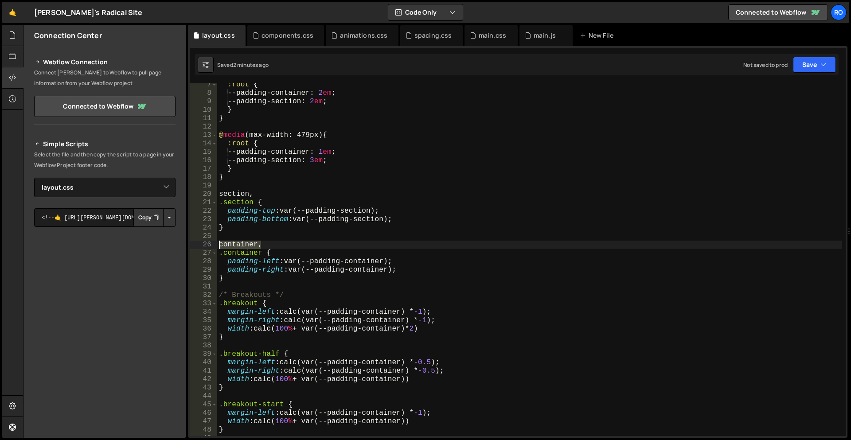
drag, startPoint x: 263, startPoint y: 244, endPoint x: 211, endPoint y: 246, distance: 52.4
click at [211, 246] on div "} 7 8 9 10 11 12 13 14 15 16 17 18 19 20 21 22 23 24 25 26 27 28 29 30 31 32 33…" at bounding box center [518, 259] width 656 height 353
type textarea "container,"
drag, startPoint x: 262, startPoint y: 252, endPoint x: 207, endPoint y: 251, distance: 55.4
click at [207, 251] on div "7 8 9 10 11 12 13 14 15 16 17 18 19 20 21 22 23 24 25 26 27 28 29 30 31 32 33 3…" at bounding box center [518, 259] width 656 height 353
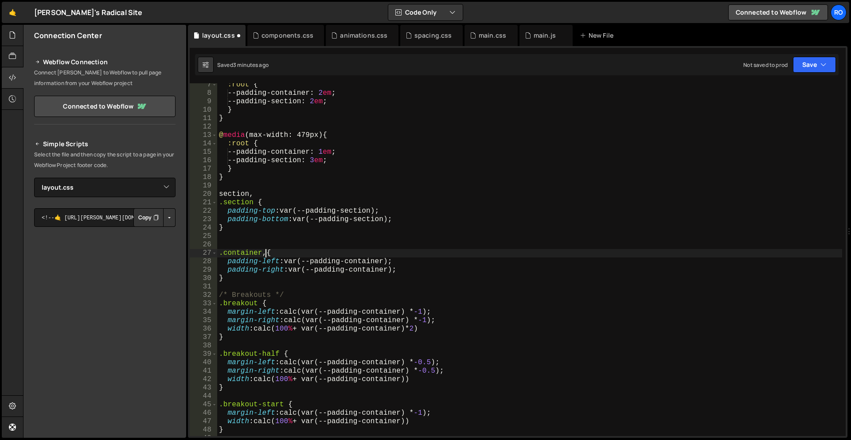
scroll to position [0, 0]
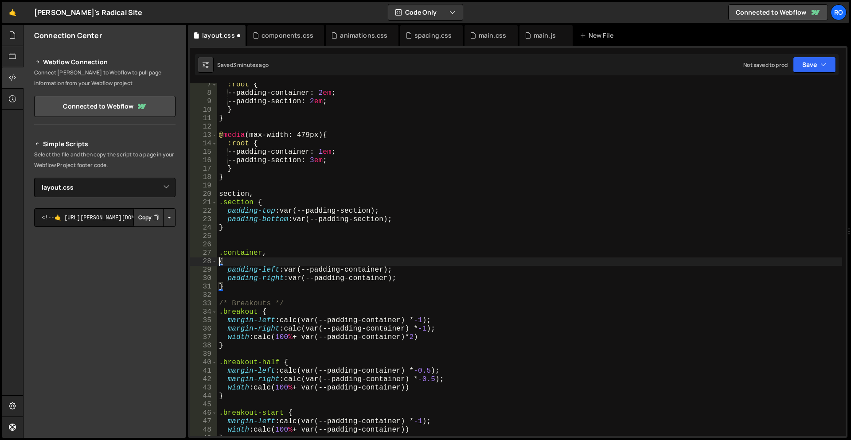
paste textarea ".container"
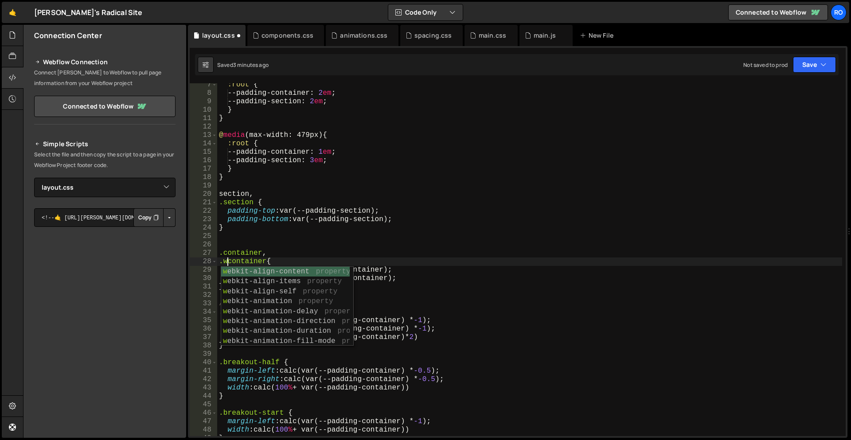
scroll to position [0, 0]
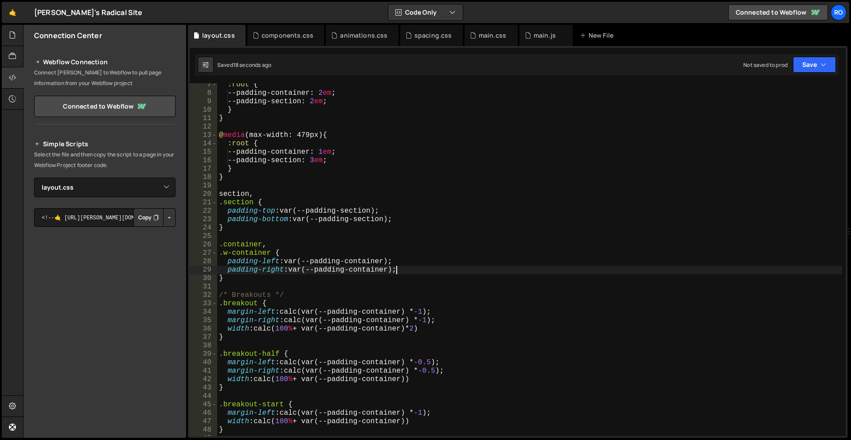
drag, startPoint x: 405, startPoint y: 269, endPoint x: 416, endPoint y: 261, distance: 13.3
click at [405, 269] on div ":root { --padding-container : 2 em ; --padding-section : 2 em ; } } @ media (ma…" at bounding box center [529, 266] width 625 height 370
type textarea "padding-right: var(--padding-container);"
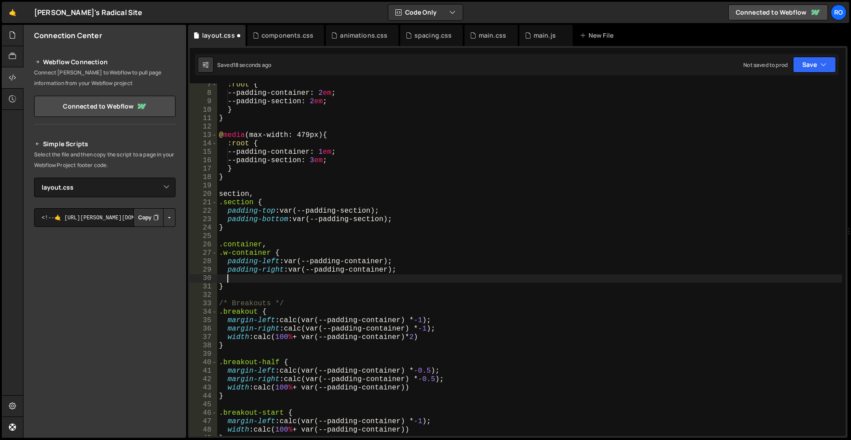
scroll to position [0, 0]
paste textarea "max-width: 940px;"
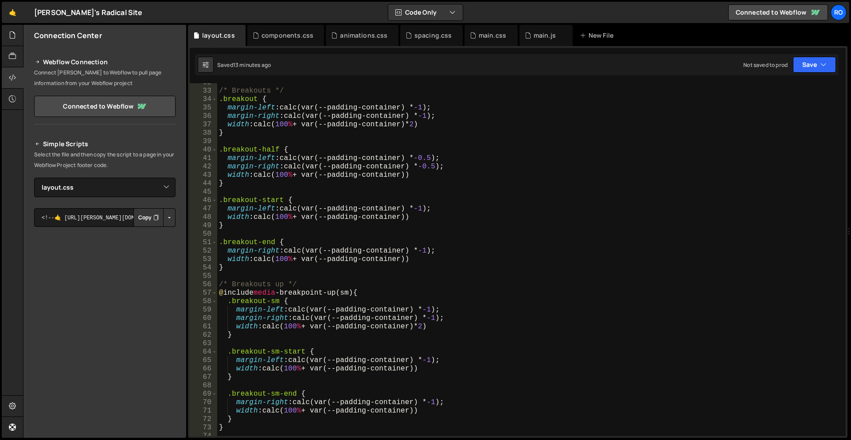
scroll to position [213, 0]
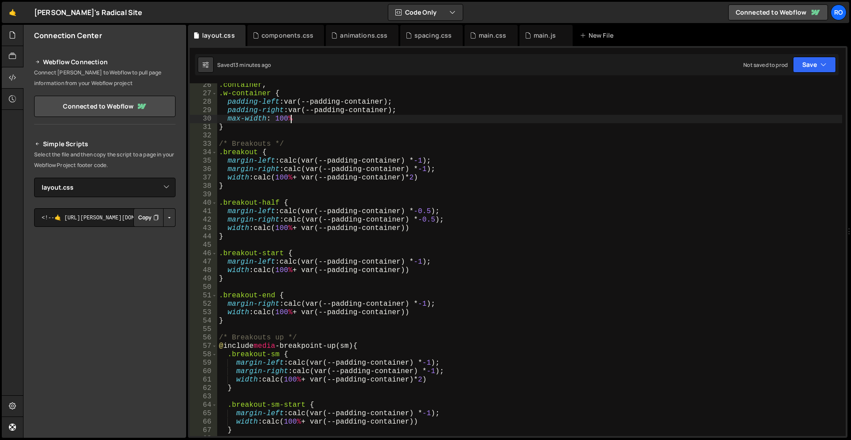
click at [431, 129] on div ".container , .w-container { padding-left : var(--padding-container) ; padding-r…" at bounding box center [529, 266] width 625 height 370
type textarea "}"
click at [353, 37] on div "animations.css" at bounding box center [363, 35] width 47 height 9
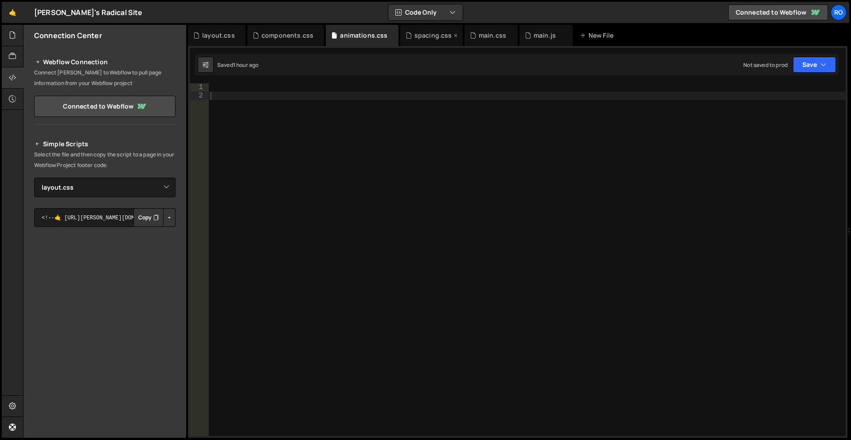
click at [435, 34] on div "spacing.css" at bounding box center [433, 35] width 38 height 9
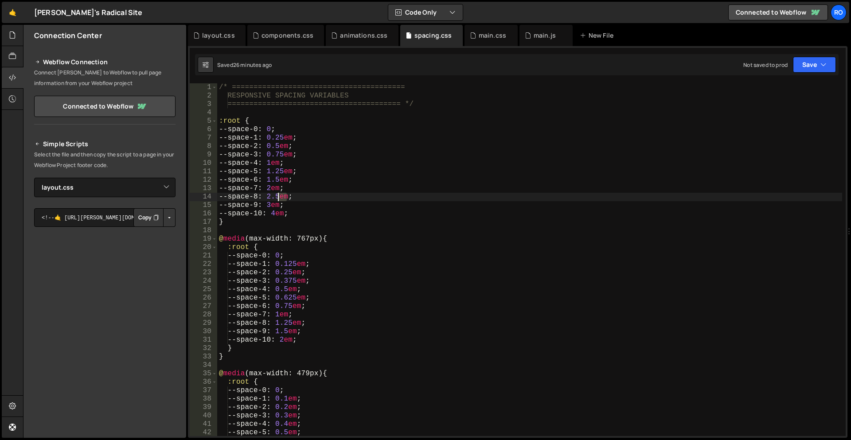
drag, startPoint x: 285, startPoint y: 195, endPoint x: 279, endPoint y: 187, distance: 11.1
click at [277, 195] on div "/* ======================================== RESPONSIVE SPACING VARIABLES ======…" at bounding box center [529, 268] width 625 height 370
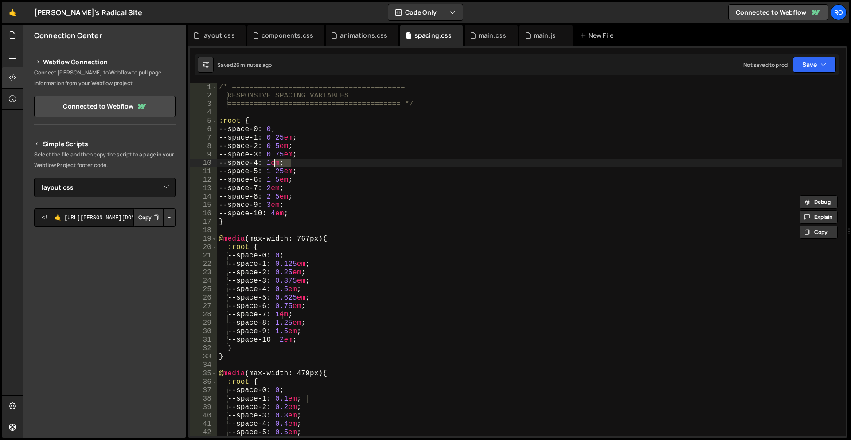
drag, startPoint x: 289, startPoint y: 164, endPoint x: 275, endPoint y: 163, distance: 13.3
click at [275, 163] on div "/* ======================================== RESPONSIVE SPACING VARIABLES ======…" at bounding box center [529, 268] width 625 height 370
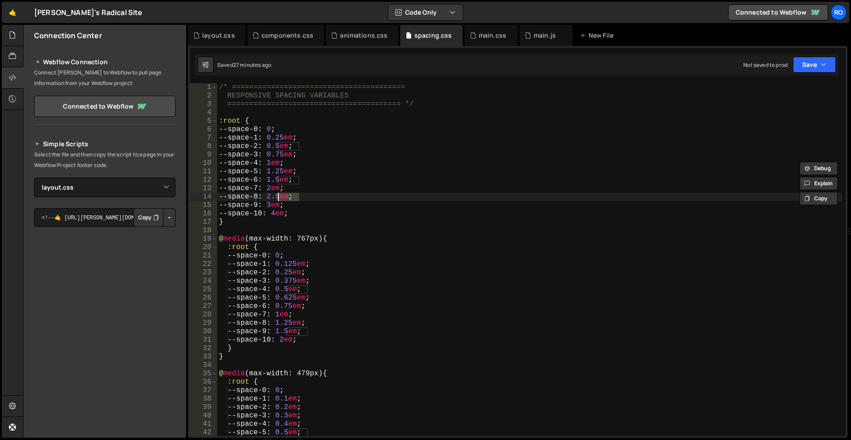
drag, startPoint x: 302, startPoint y: 199, endPoint x: 277, endPoint y: 196, distance: 24.5
click at [277, 196] on div "/* ======================================== RESPONSIVE SPACING VARIABLES ======…" at bounding box center [529, 268] width 625 height 370
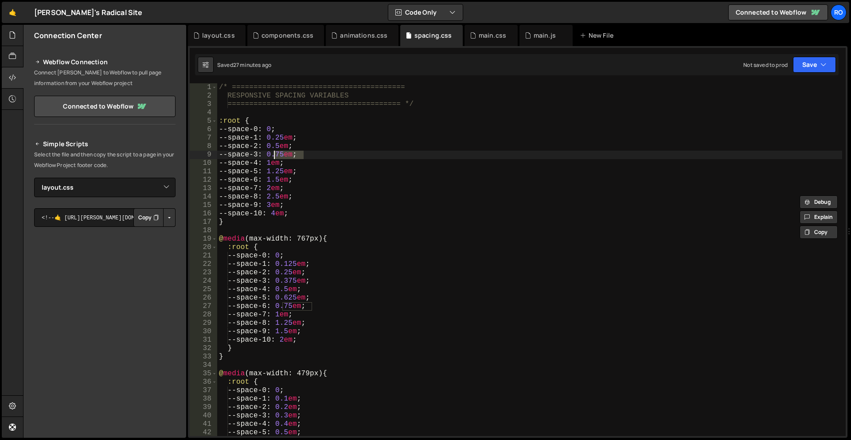
drag, startPoint x: 303, startPoint y: 155, endPoint x: 273, endPoint y: 155, distance: 30.1
click at [273, 155] on div "/* ======================================== RESPONSIVE SPACING VARIABLES ======…" at bounding box center [529, 268] width 625 height 370
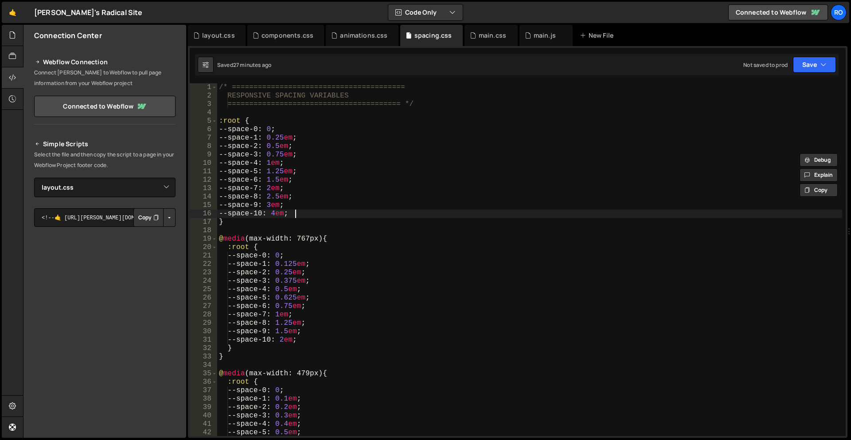
click at [299, 210] on div "/* ======================================== RESPONSIVE SPACING VARIABLES ======…" at bounding box center [529, 268] width 625 height 370
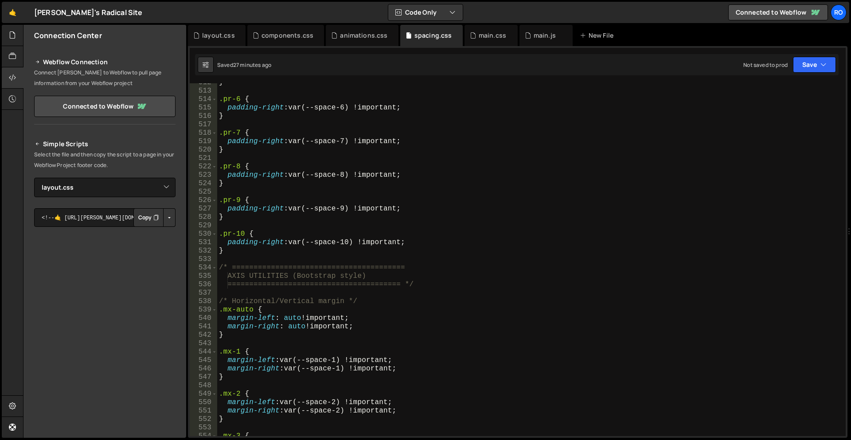
scroll to position [4362, 0]
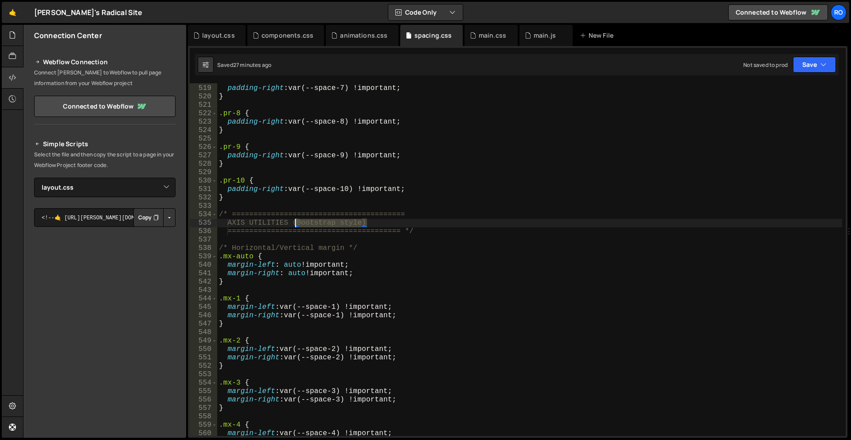
drag, startPoint x: 370, startPoint y: 222, endPoint x: 294, endPoint y: 224, distance: 75.4
click at [294, 224] on div ".pr-7 { padding-right : var(--space-7) !important ; } .pr-8 { padding-right : v…" at bounding box center [529, 261] width 625 height 370
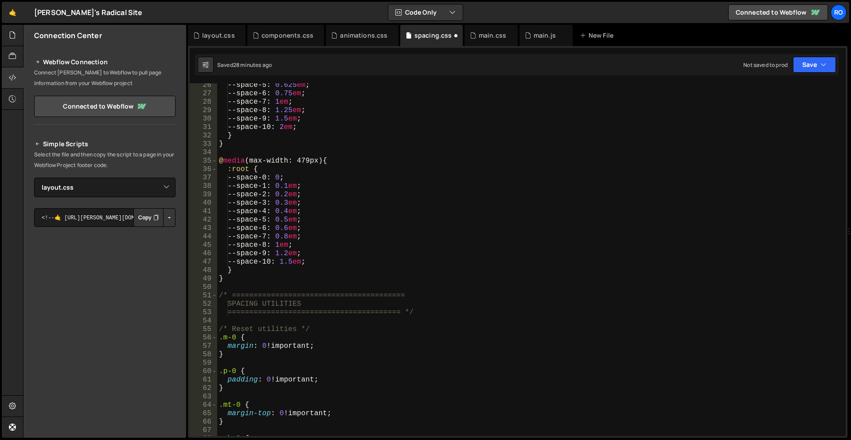
scroll to position [266, 0]
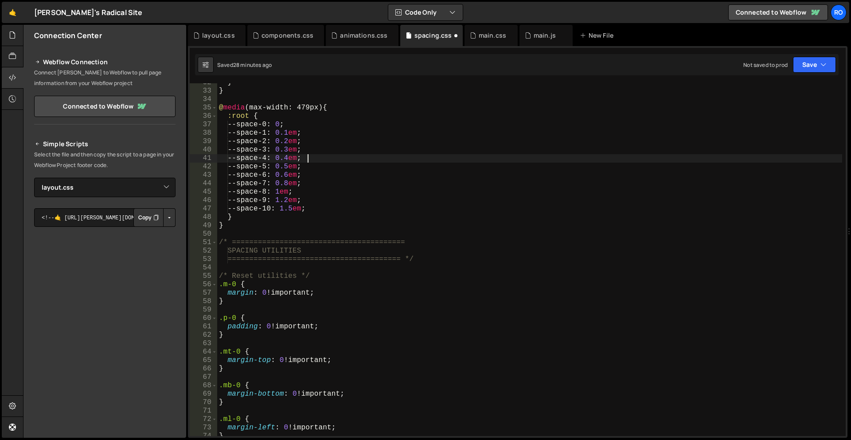
click at [359, 160] on div "} } @ media (max-width: 479px) { :root { --space-0 : 0 ; --space-1 : 0.1 em ; -…" at bounding box center [529, 263] width 625 height 370
type textarea "--space-4: 0.4em;"
click at [362, 34] on div "animations.css" at bounding box center [363, 35] width 47 height 9
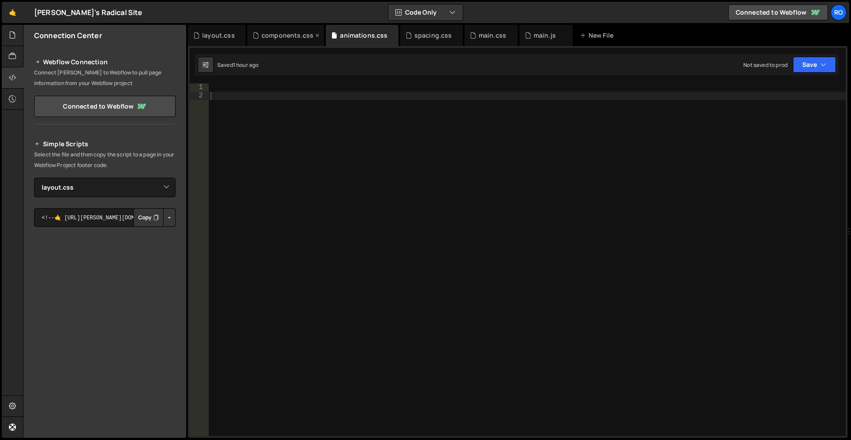
click at [283, 37] on div "components.css" at bounding box center [288, 35] width 52 height 9
click at [215, 35] on div "layout.css" at bounding box center [218, 35] width 33 height 9
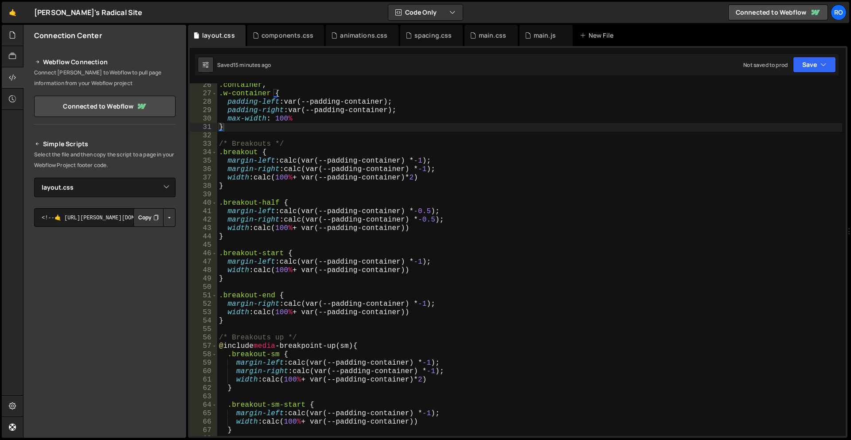
scroll to position [0, 0]
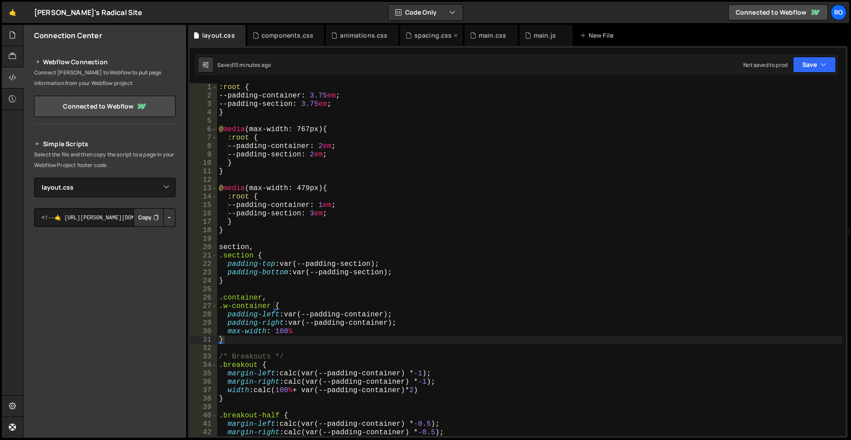
click at [427, 35] on div "spacing.css" at bounding box center [433, 35] width 38 height 9
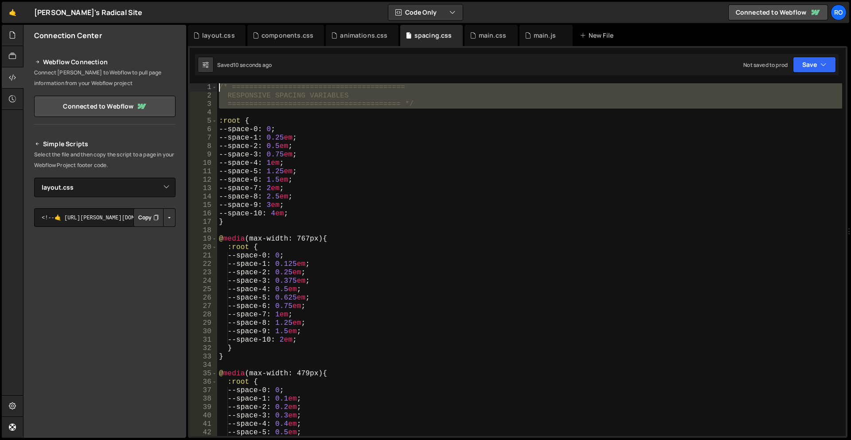
drag, startPoint x: 431, startPoint y: 109, endPoint x: 221, endPoint y: 81, distance: 211.6
click at [221, 81] on div "1 2 3 4 5 6 7 8 9 10 11 12 13 14 15 16 17 18 19 20 21 22 23 24 25 26 27 28 29 3…" at bounding box center [518, 242] width 660 height 392
type textarea "/* ======================================== RESPONSIVE SPACING VARIABLES"
click at [221, 34] on div "layout.css" at bounding box center [218, 35] width 33 height 9
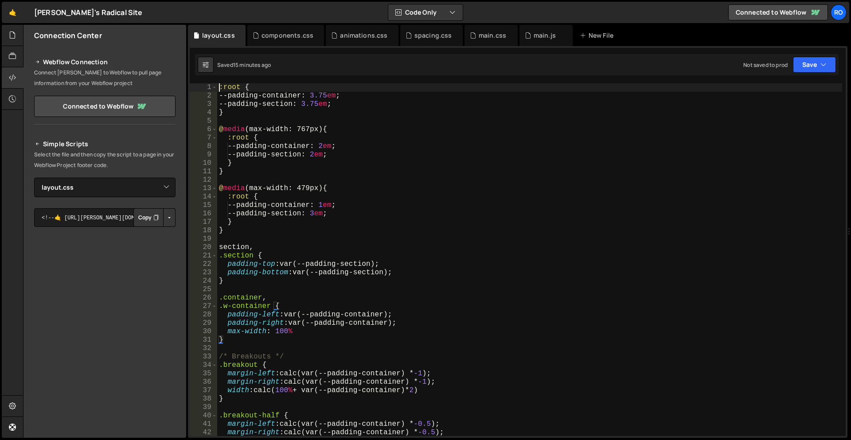
click at [220, 84] on div ":root { --padding-container : 3.75 em ; --padding-section : 3.75 em ; } @ media…" at bounding box center [529, 268] width 625 height 370
type textarea ":root {"
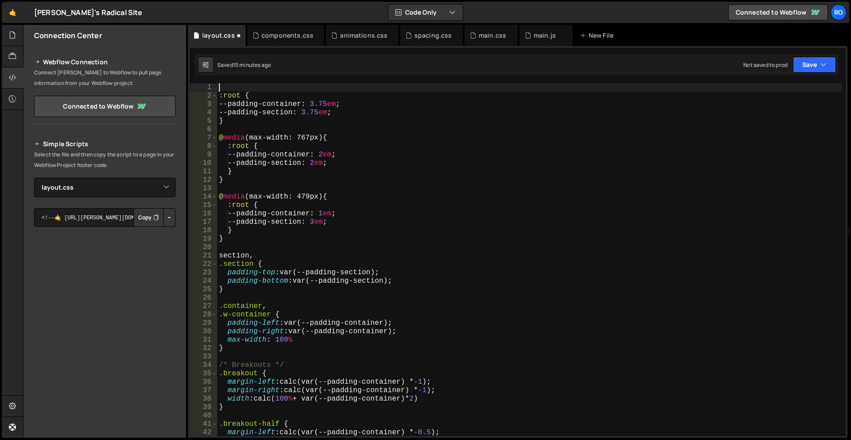
paste textarea
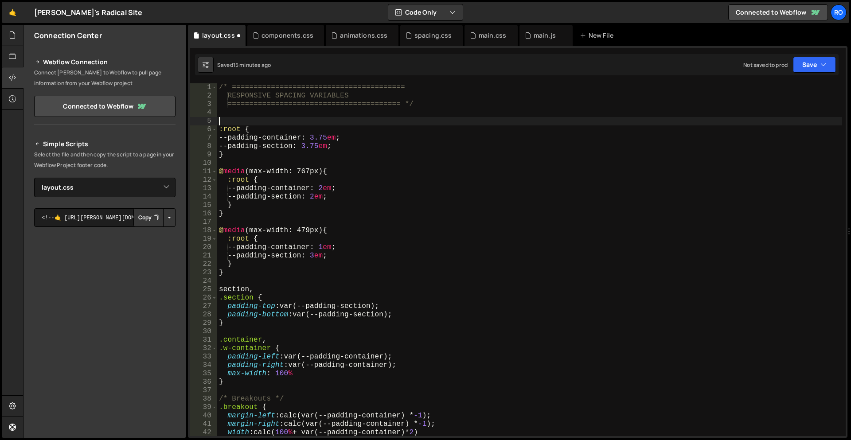
click at [290, 95] on div "/* ======================================== RESPONSIVE SPACING VARIABLES ======…" at bounding box center [529, 268] width 625 height 370
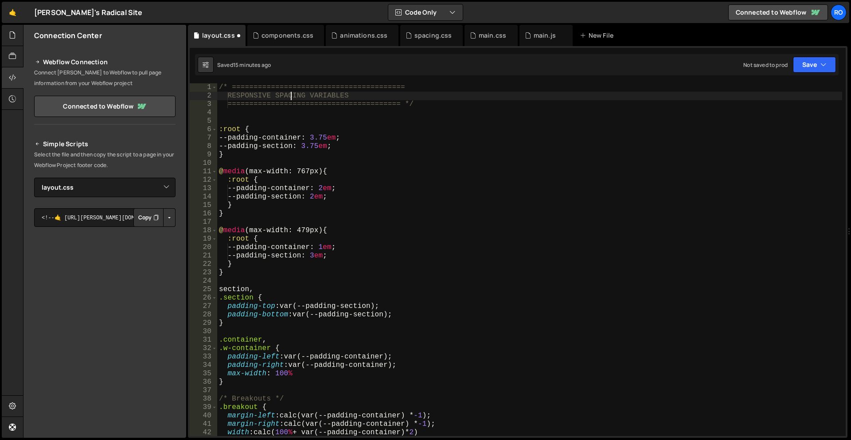
click at [290, 95] on div "/* ======================================== RESPONSIVE SPACING VARIABLES ======…" at bounding box center [529, 268] width 625 height 370
type textarea "RESPONSIVE LAYOUT VARIABLES"
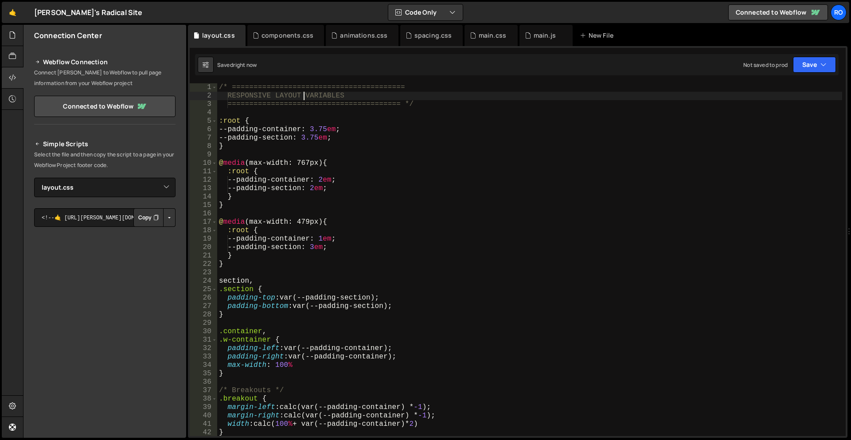
click at [520, 152] on div "/* ======================================== RESPONSIVE LAYOUT VARIABLES =======…" at bounding box center [529, 268] width 625 height 370
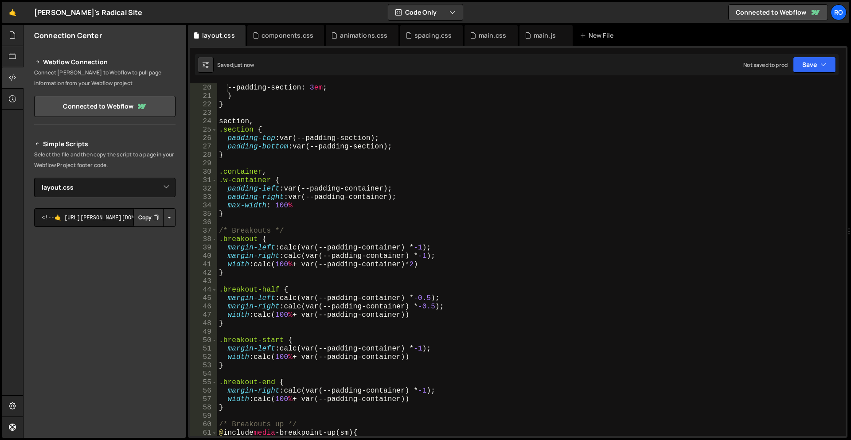
scroll to position [213, 0]
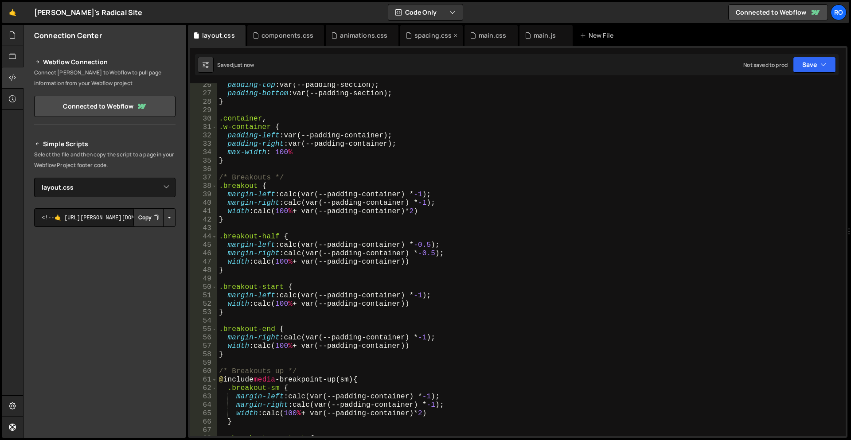
click at [429, 35] on div "spacing.css" at bounding box center [433, 35] width 38 height 9
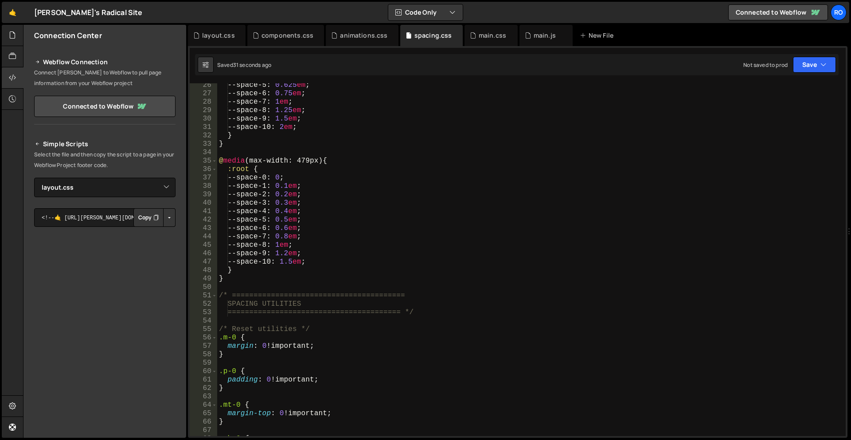
scroll to position [266, 0]
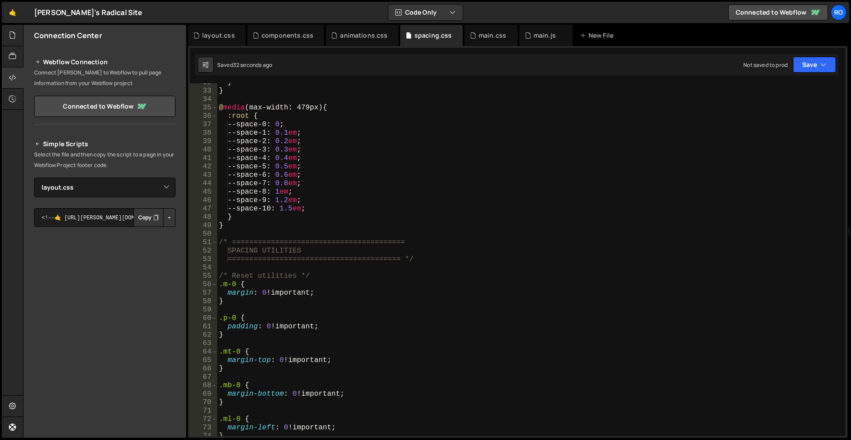
type textarea "/* Reset utilities */"
drag, startPoint x: 321, startPoint y: 274, endPoint x: 329, endPoint y: 280, distance: 9.2
click at [196, 276] on div "/* Reset utilities */ 32 33 34 35 36 37 38 39 40 41 42 43 44 45 46 47 48 49 50 …" at bounding box center [518, 259] width 656 height 353
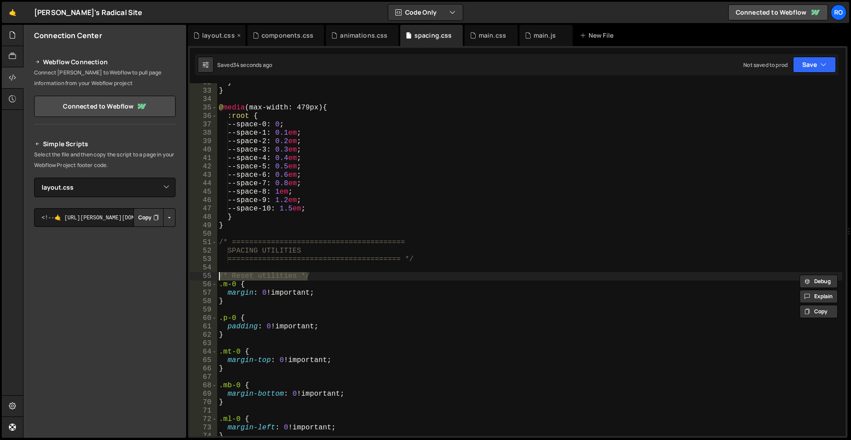
click at [221, 38] on div "layout.css" at bounding box center [218, 35] width 33 height 9
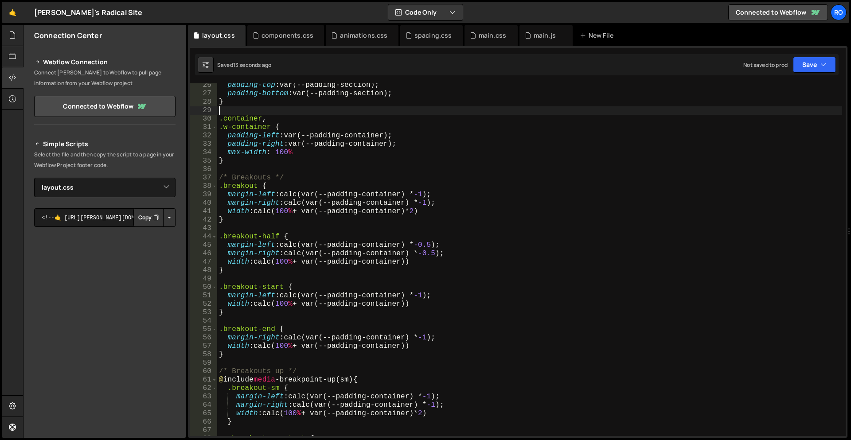
click at [251, 107] on div "padding-top : var(--padding-section) ; padding-bottom : var(--padding-section) …" at bounding box center [529, 266] width 625 height 370
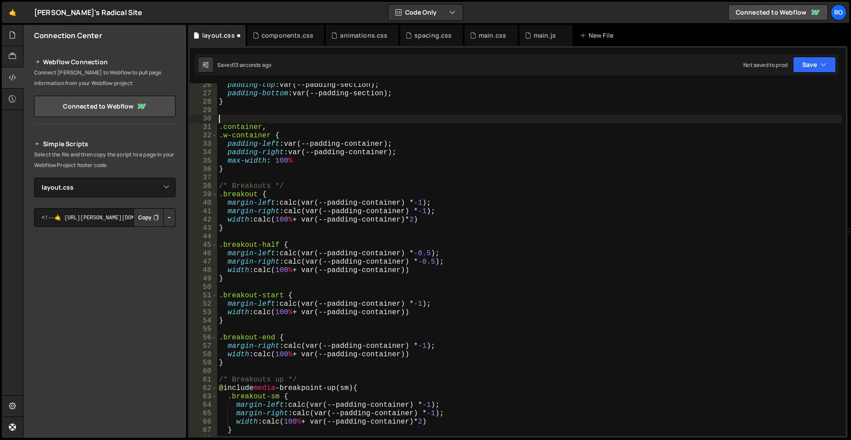
paste textarea "/* Reset utilities */"
drag, startPoint x: 296, startPoint y: 117, endPoint x: 233, endPoint y: 121, distance: 63.1
click at [233, 121] on div "padding-top : var(--padding-section) ; padding-bottom : var(--padding-section) …" at bounding box center [529, 266] width 625 height 370
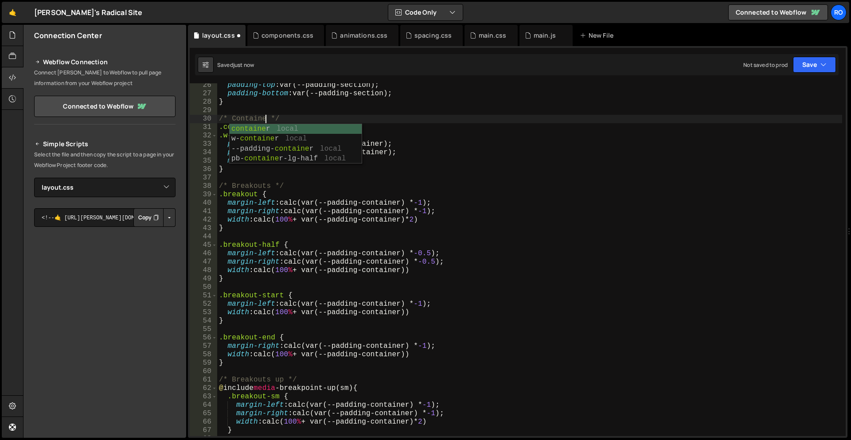
type textarea "/* Container */"
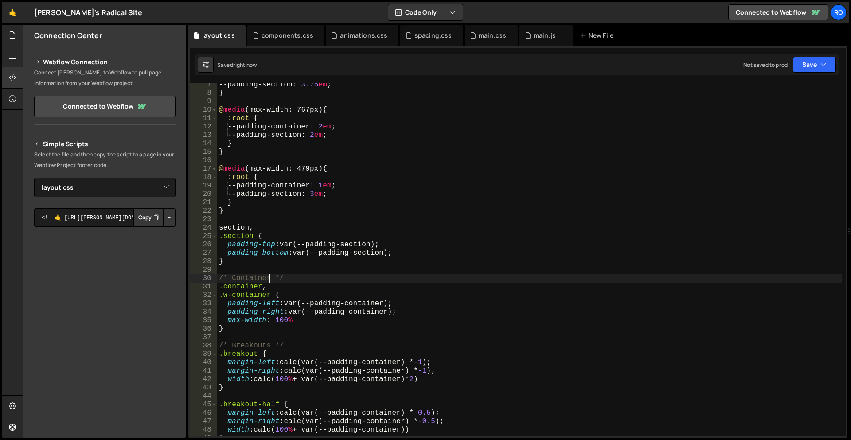
scroll to position [106, 0]
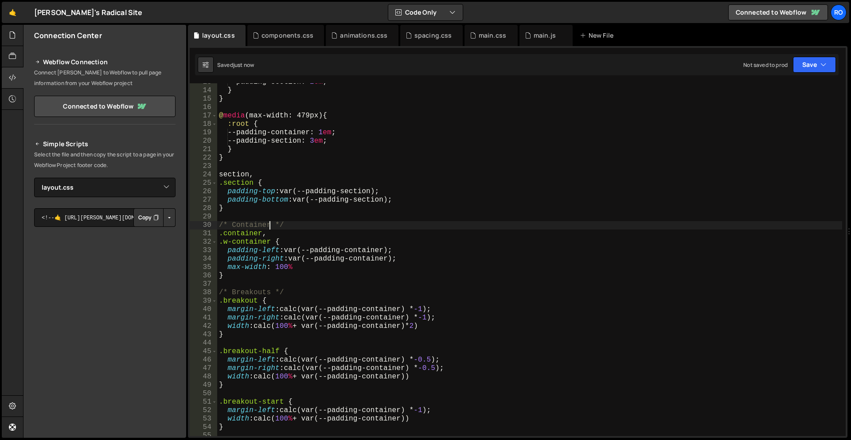
click at [241, 165] on div "--padding-section : 2 em ; } } @ media (max-width: 479px) { :root { --padding-c…" at bounding box center [529, 263] width 625 height 370
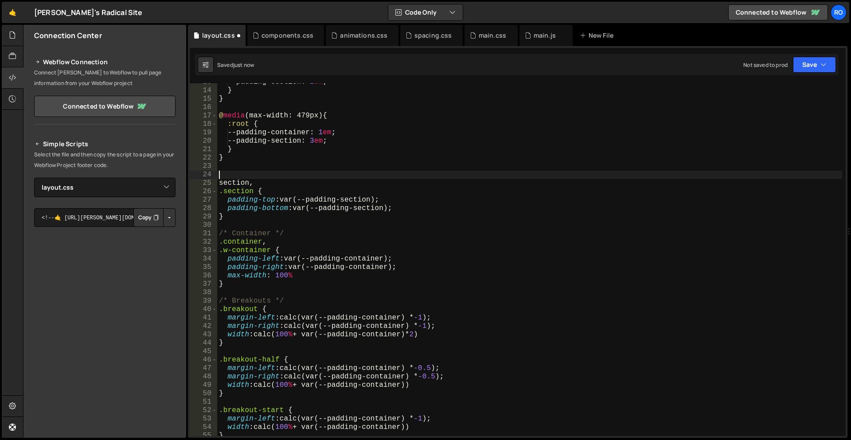
paste textarea "/* Reset utilities */"
click at [241, 183] on div "--padding-section : 2 em ; } } @ media (max-width: 479px) { :root { --padding-c…" at bounding box center [529, 263] width 625 height 370
drag, startPoint x: 233, startPoint y: 174, endPoint x: 296, endPoint y: 175, distance: 62.5
click at [297, 175] on div "--padding-section : 2 em ; } } @ media (max-width: 479px) { :root { --padding-c…" at bounding box center [529, 263] width 625 height 370
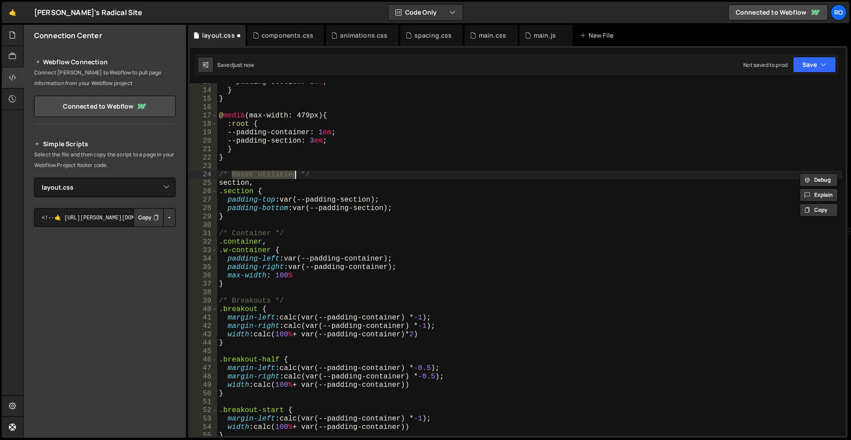
paste textarea "section"
click at [235, 179] on div "--padding-section : 2 em ; } } @ media (max-width: 479px) { :root { --padding-c…" at bounding box center [529, 263] width 625 height 370
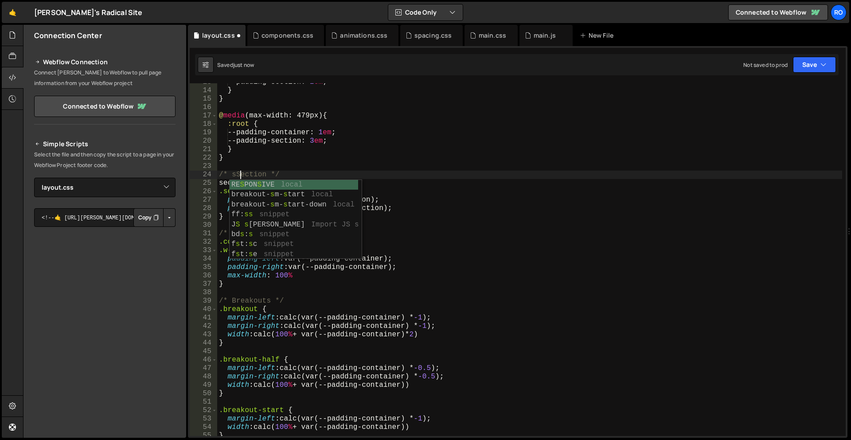
scroll to position [0, 1]
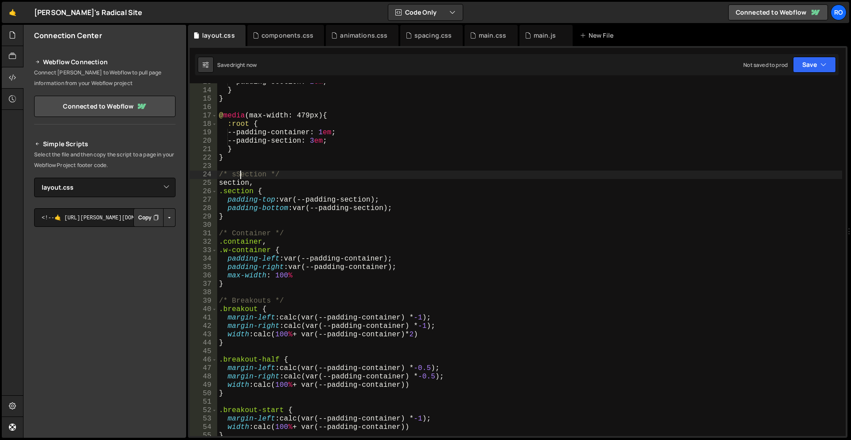
type textarea "/* Section */"
click at [336, 229] on div "--padding-section : 2 em ; } } @ media (max-width: 479px) { :root { --padding-c…" at bounding box center [529, 263] width 625 height 370
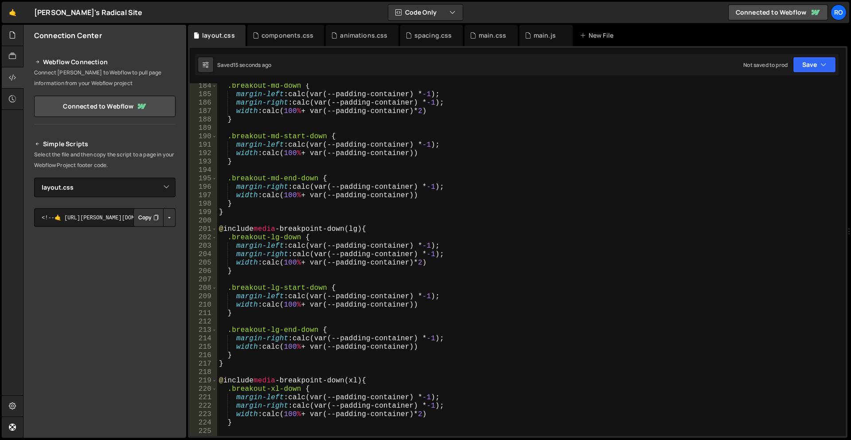
scroll to position [1959, 0]
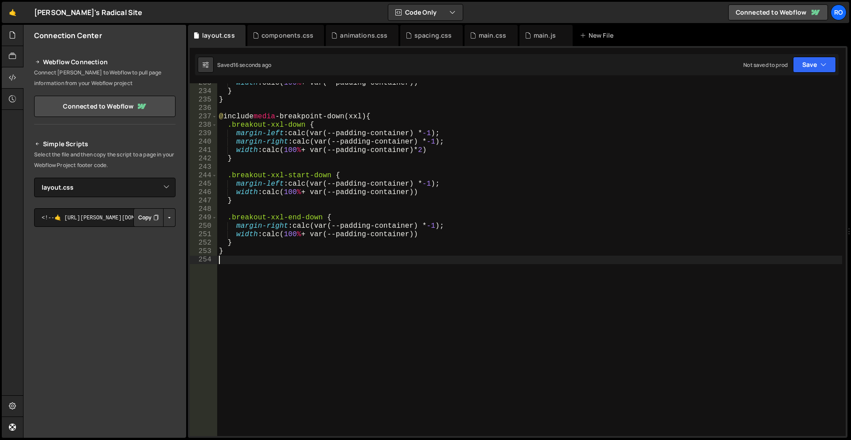
click at [388, 264] on div "width : calc( 100 % + var(--padding-container)) } } @ include media -breakpoint…" at bounding box center [529, 264] width 625 height 370
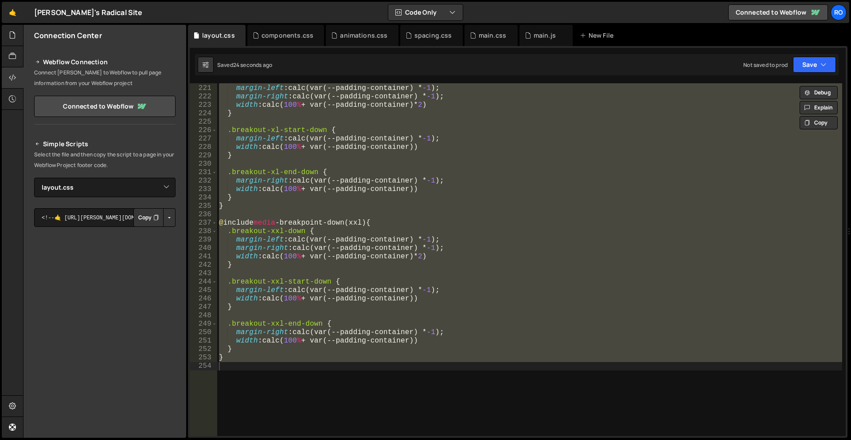
click at [549, 268] on div ".breakout-xl-down { margin-left : calc(var(--padding-container) * -1 ) ; margin…" at bounding box center [529, 259] width 625 height 353
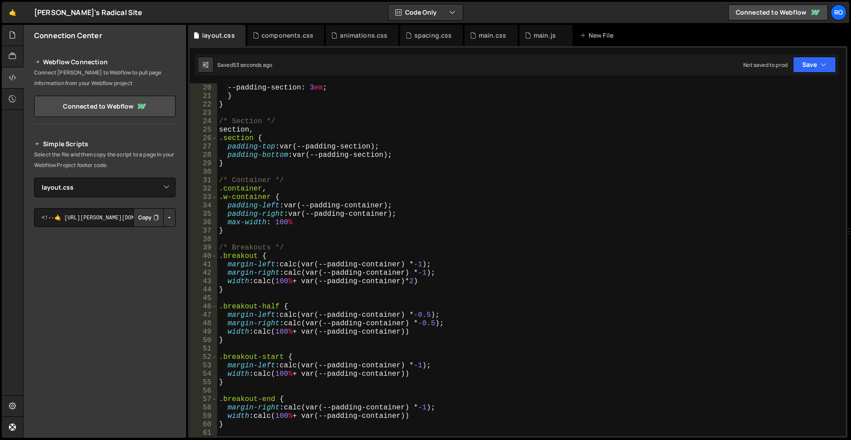
scroll to position [213, 0]
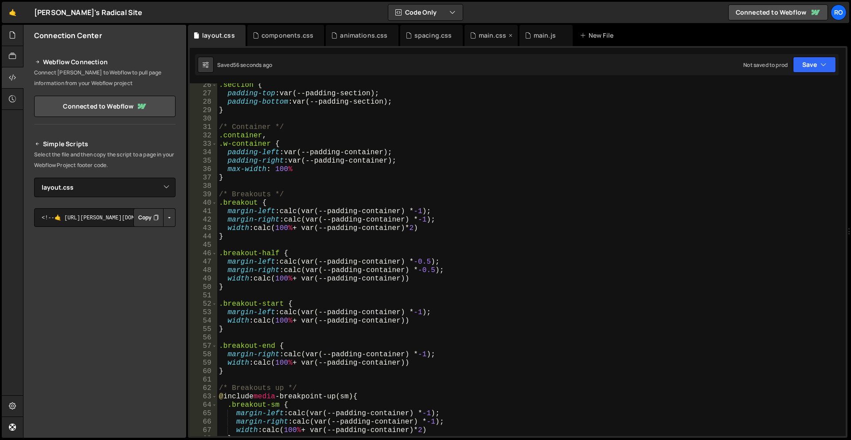
click at [487, 34] on div "main.css" at bounding box center [492, 35] width 27 height 9
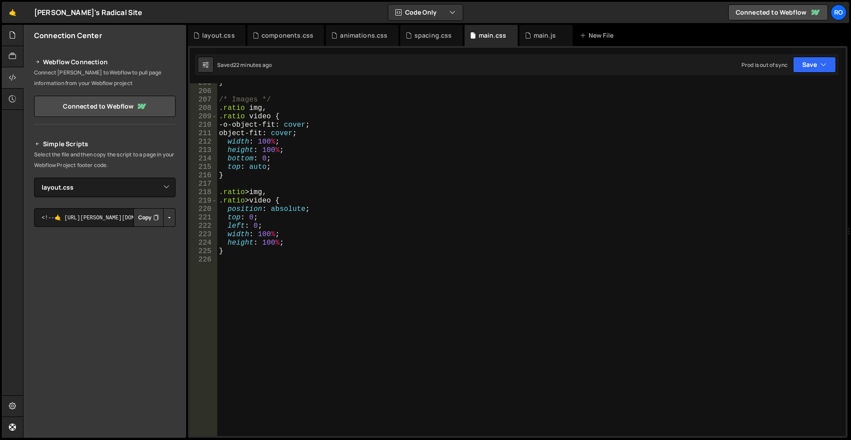
scroll to position [1670, 0]
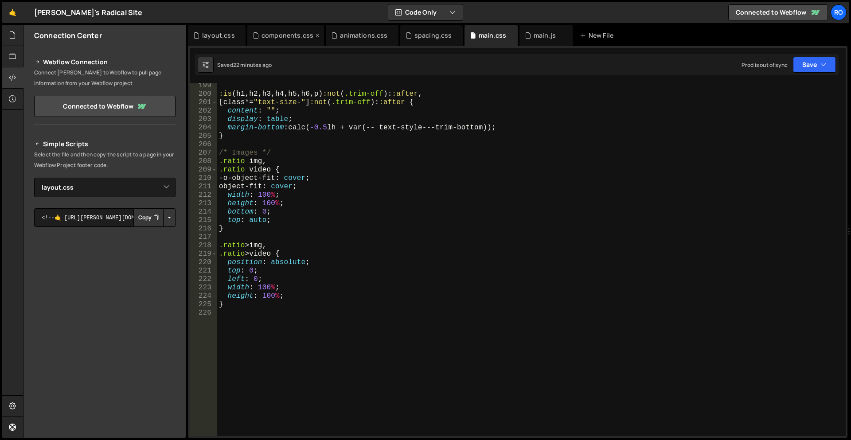
click at [269, 31] on div "components.css" at bounding box center [285, 35] width 77 height 21
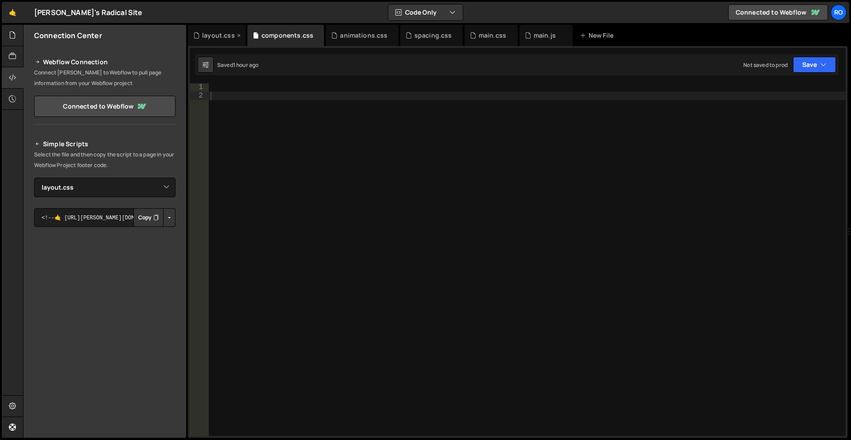
click at [203, 36] on div "layout.css" at bounding box center [218, 35] width 33 height 9
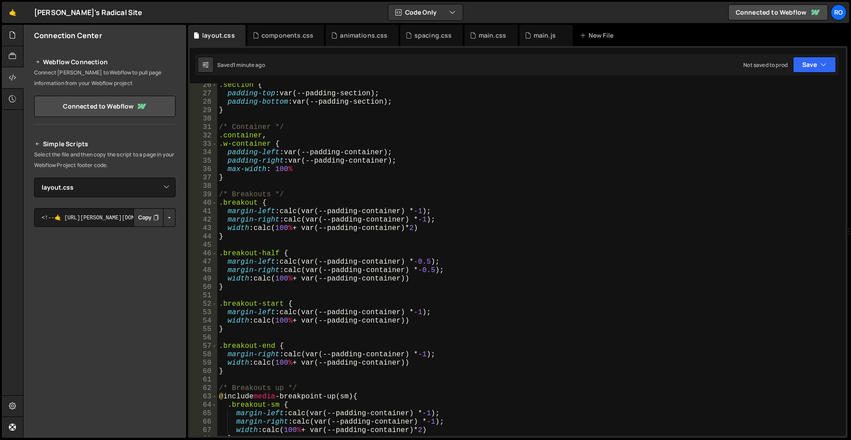
type textarea "margin-left: calc(var(--padding-container) * -0.5);"
click at [434, 260] on div ".section { padding-top : var(--padding-section) ; padding-bottom : var(--paddin…" at bounding box center [529, 266] width 625 height 370
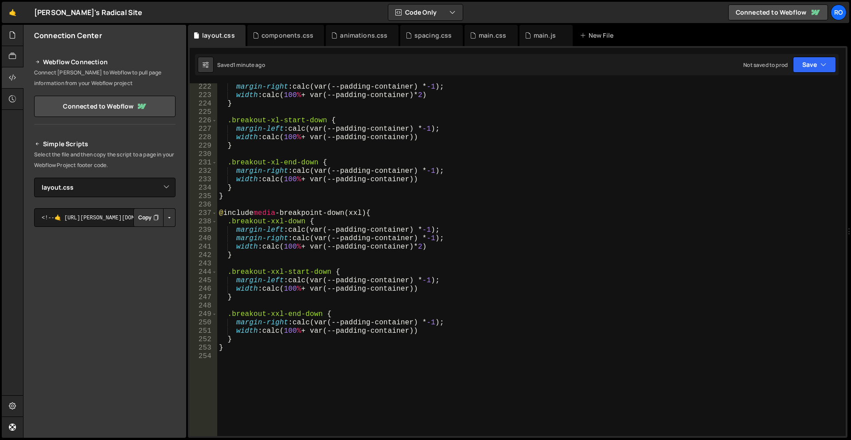
scroll to position [1915, 0]
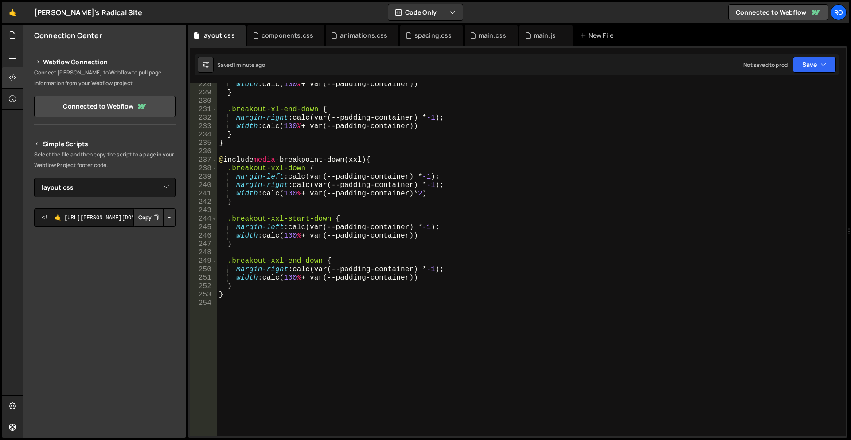
click at [551, 315] on div "width : calc( 100 % + var(--padding-container)) } .breakout-xl-end-down { margi…" at bounding box center [529, 265] width 625 height 370
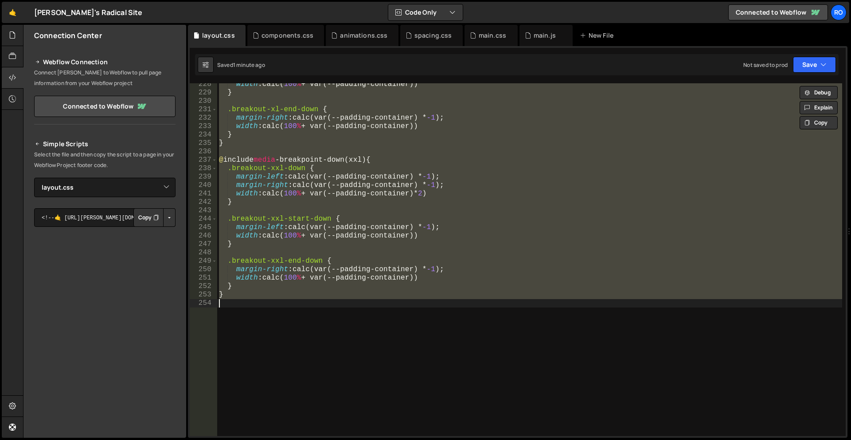
paste textarea
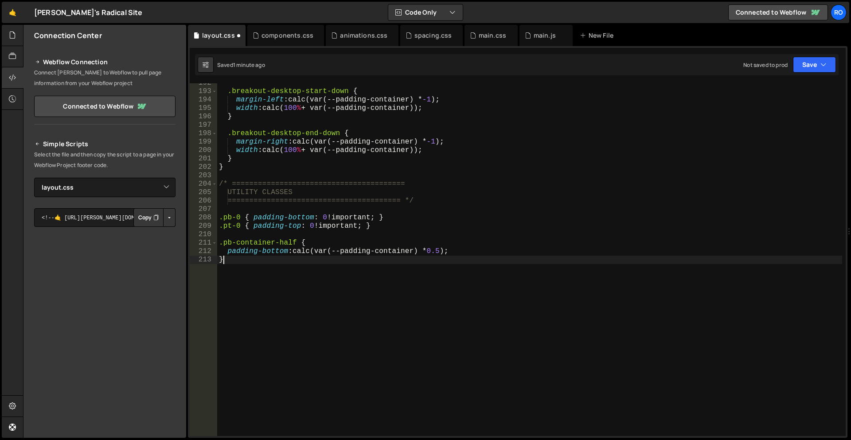
scroll to position [1614, 0]
type textarea "padding-top: 0 !important;"
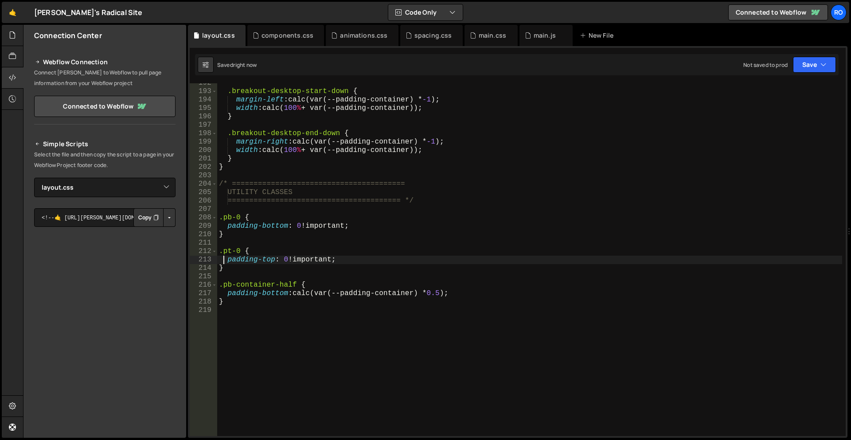
click at [330, 325] on div ".breakout-desktop-start-down { margin-left : calc(var(--padding-container) * -1…" at bounding box center [529, 264] width 625 height 370
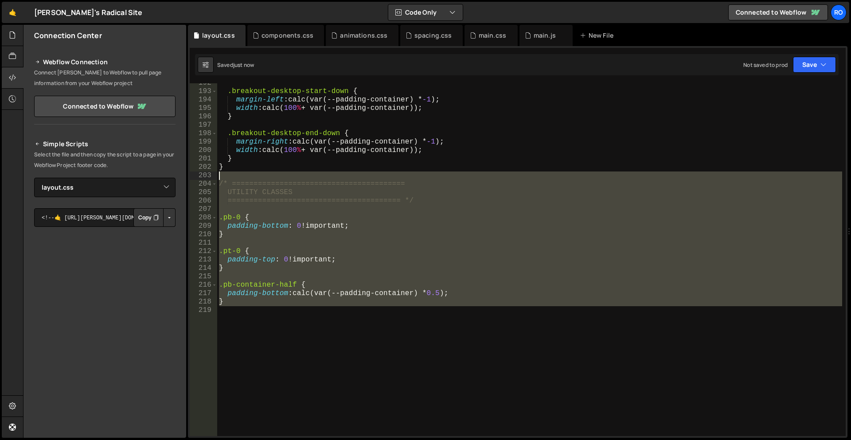
drag, startPoint x: 295, startPoint y: 304, endPoint x: 202, endPoint y: 179, distance: 156.1
click at [202, 179] on div "192 193 194 195 196 197 198 199 200 201 202 203 204 205 206 207 208 209 210 211…" at bounding box center [518, 259] width 656 height 353
type textarea "/* ========================================"
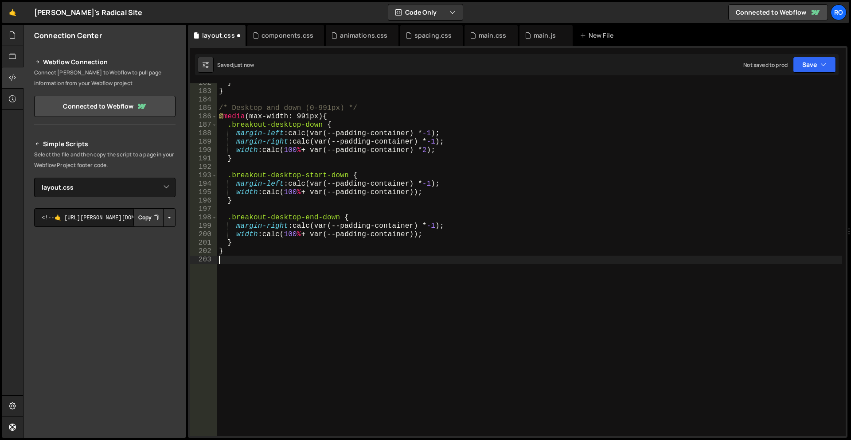
type textarea "}"
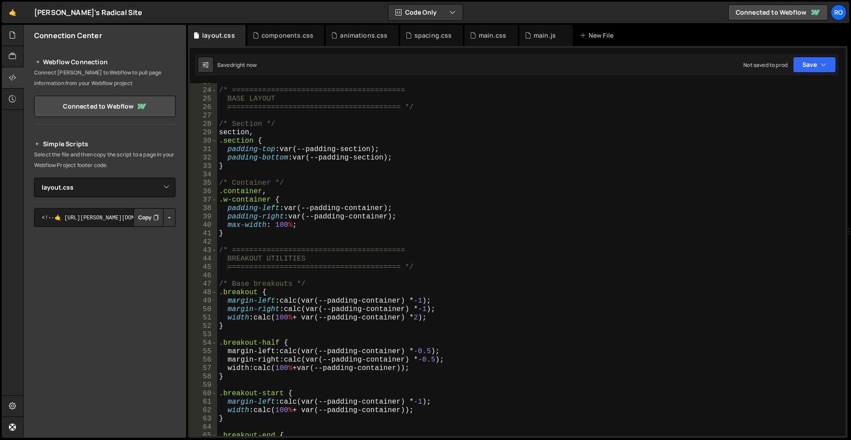
scroll to position [0, 0]
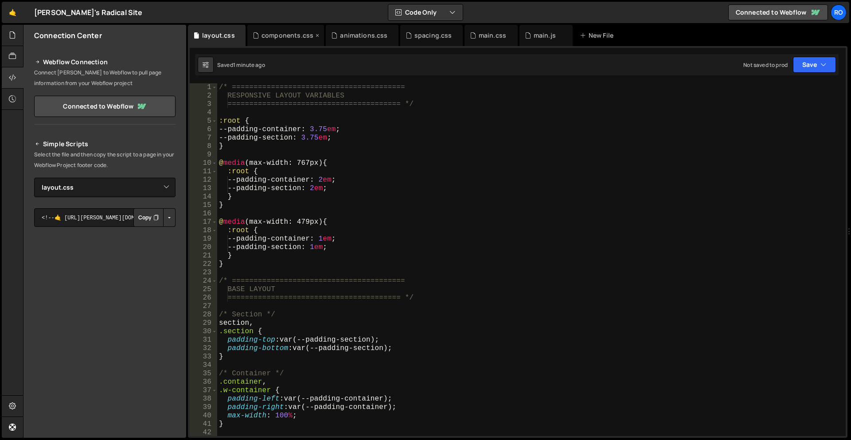
click at [262, 32] on div "components.css" at bounding box center [288, 35] width 52 height 9
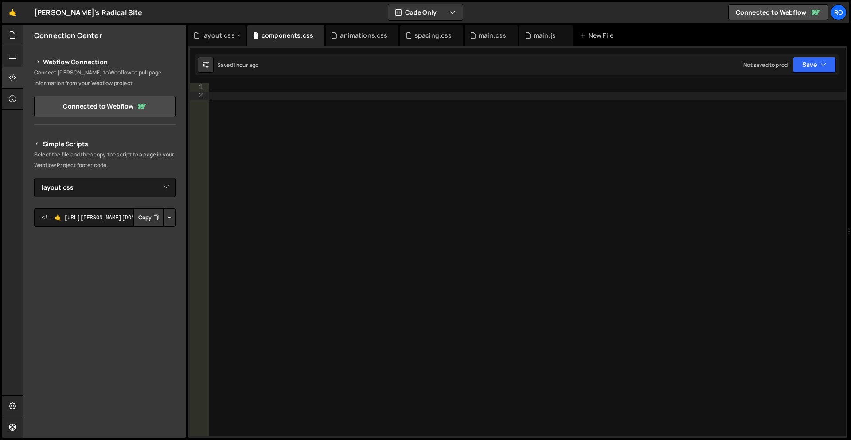
click at [214, 34] on div "layout.css" at bounding box center [218, 35] width 33 height 9
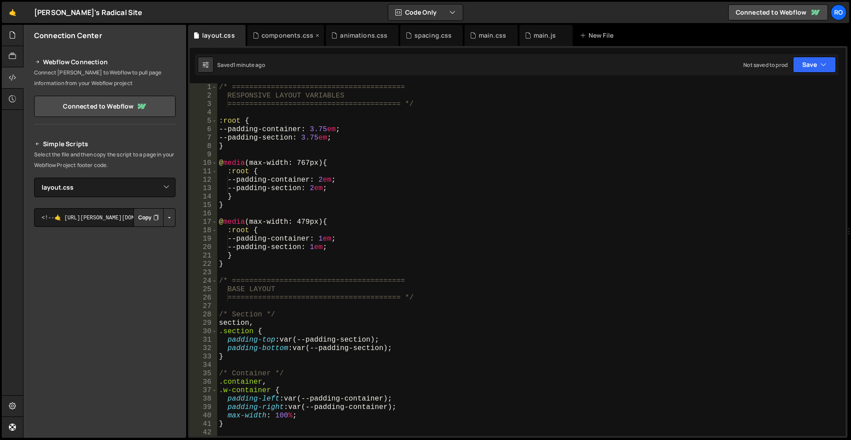
click at [285, 39] on div "components.css" at bounding box center [288, 35] width 52 height 9
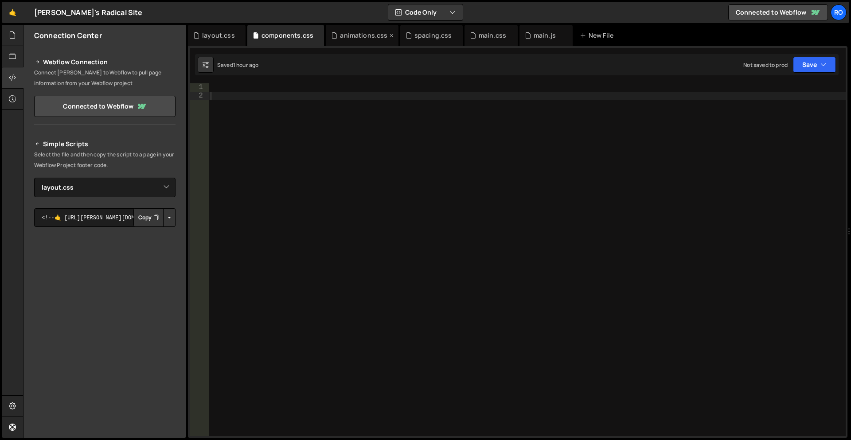
click at [357, 39] on div "animations.css" at bounding box center [363, 35] width 47 height 9
click at [421, 36] on div "spacing.css" at bounding box center [433, 35] width 38 height 9
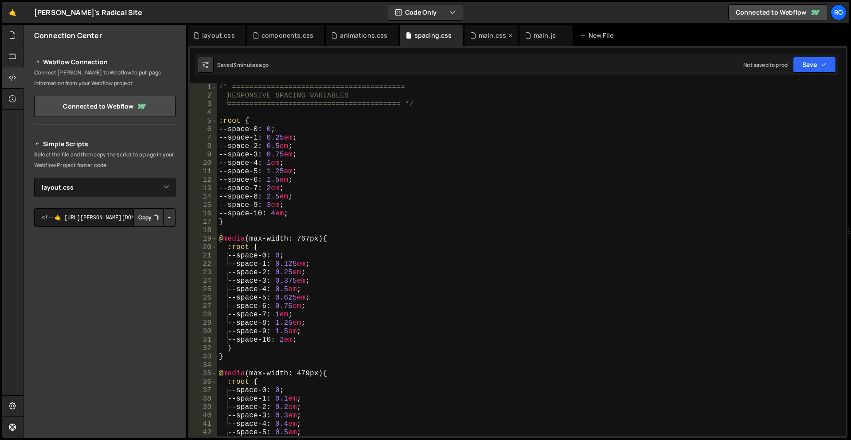
click at [479, 34] on div "main.css" at bounding box center [492, 35] width 27 height 9
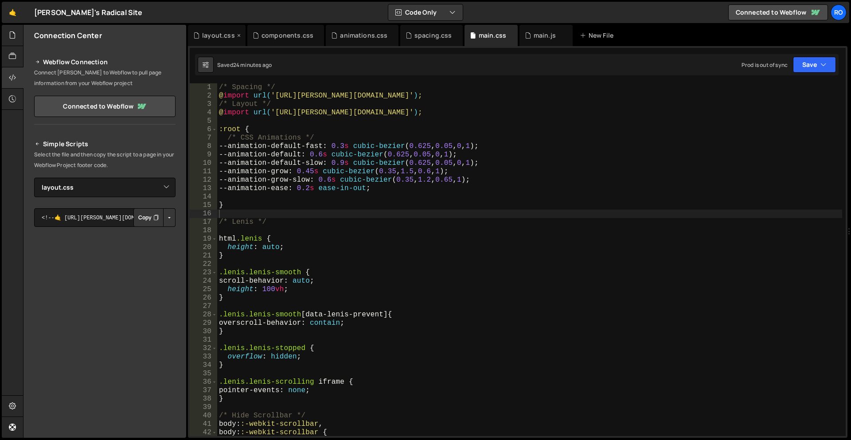
click at [211, 36] on div "layout.css" at bounding box center [218, 35] width 33 height 9
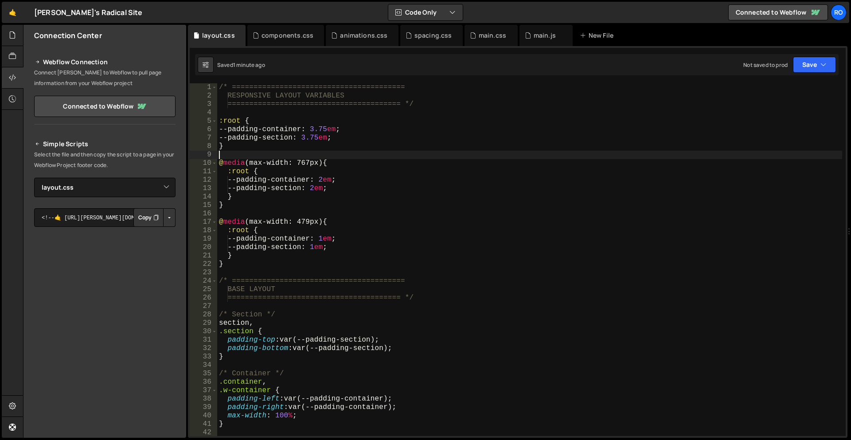
click at [369, 153] on div "/* ======================================== RESPONSIVE LAYOUT VARIABLES =======…" at bounding box center [529, 268] width 625 height 370
type textarea "}"
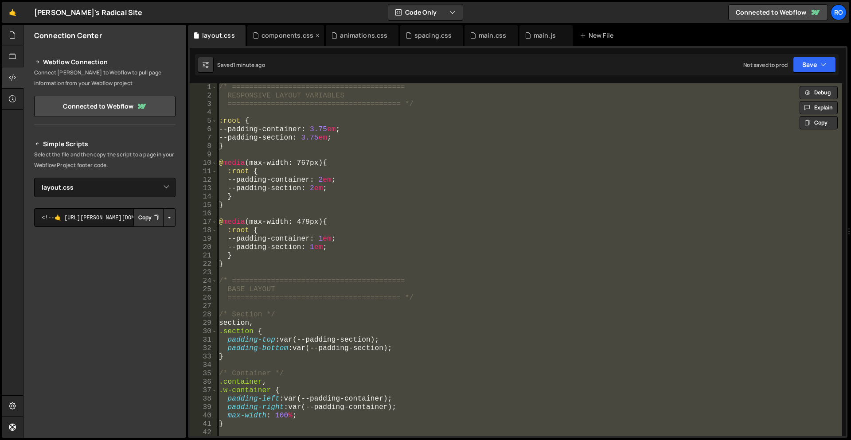
click at [274, 36] on div "components.css" at bounding box center [288, 35] width 52 height 9
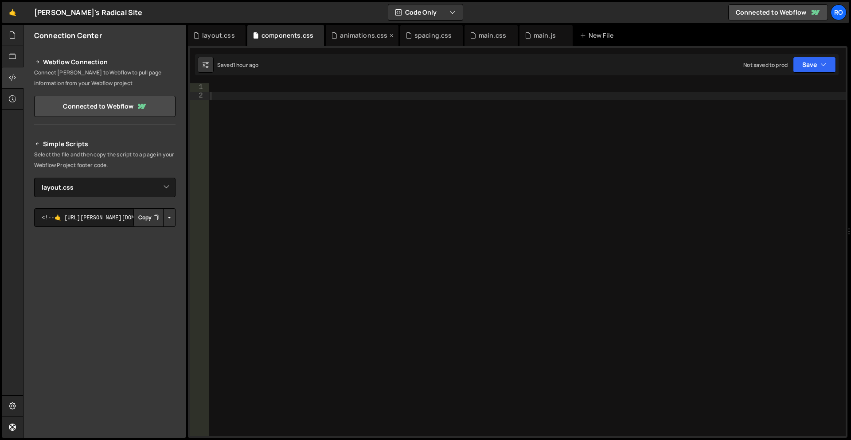
click at [347, 34] on div "animations.css" at bounding box center [363, 35] width 47 height 9
click at [422, 35] on div "spacing.css" at bounding box center [433, 35] width 38 height 9
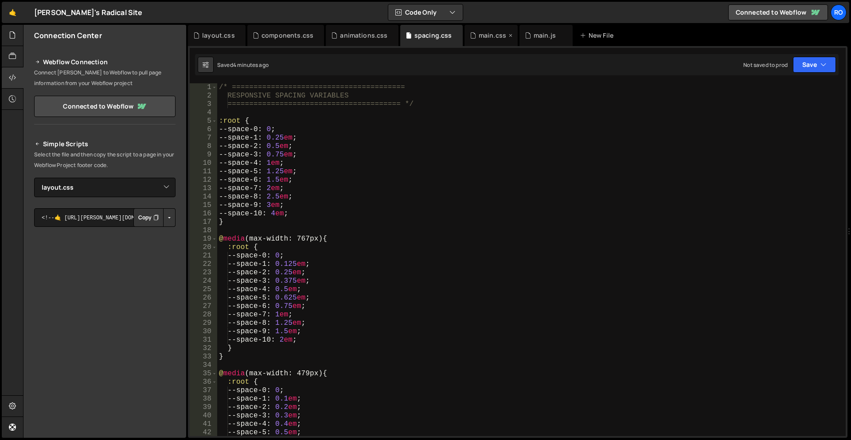
click at [484, 35] on div "main.css" at bounding box center [492, 35] width 27 height 9
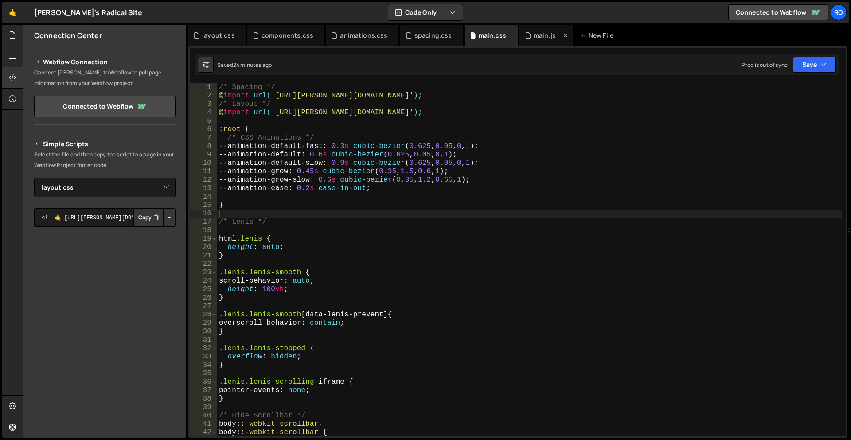
click at [534, 35] on div "main.js" at bounding box center [545, 35] width 22 height 9
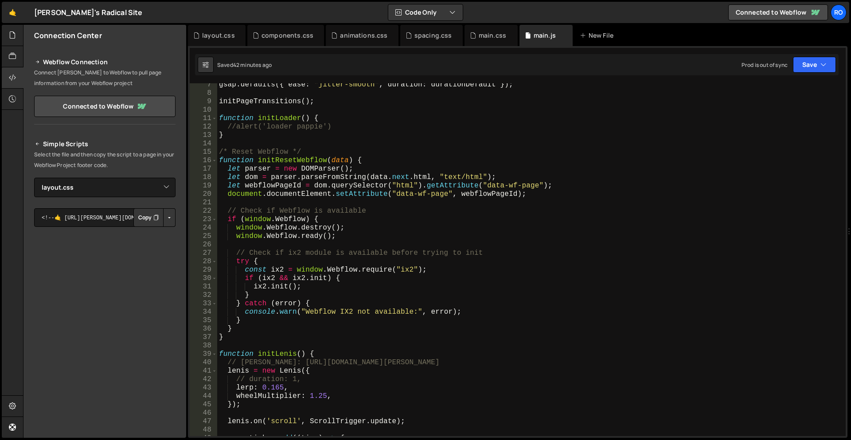
scroll to position [53, 0]
